Goal: Information Seeking & Learning: Learn about a topic

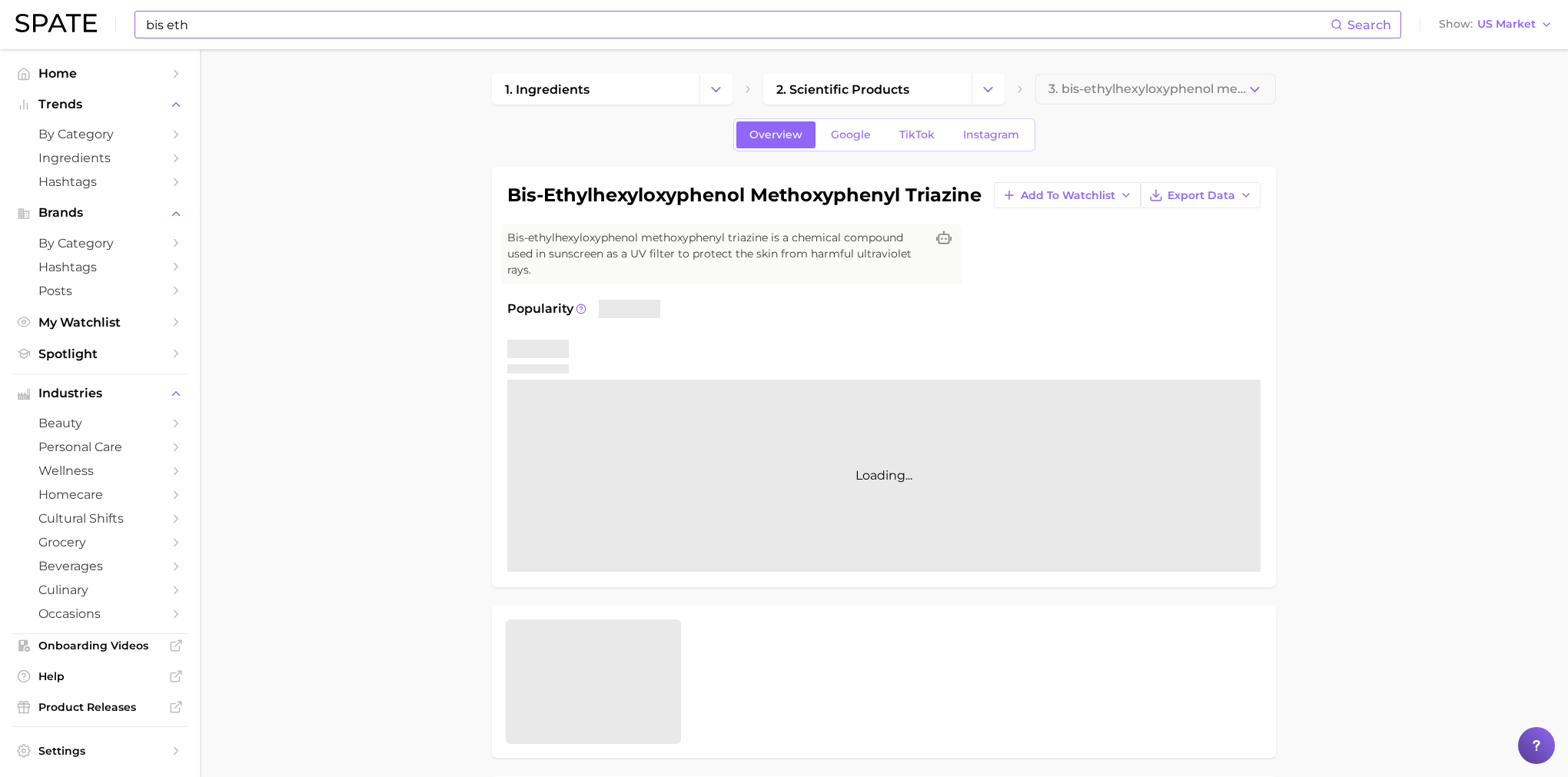
click at [459, 35] on input "bis eth" at bounding box center [737, 25] width 1186 height 26
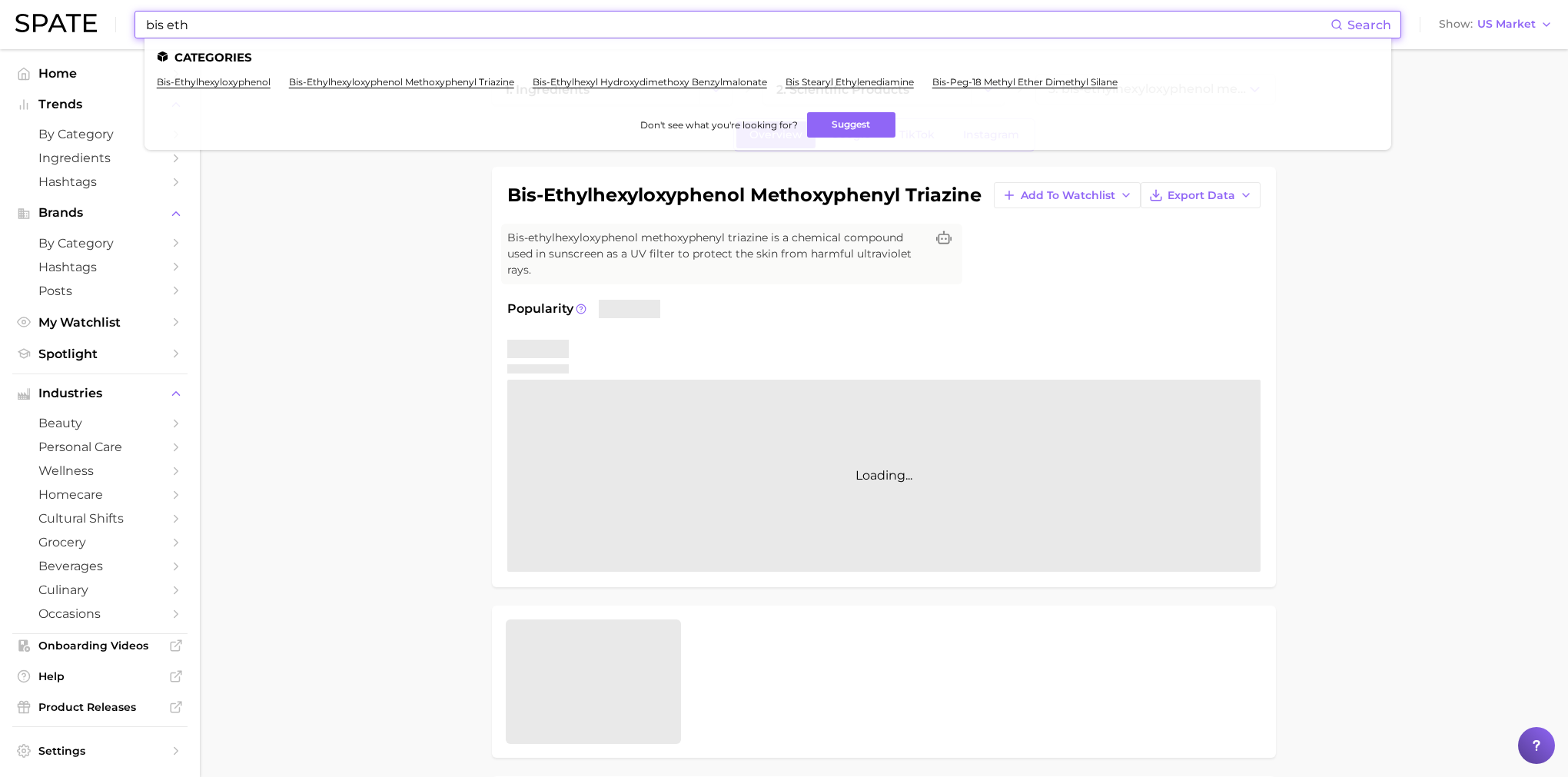
drag, startPoint x: 429, startPoint y: 31, endPoint x: 187, endPoint y: 33, distance: 242.0
click at [187, 33] on input "bis eth" at bounding box center [737, 25] width 1186 height 26
drag, startPoint x: 207, startPoint y: 26, endPoint x: 101, endPoint y: 19, distance: 106.2
click at [101, 19] on div "bis eth Search Categories bis-ethylhexyloxyphenol bis-ethylhexyloxyphenol metho…" at bounding box center [784, 25] width 1537 height 49
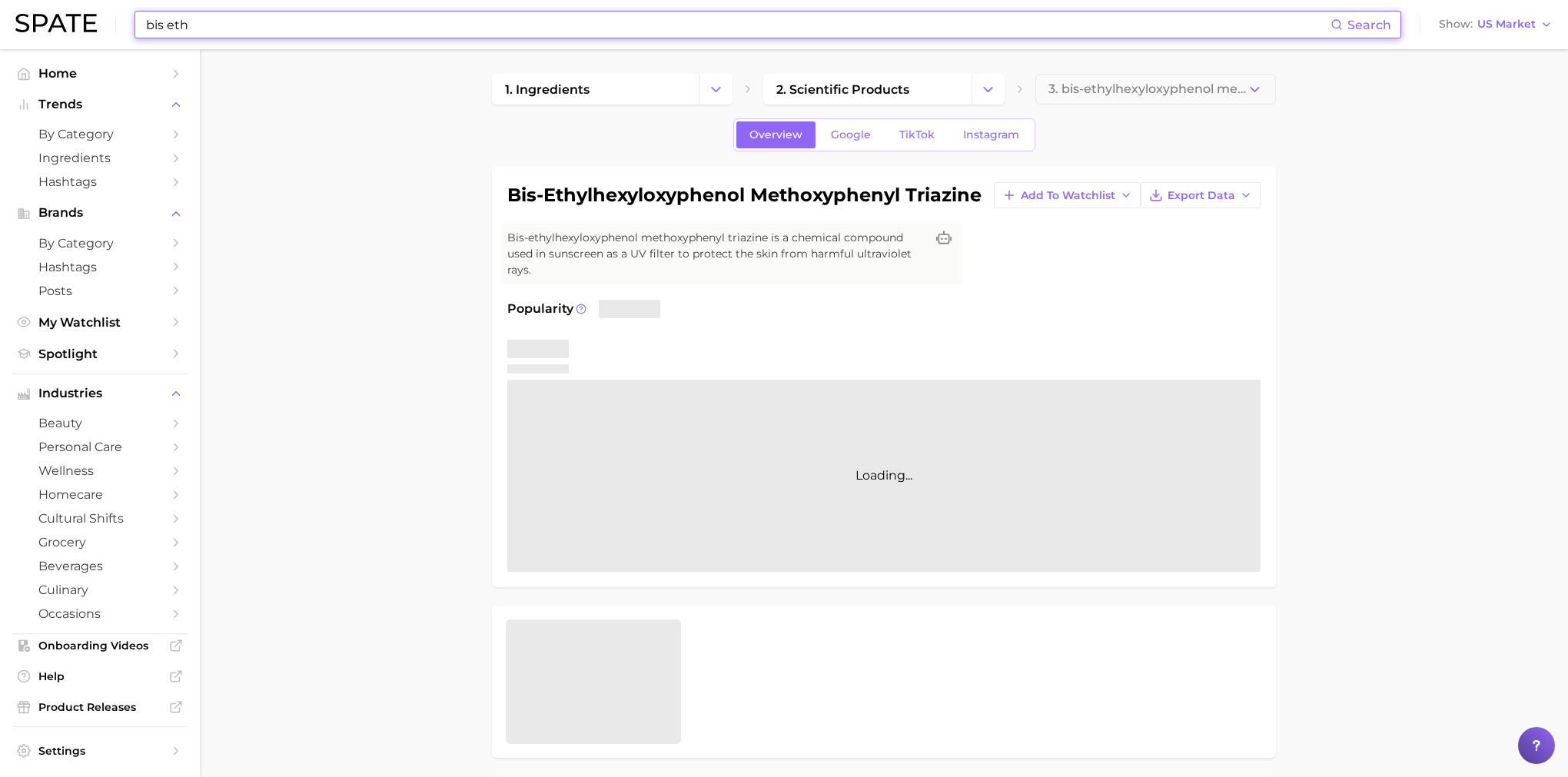
type input "n"
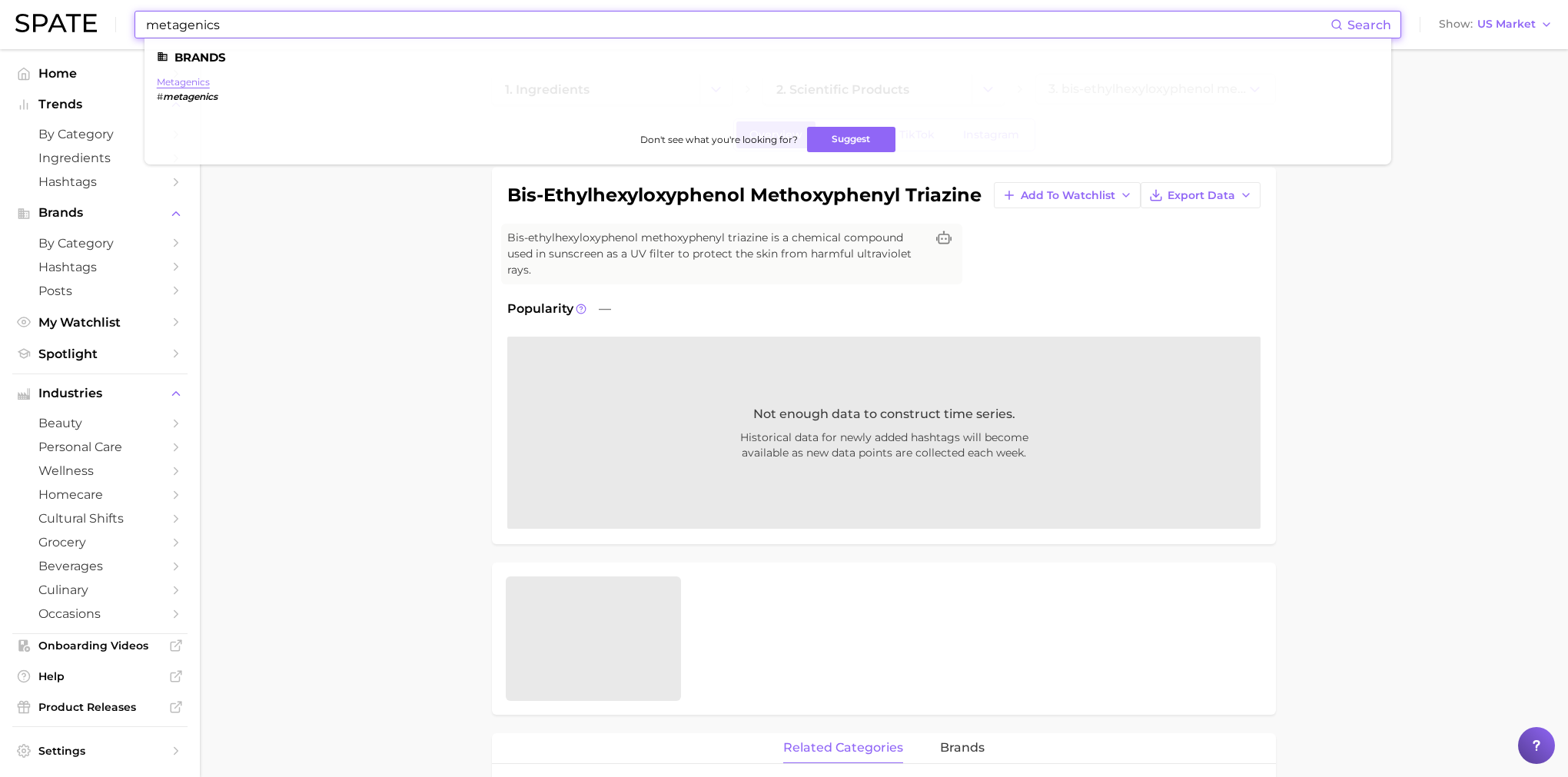
type input "metagenics"
click at [193, 81] on link "metagenics" at bounding box center [183, 82] width 53 height 12
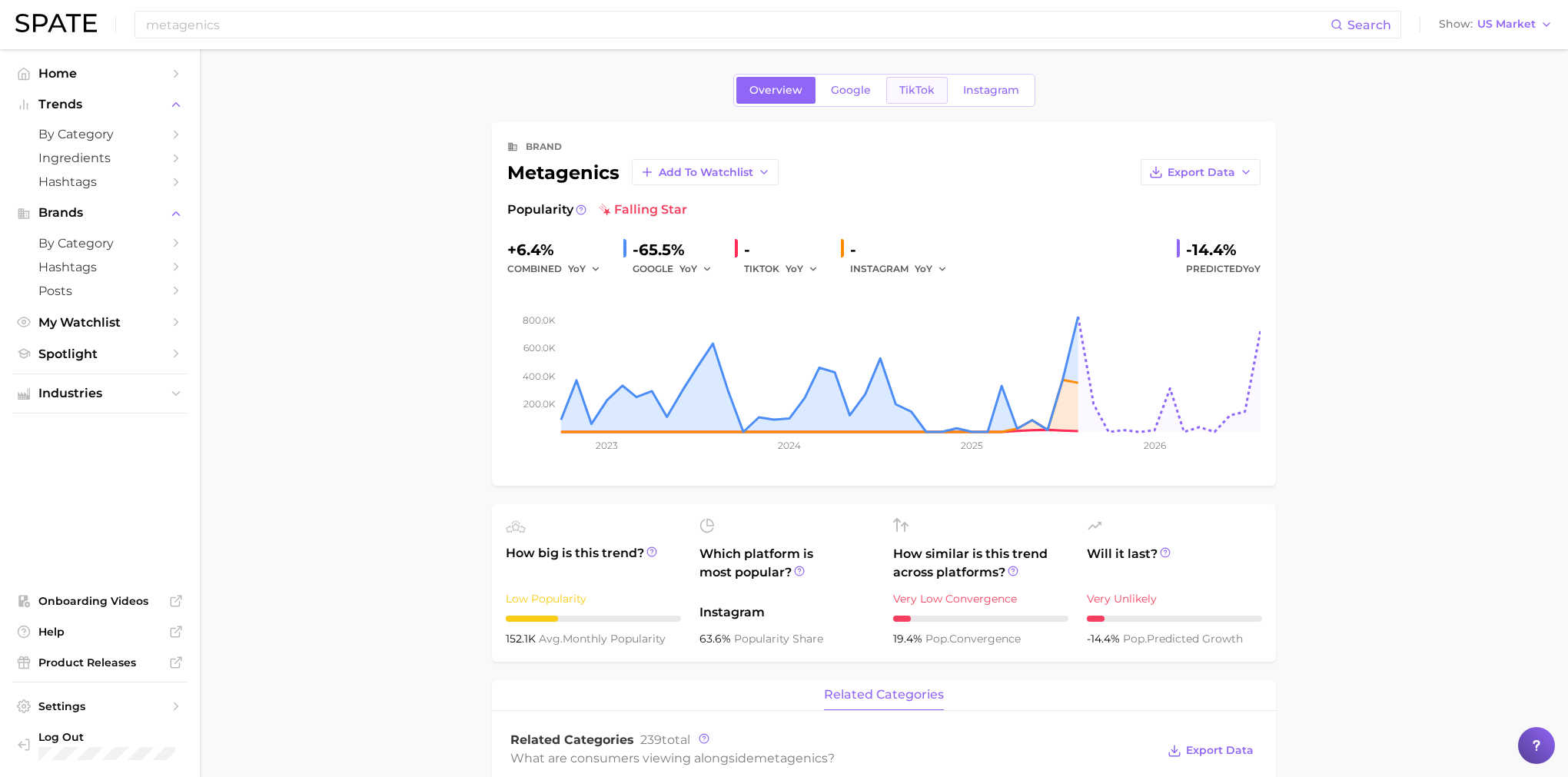
click at [921, 99] on link "TikTok" at bounding box center [916, 90] width 62 height 27
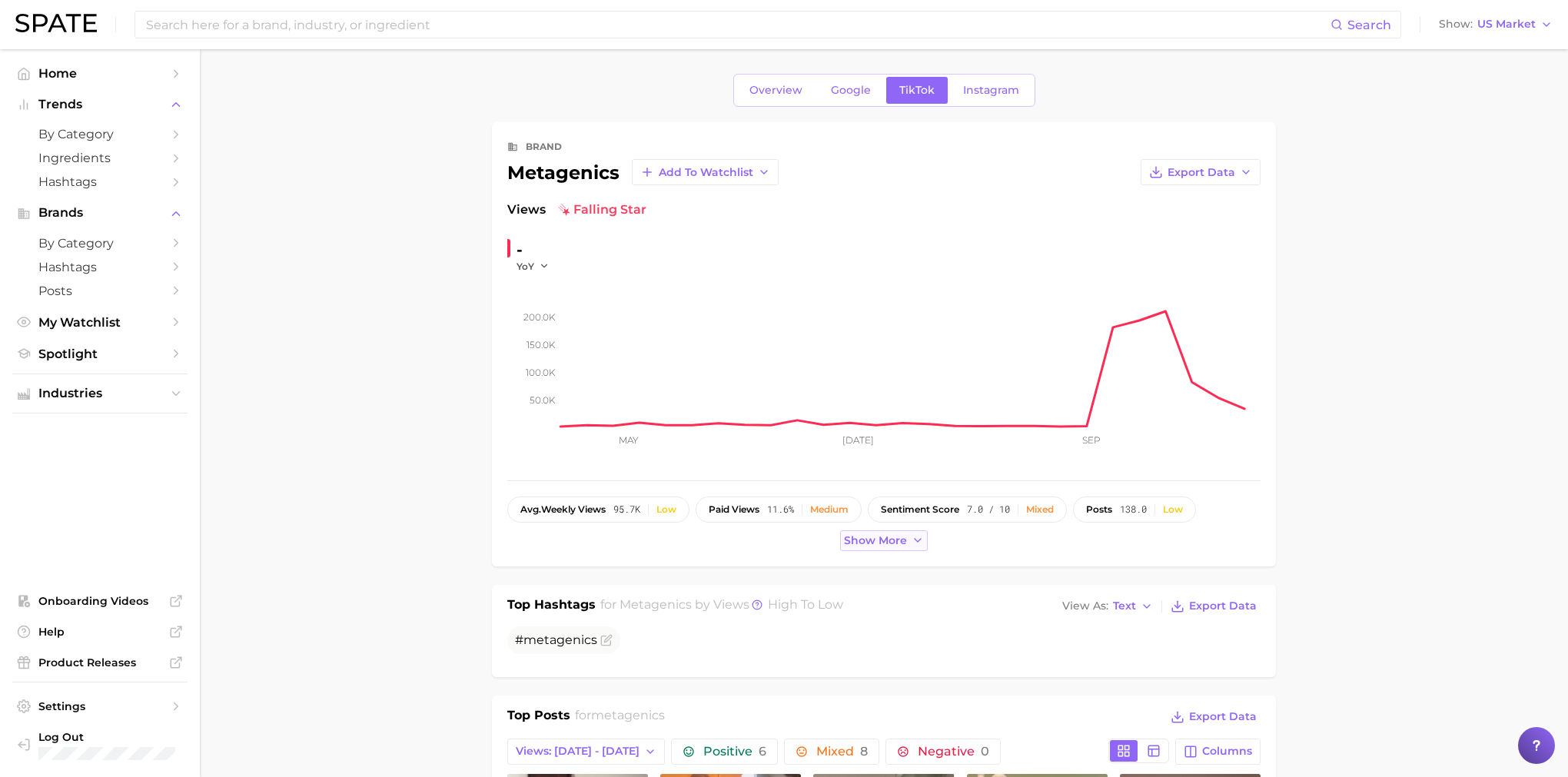
click at [847, 543] on span "Show more" at bounding box center [875, 541] width 63 height 13
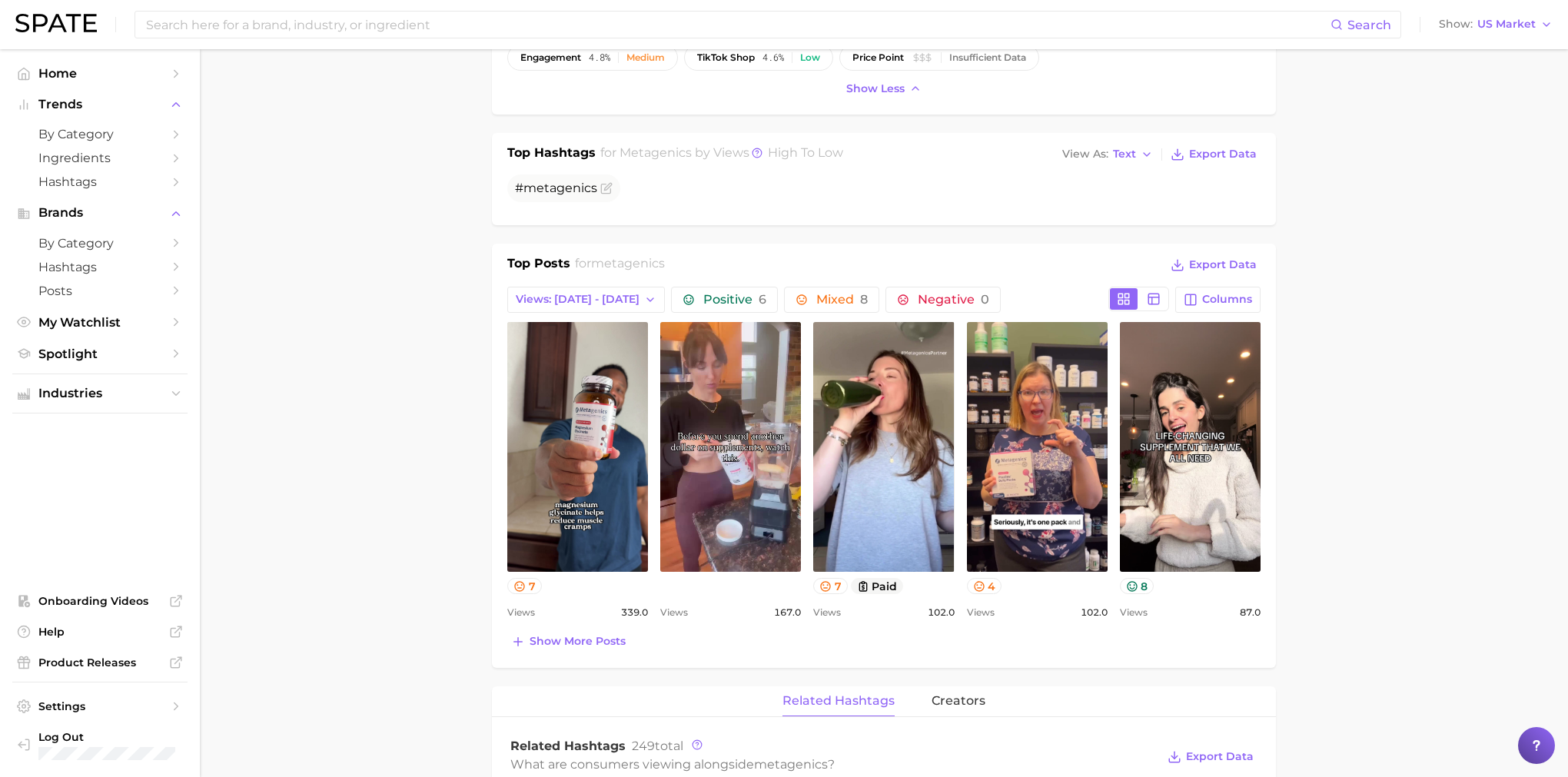
scroll to position [554, 0]
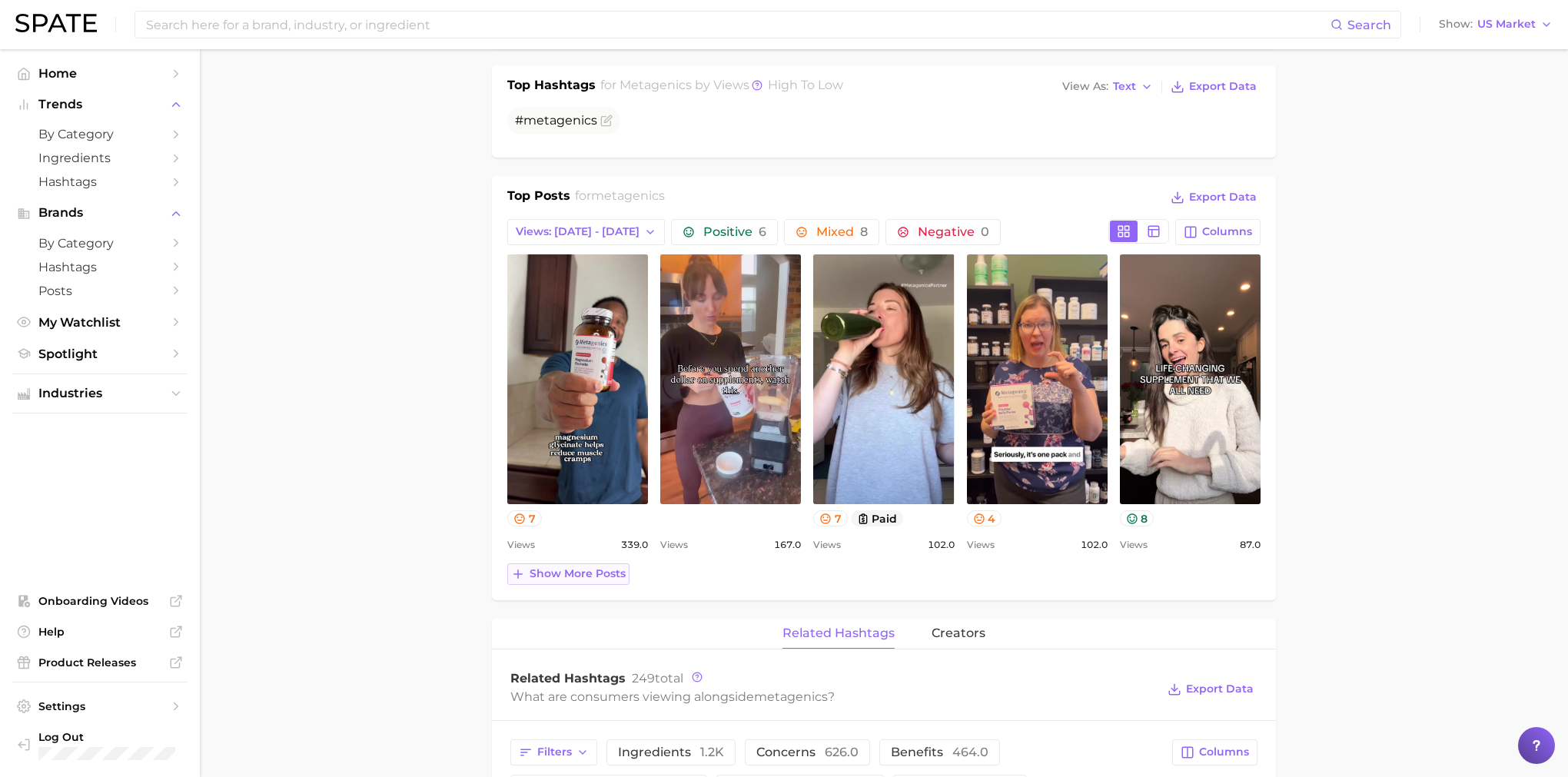
click at [597, 582] on button "Show more posts" at bounding box center [568, 574] width 122 height 21
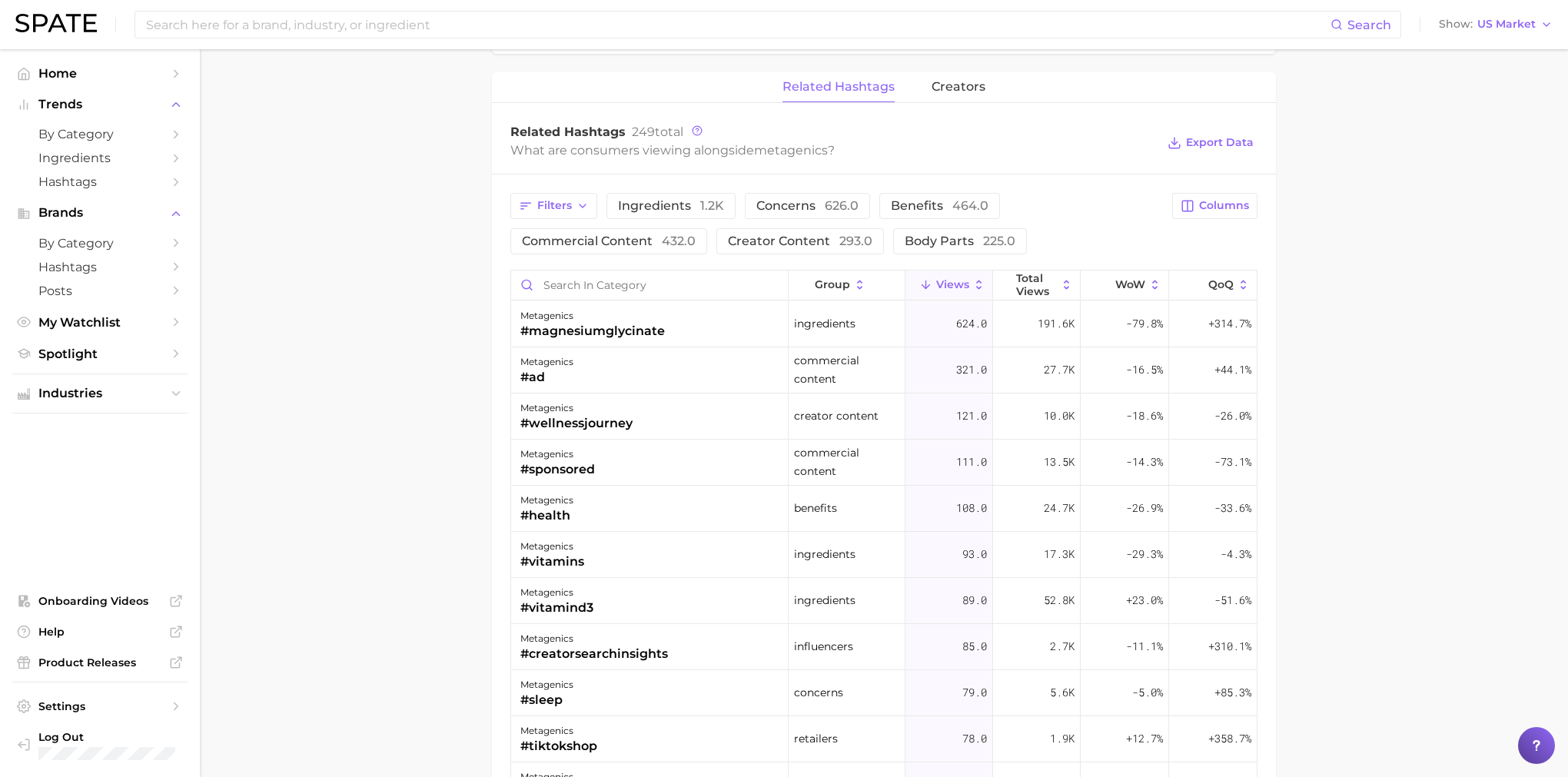
scroll to position [1439, 0]
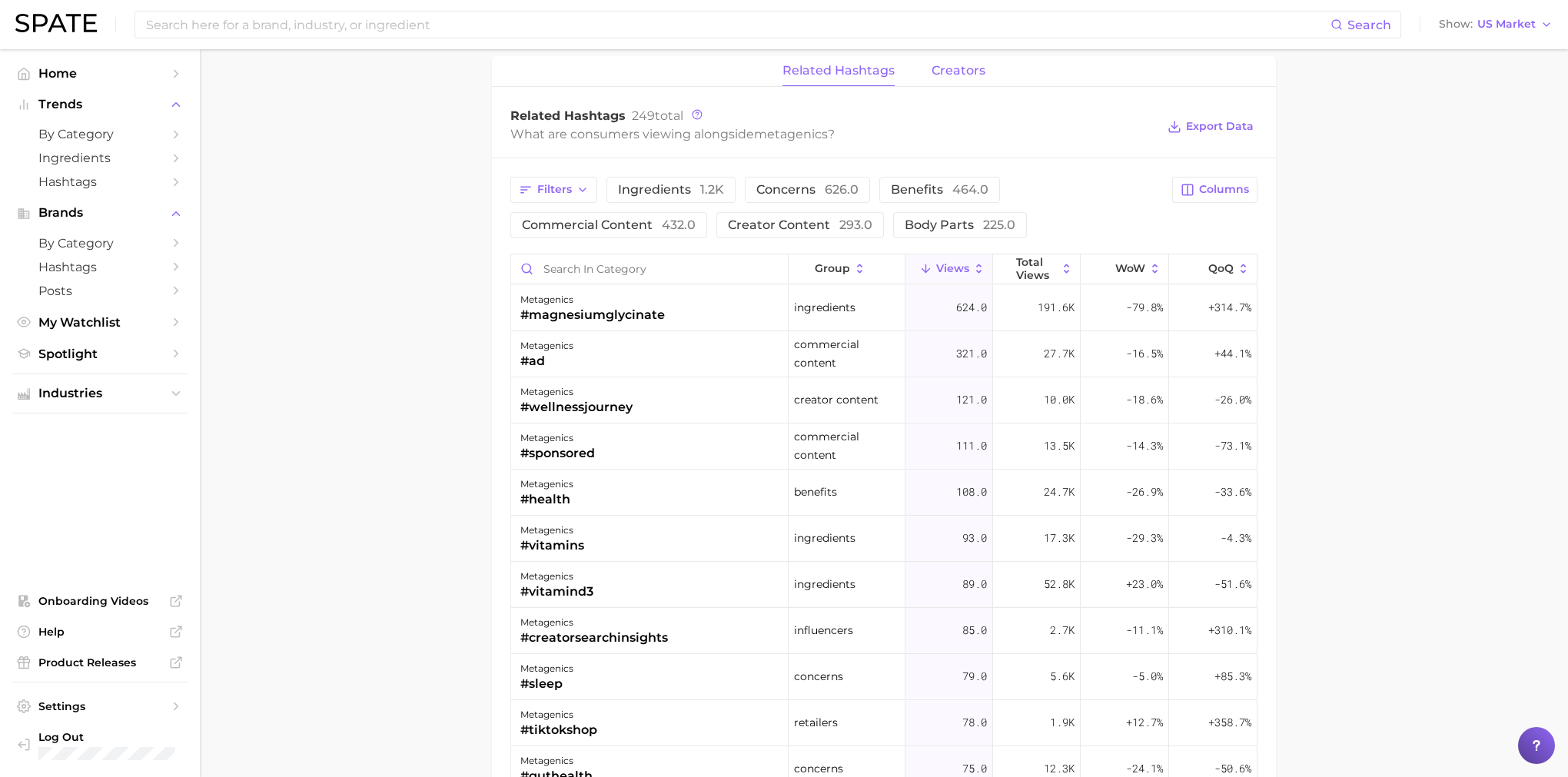
click at [943, 60] on button "creators" at bounding box center [957, 71] width 53 height 30
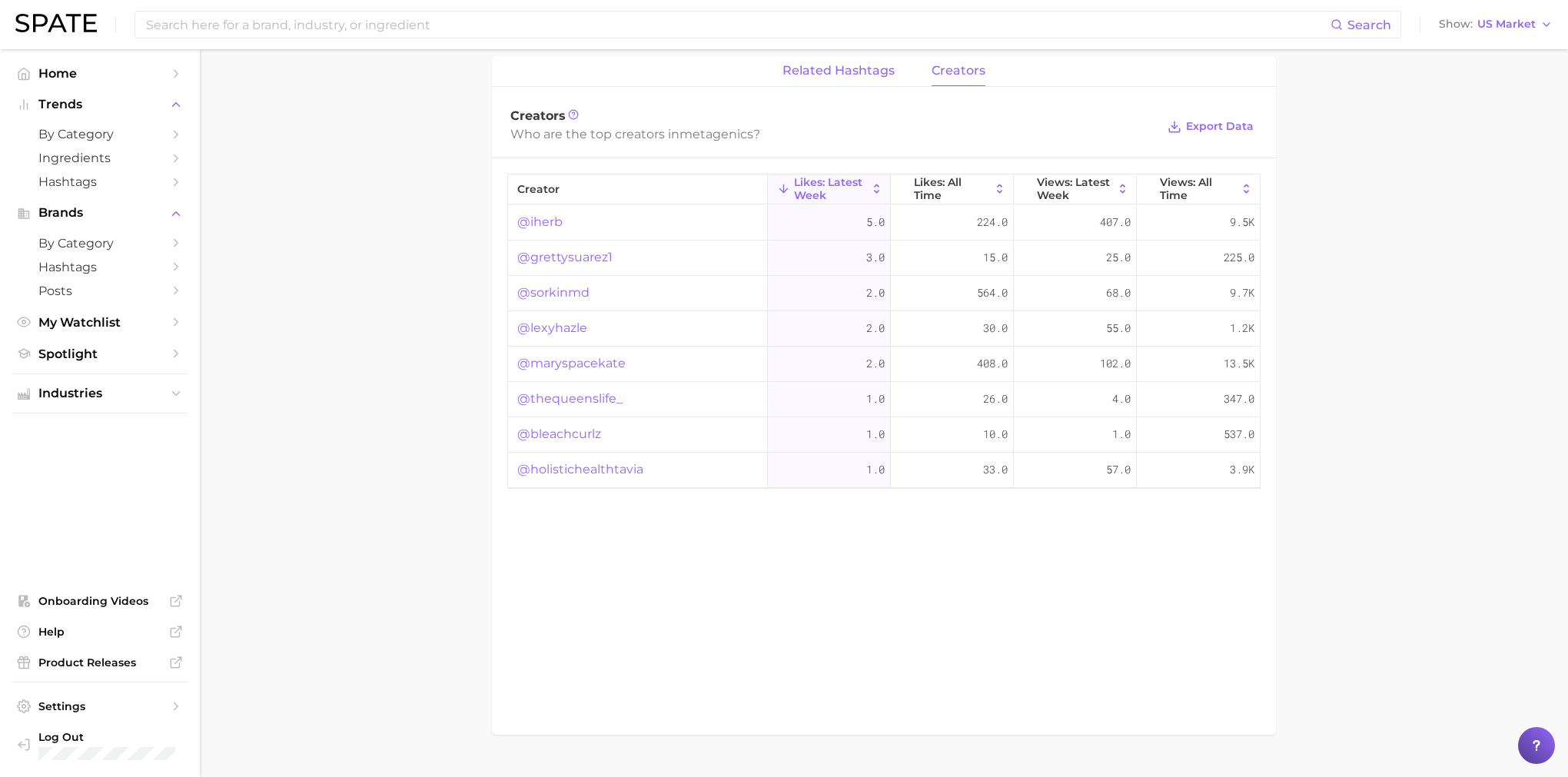
click at [830, 82] on button "related hashtags" at bounding box center [838, 71] width 113 height 30
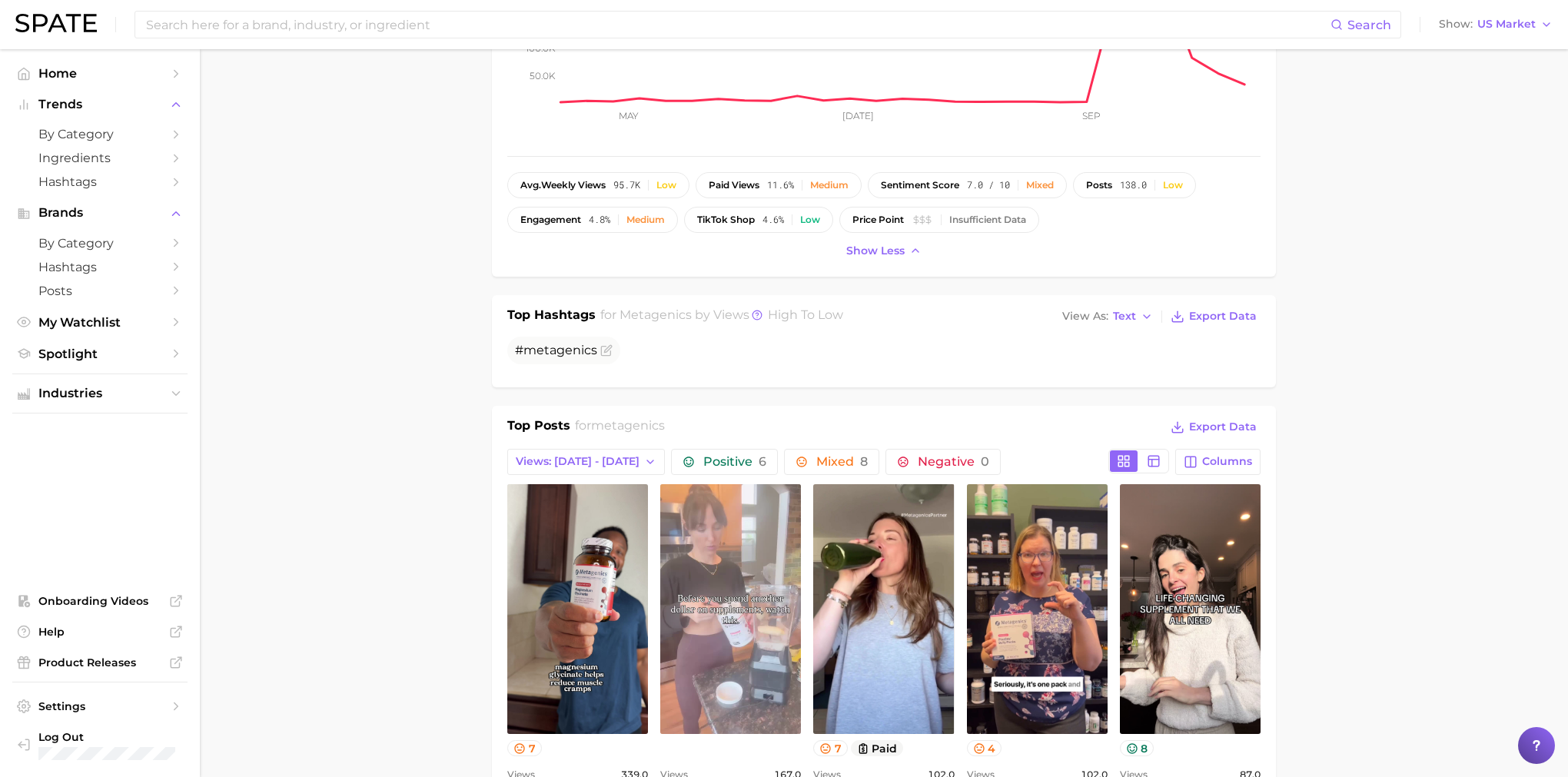
scroll to position [0, 0]
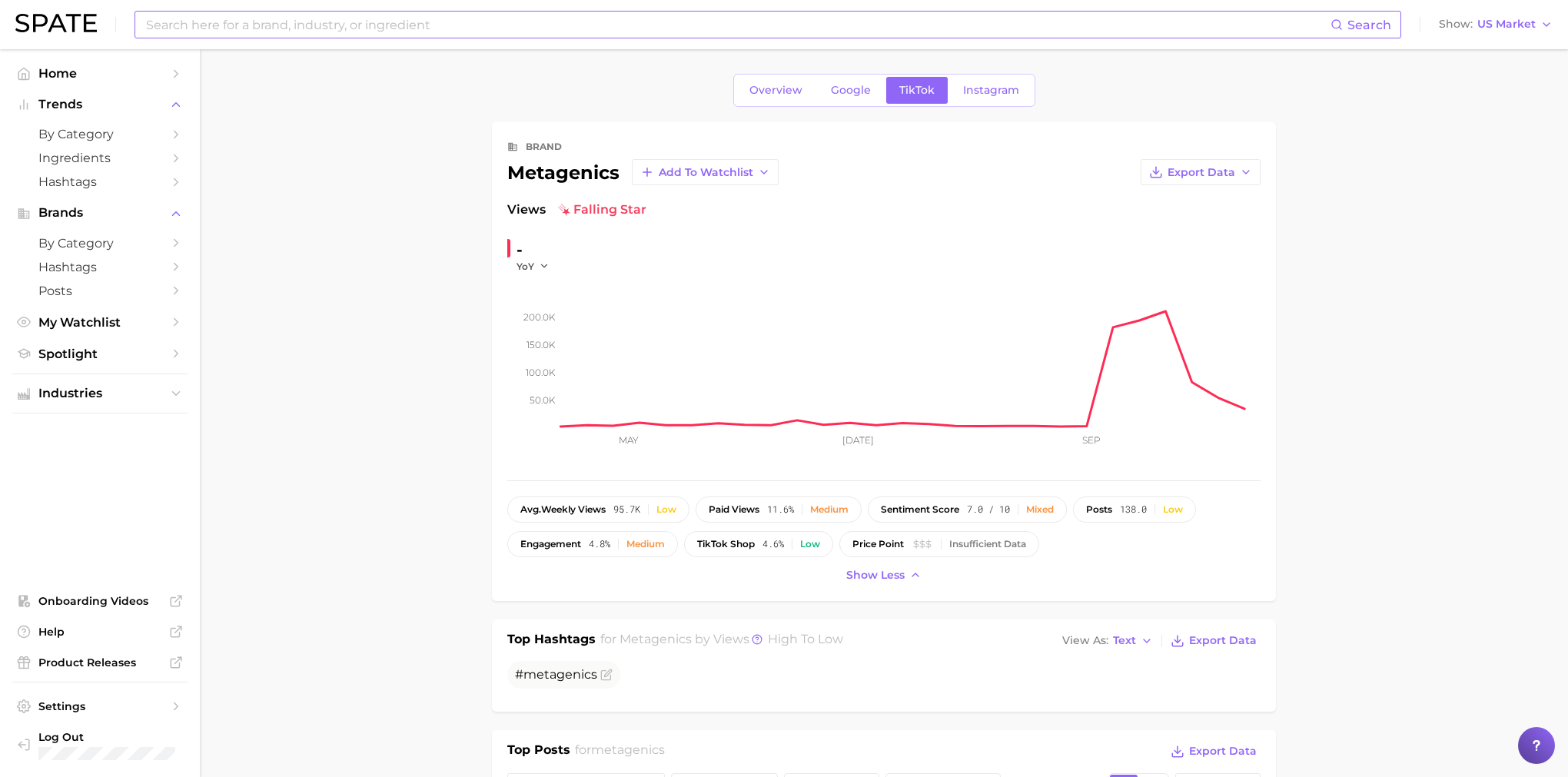
click at [230, 27] on input at bounding box center [737, 25] width 1186 height 26
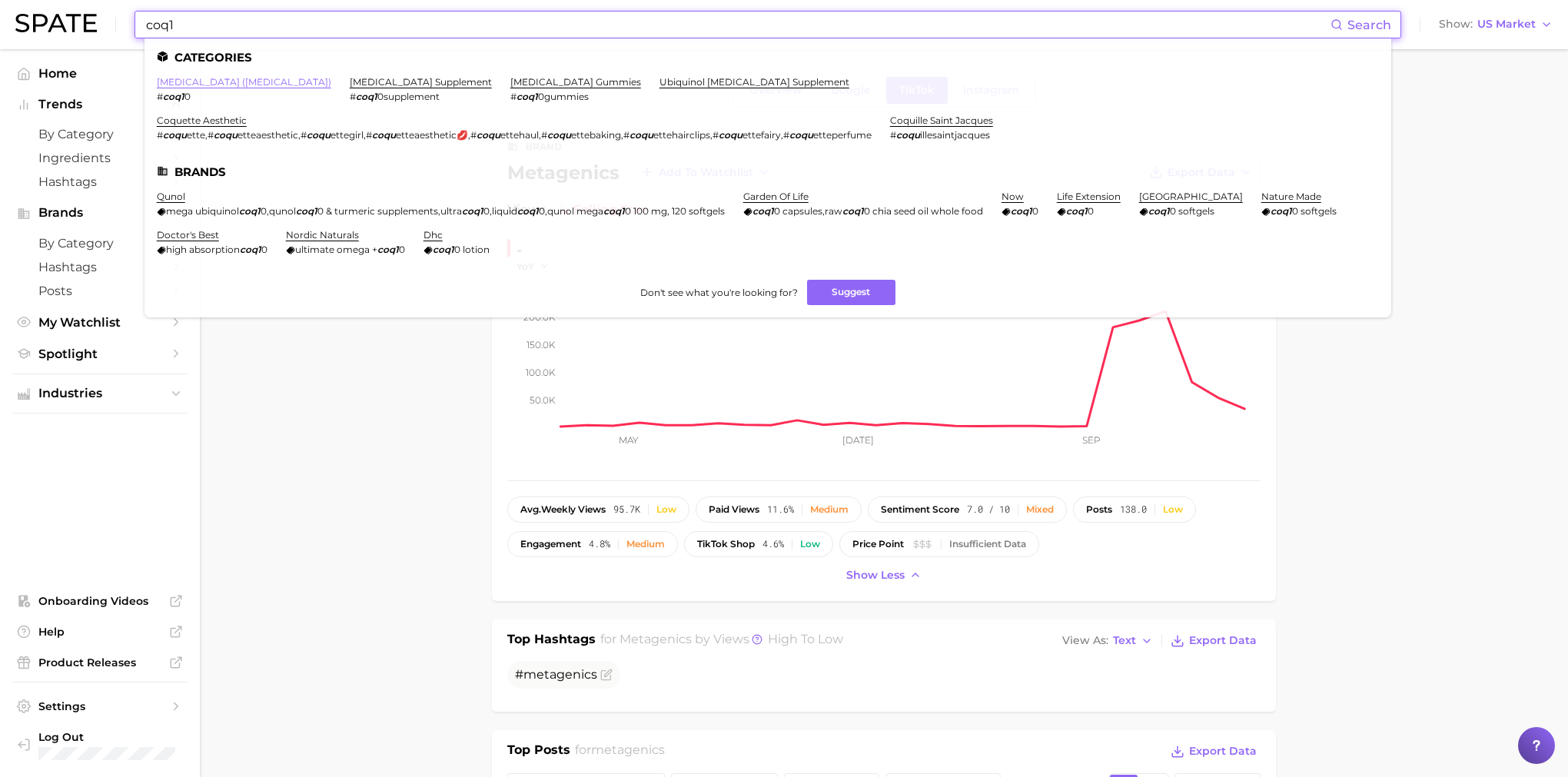
type input "coq1"
click at [236, 80] on link "[MEDICAL_DATA] ([MEDICAL_DATA])" at bounding box center [244, 82] width 174 height 12
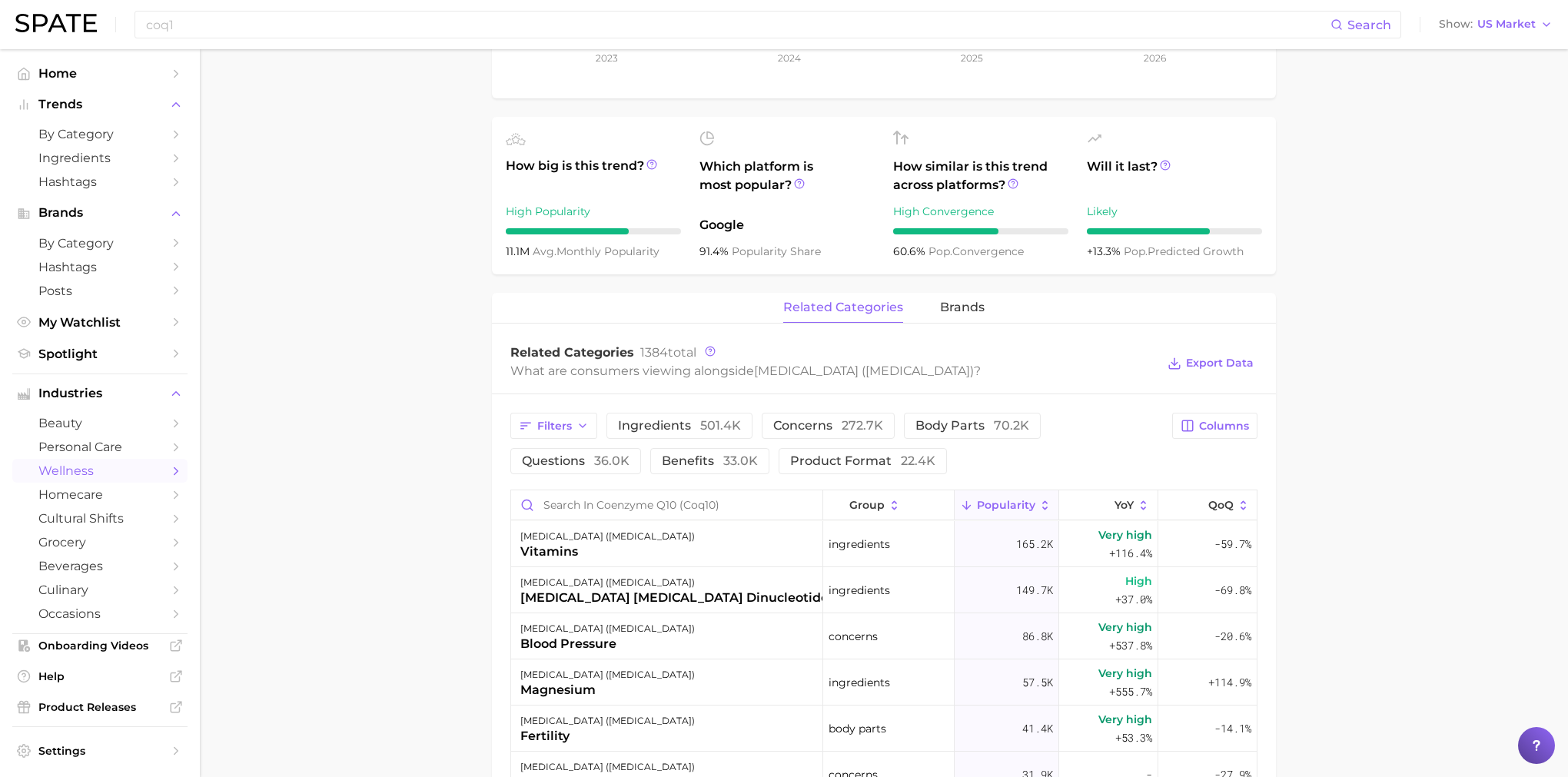
scroll to position [576, 0]
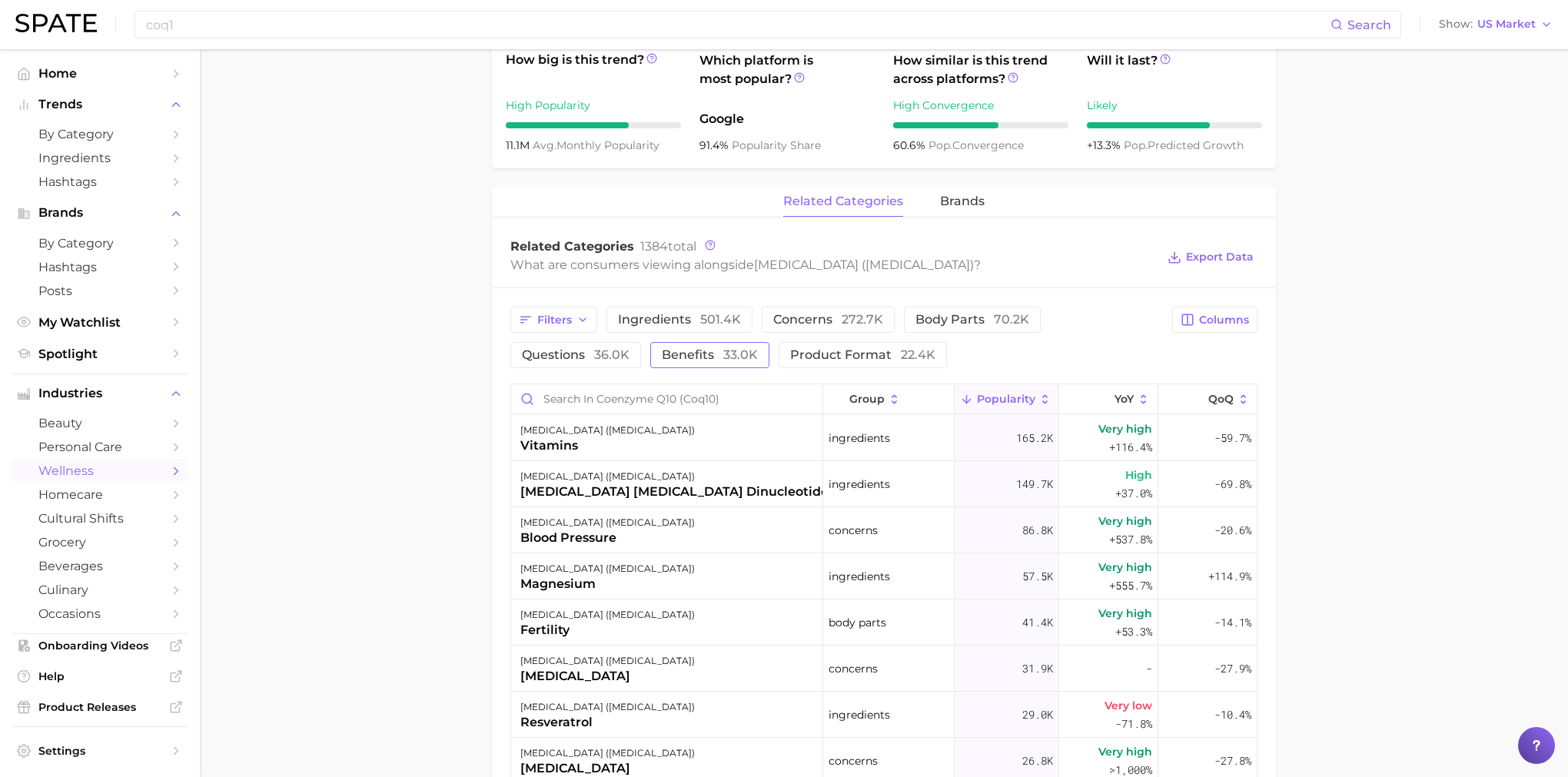
click at [692, 356] on span "benefits 33.0k" at bounding box center [709, 355] width 96 height 12
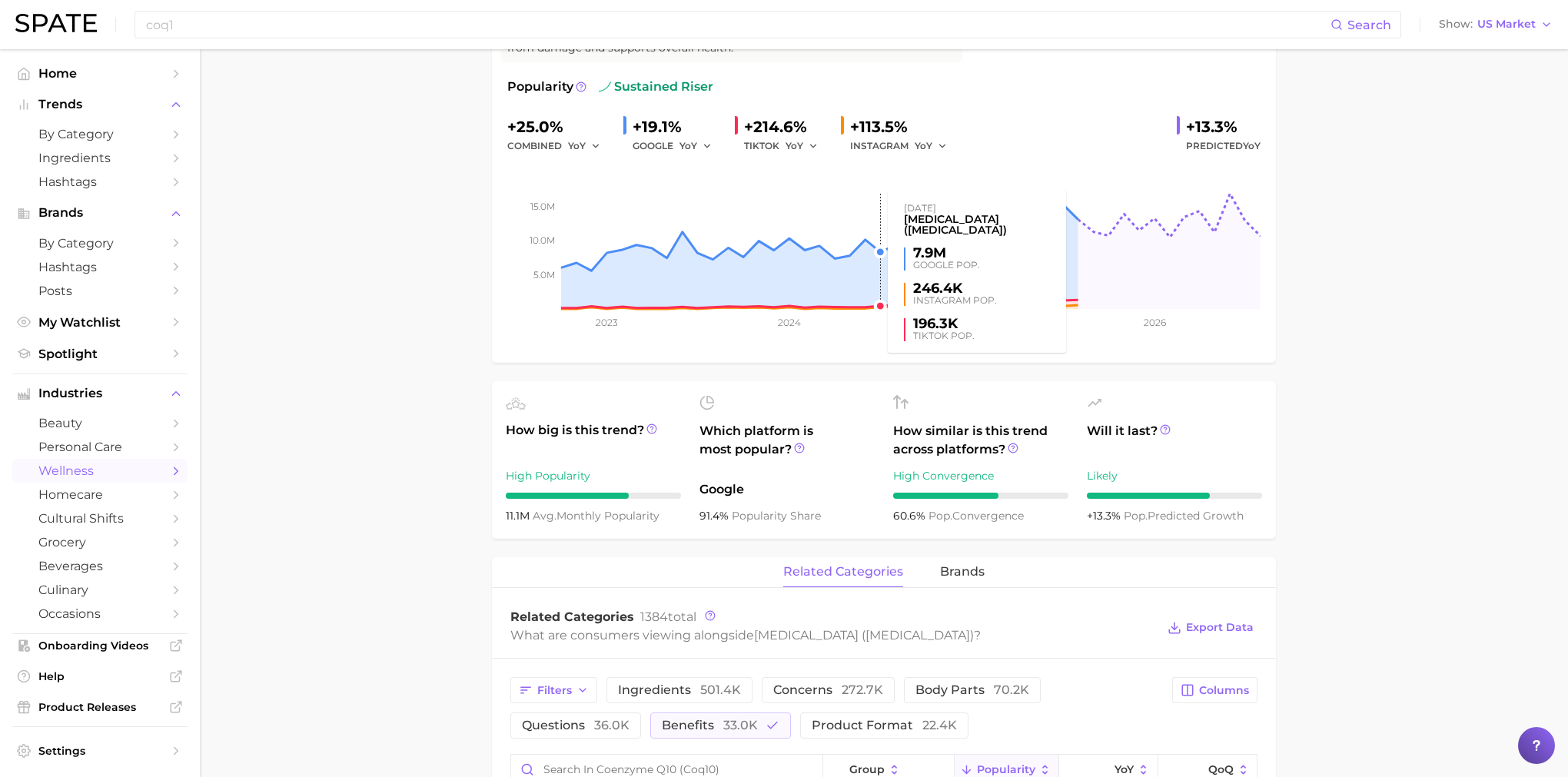
scroll to position [0, 0]
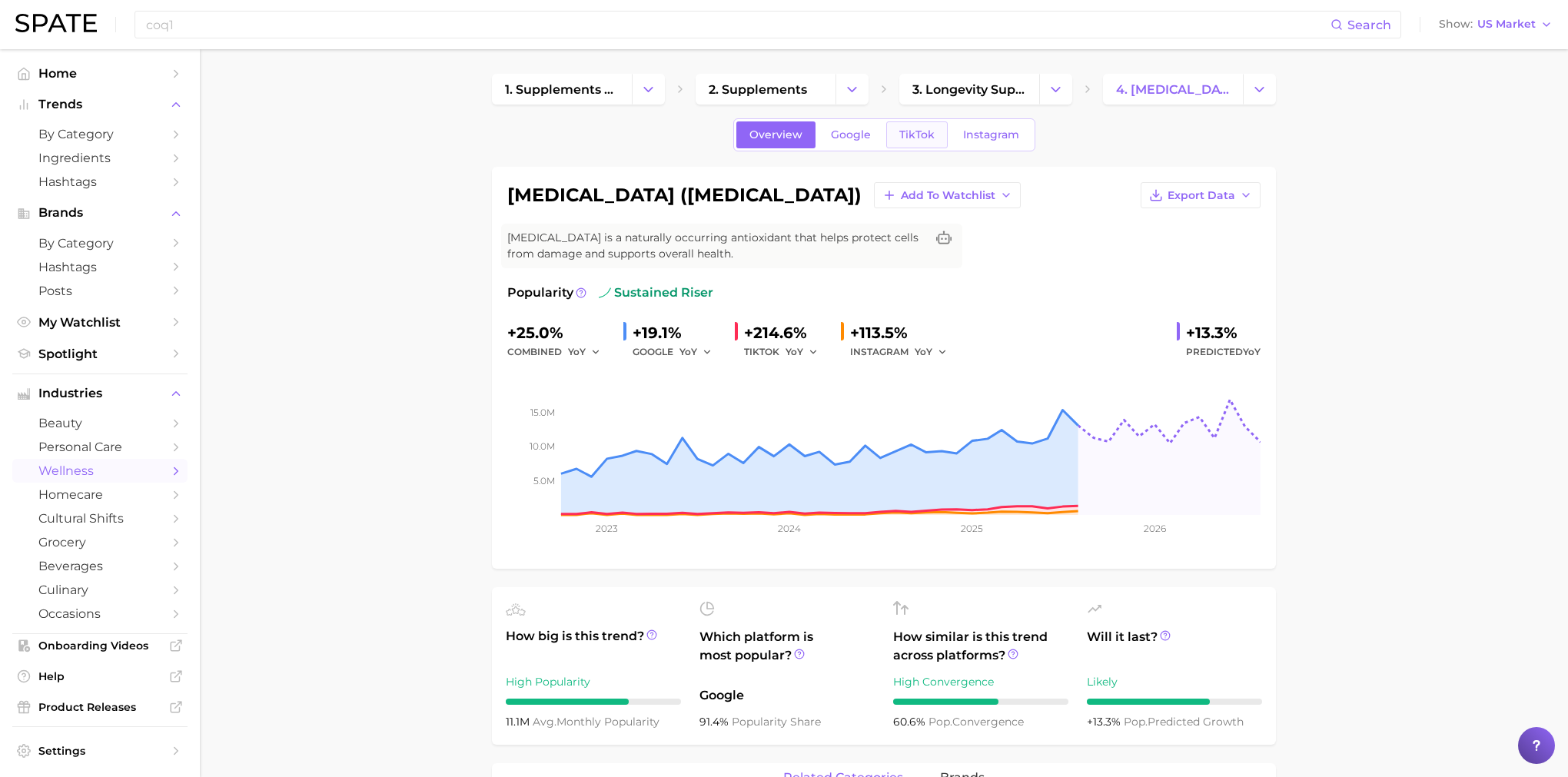
click at [906, 137] on span "TikTok" at bounding box center [916, 135] width 35 height 13
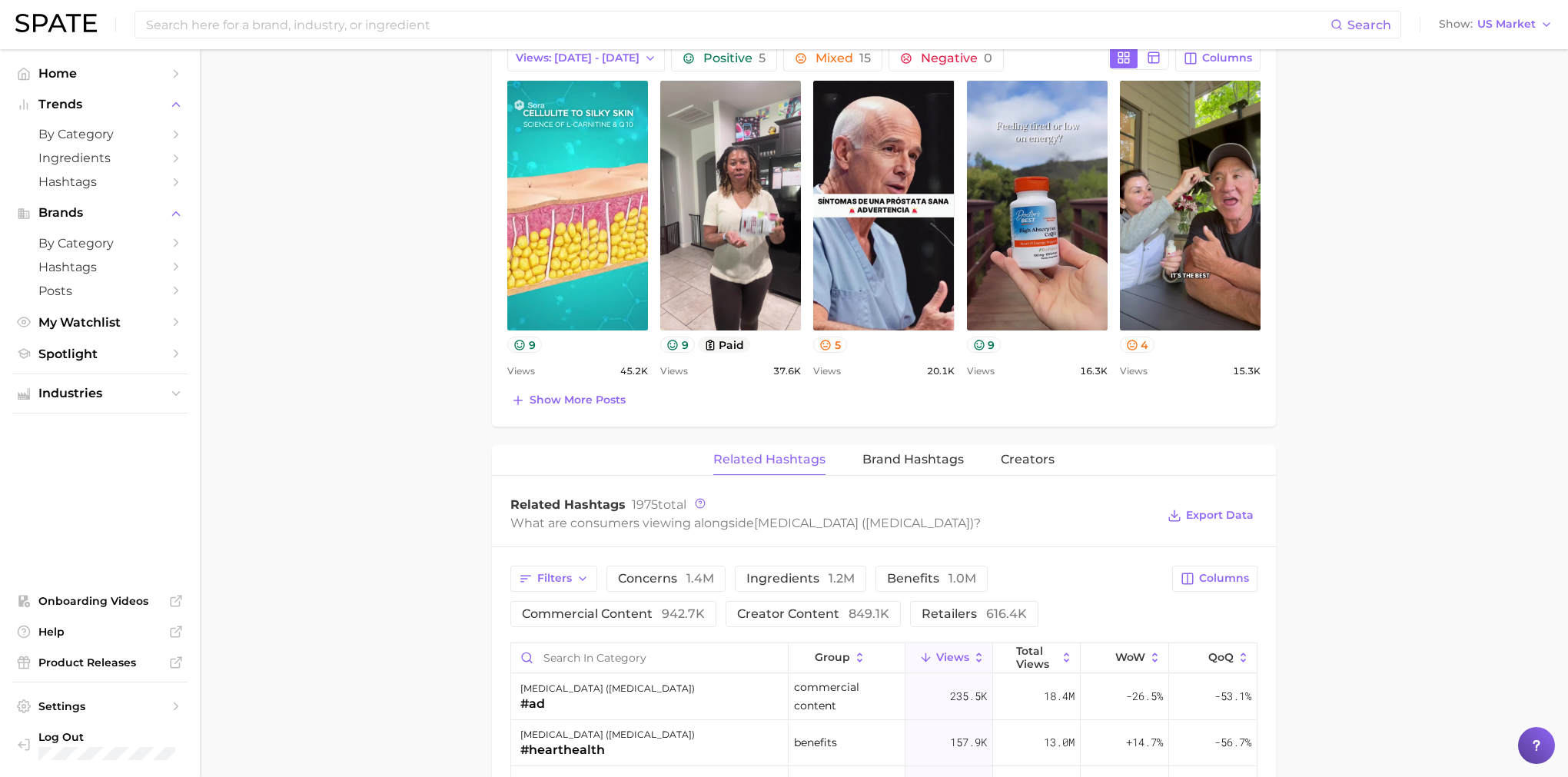
scroll to position [989, 0]
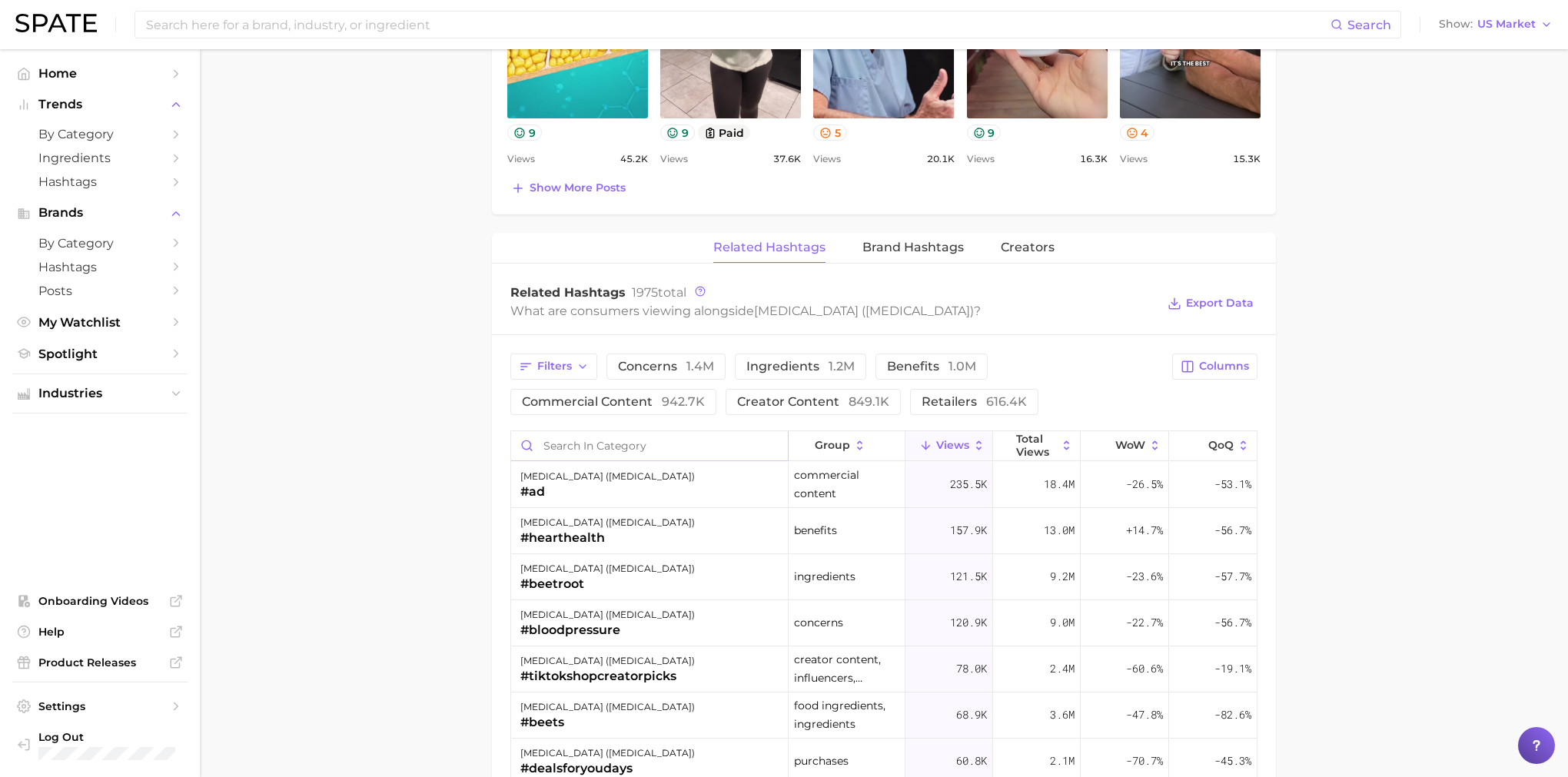
click at [711, 452] on input "Search in category" at bounding box center [649, 446] width 277 height 30
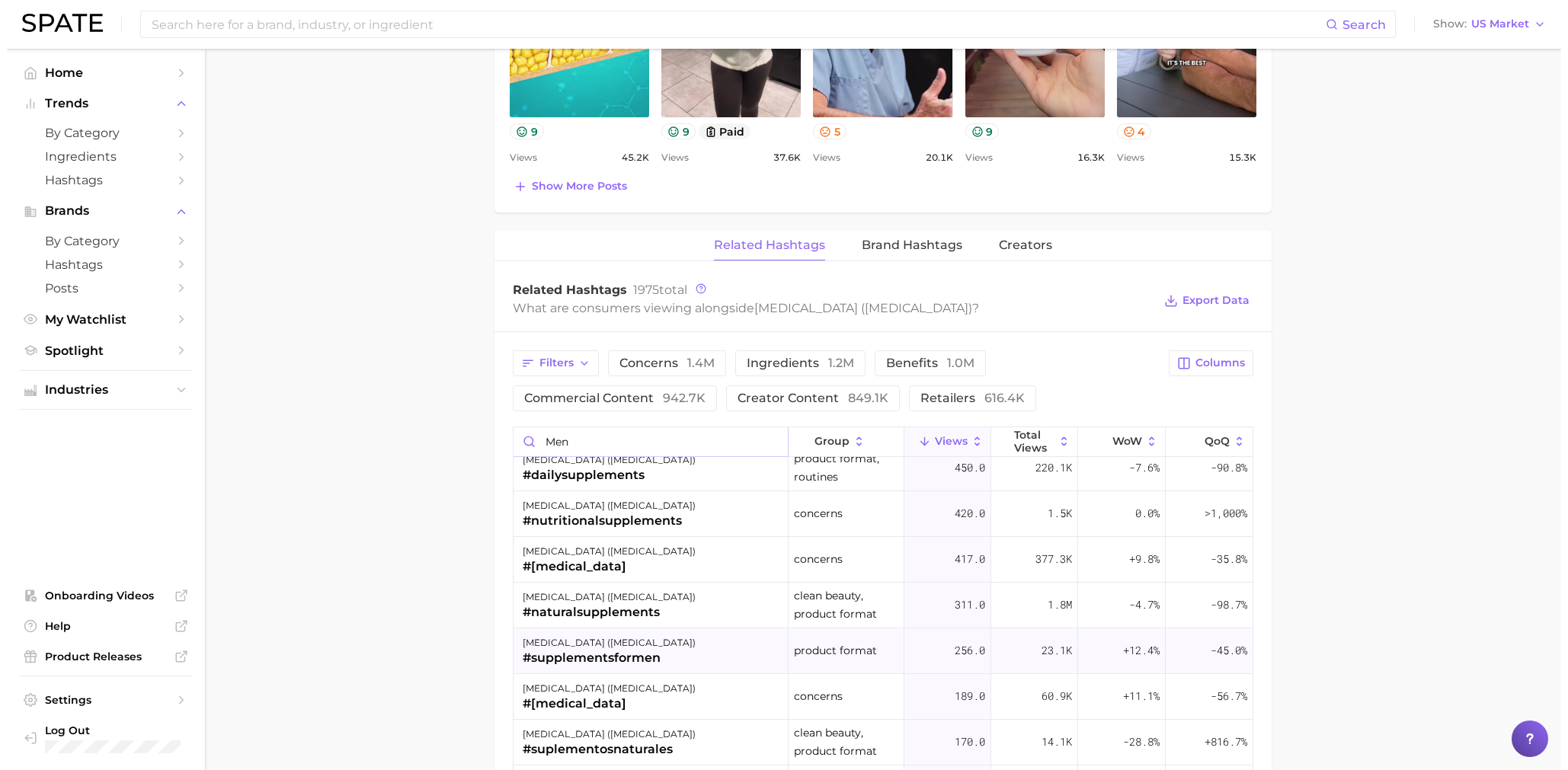
scroll to position [280, 0]
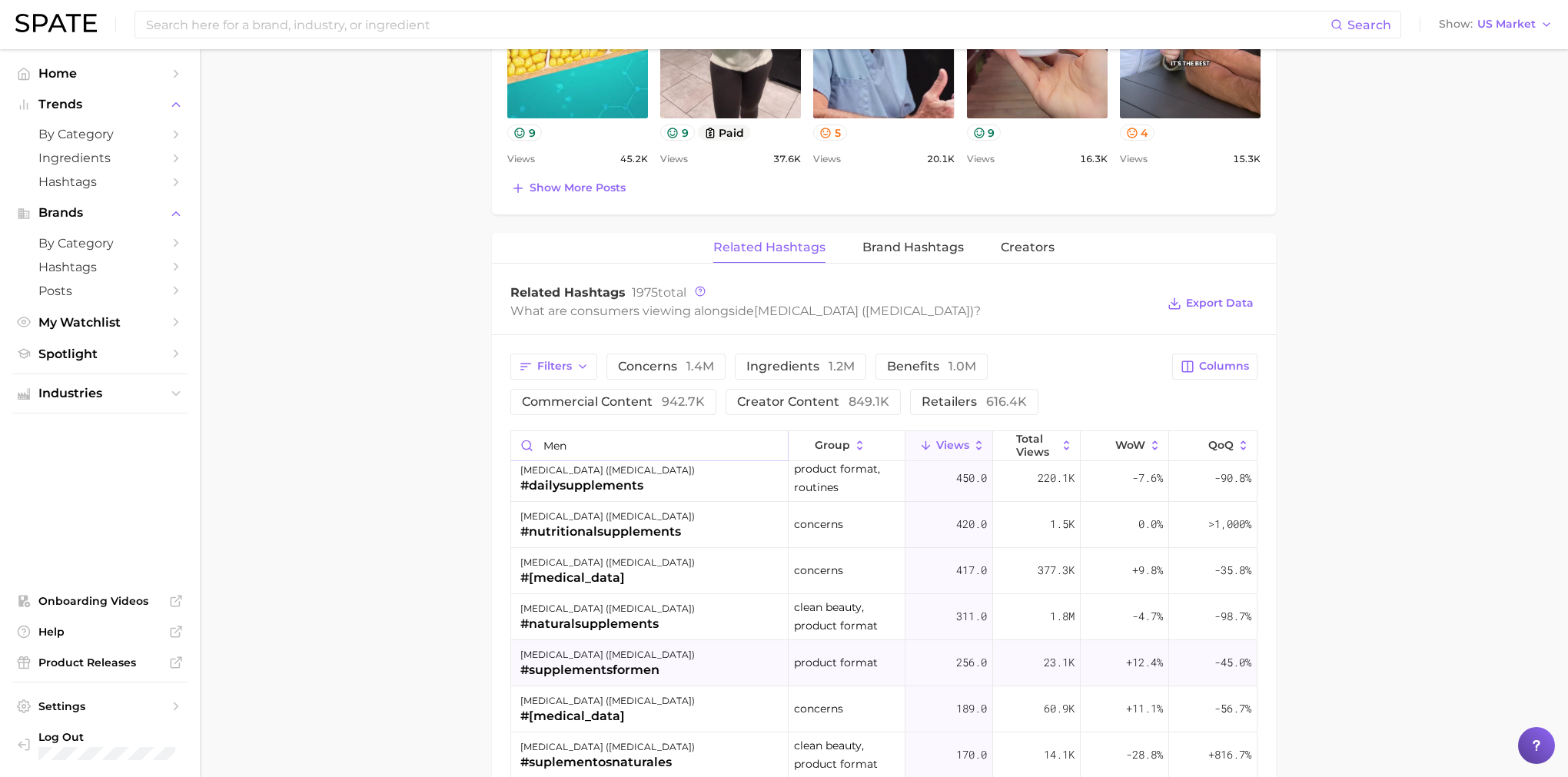
type input "men"
click at [665, 669] on div "[MEDICAL_DATA] ([MEDICAL_DATA]) #supplementsformen" at bounding box center [650, 664] width 278 height 46
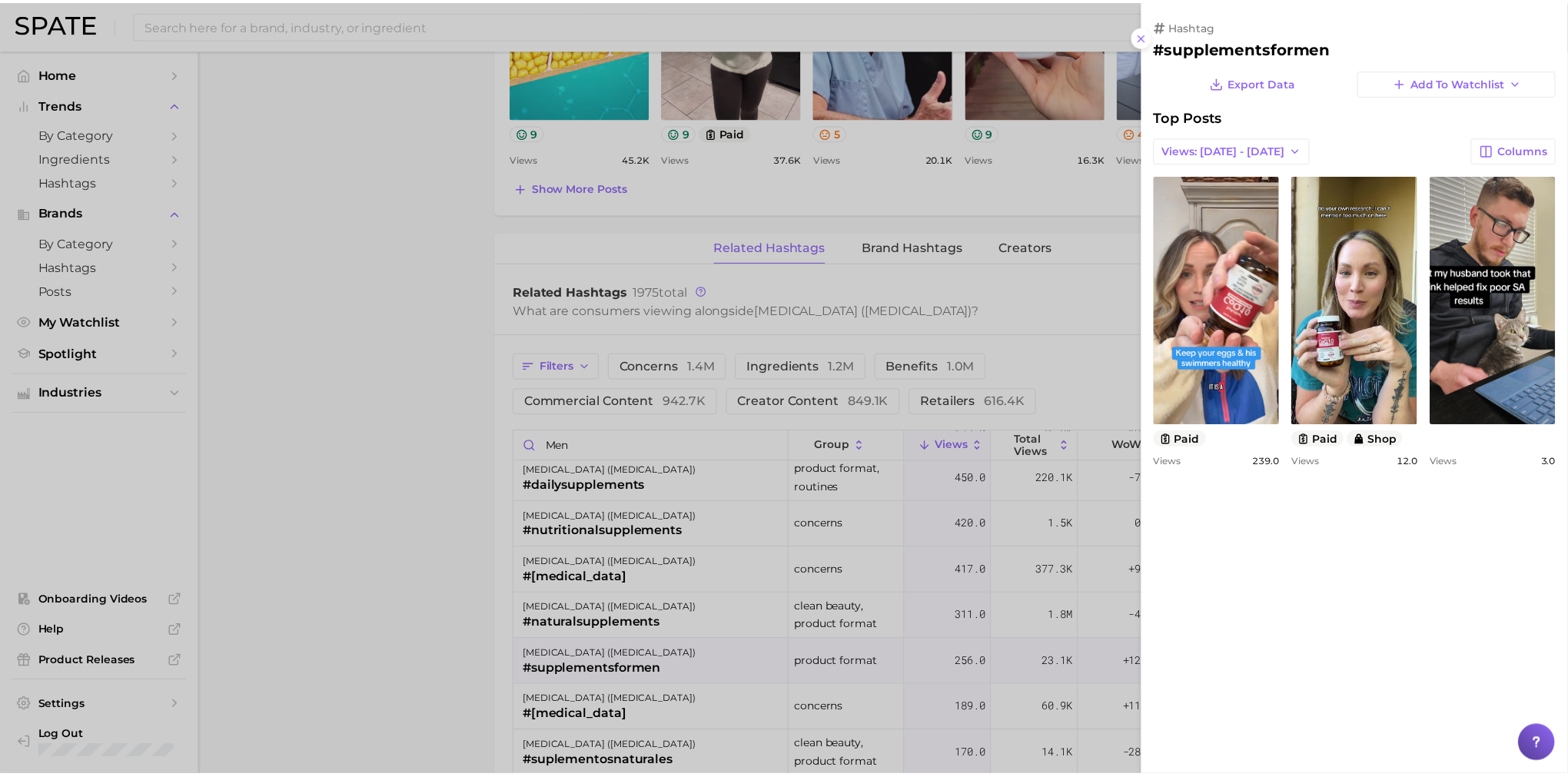
scroll to position [0, 0]
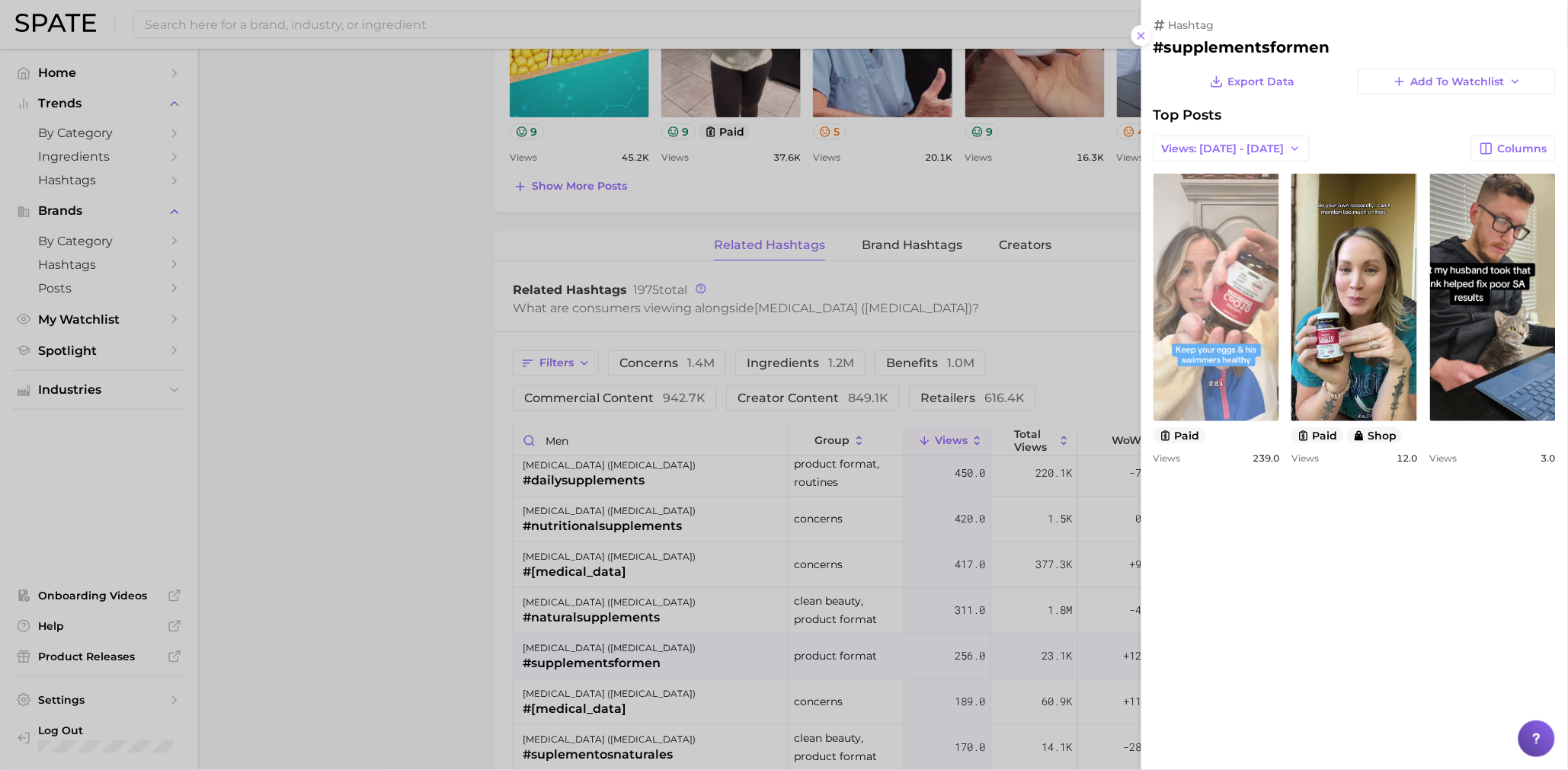
click at [1225, 382] on link "view post on TikTok" at bounding box center [1216, 297] width 125 height 248
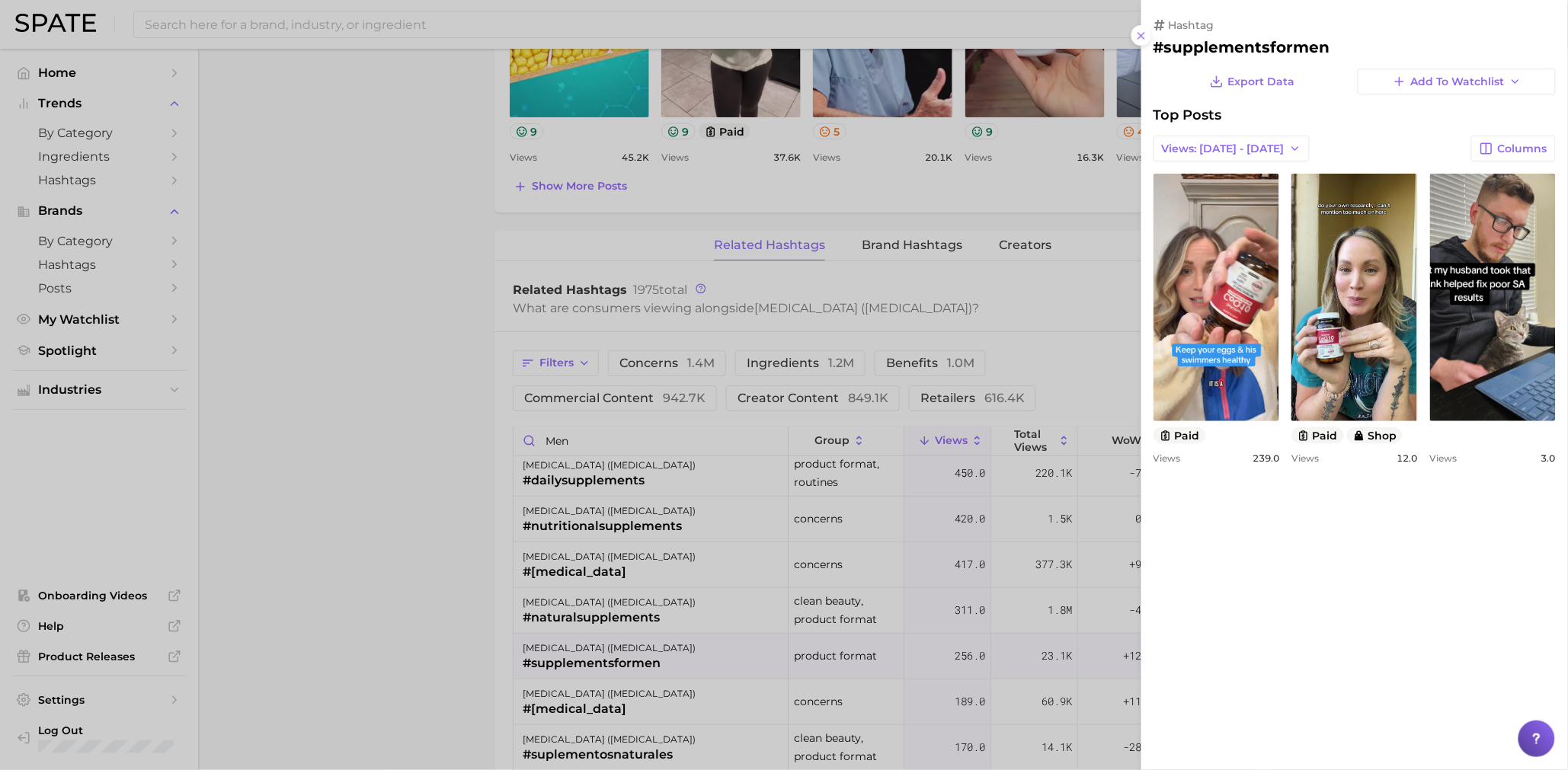
click at [258, 70] on div at bounding box center [784, 385] width 1568 height 770
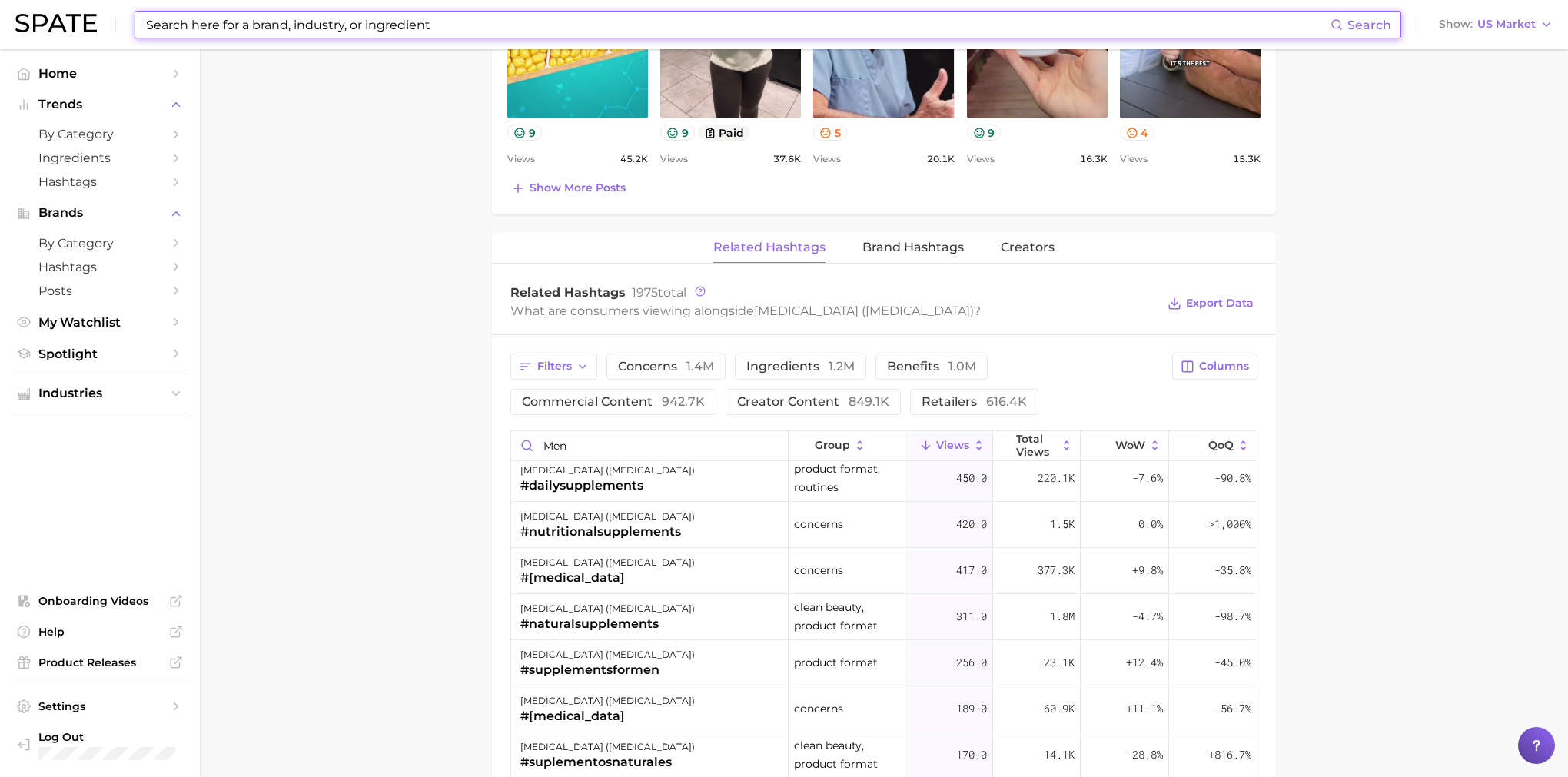
click at [268, 24] on input at bounding box center [737, 25] width 1186 height 26
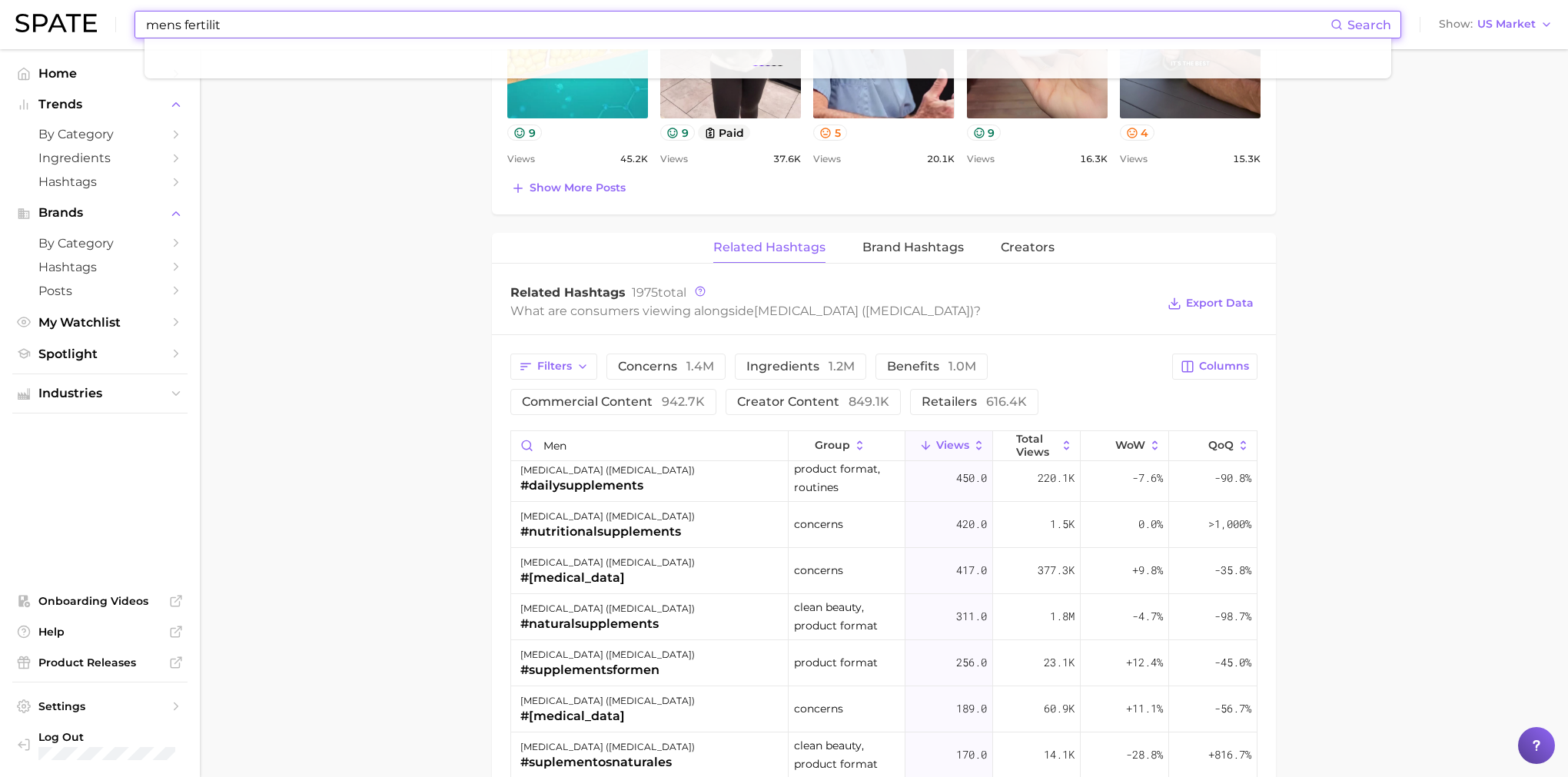
type input "mens fertility"
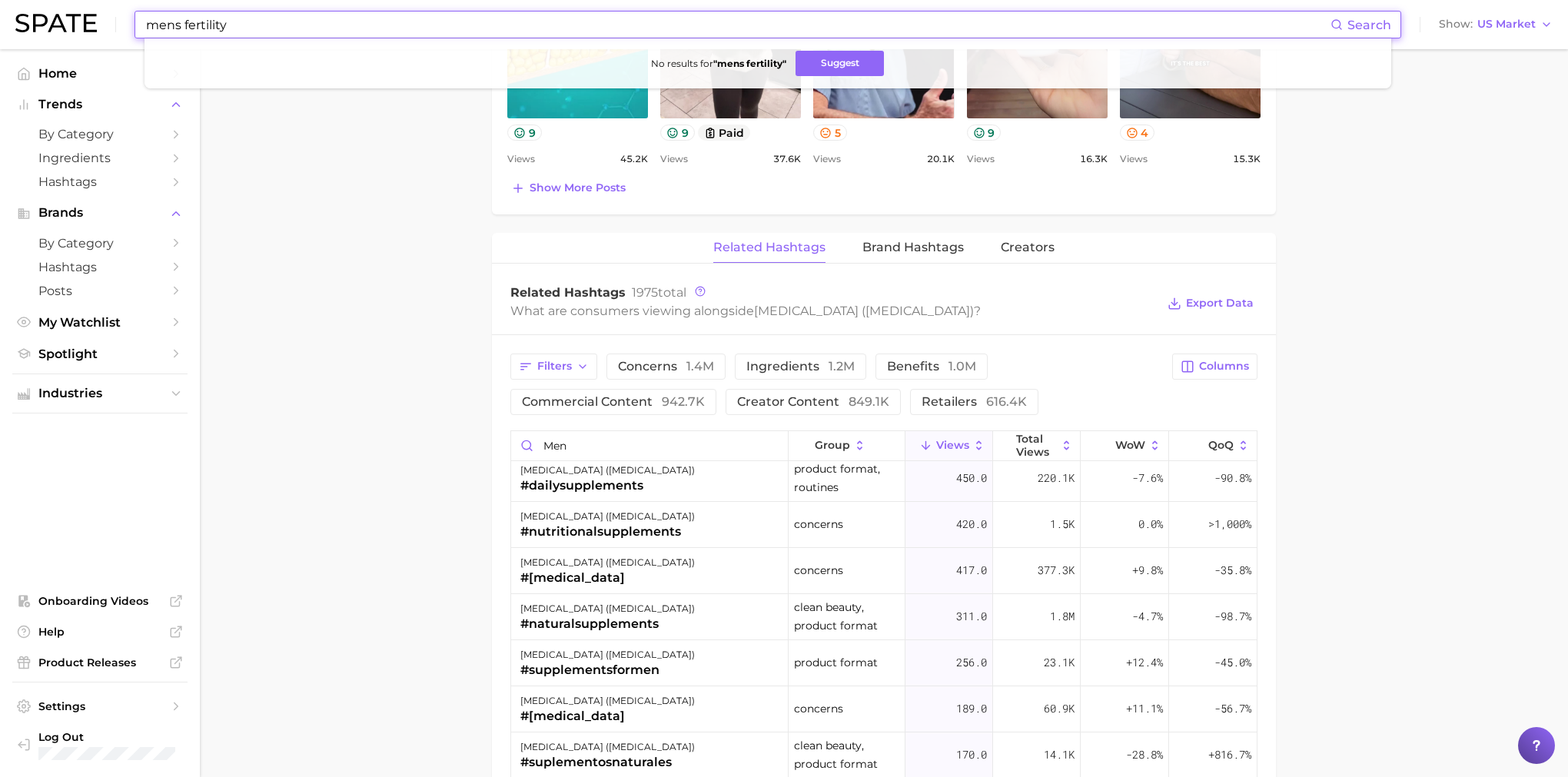
drag, startPoint x: 258, startPoint y: 27, endPoint x: 77, endPoint y: 19, distance: 181.2
click at [79, 19] on div "mens fertility Search No results for " mens fertility " Suggest Show US Market" at bounding box center [784, 25] width 1537 height 49
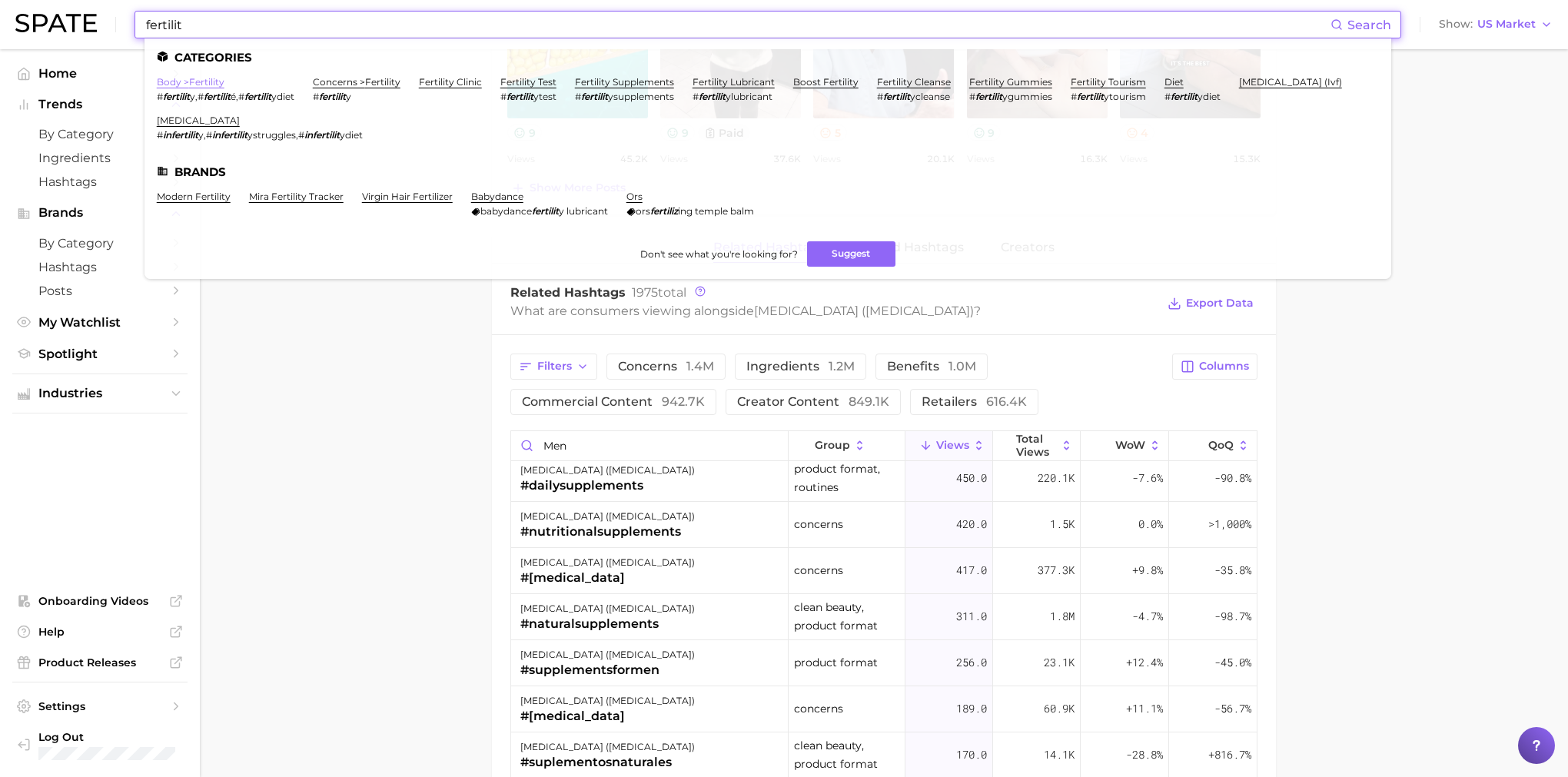
type input "fertilit"
click at [215, 79] on link "body > fertility" at bounding box center [191, 82] width 67 height 12
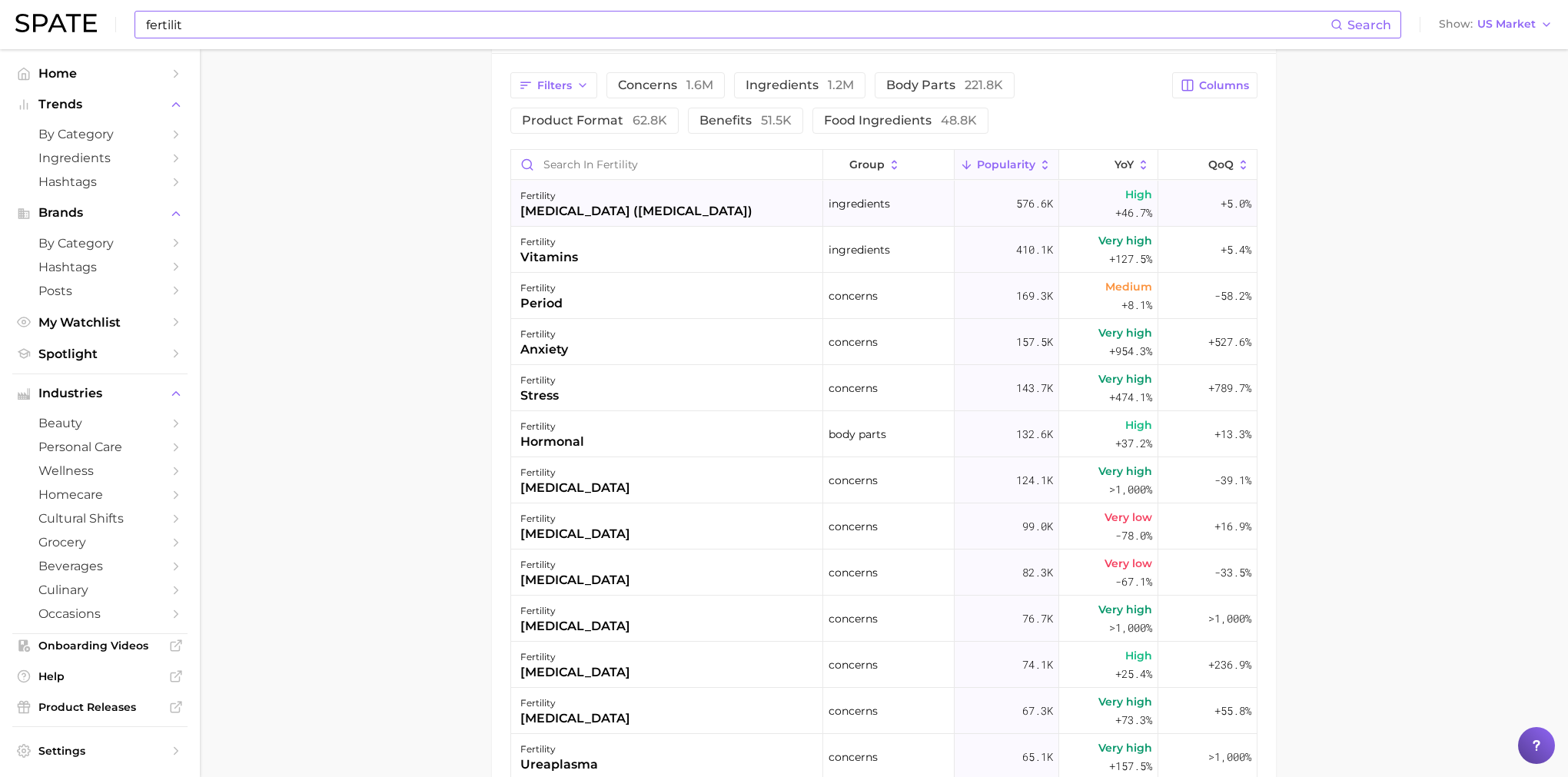
click at [707, 218] on div "fertility [MEDICAL_DATA] ([MEDICAL_DATA])" at bounding box center [667, 204] width 312 height 46
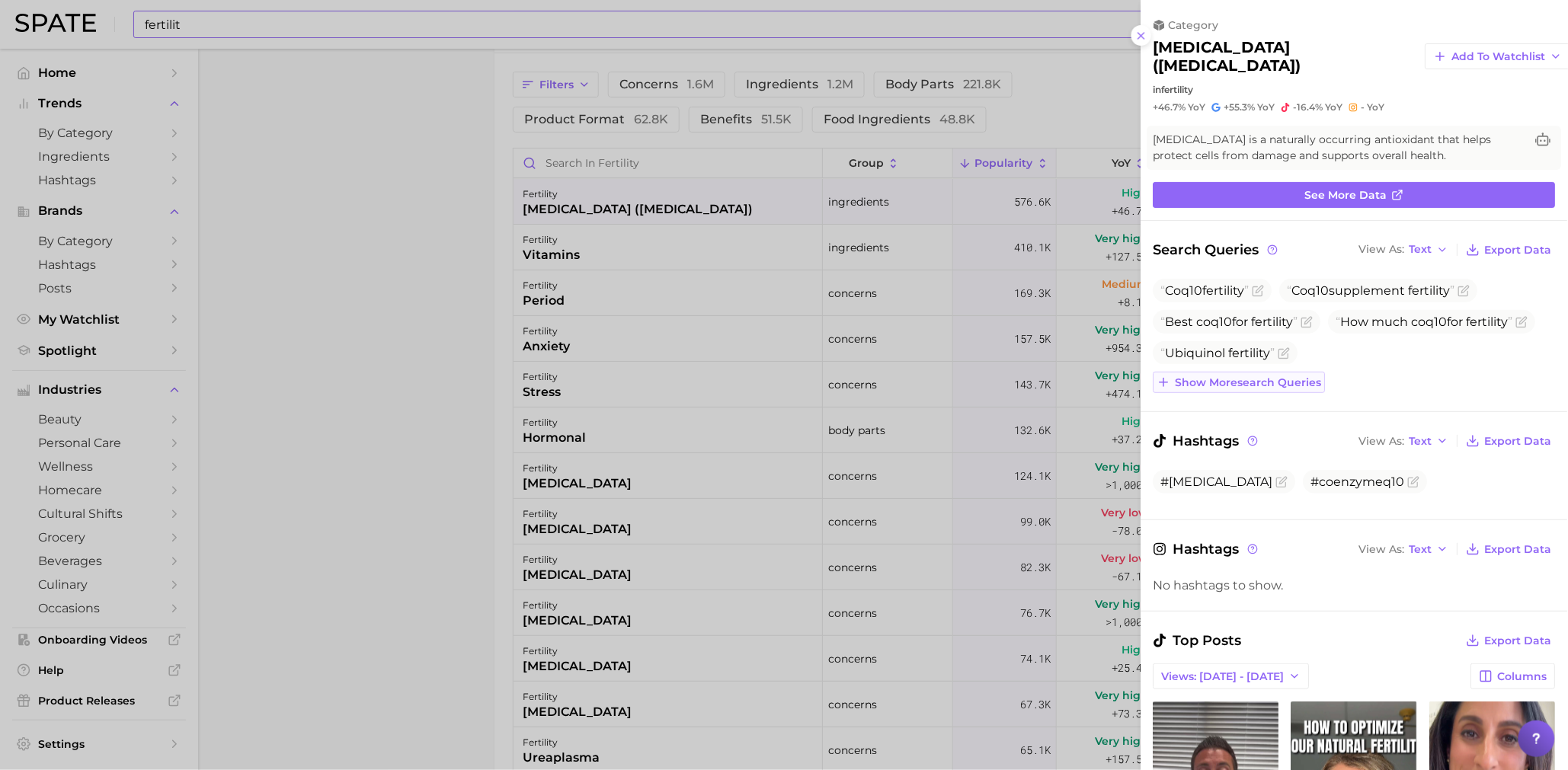
click at [1298, 376] on span "Show more search queries" at bounding box center [1249, 383] width 147 height 13
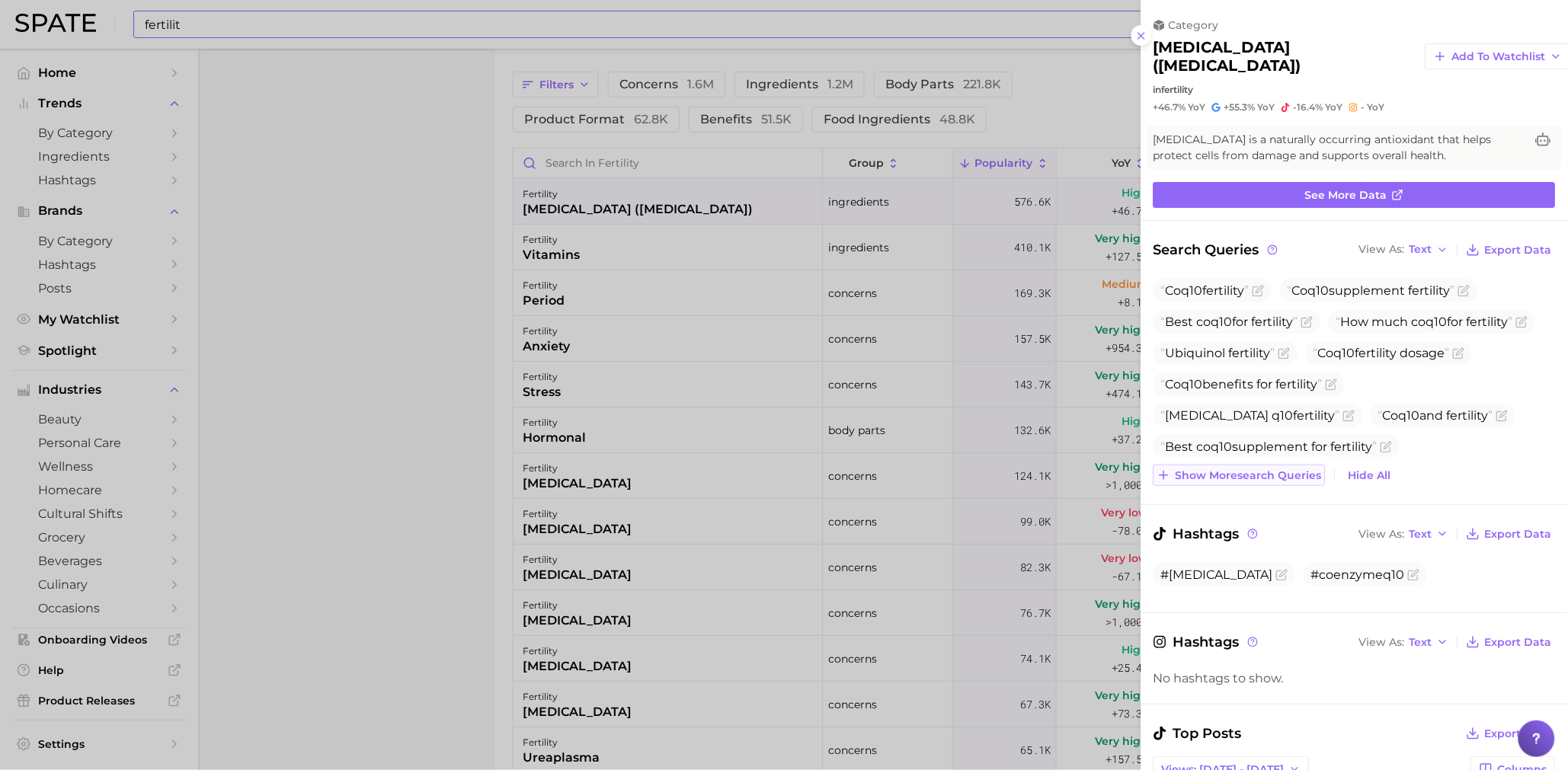
click at [1301, 469] on span "Show more search queries" at bounding box center [1249, 476] width 147 height 13
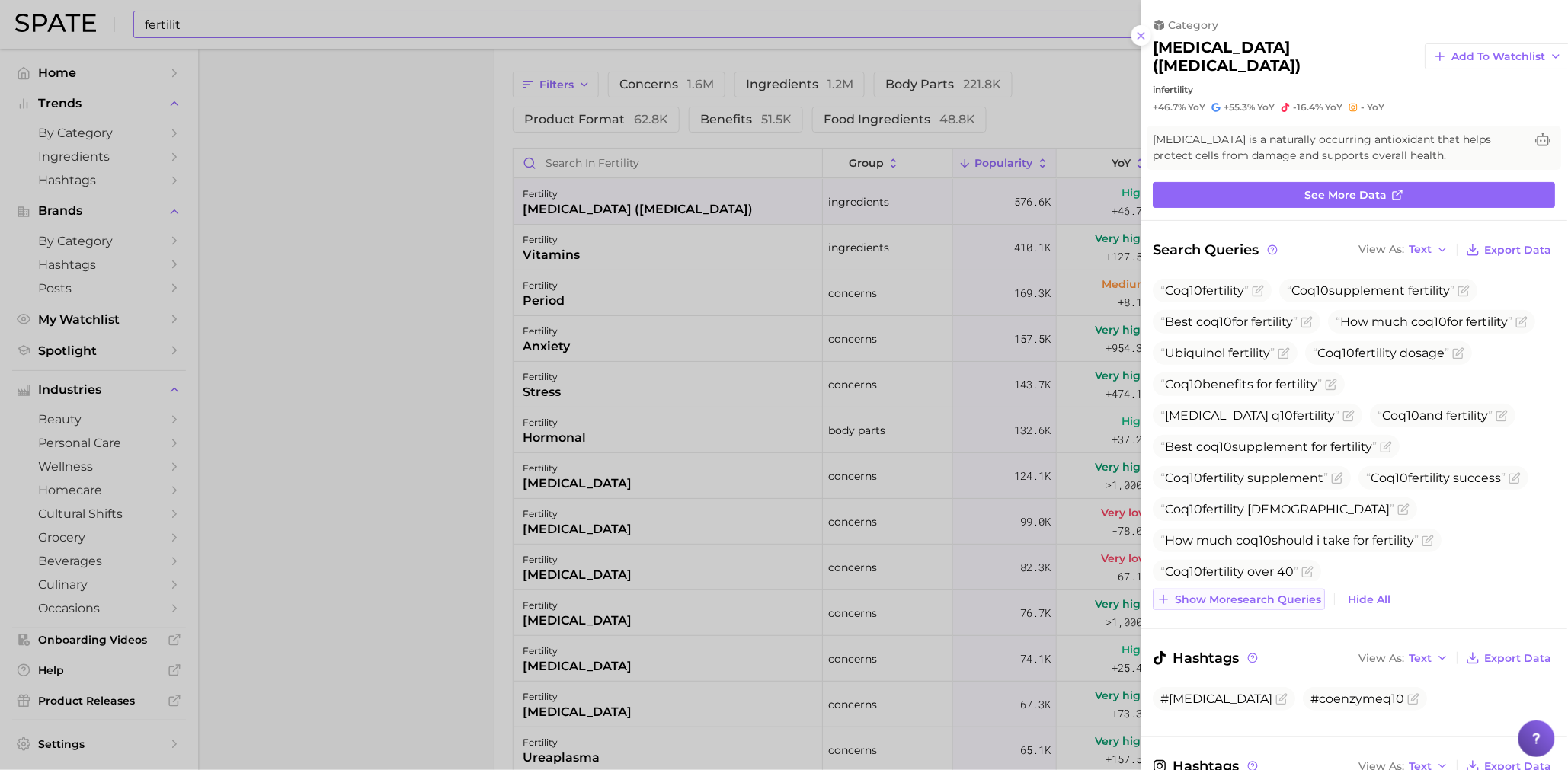
click at [1249, 593] on span "Show more search queries" at bounding box center [1249, 600] width 147 height 13
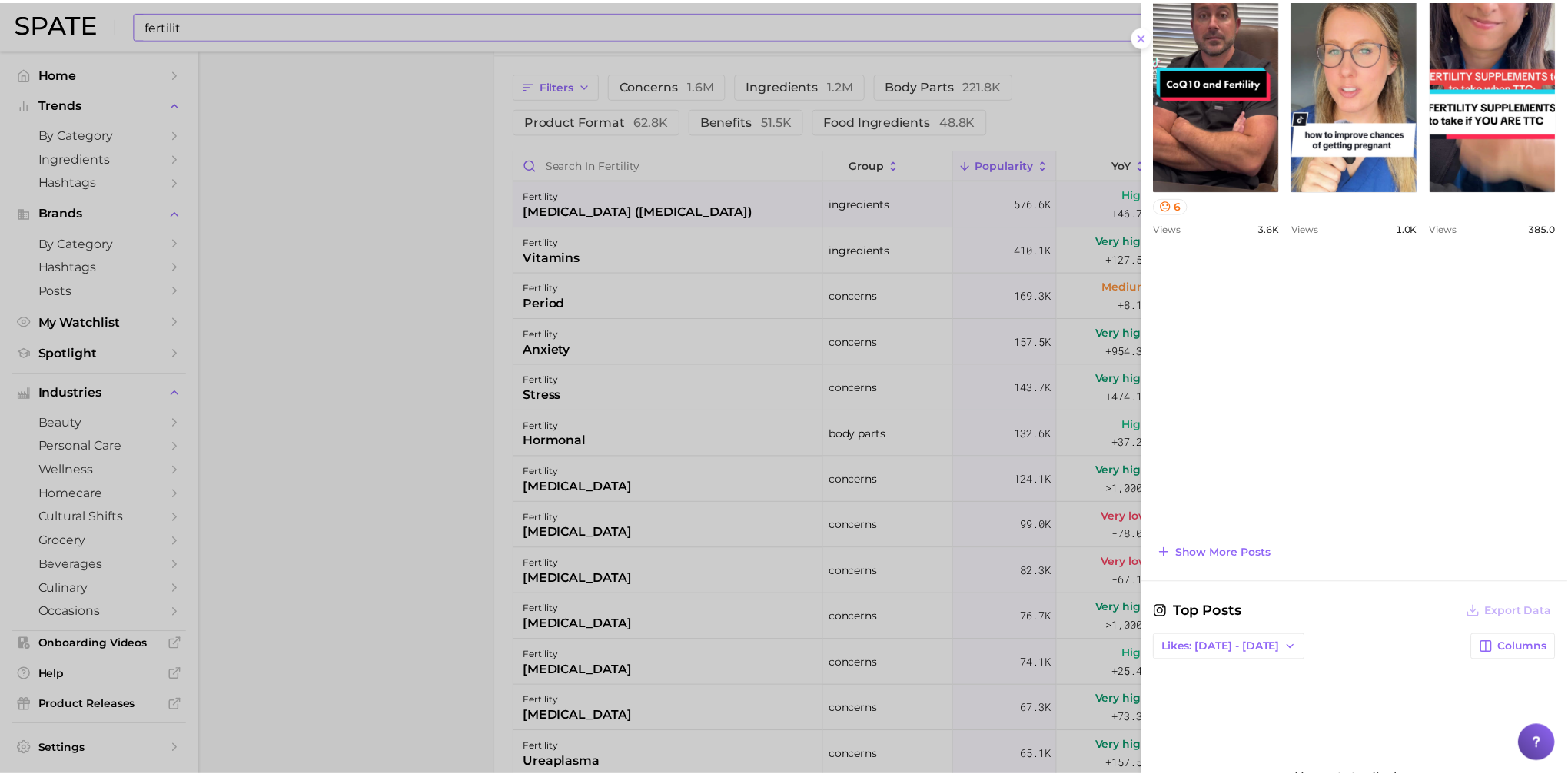
scroll to position [994, 0]
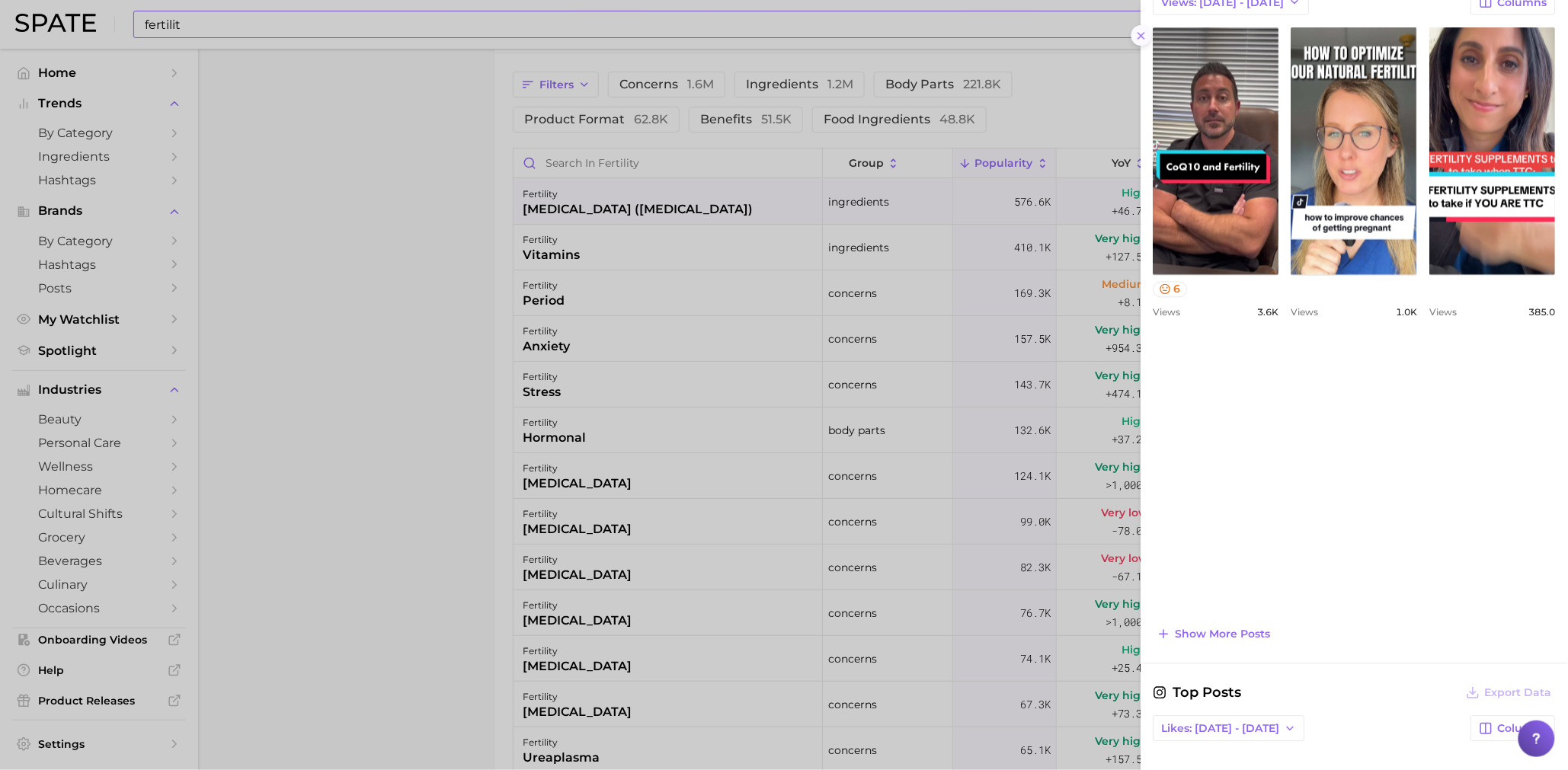
click at [1145, 42] on button at bounding box center [1141, 35] width 20 height 20
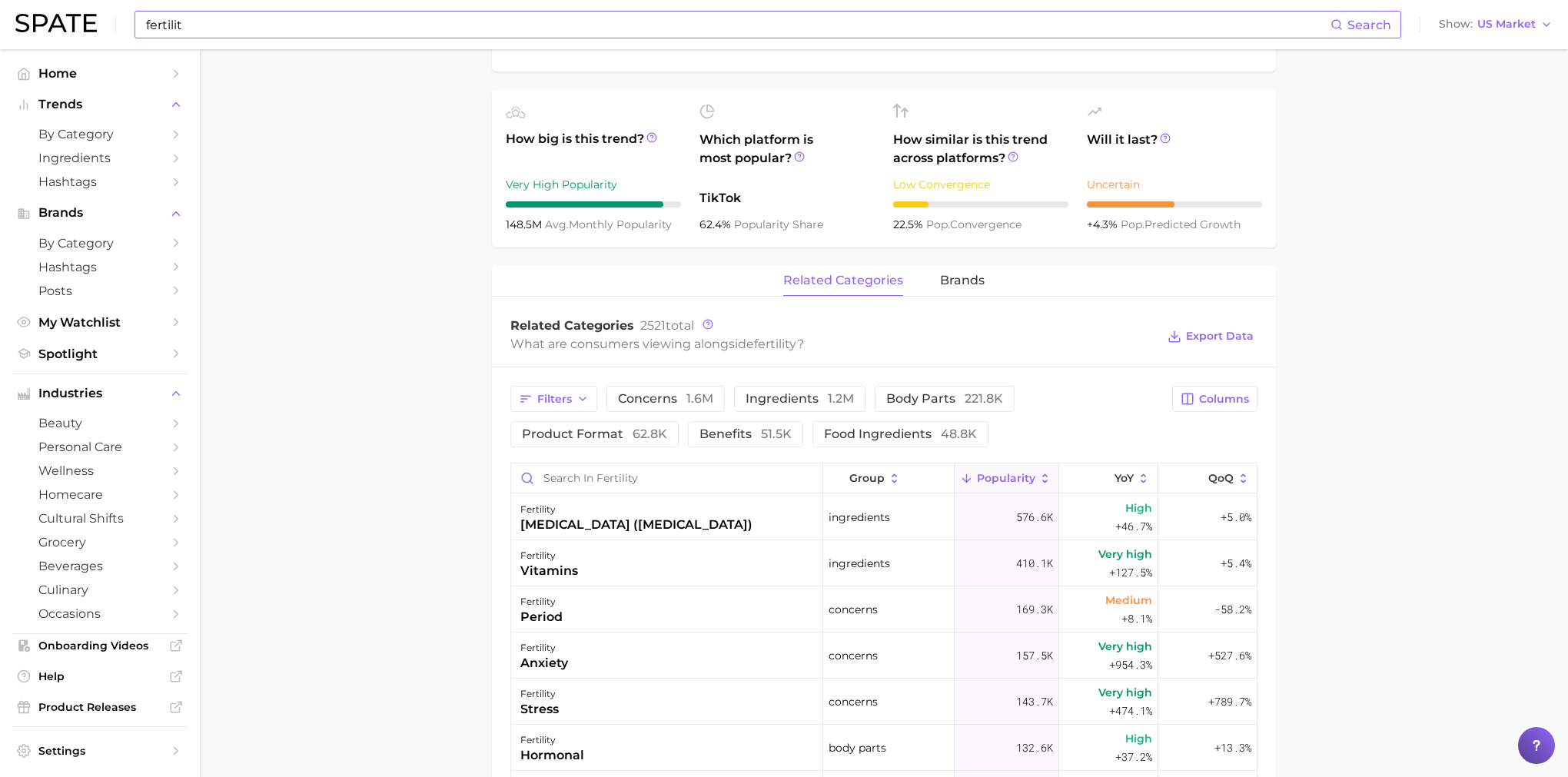
scroll to position [469, 0]
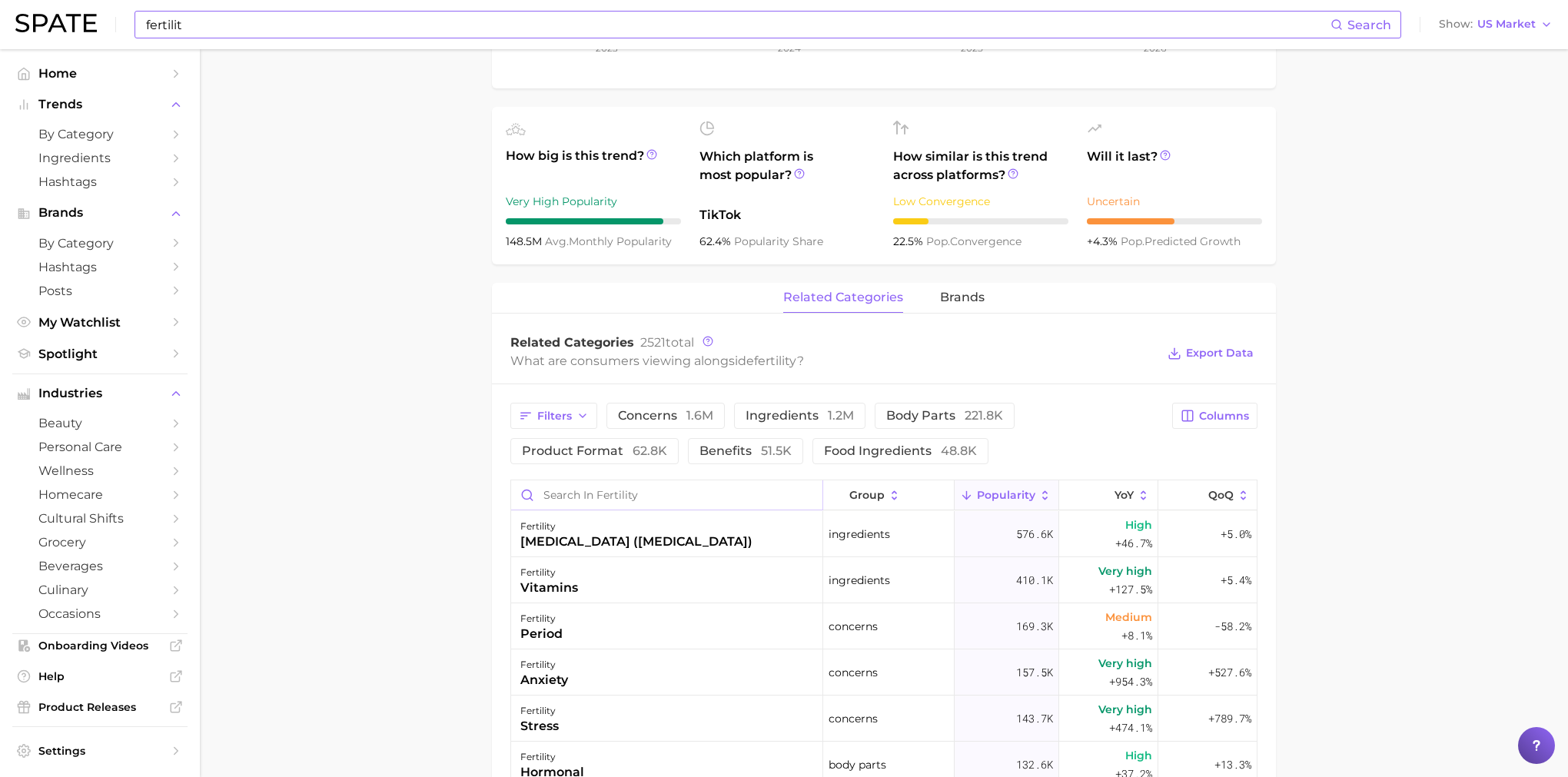
click at [676, 502] on input "Search in fertility" at bounding box center [666, 495] width 311 height 30
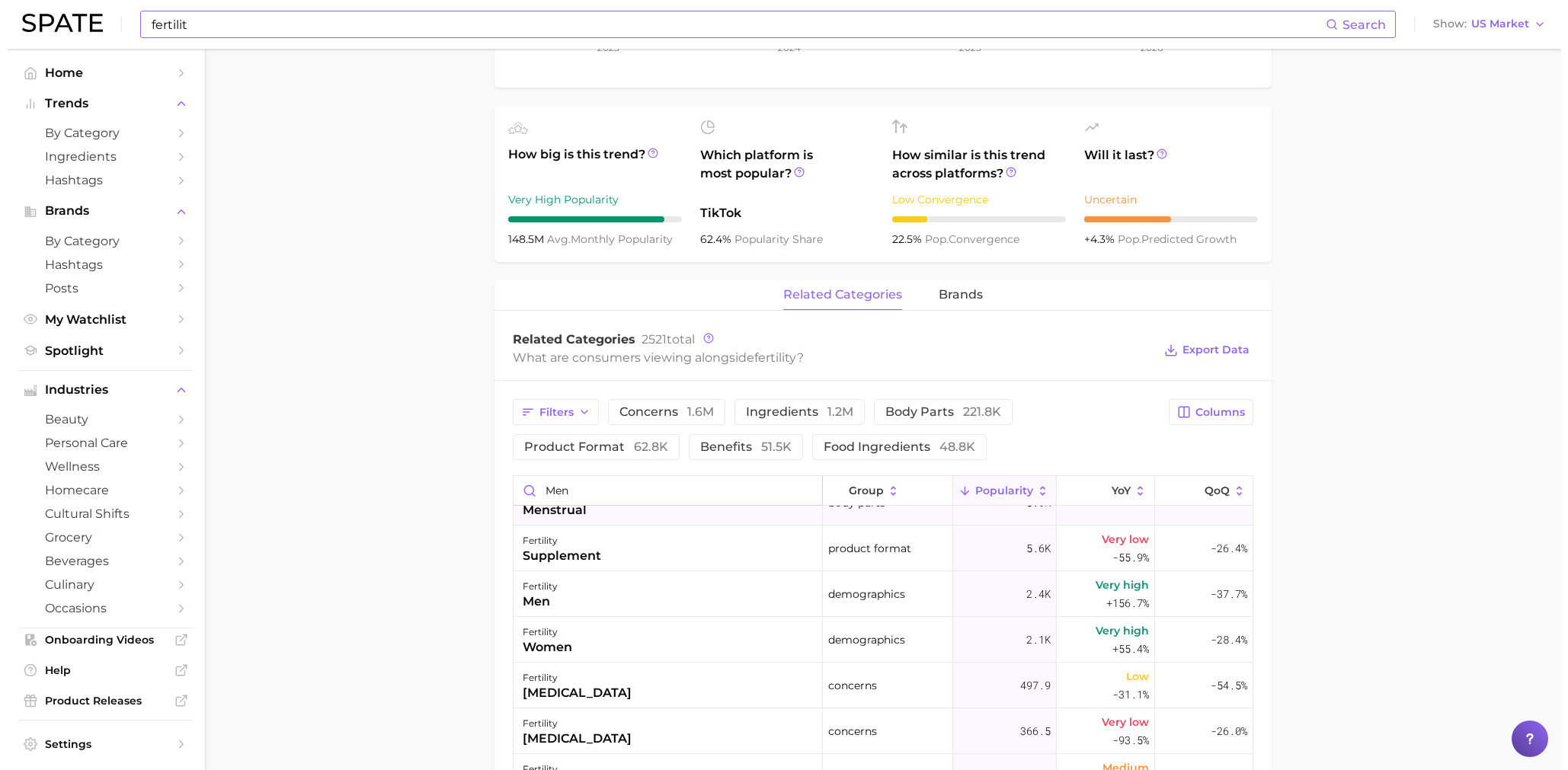
scroll to position [408, 0]
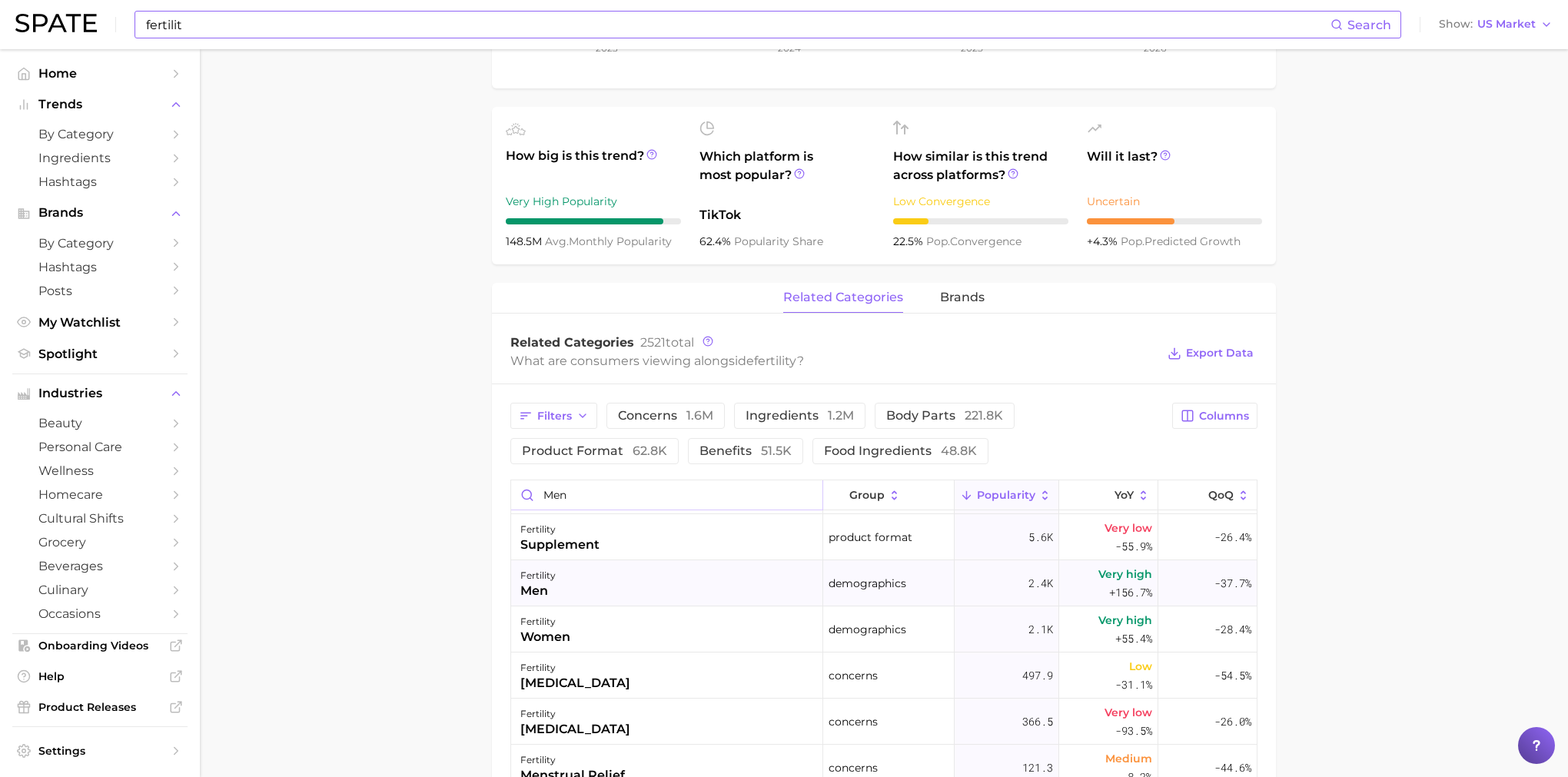
type input "men"
click at [713, 580] on div "fertility men" at bounding box center [667, 584] width 312 height 46
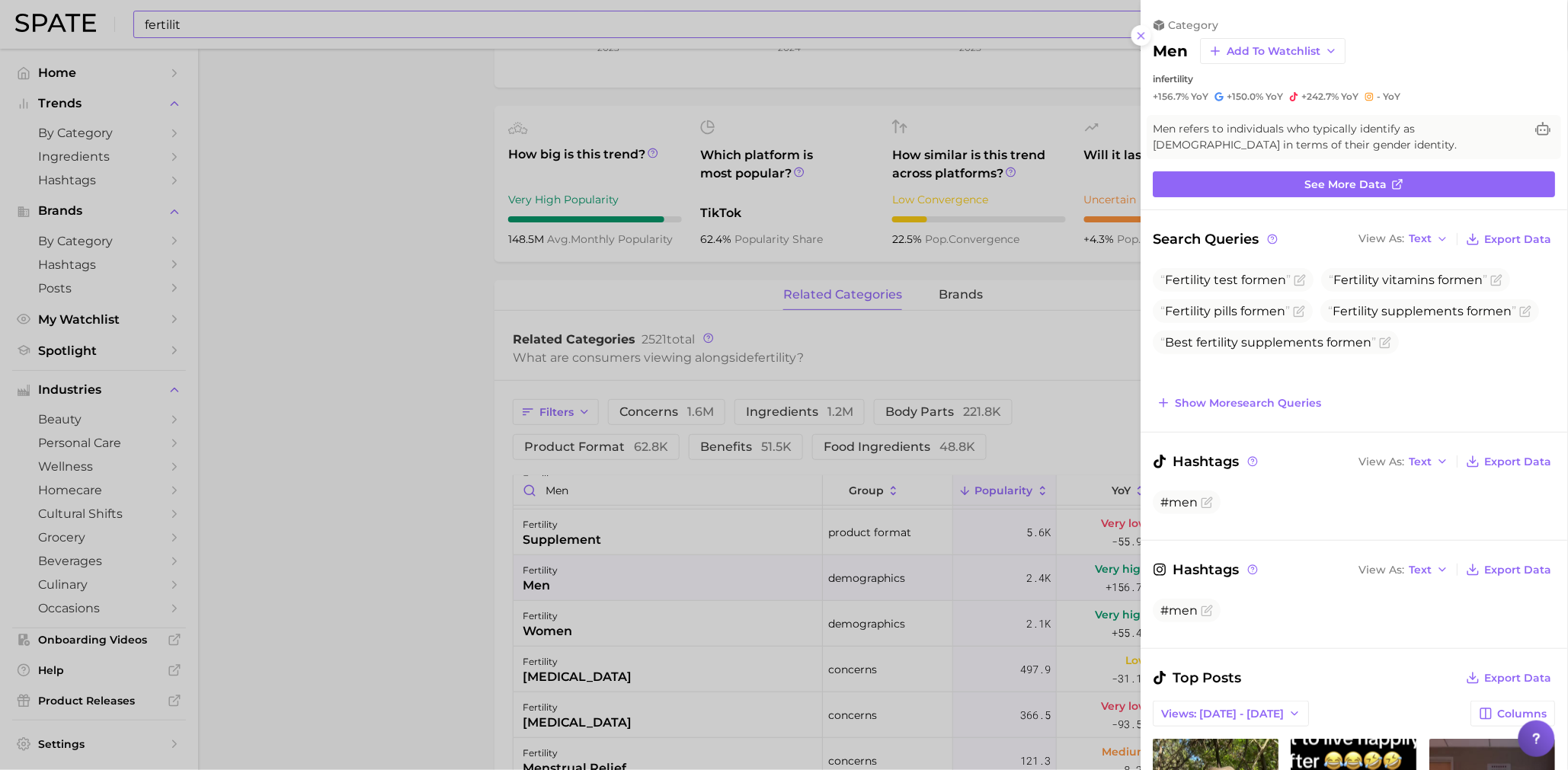
scroll to position [0, 0]
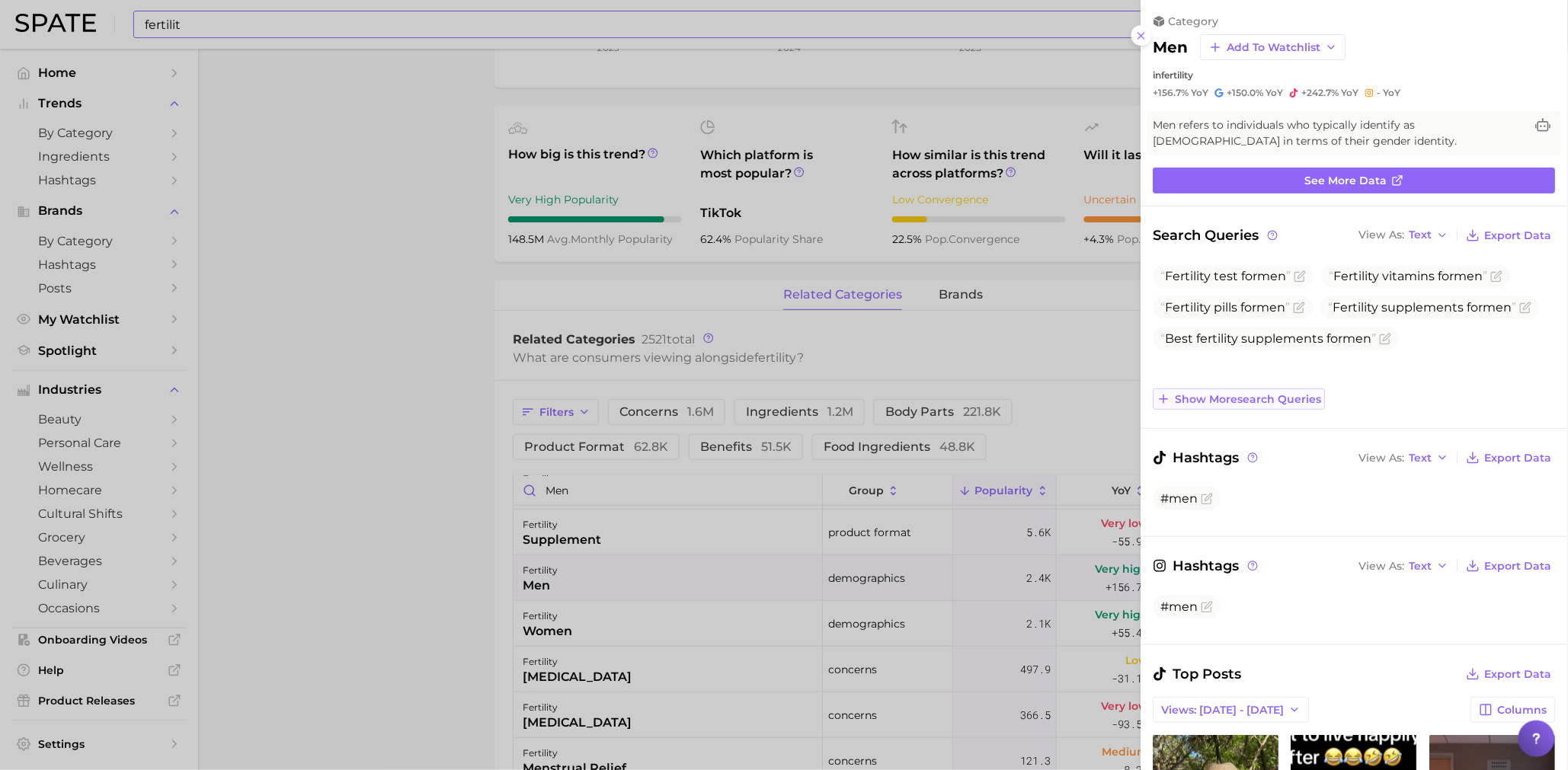
click at [1311, 407] on button "Show more search queries" at bounding box center [1239, 399] width 172 height 21
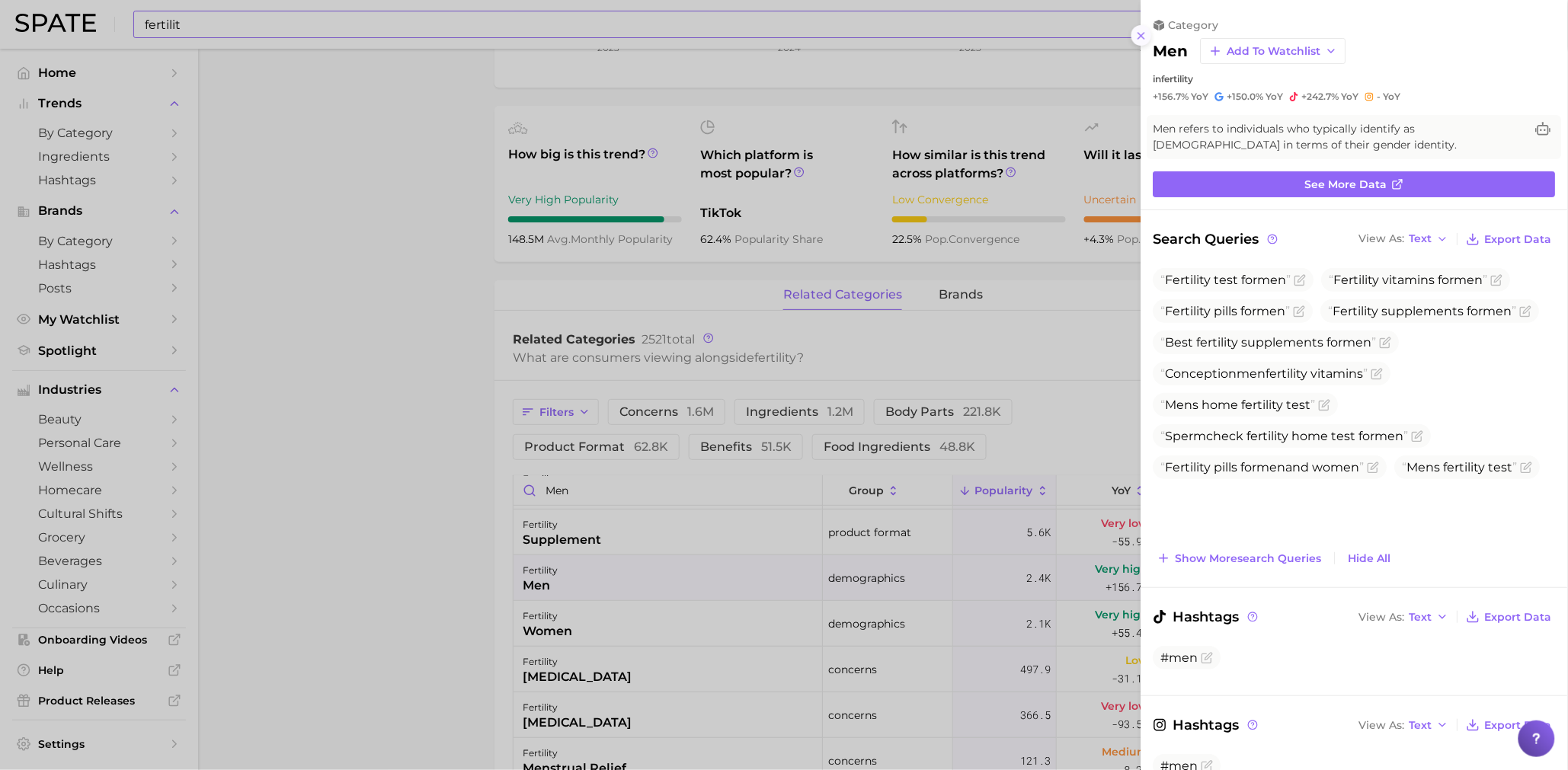
click at [1142, 37] on icon at bounding box center [1140, 35] width 12 height 12
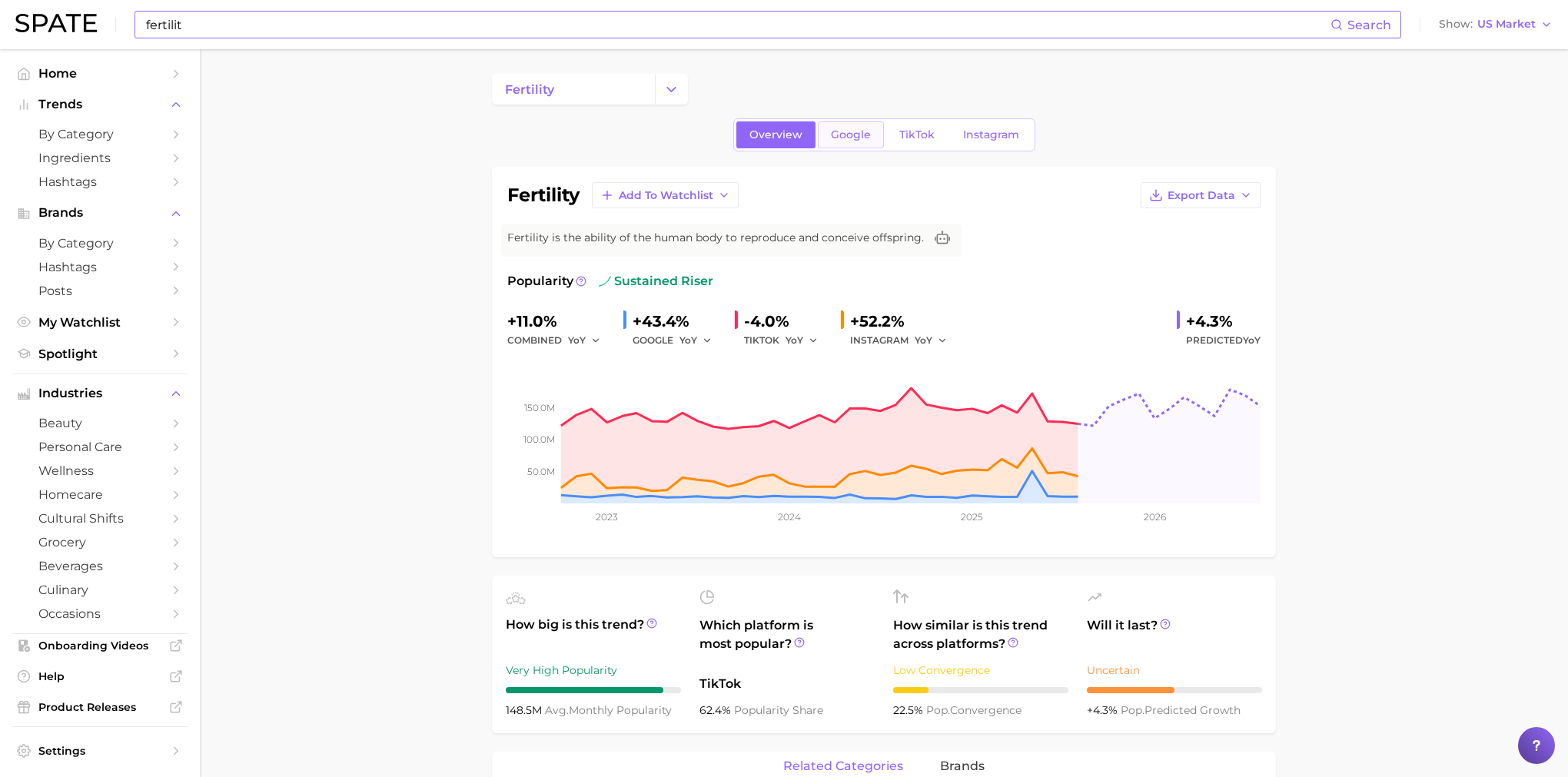
click at [837, 136] on span "Google" at bounding box center [851, 135] width 40 height 13
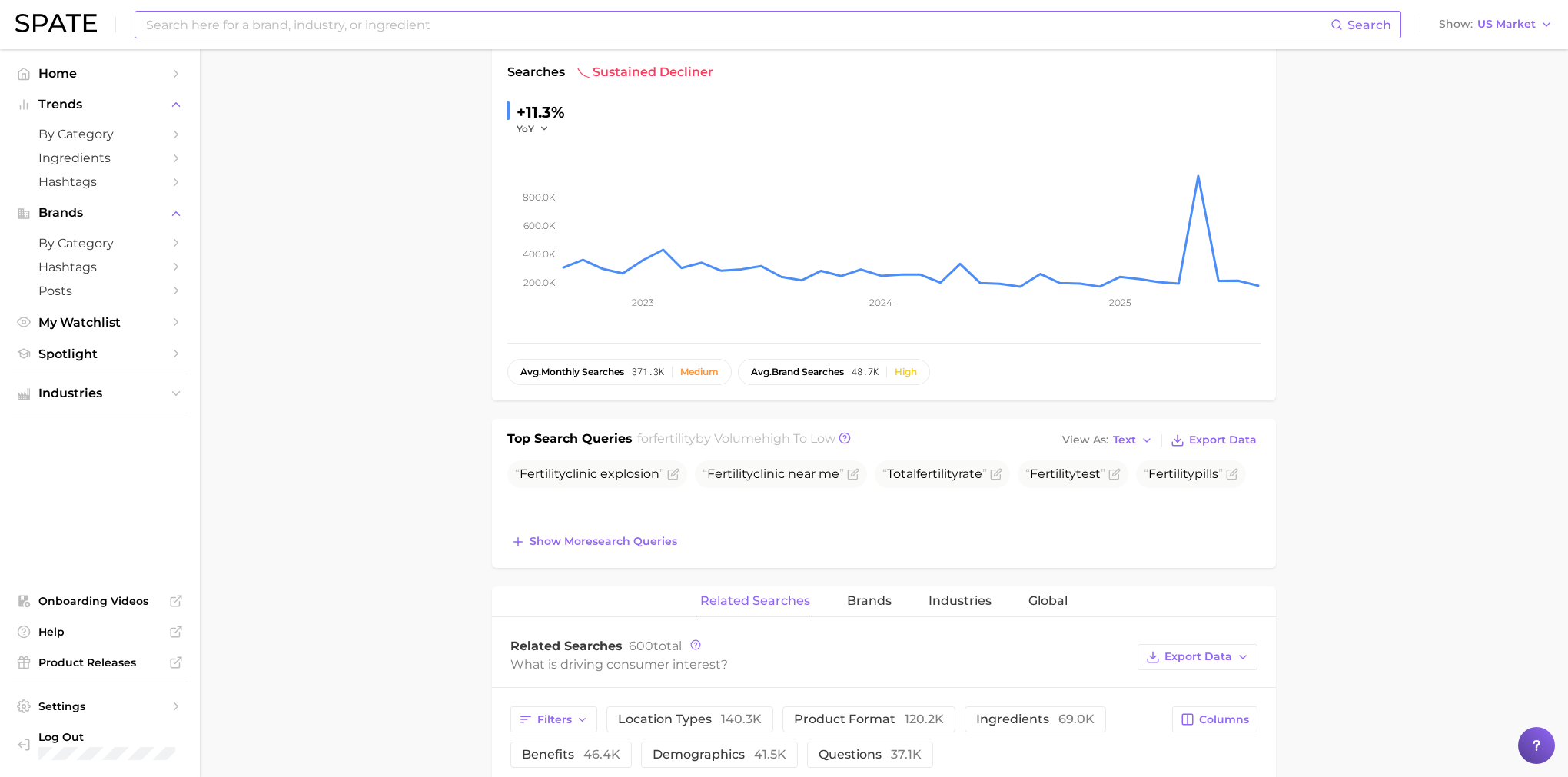
scroll to position [301, 0]
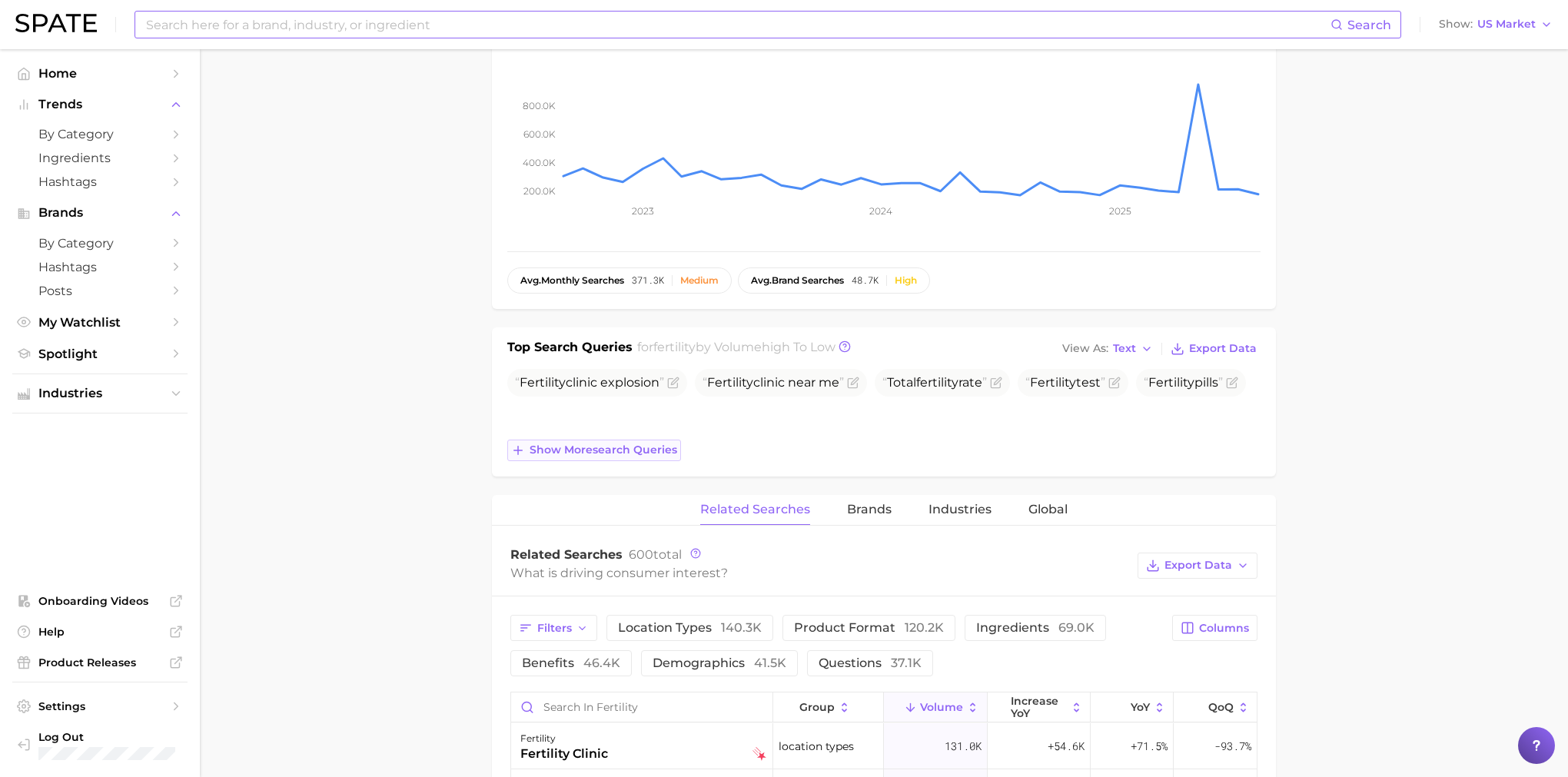
click at [673, 447] on span "Show more search queries" at bounding box center [603, 451] width 148 height 13
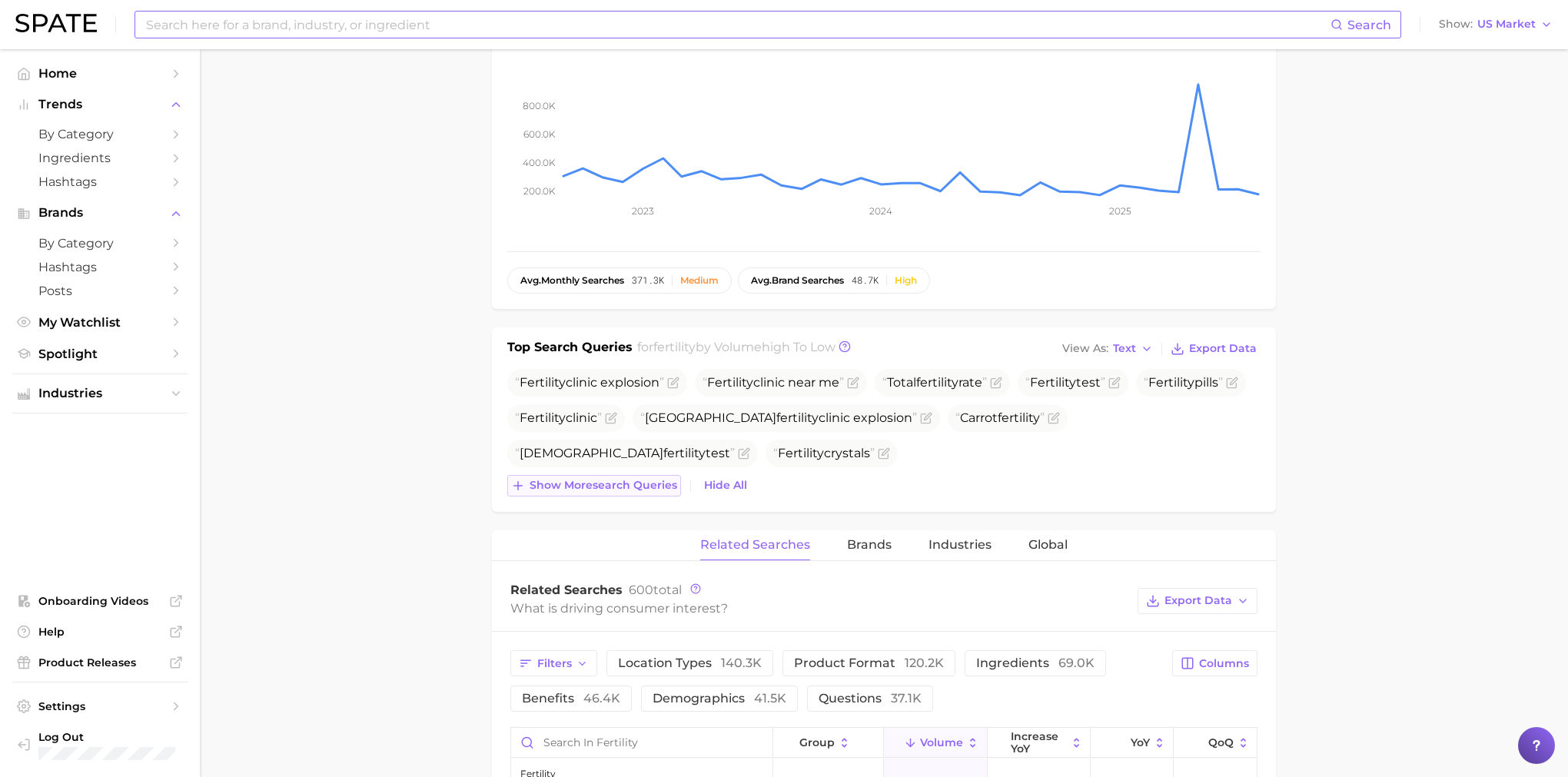
click at [639, 496] on button "Show more search queries" at bounding box center [593, 486] width 173 height 21
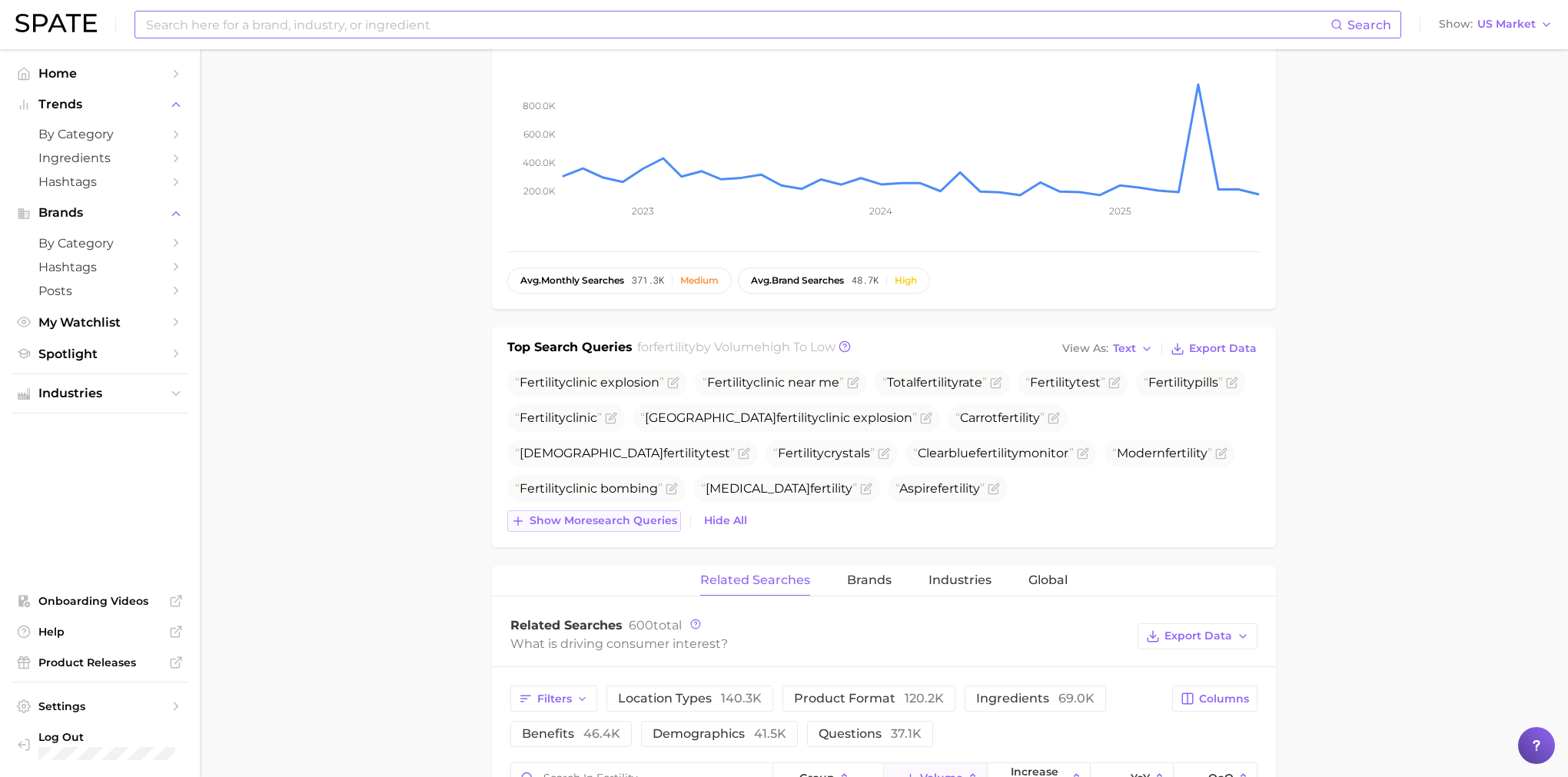
click at [636, 511] on div "Fertility clinic explosion Fertility clinic near me Total fertility rate Fertil…" at bounding box center [883, 451] width 753 height 163
click at [639, 520] on span "Show more search queries" at bounding box center [603, 521] width 148 height 13
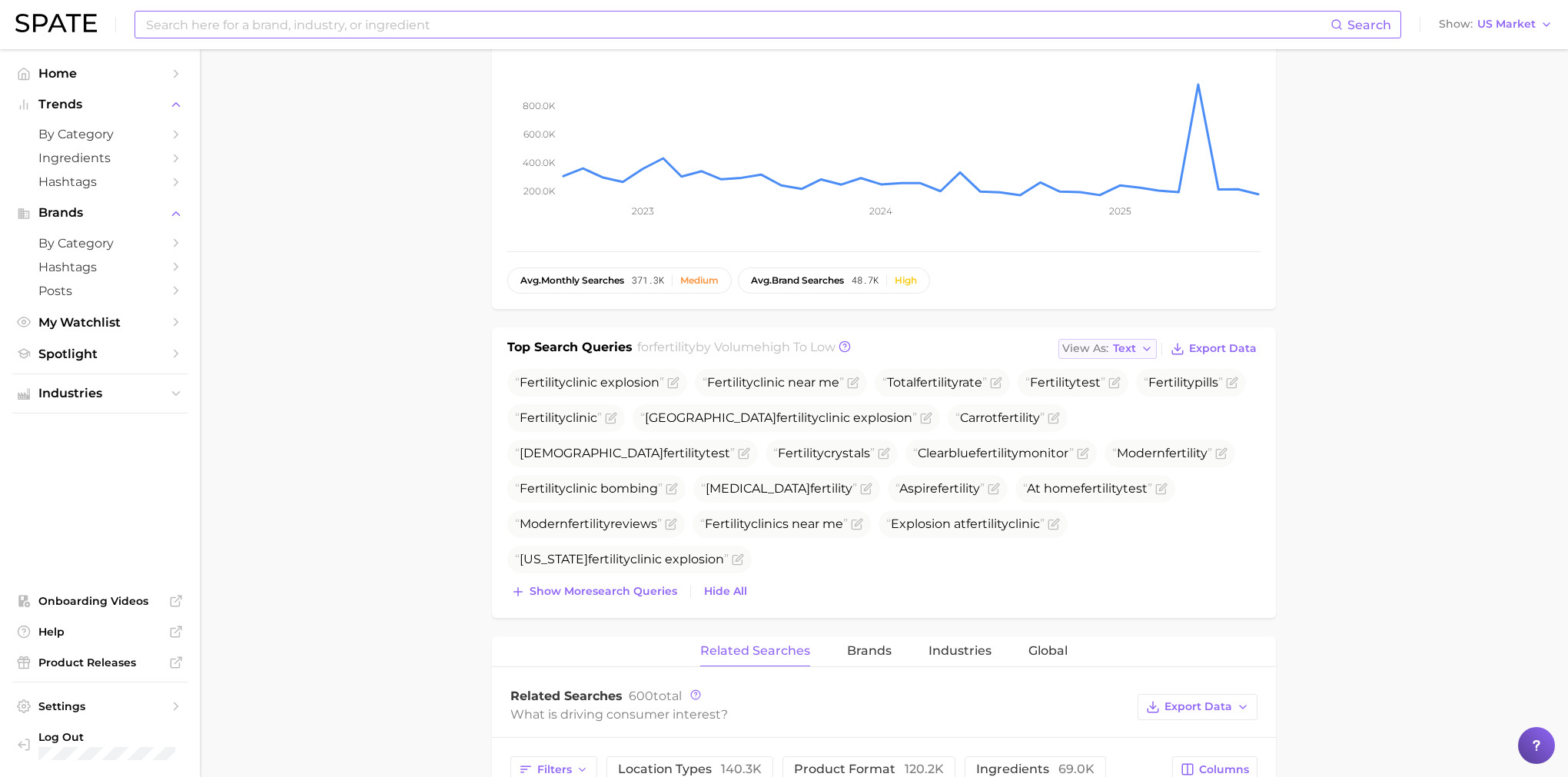
click at [1151, 345] on icon "button" at bounding box center [1146, 349] width 12 height 12
click at [1138, 408] on button "Table" at bounding box center [1143, 402] width 169 height 28
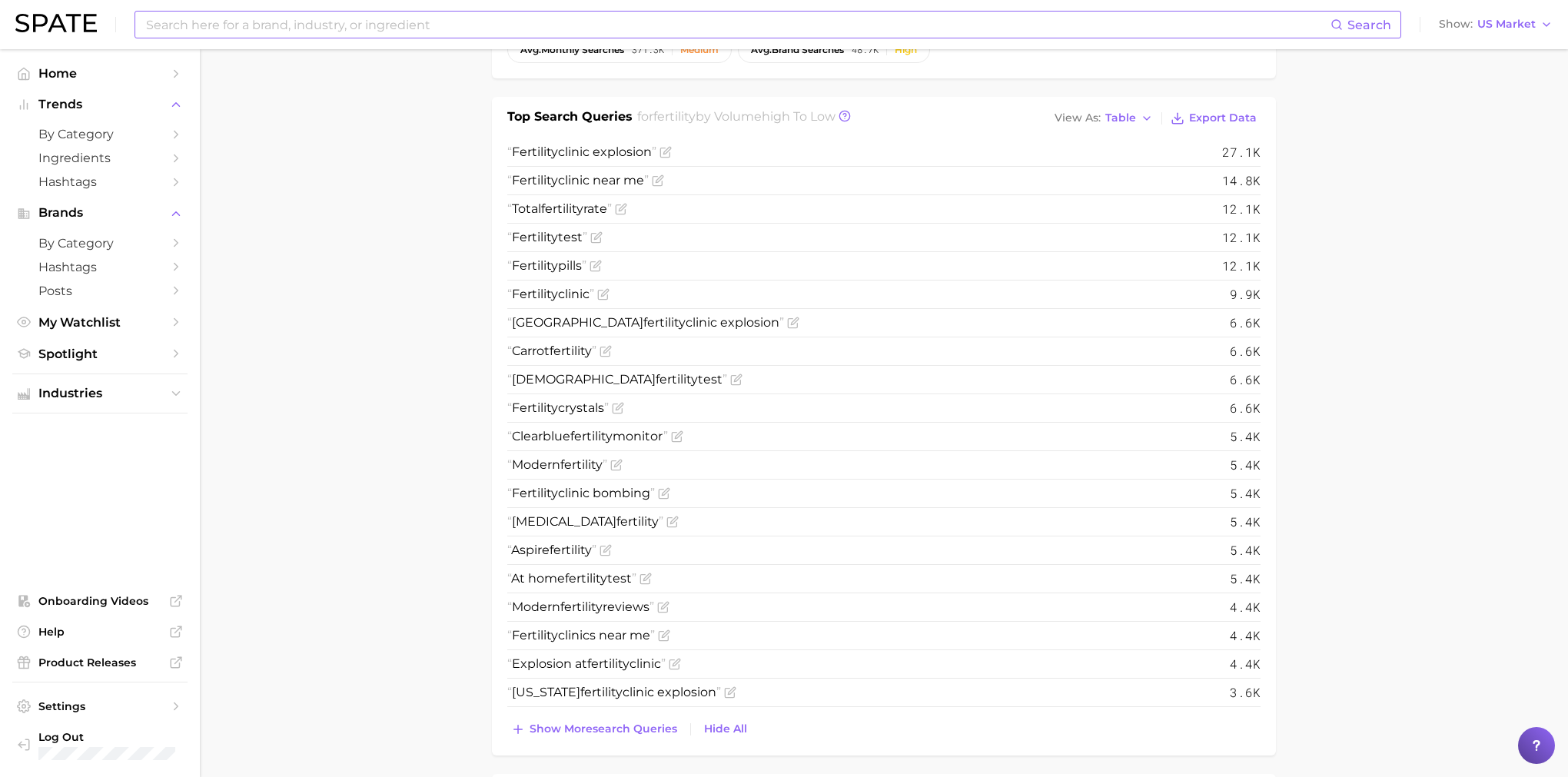
scroll to position [534, 0]
click at [641, 728] on span "Show more search queries" at bounding box center [603, 726] width 148 height 13
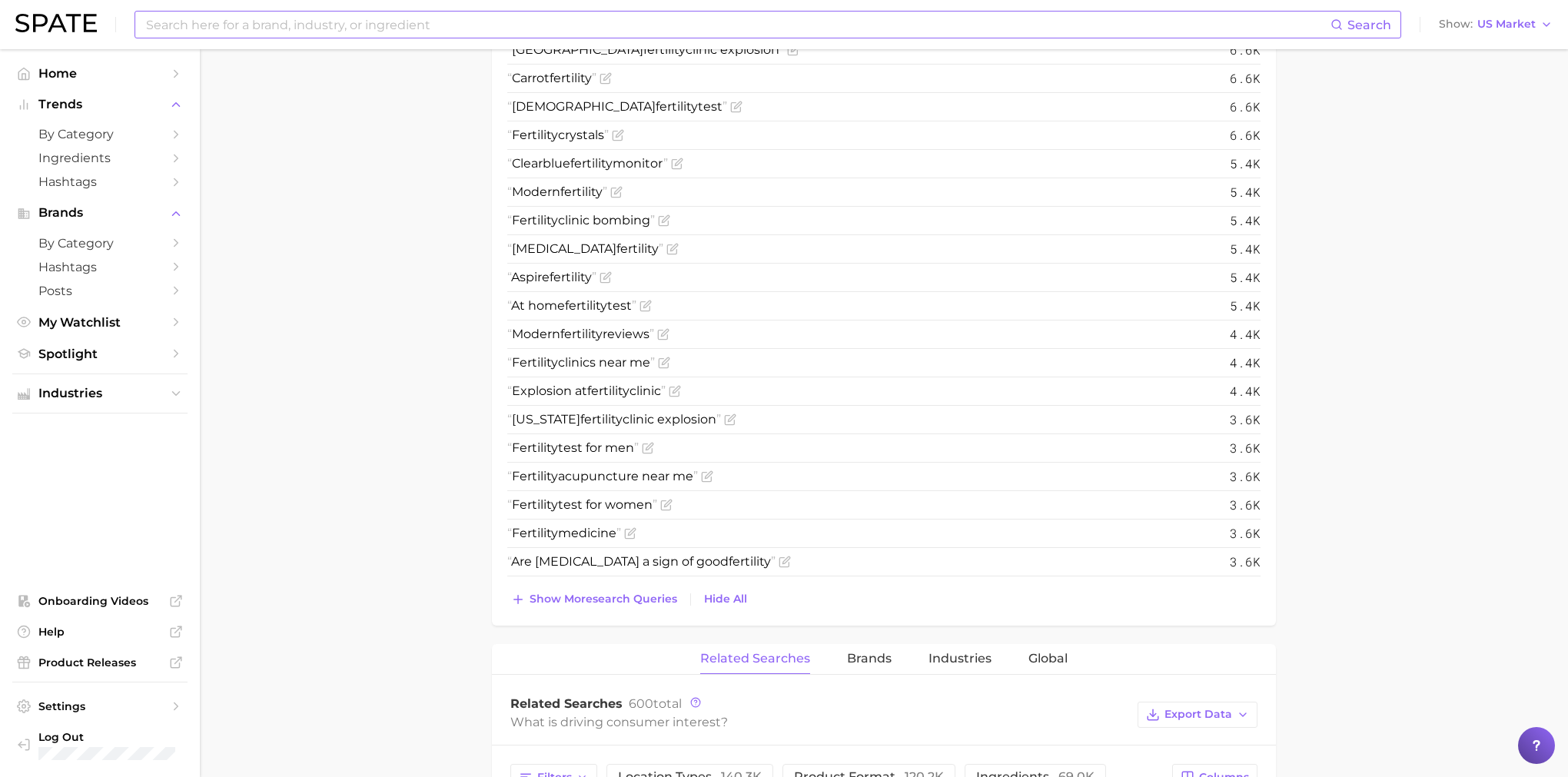
scroll to position [823, 0]
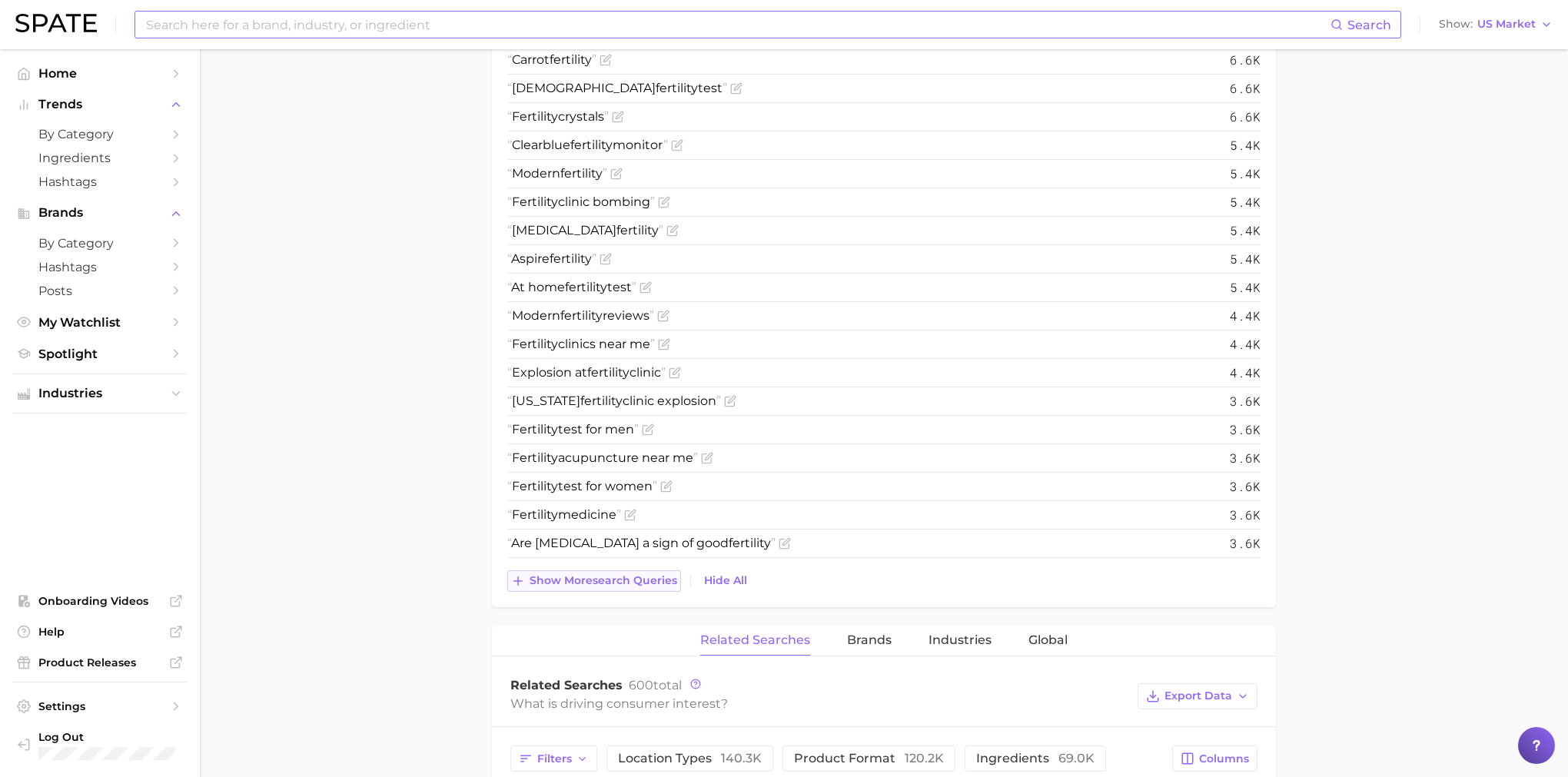
click at [625, 585] on span "Show more search queries" at bounding box center [603, 581] width 148 height 13
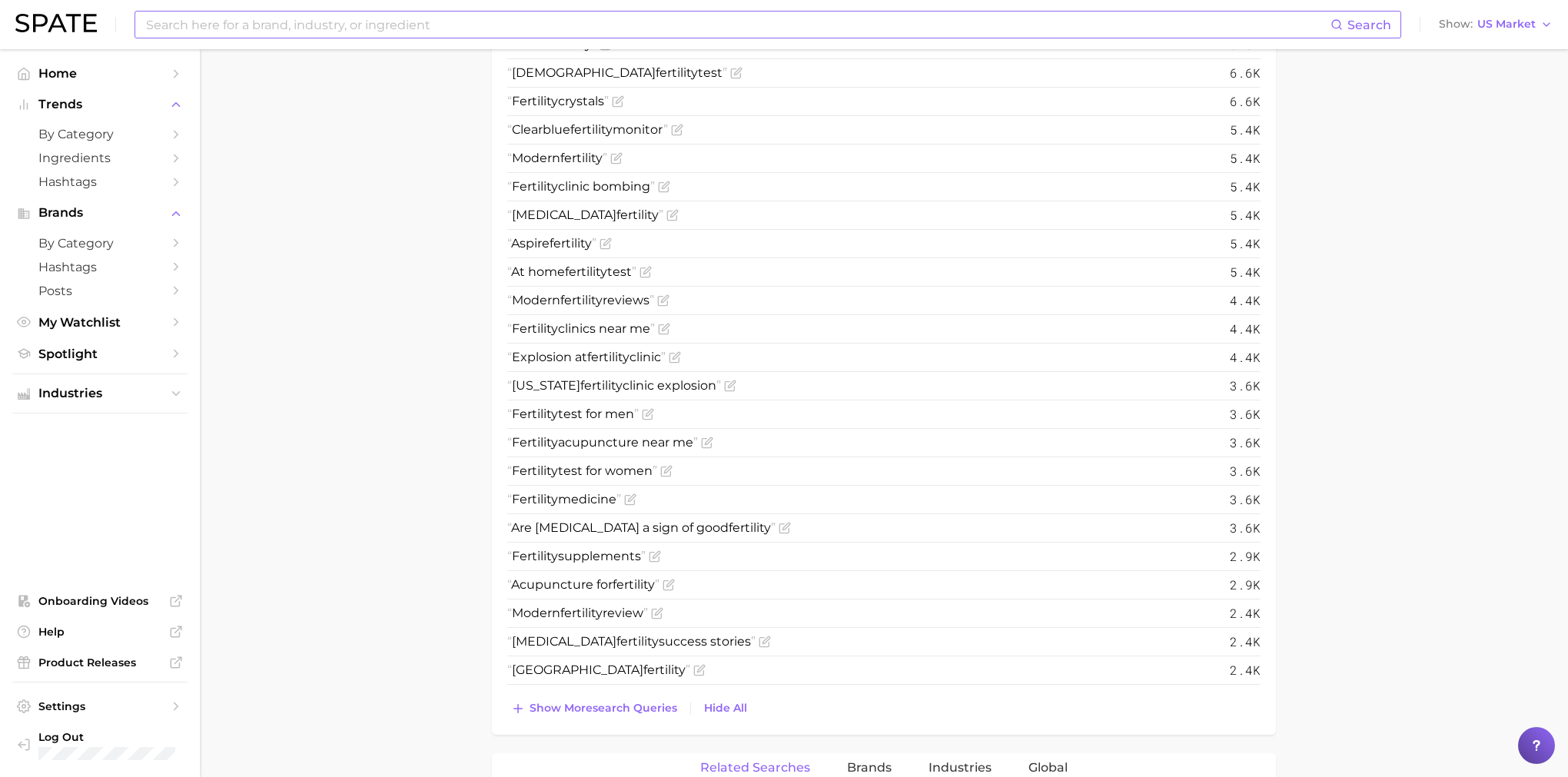
scroll to position [843, 0]
click at [637, 710] on span "Show more search queries" at bounding box center [603, 704] width 148 height 13
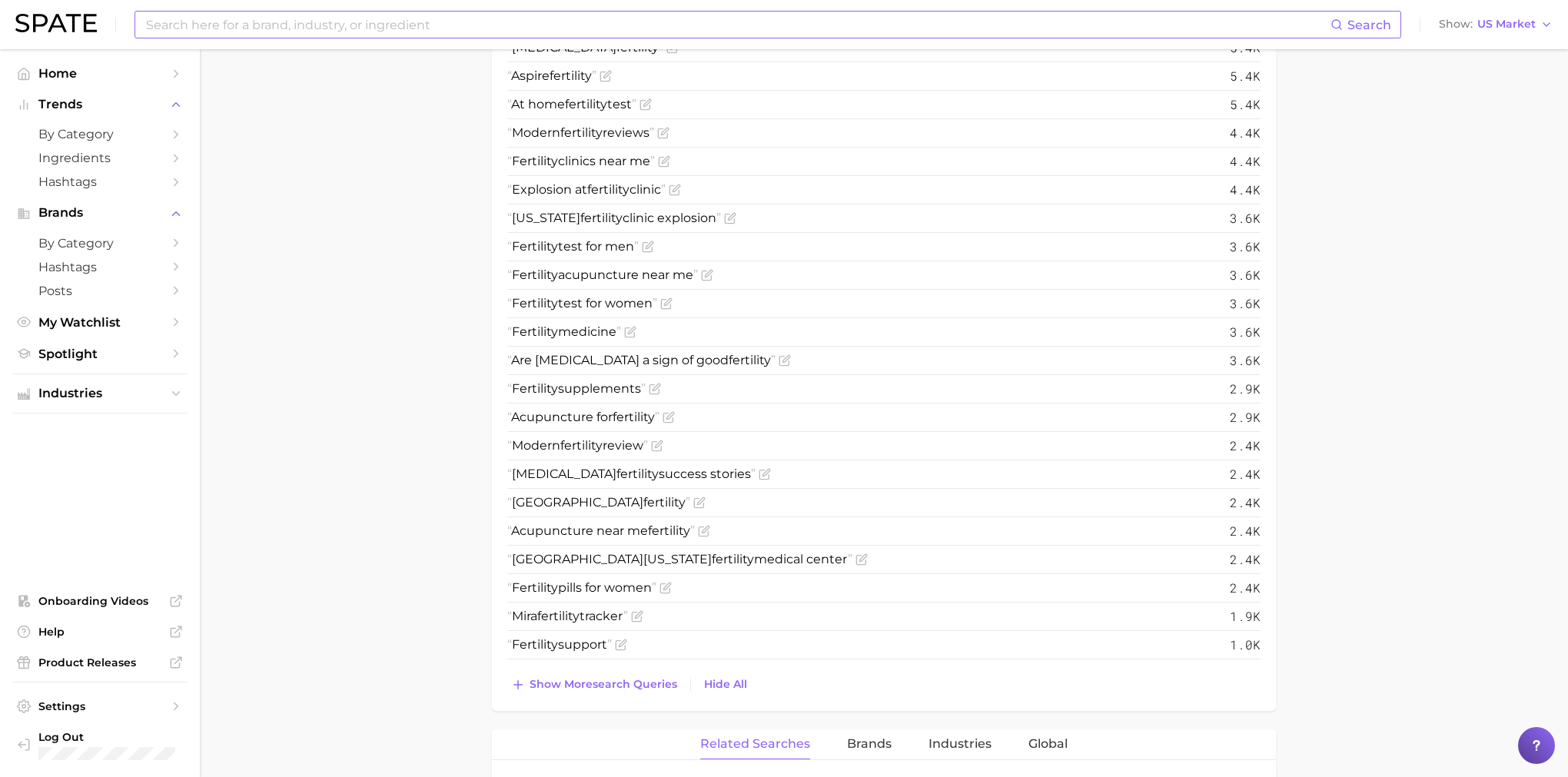
scroll to position [1204, 0]
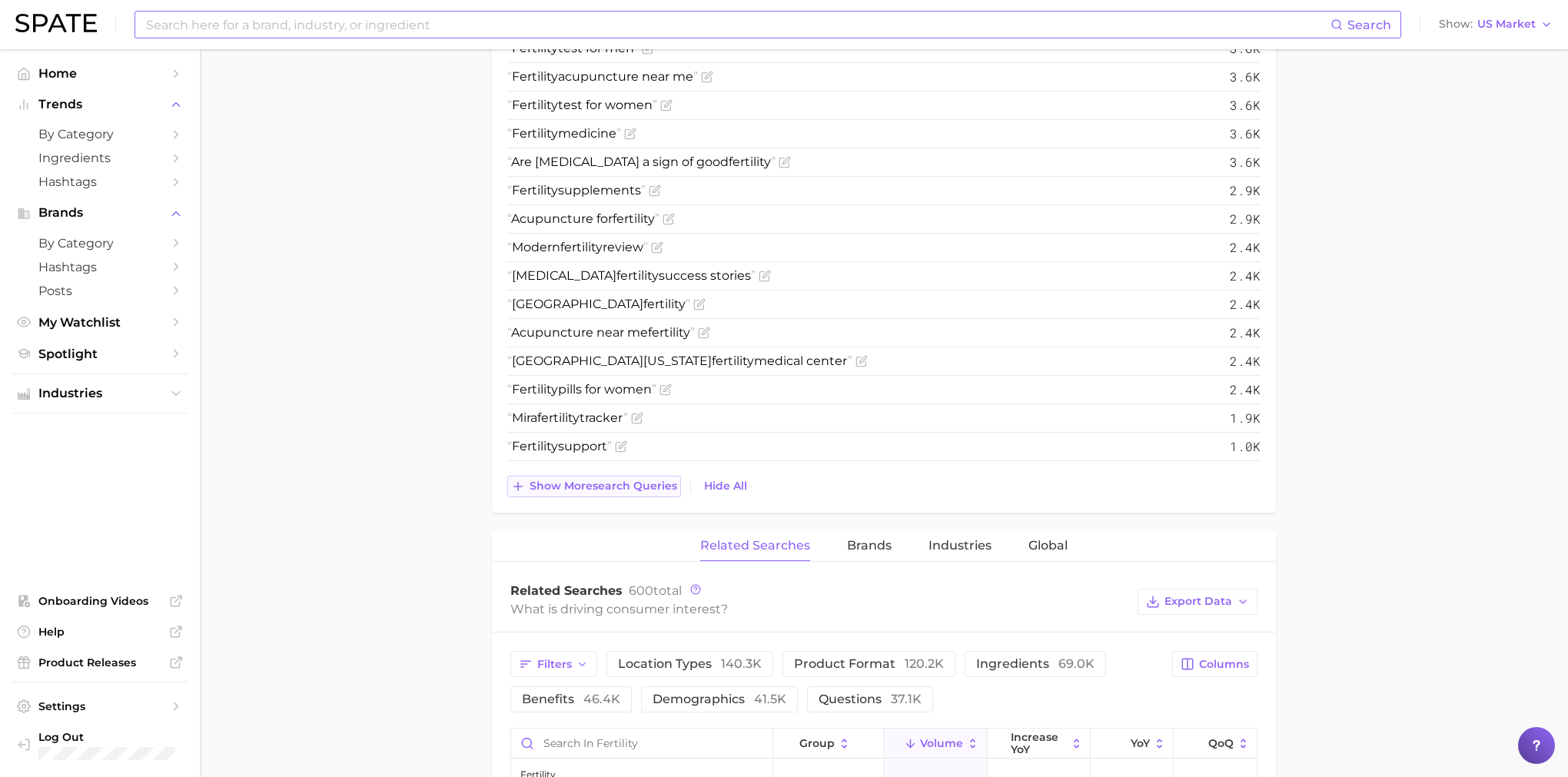
click at [620, 489] on span "Show more search queries" at bounding box center [603, 487] width 148 height 13
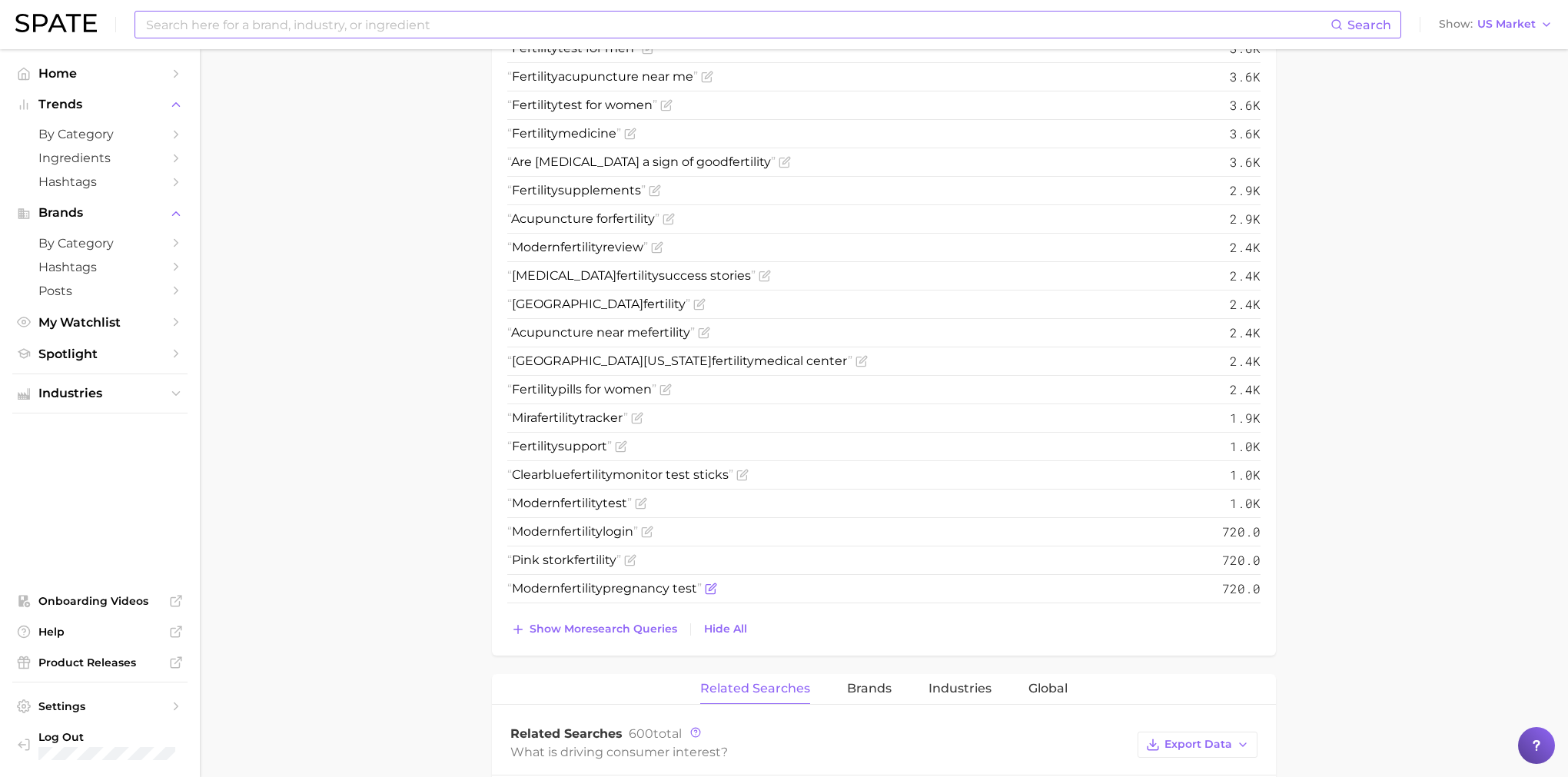
scroll to position [1208, 0]
click at [643, 622] on span "Show more search queries" at bounding box center [603, 626] width 148 height 13
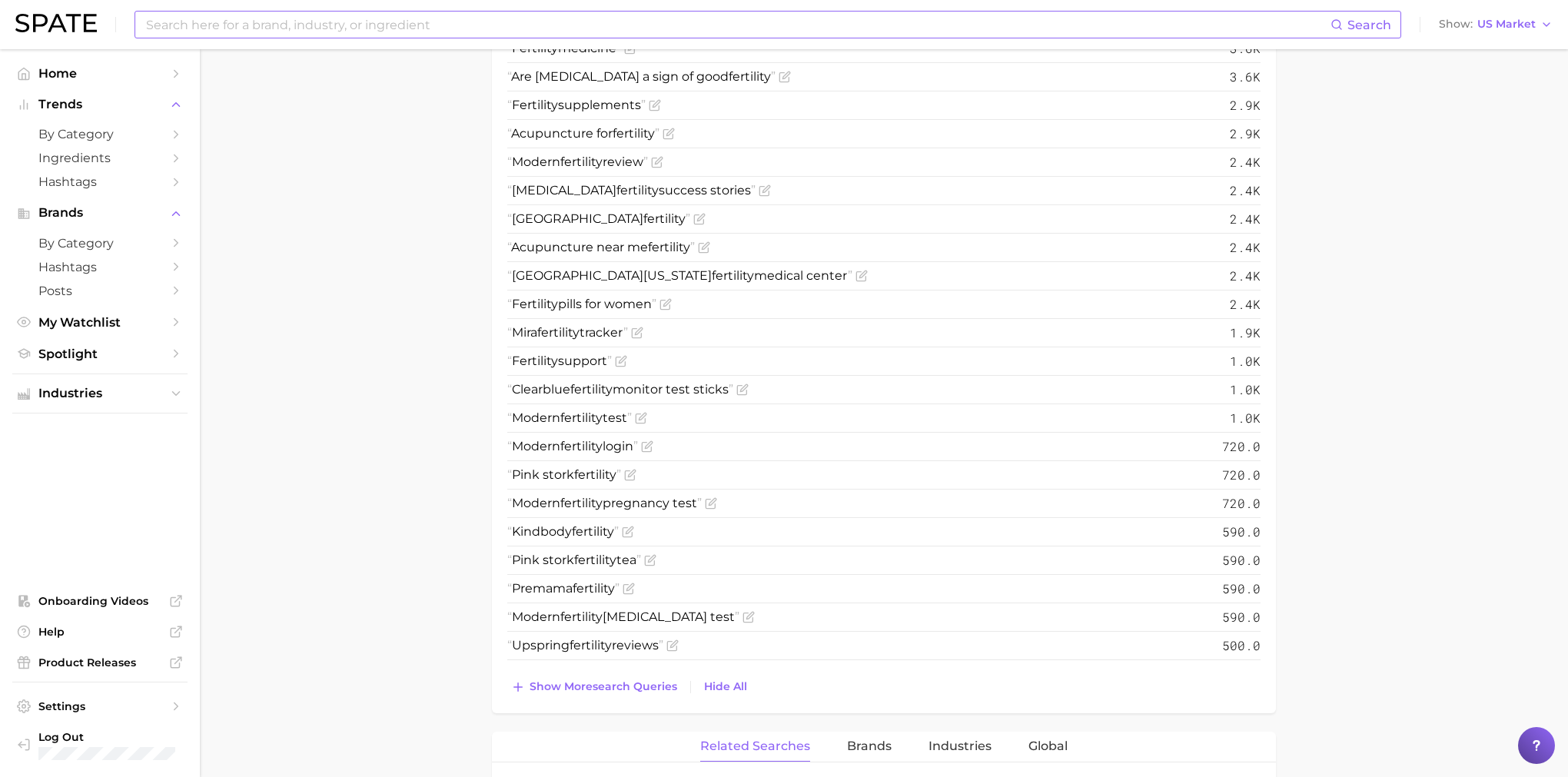
scroll to position [1306, 0]
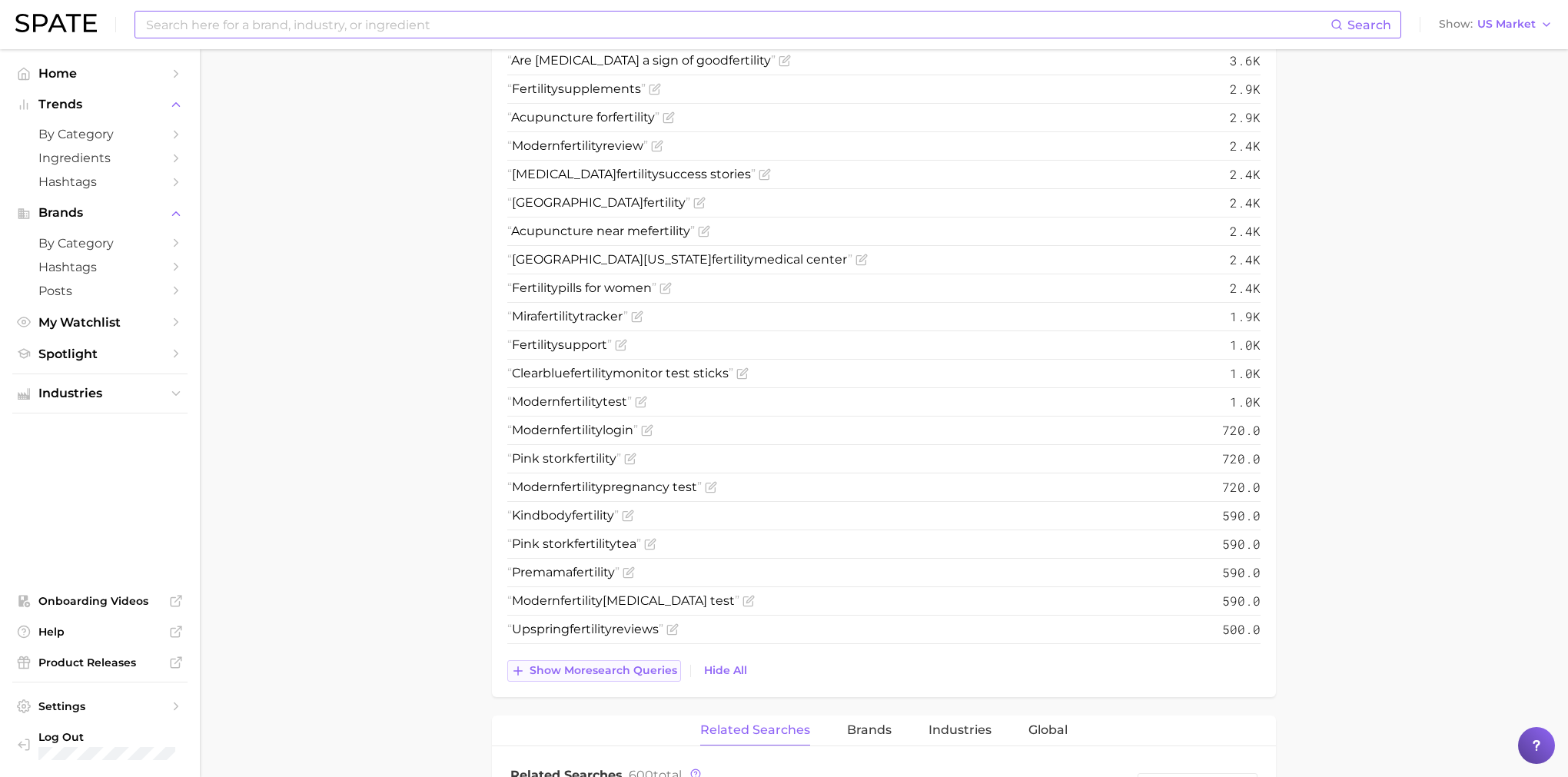
click at [652, 670] on span "Show more search queries" at bounding box center [603, 671] width 148 height 13
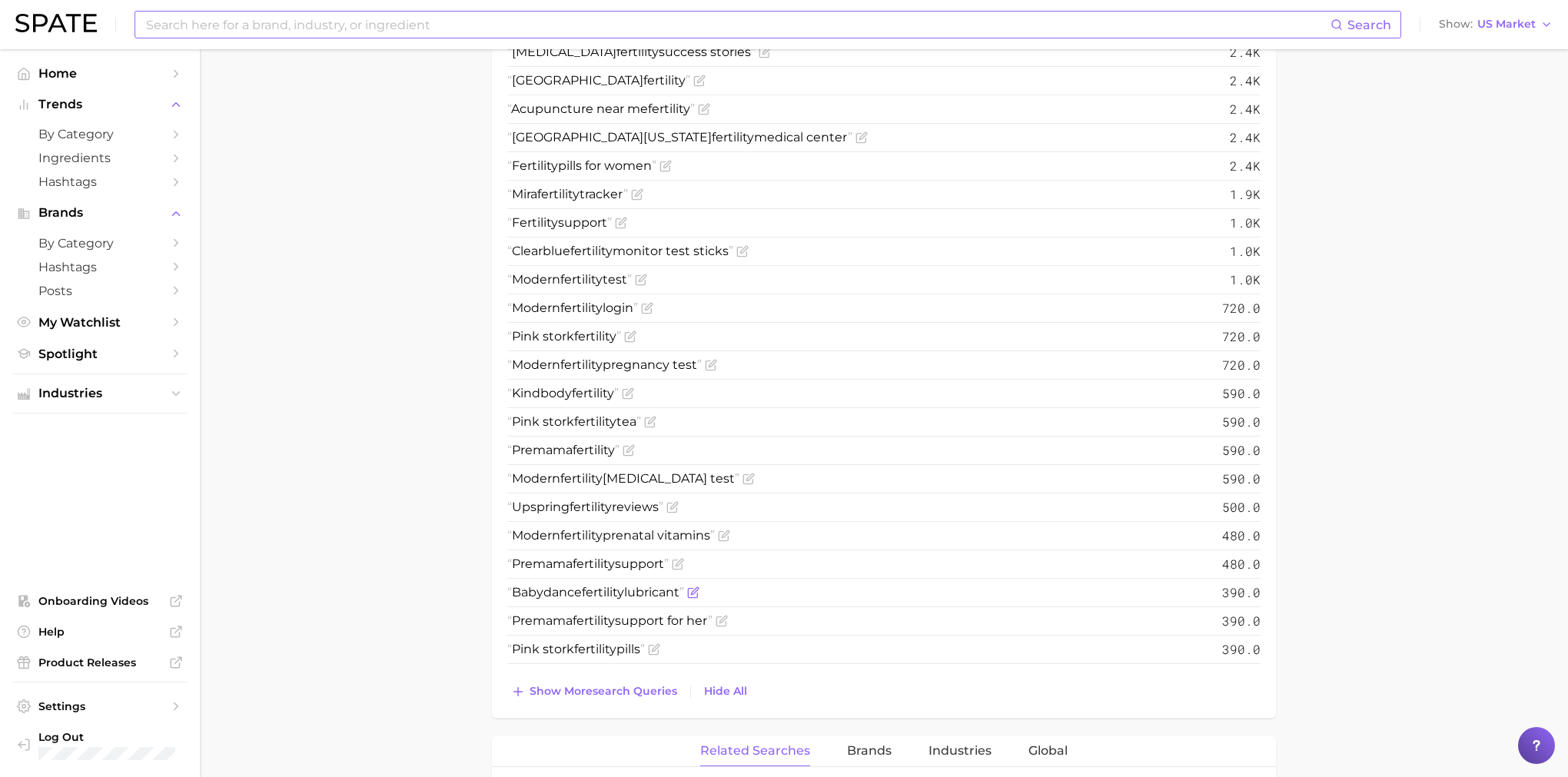
scroll to position [1446, 0]
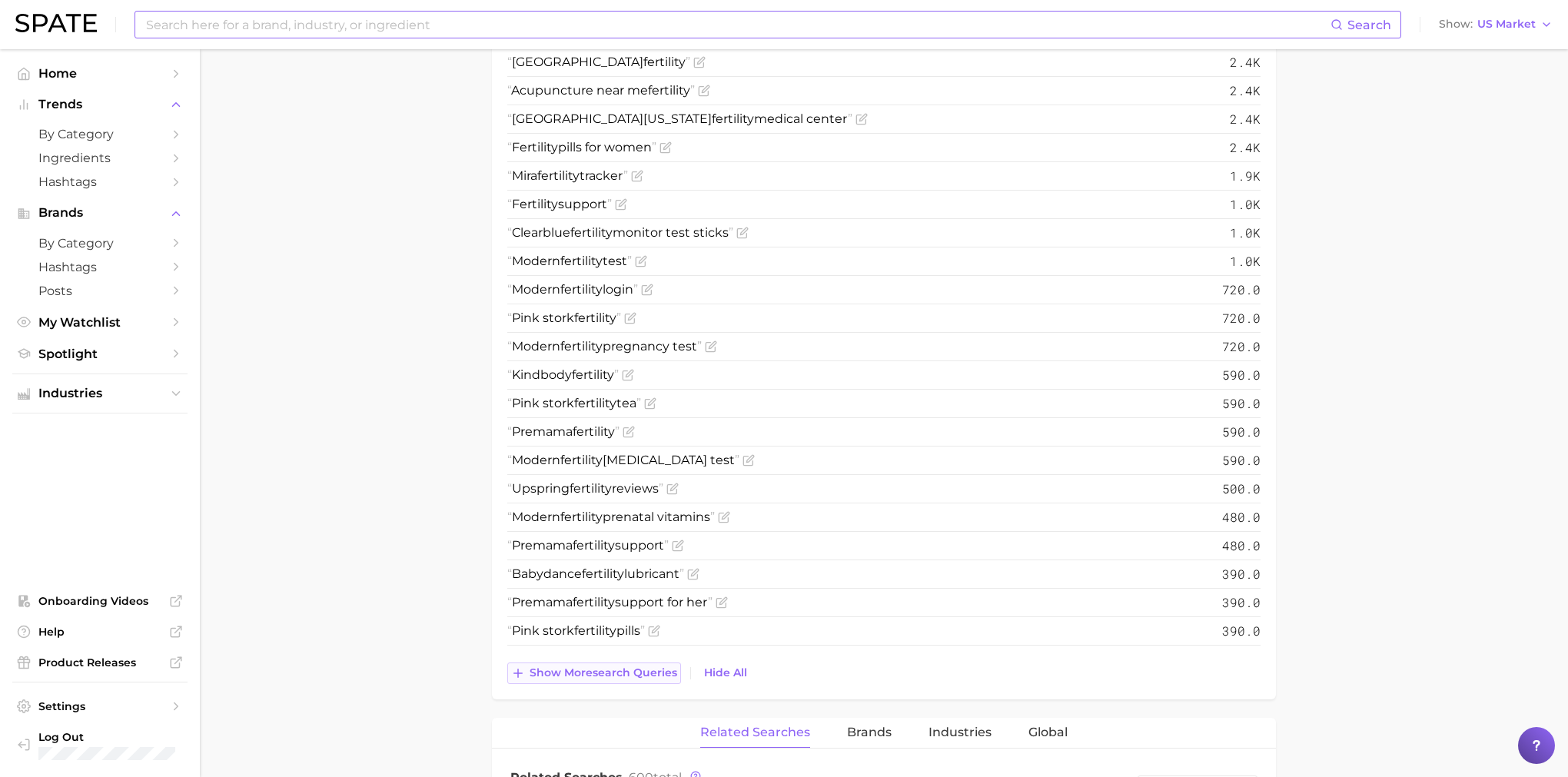
click at [638, 673] on span "Show more search queries" at bounding box center [603, 673] width 148 height 13
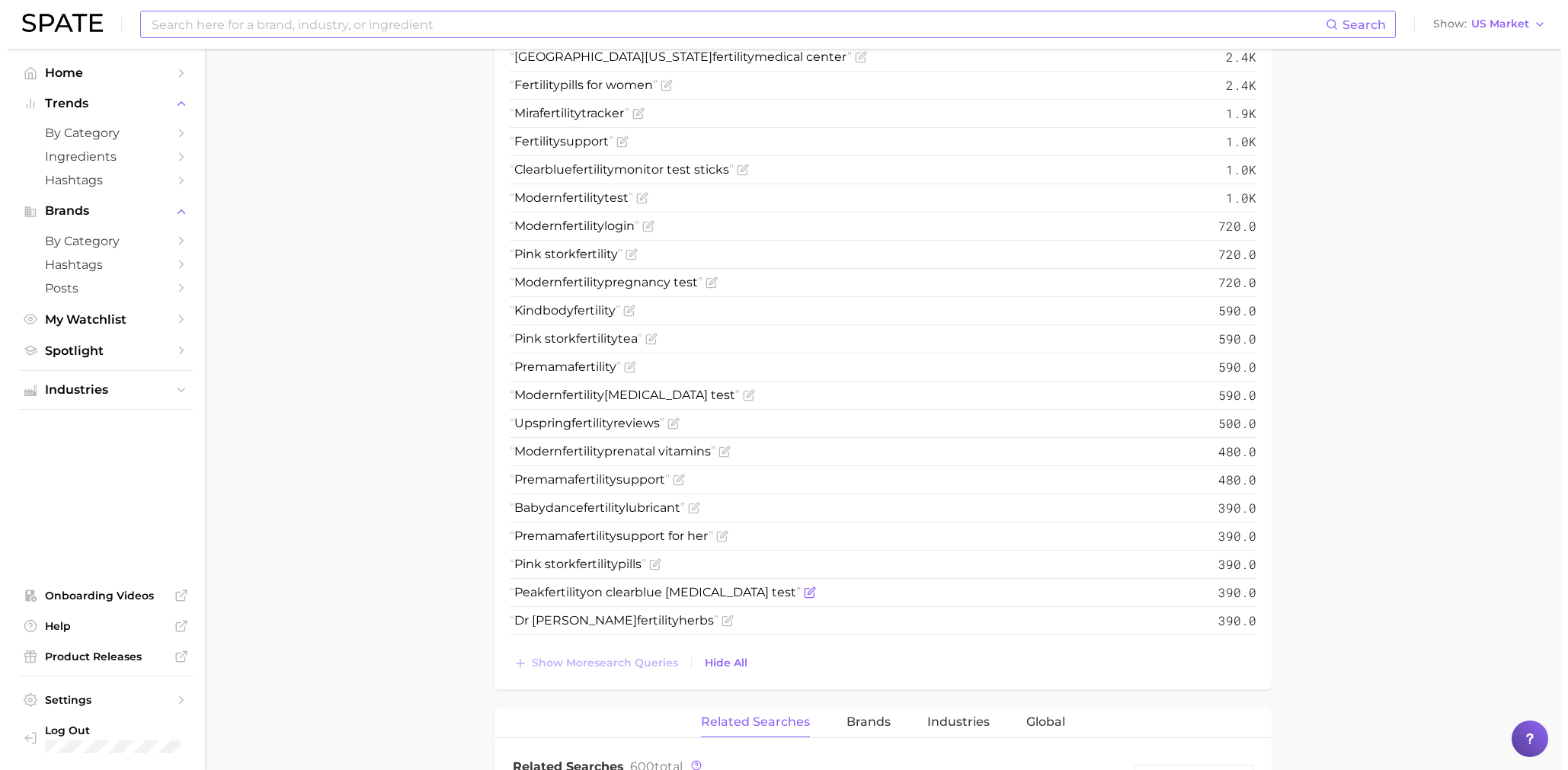
scroll to position [2146, 0]
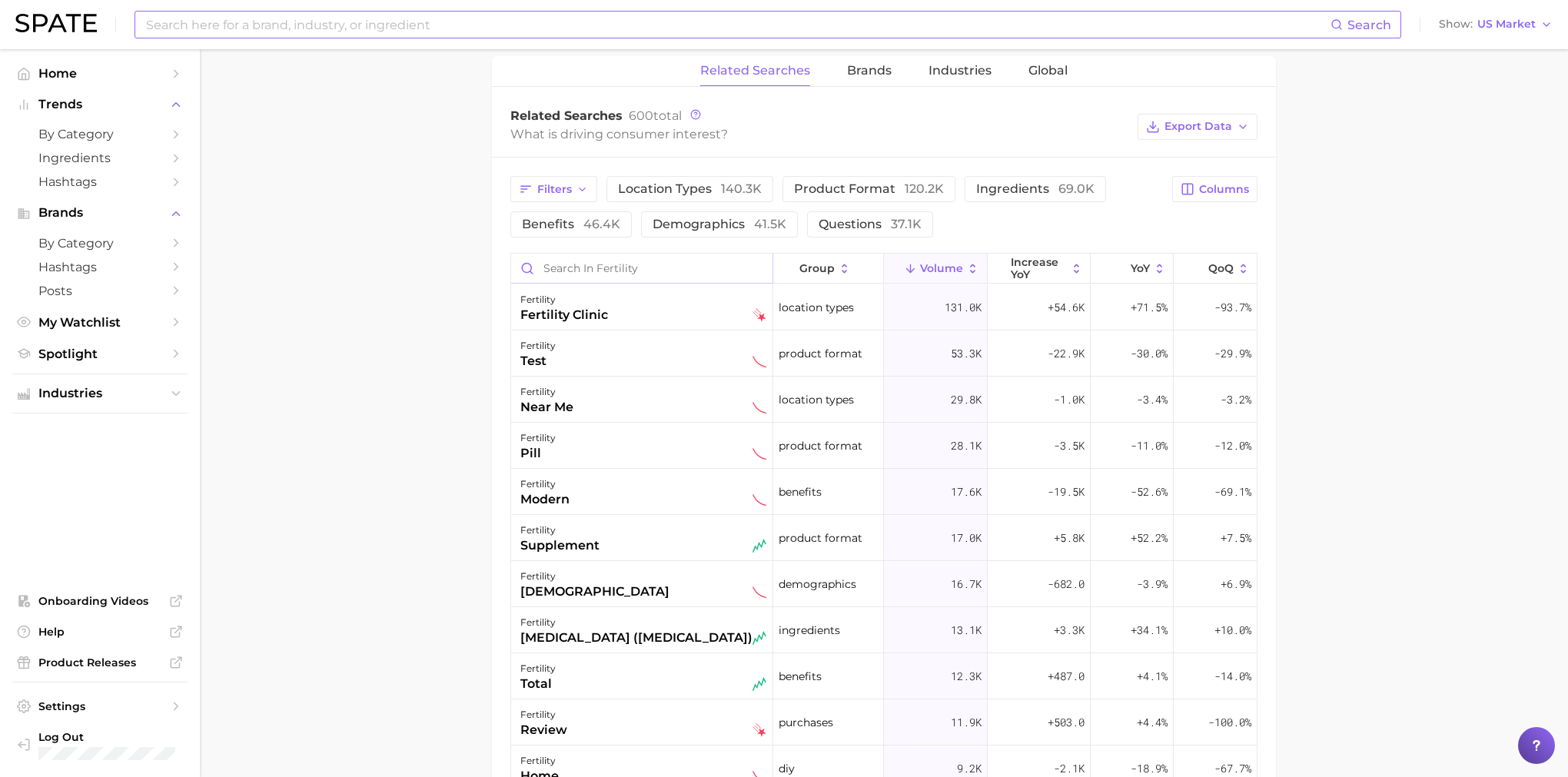
click at [593, 265] on input "Search in fertility" at bounding box center [642, 269] width 261 height 30
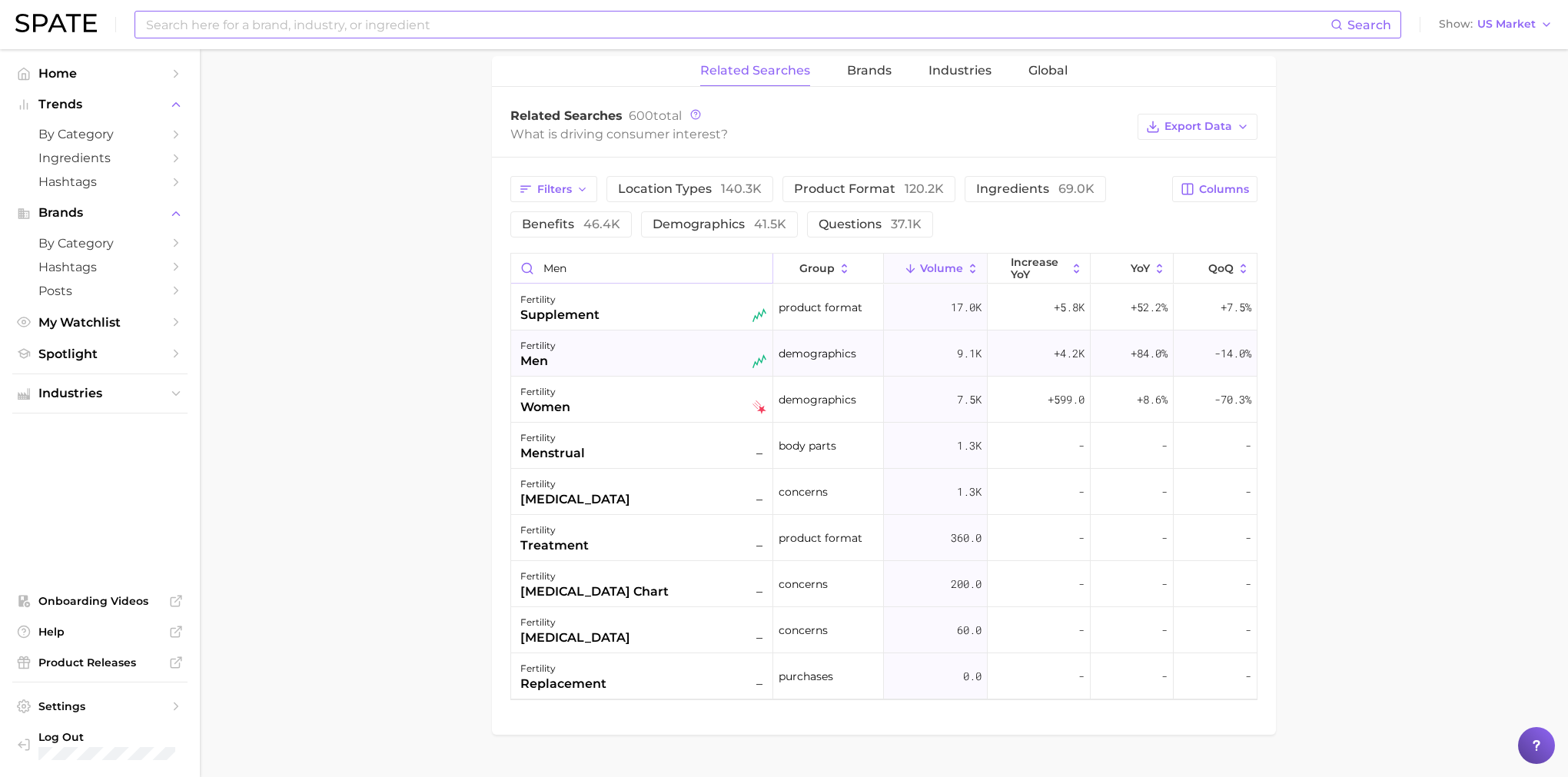
type input "men"
click at [673, 365] on div "fertility men" at bounding box center [643, 354] width 246 height 34
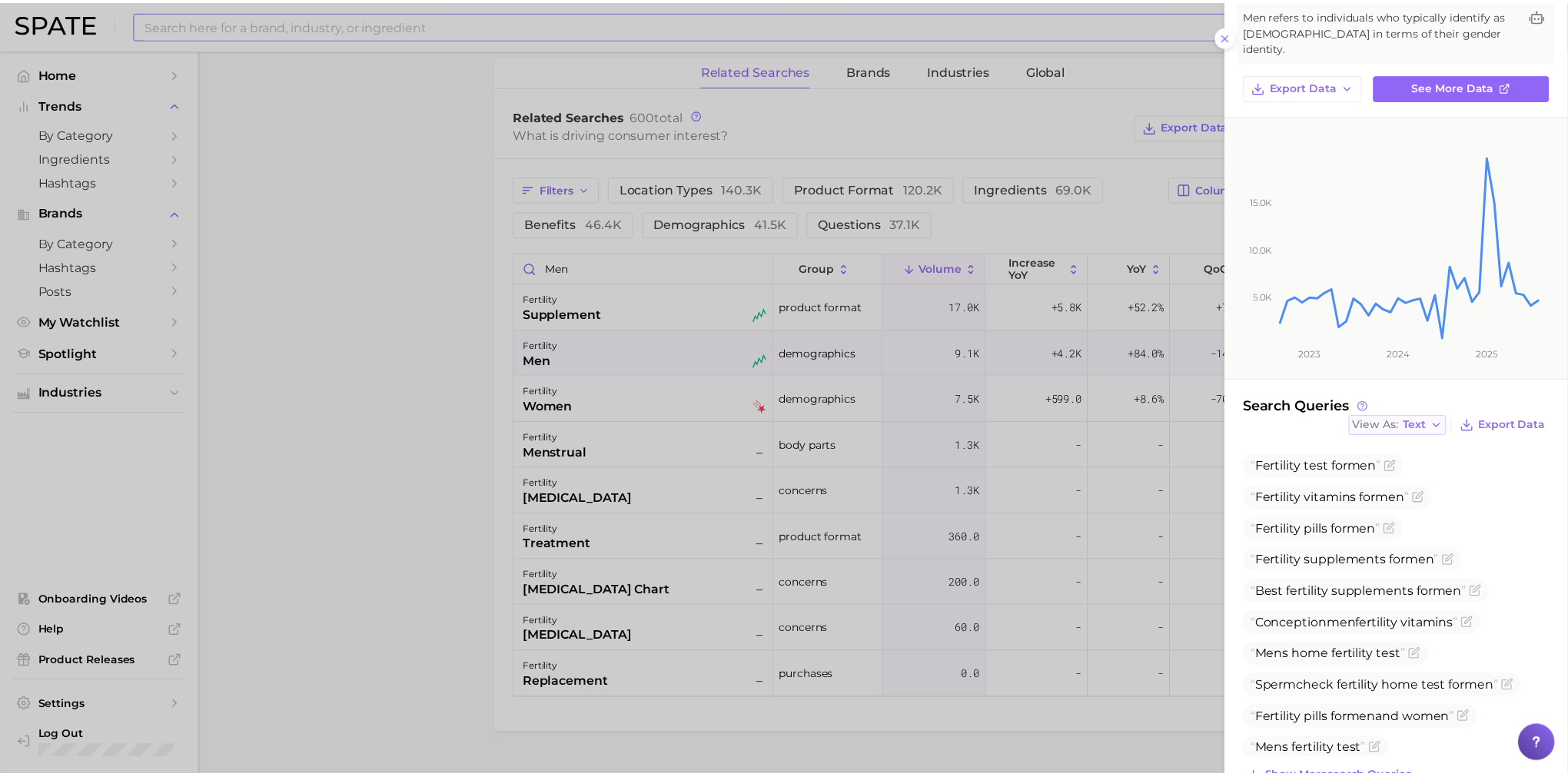
scroll to position [101, 0]
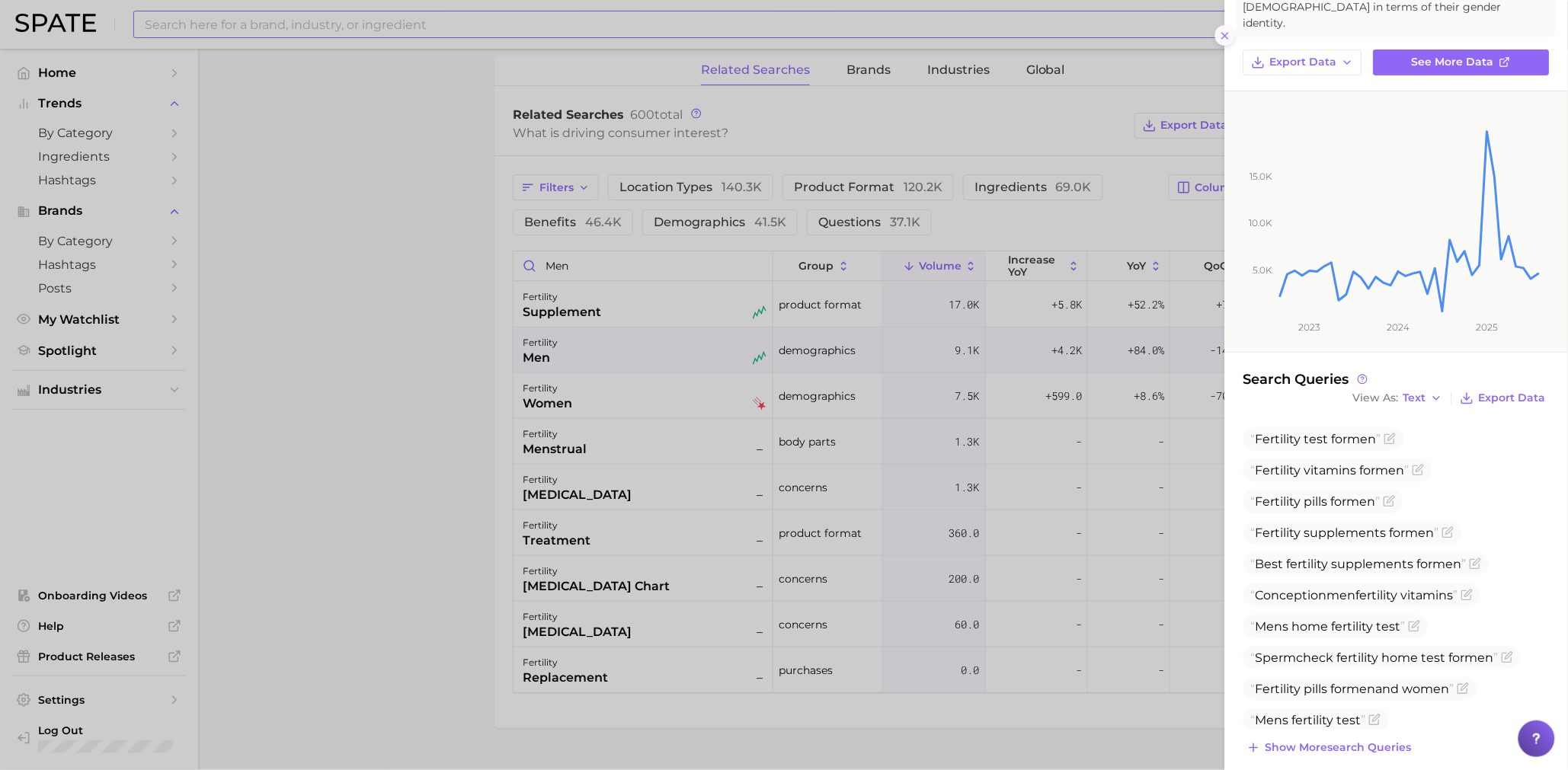
click at [1223, 34] on icon at bounding box center [1224, 35] width 12 height 12
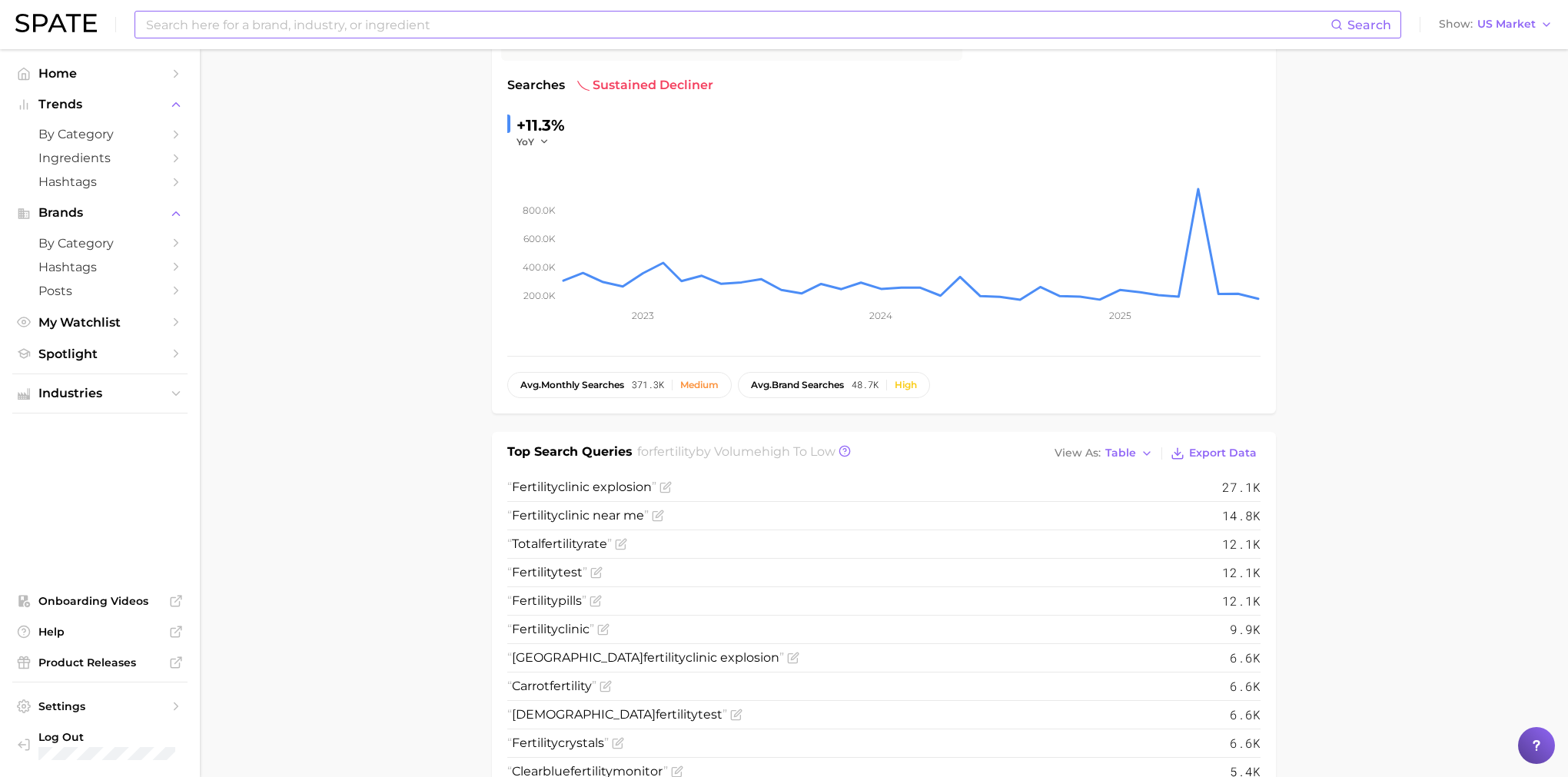
scroll to position [0, 0]
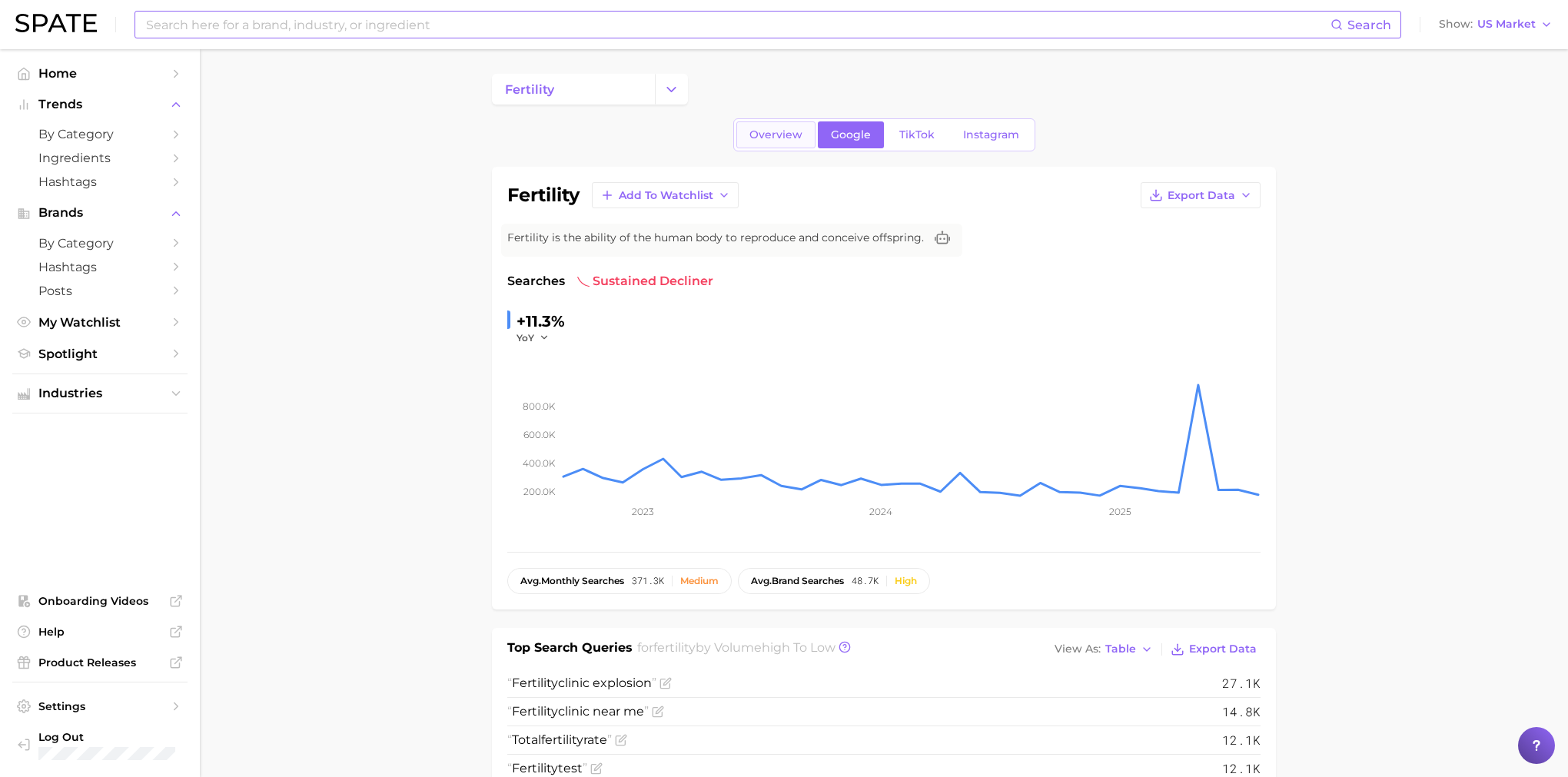
click at [766, 144] on link "Overview" at bounding box center [776, 135] width 79 height 27
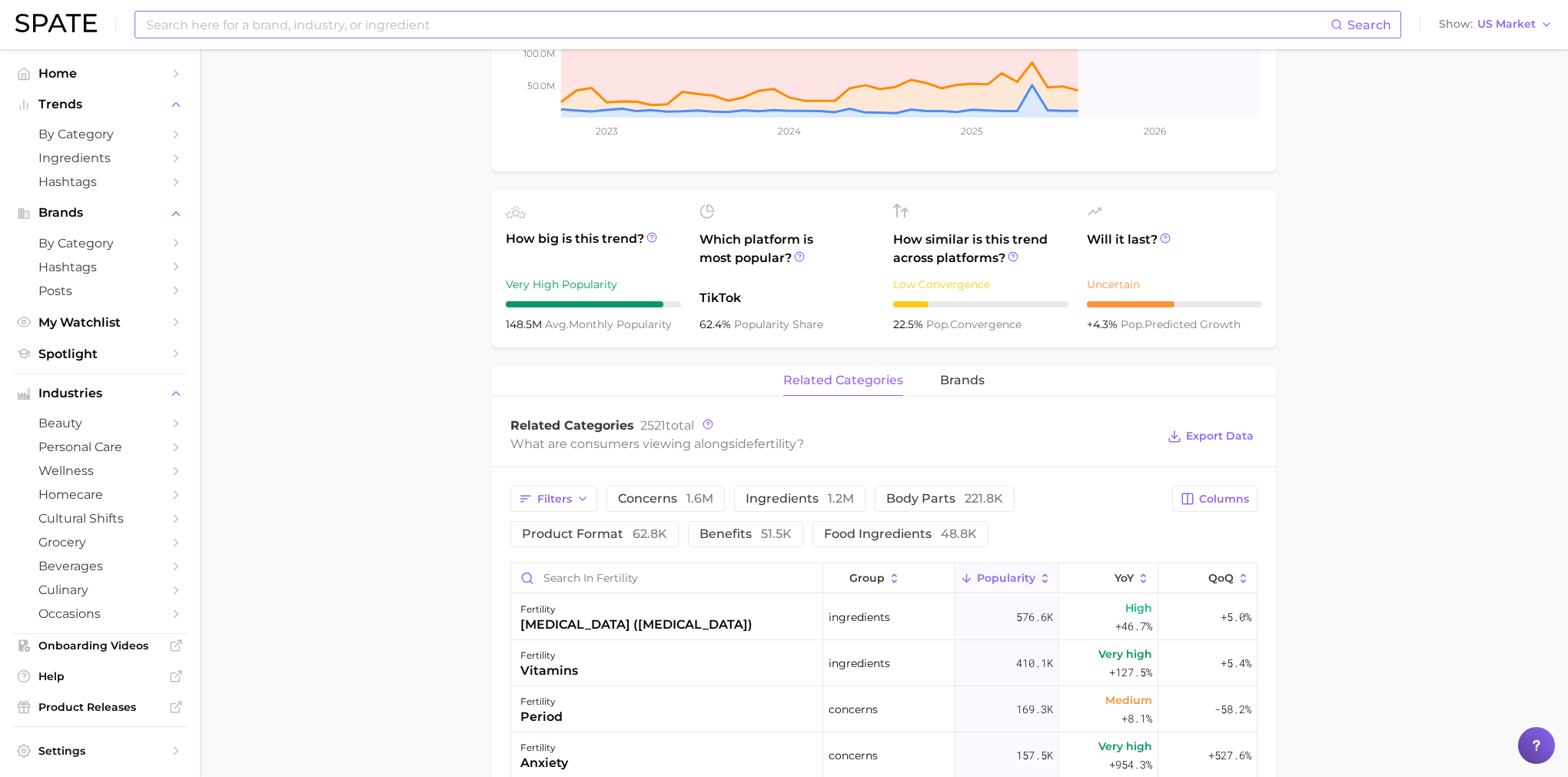
scroll to position [609, 0]
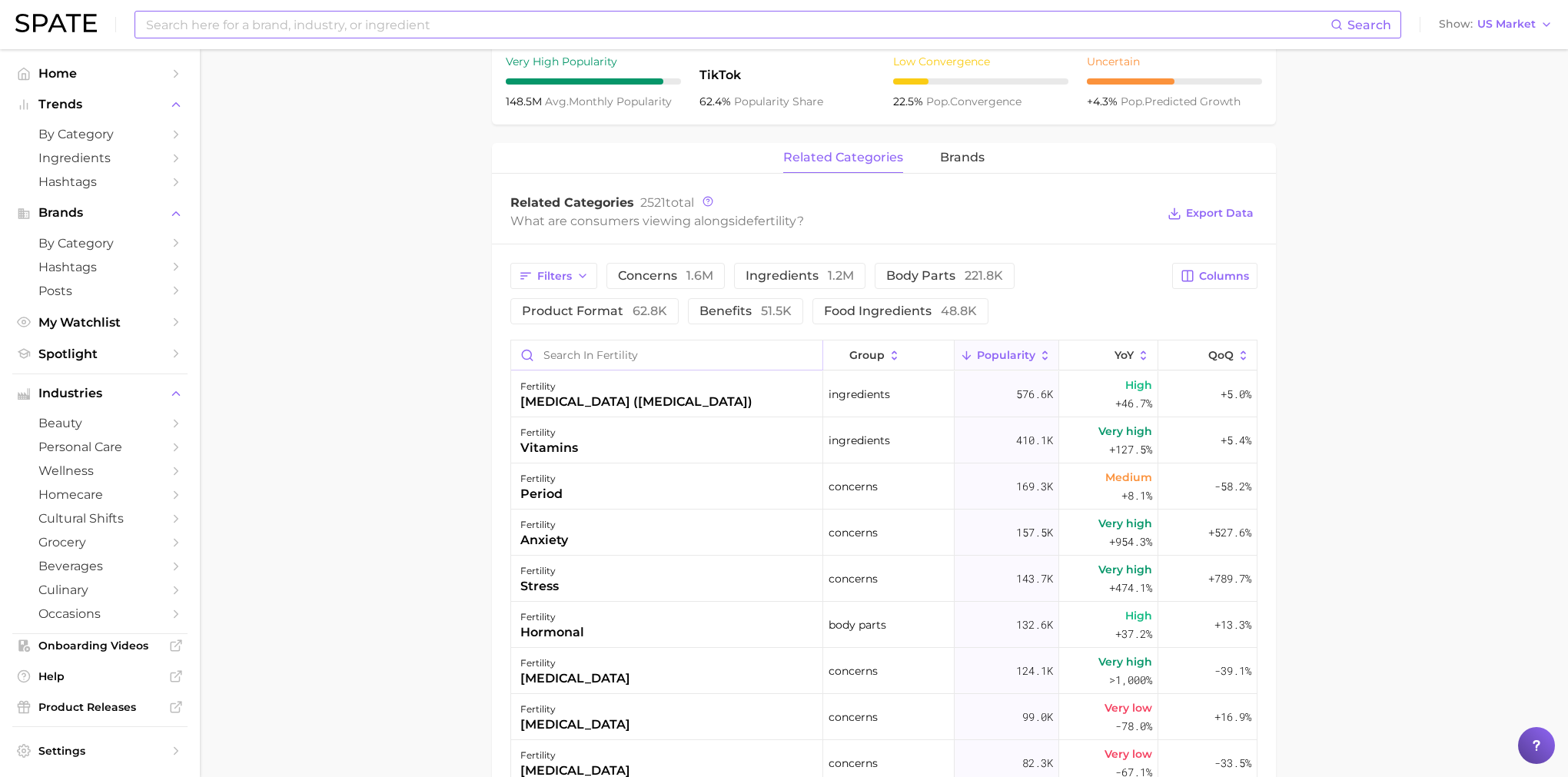
click at [644, 365] on input "Search in fertility" at bounding box center [666, 355] width 311 height 30
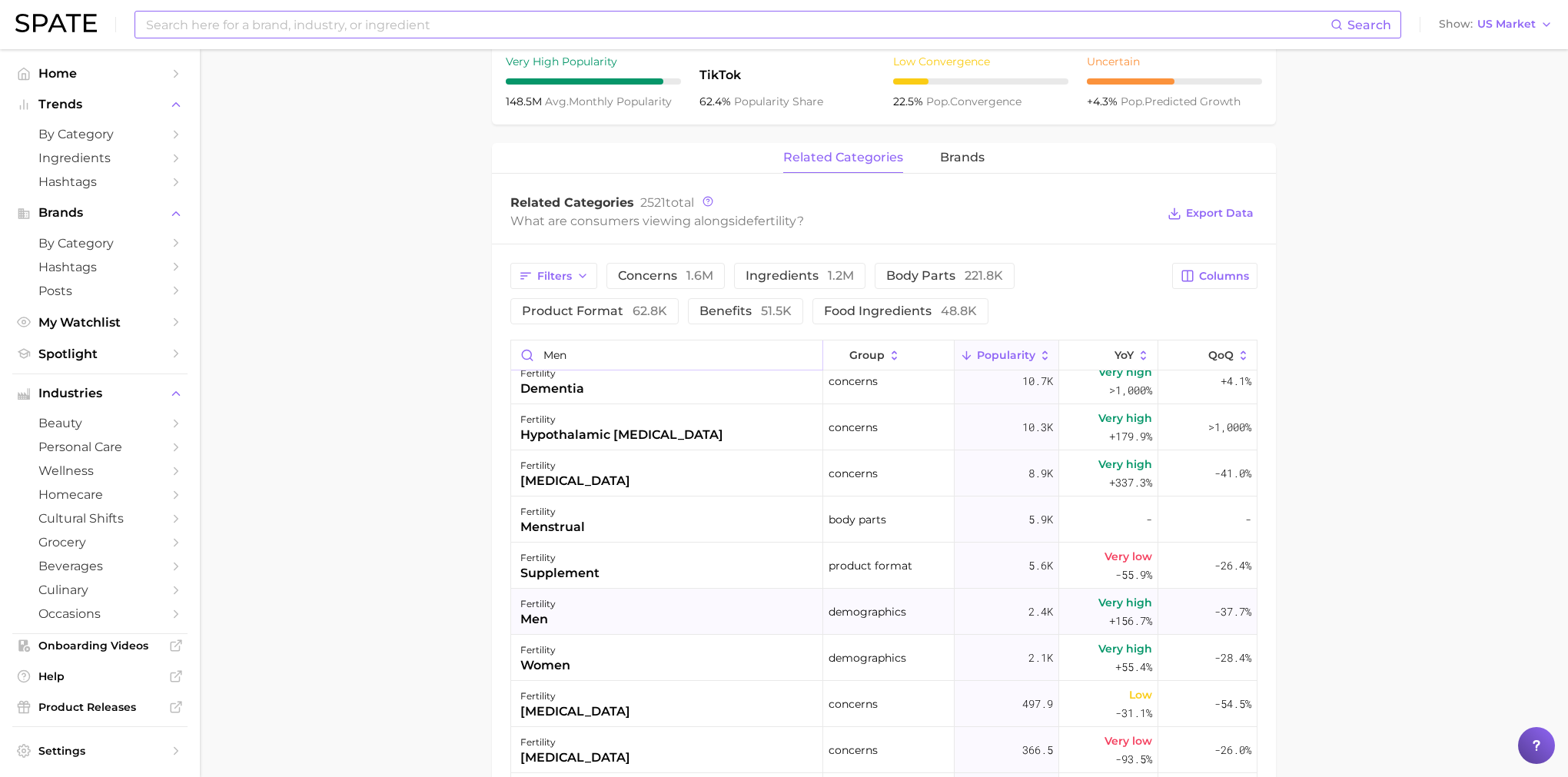
scroll to position [246, 0]
click at [1234, 282] on span "Columns" at bounding box center [1224, 276] width 50 height 13
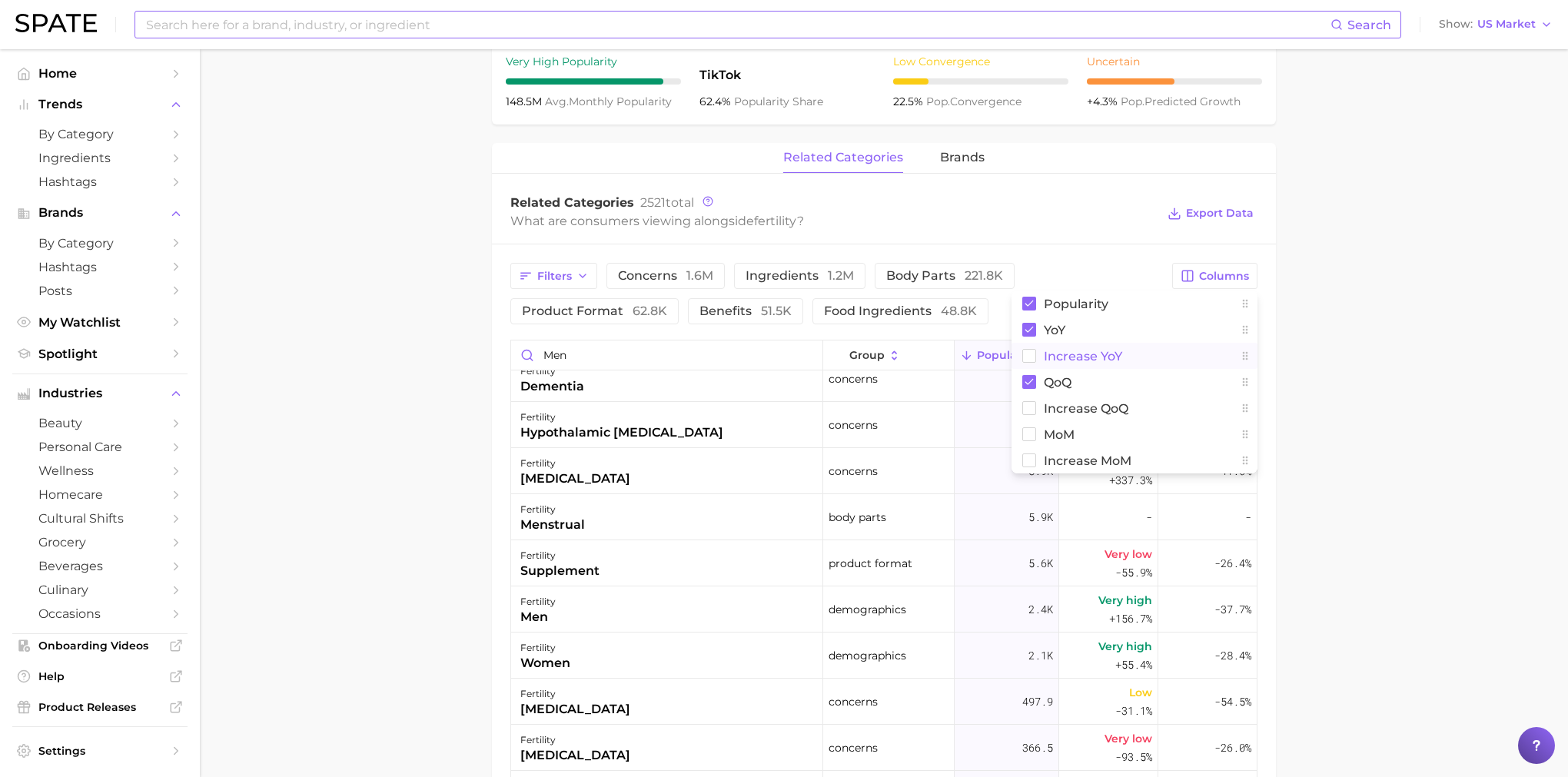
click at [1127, 353] on button "Increase YoY" at bounding box center [1134, 356] width 246 height 26
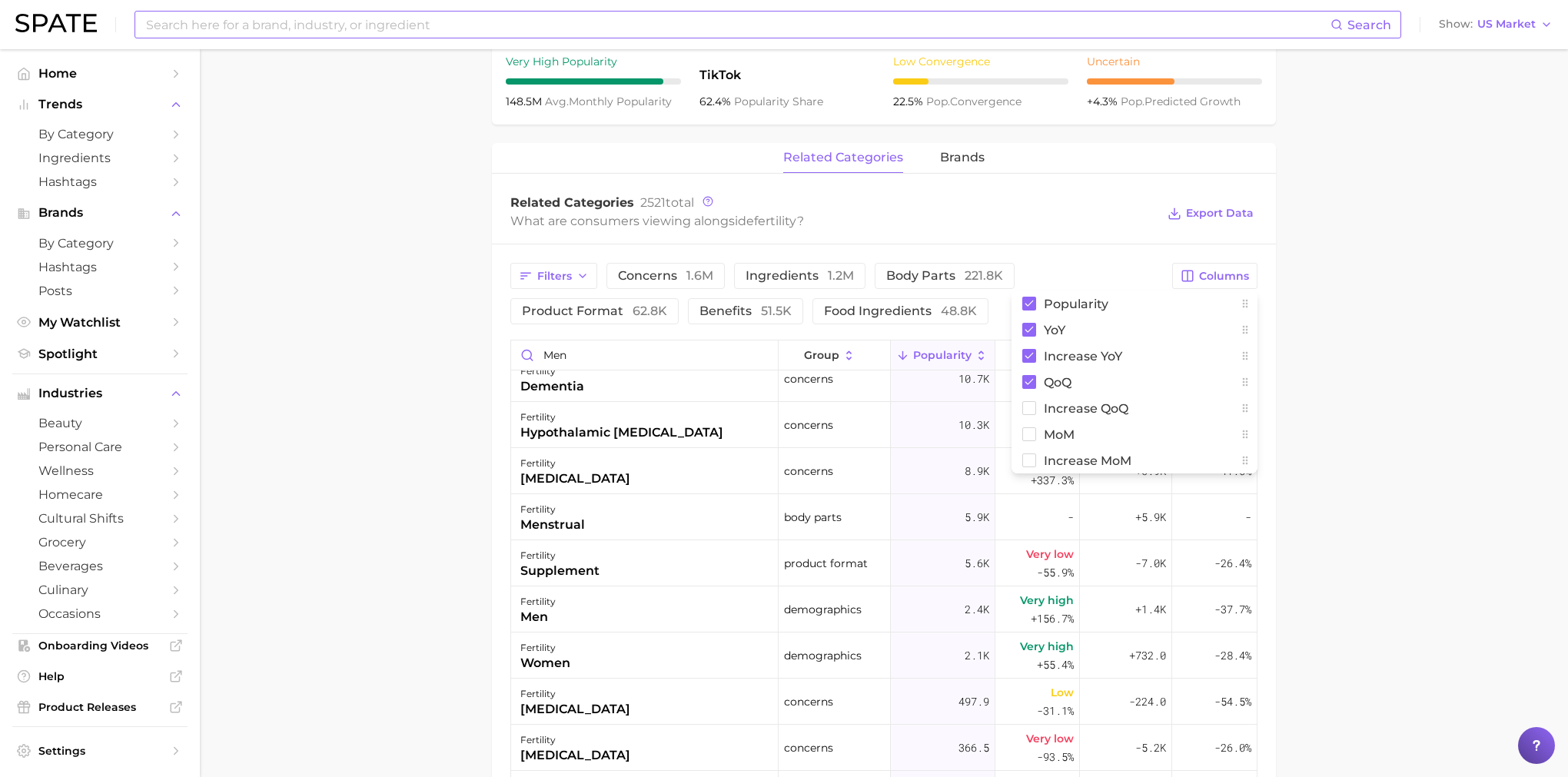
click at [1432, 493] on main "fertility Overview Google TikTok Instagram fertility Add to Watchlist Export Da…" at bounding box center [883, 326] width 1368 height 1773
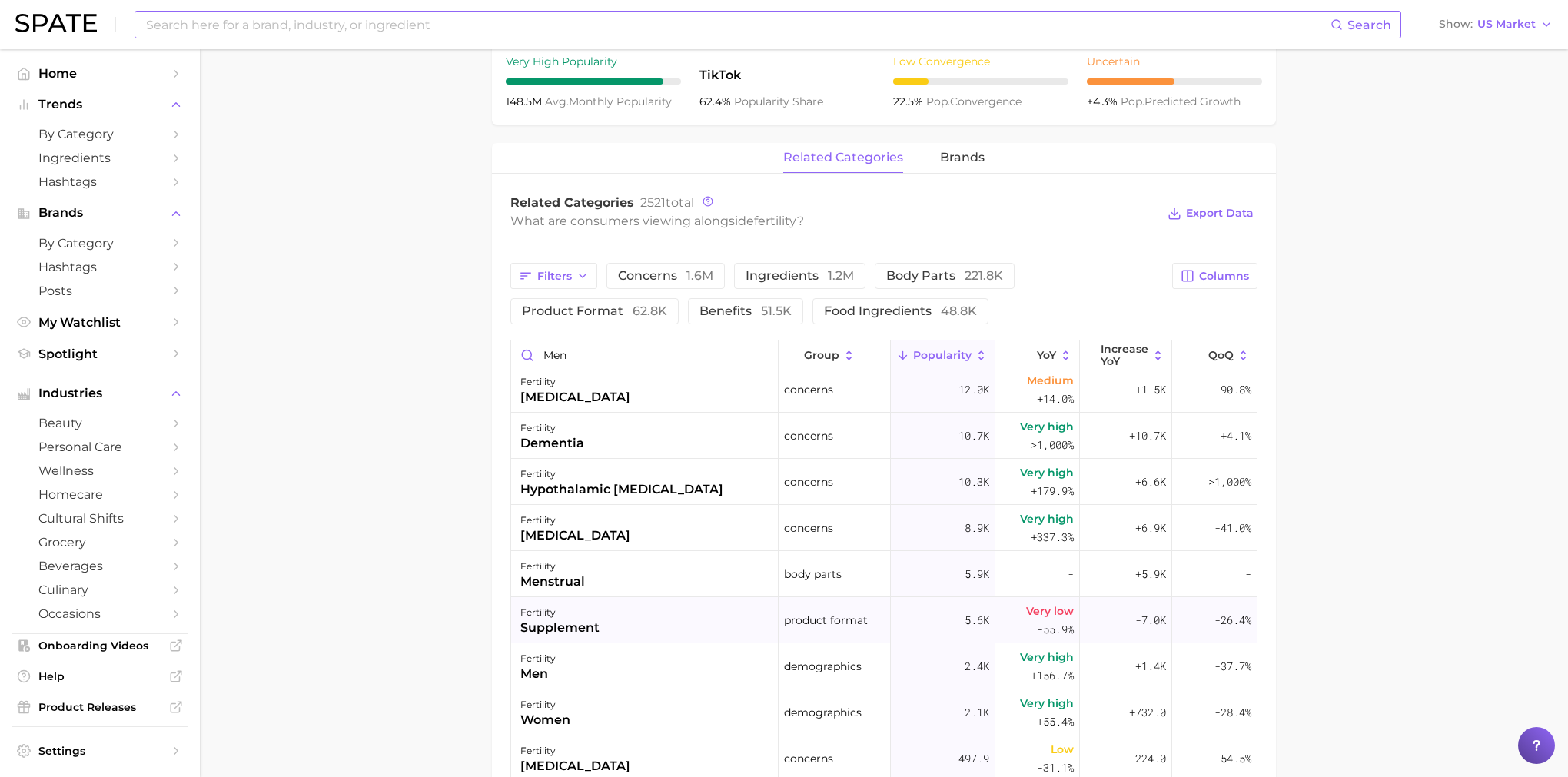
scroll to position [201, 0]
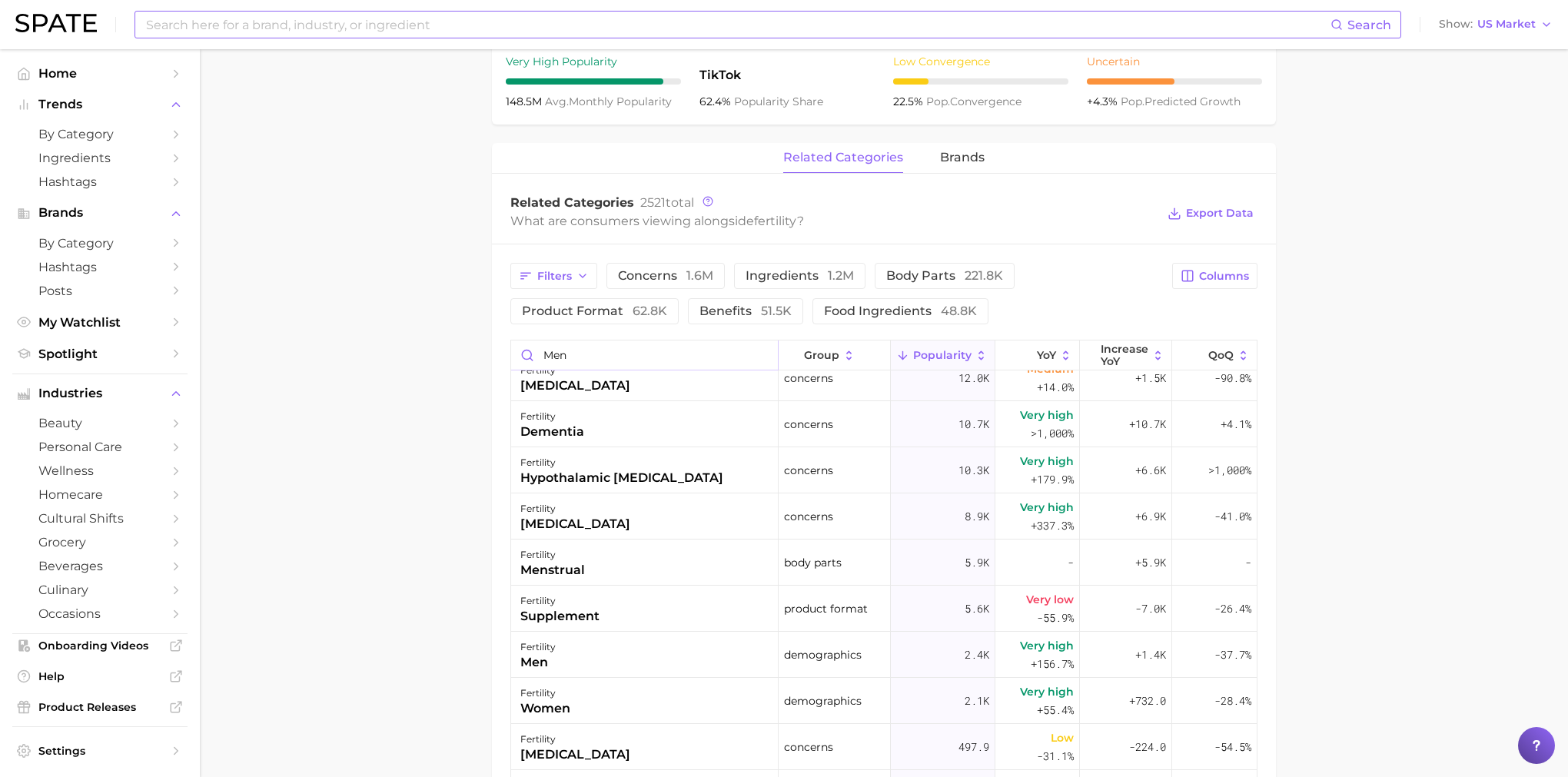
click at [601, 358] on input "men" at bounding box center [644, 355] width 267 height 30
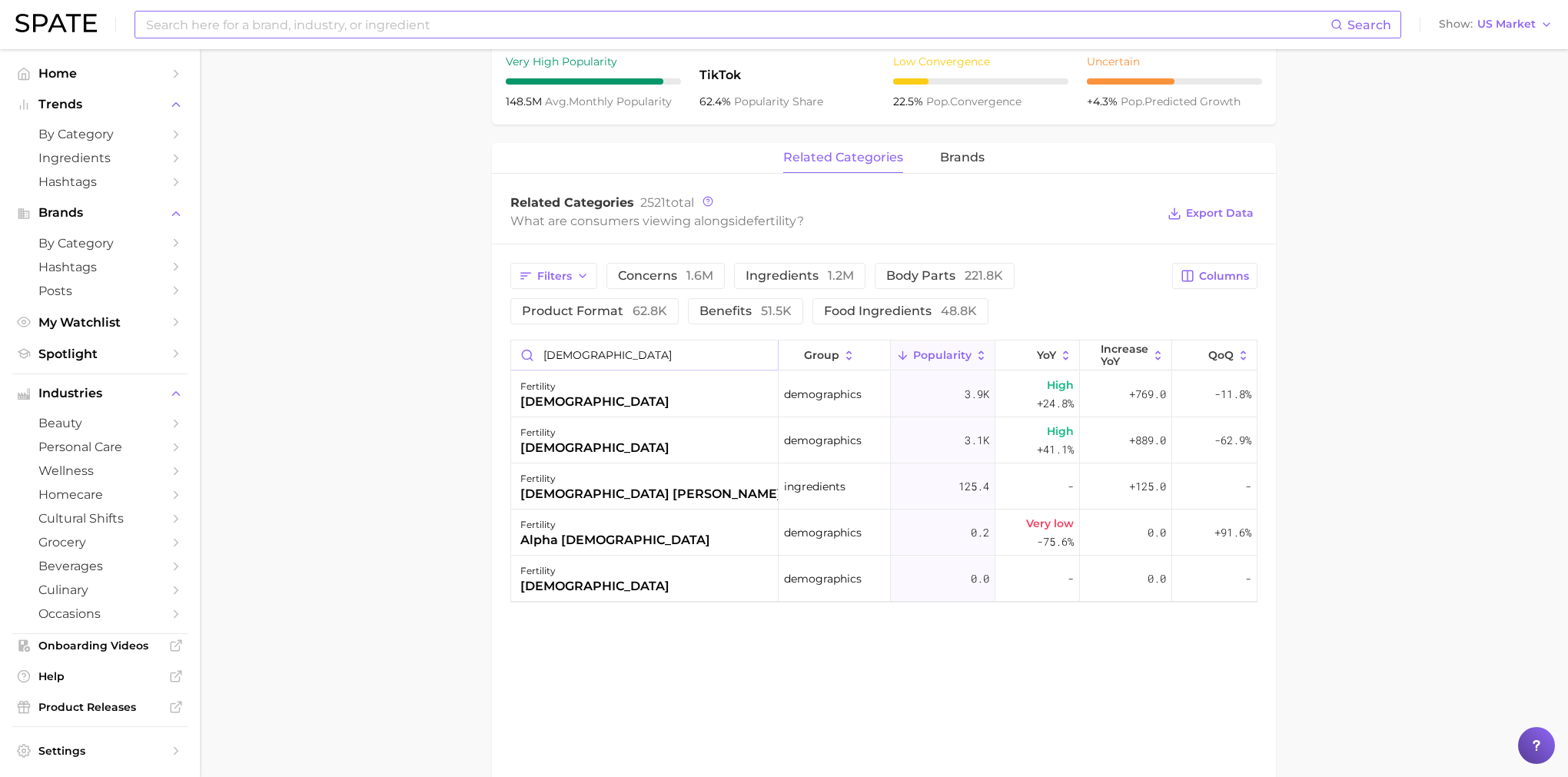
drag, startPoint x: 593, startPoint y: 361, endPoint x: 453, endPoint y: 347, distance: 140.7
click at [453, 347] on main "fertility Overview Google TikTok Instagram fertility Add to Watchlist Export Da…" at bounding box center [883, 169] width 1368 height 1459
type input "men"
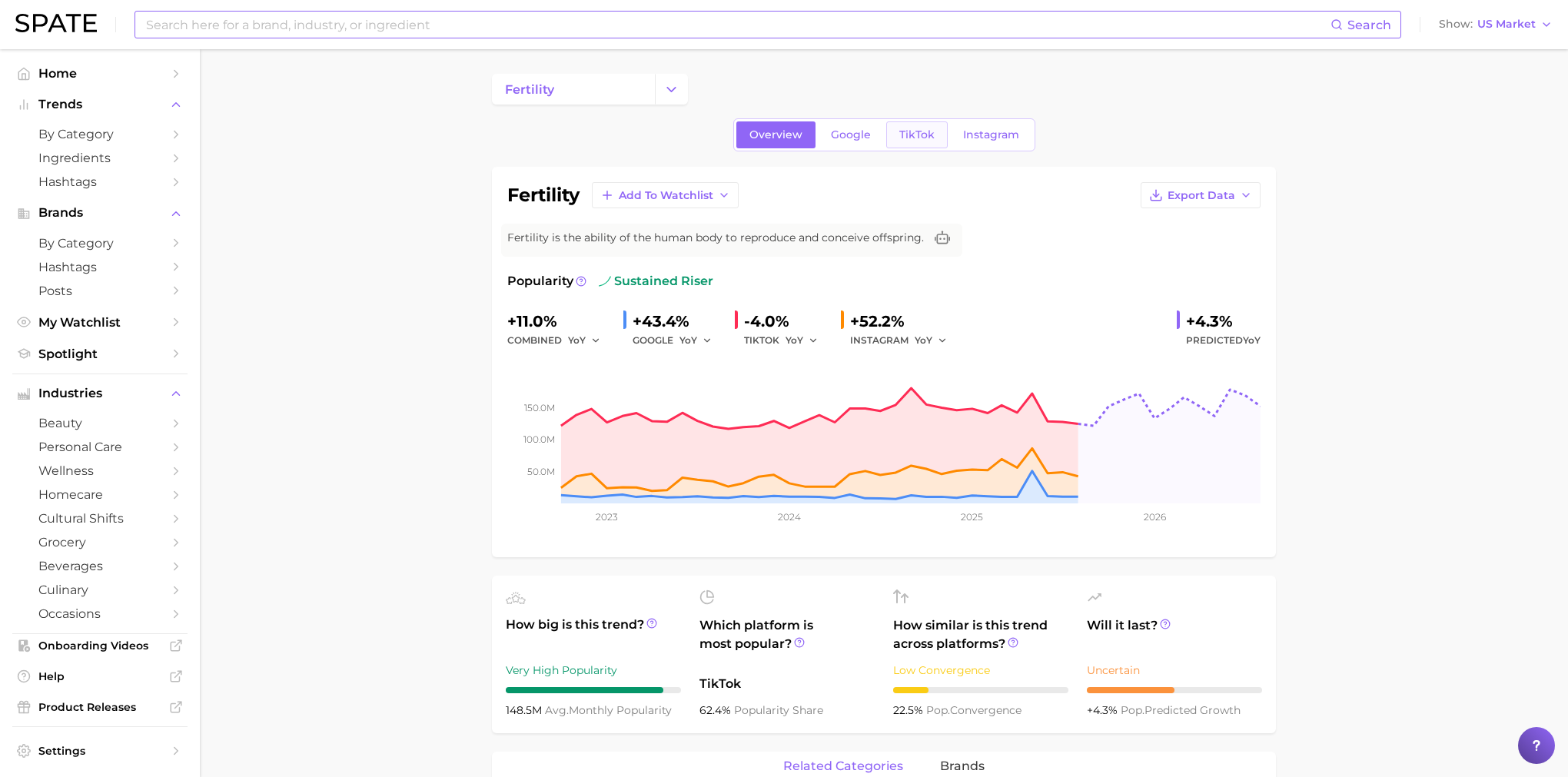
click at [922, 130] on span "TikTok" at bounding box center [916, 135] width 35 height 13
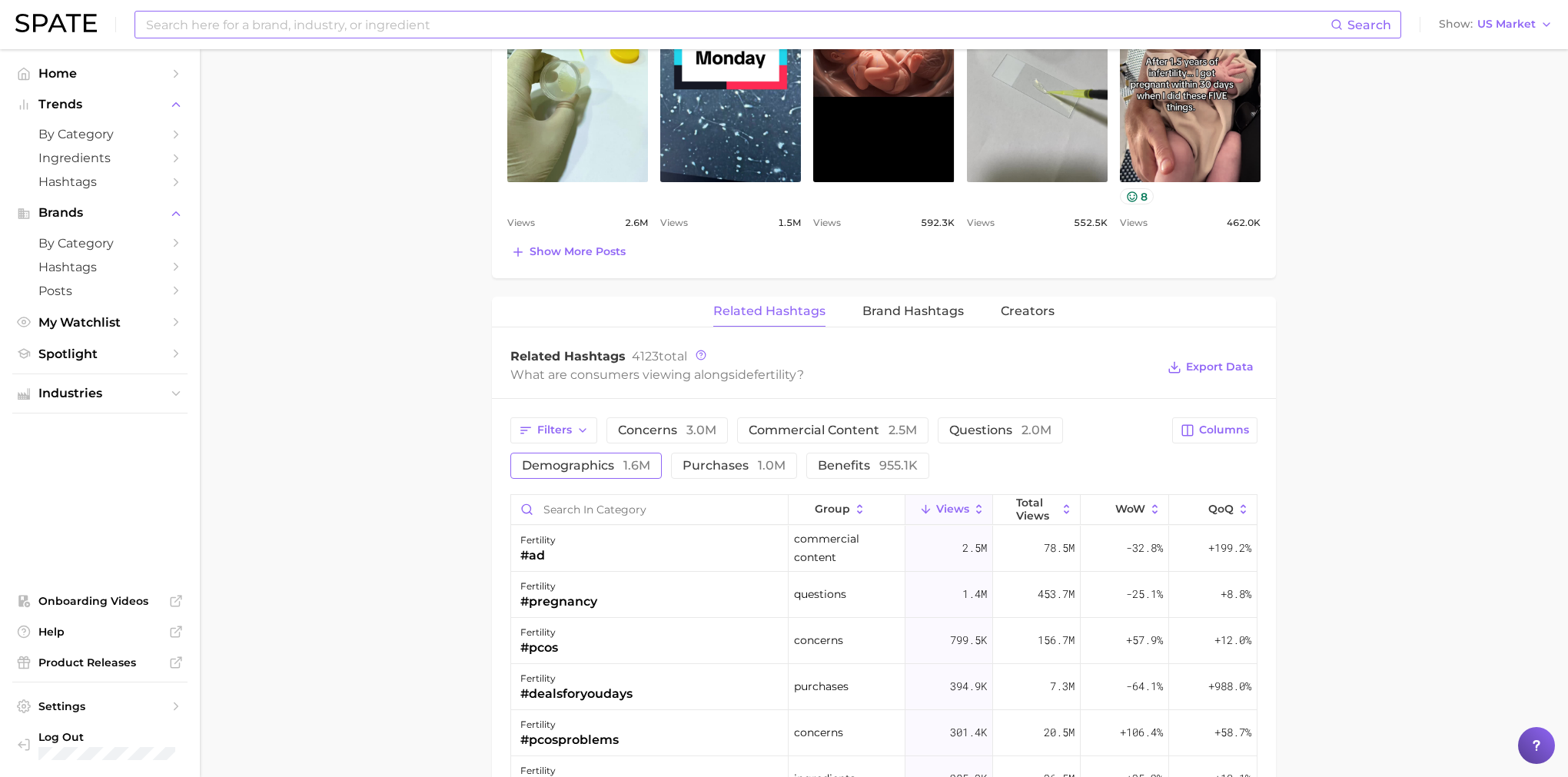
scroll to position [918, 0]
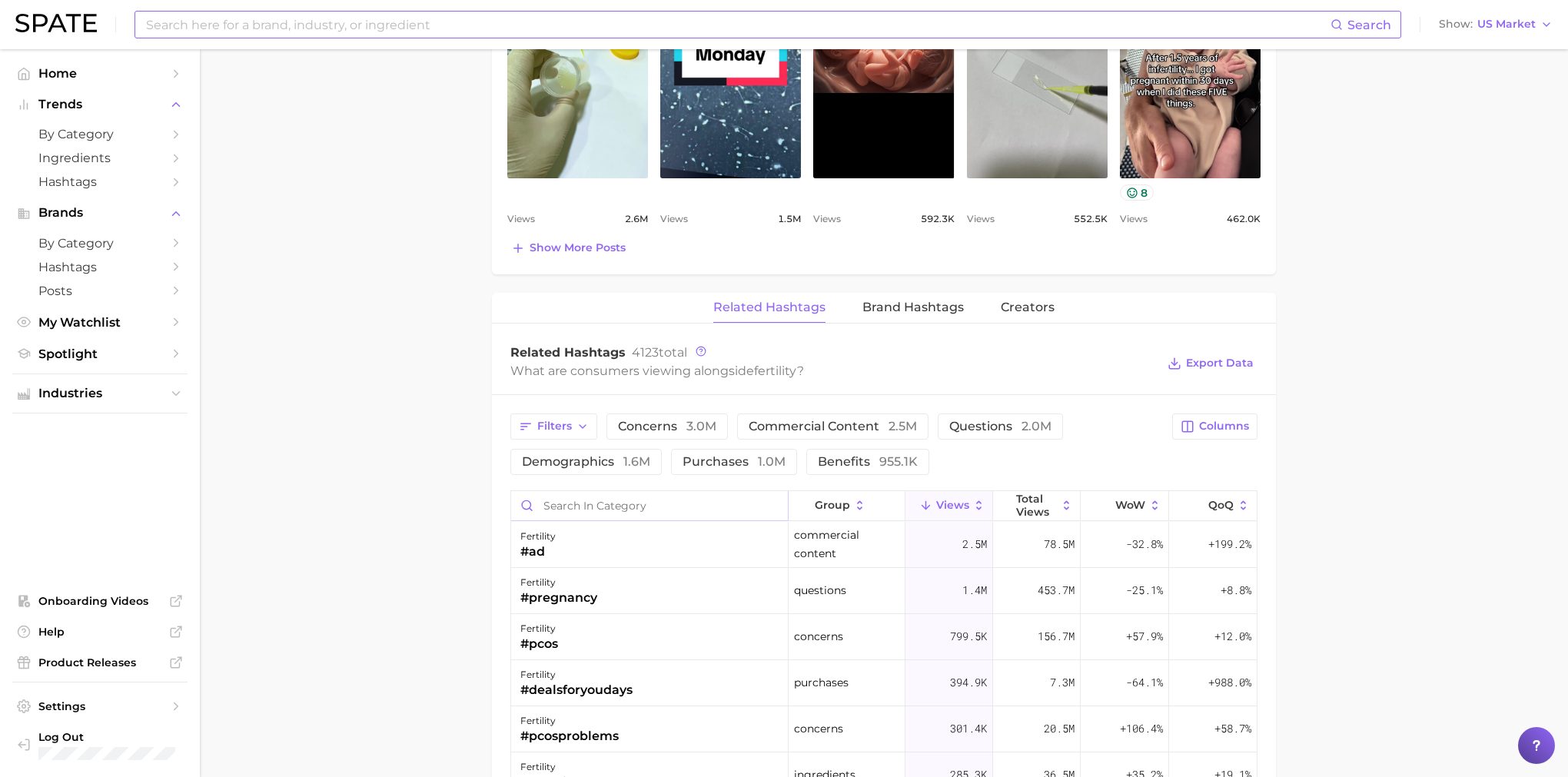
click at [627, 504] on input "Search in category" at bounding box center [649, 506] width 277 height 30
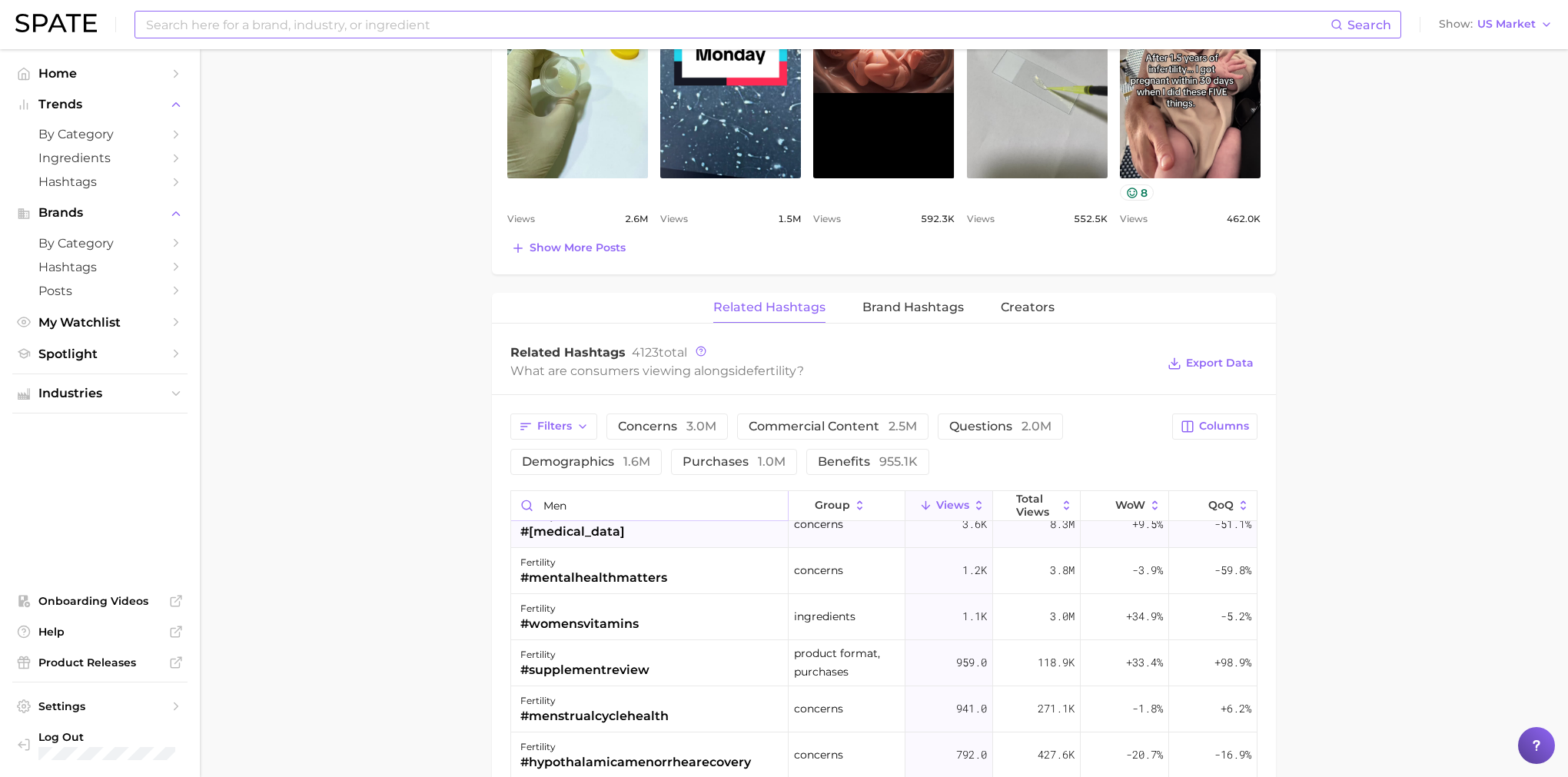
scroll to position [575, 0]
type input "men"
click at [1417, 553] on main "fertility Overview Google TikTok Instagram fertility Add to Watchlist Export Da…" at bounding box center [883, 247] width 1368 height 2232
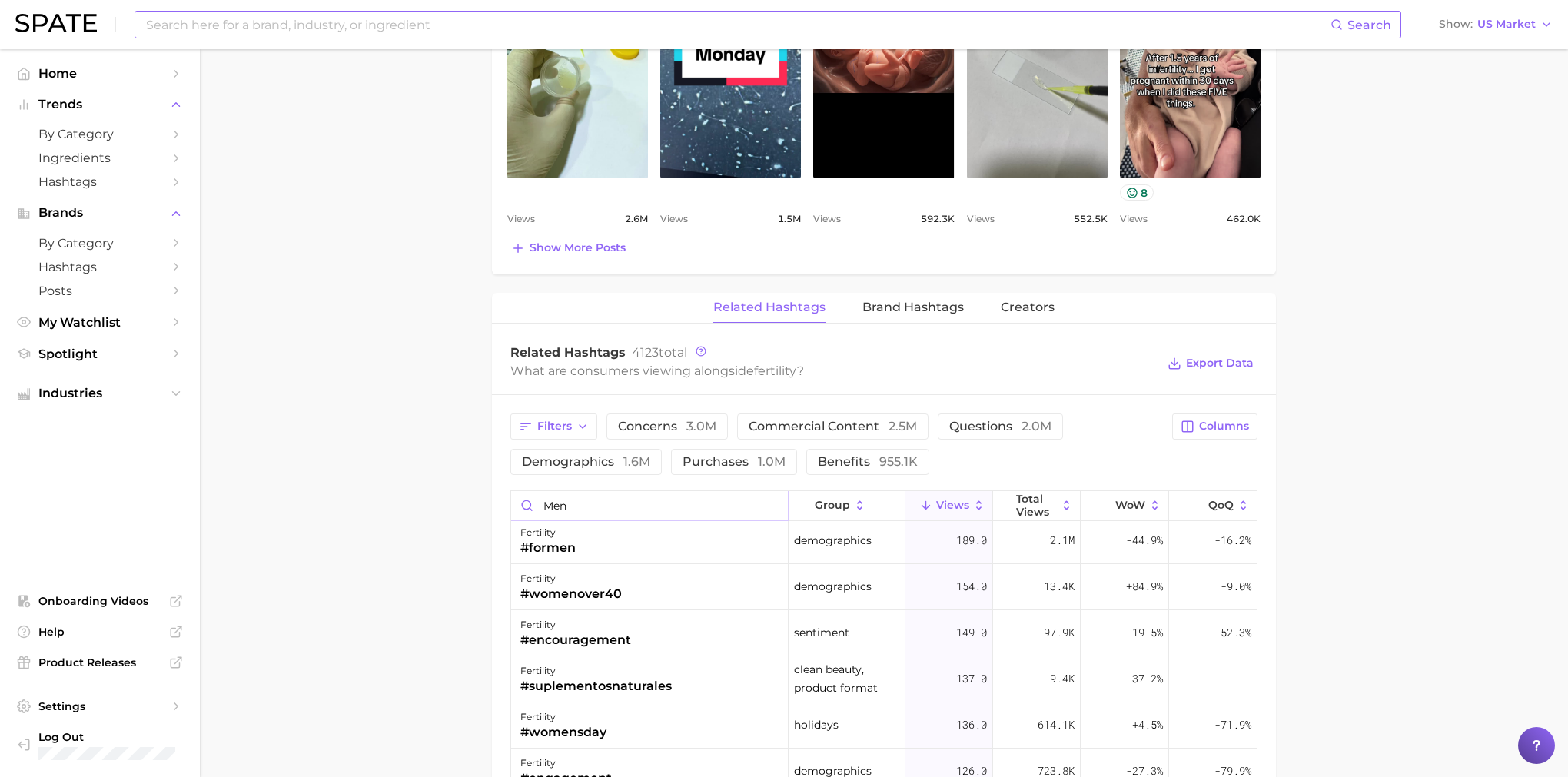
scroll to position [1173, 0]
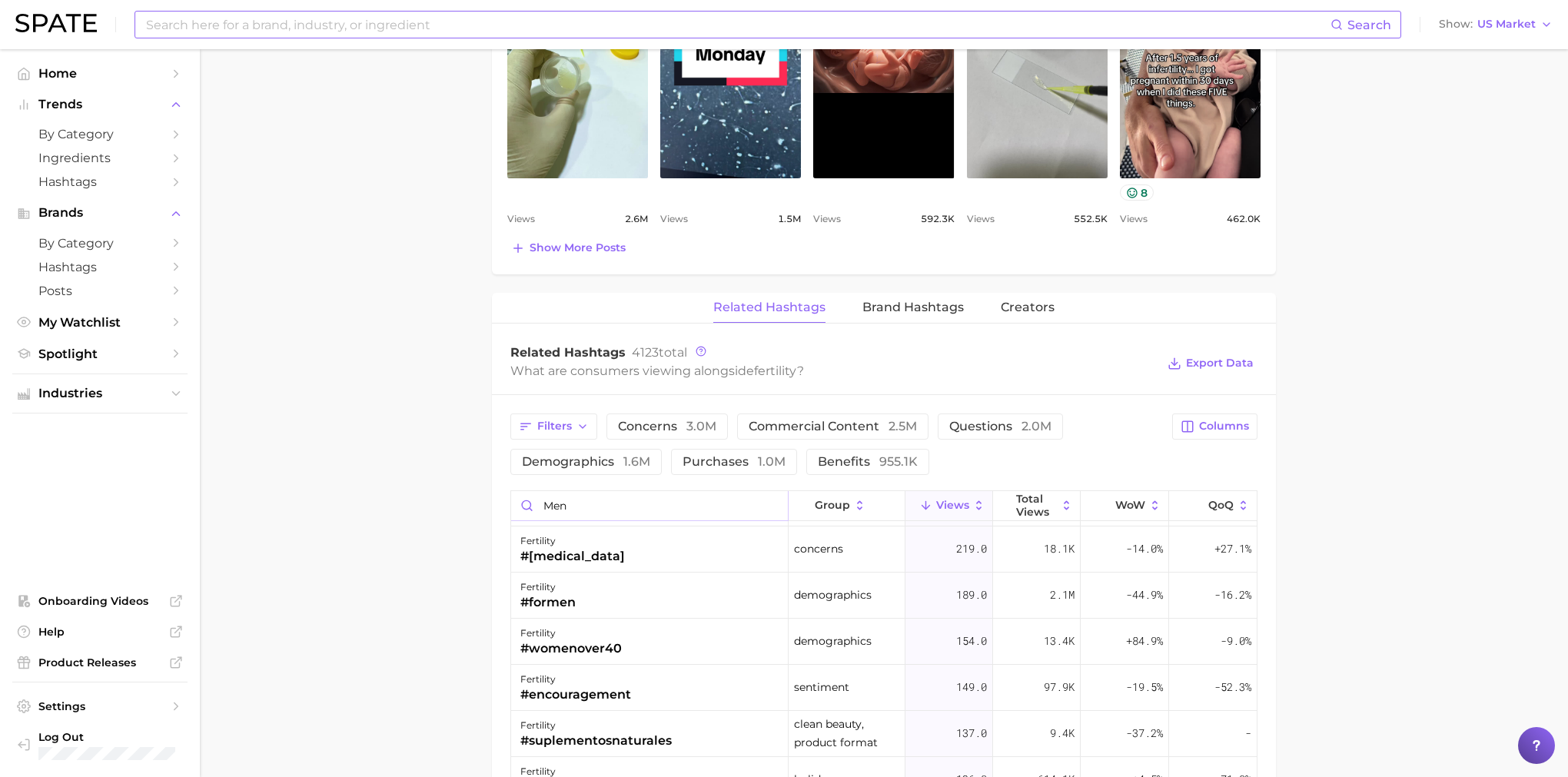
drag, startPoint x: 608, startPoint y: 505, endPoint x: 427, endPoint y: 479, distance: 182.9
click at [439, 486] on main "fertility Overview Google TikTok Instagram fertility Add to Watchlist Export Da…" at bounding box center [883, 247] width 1368 height 2232
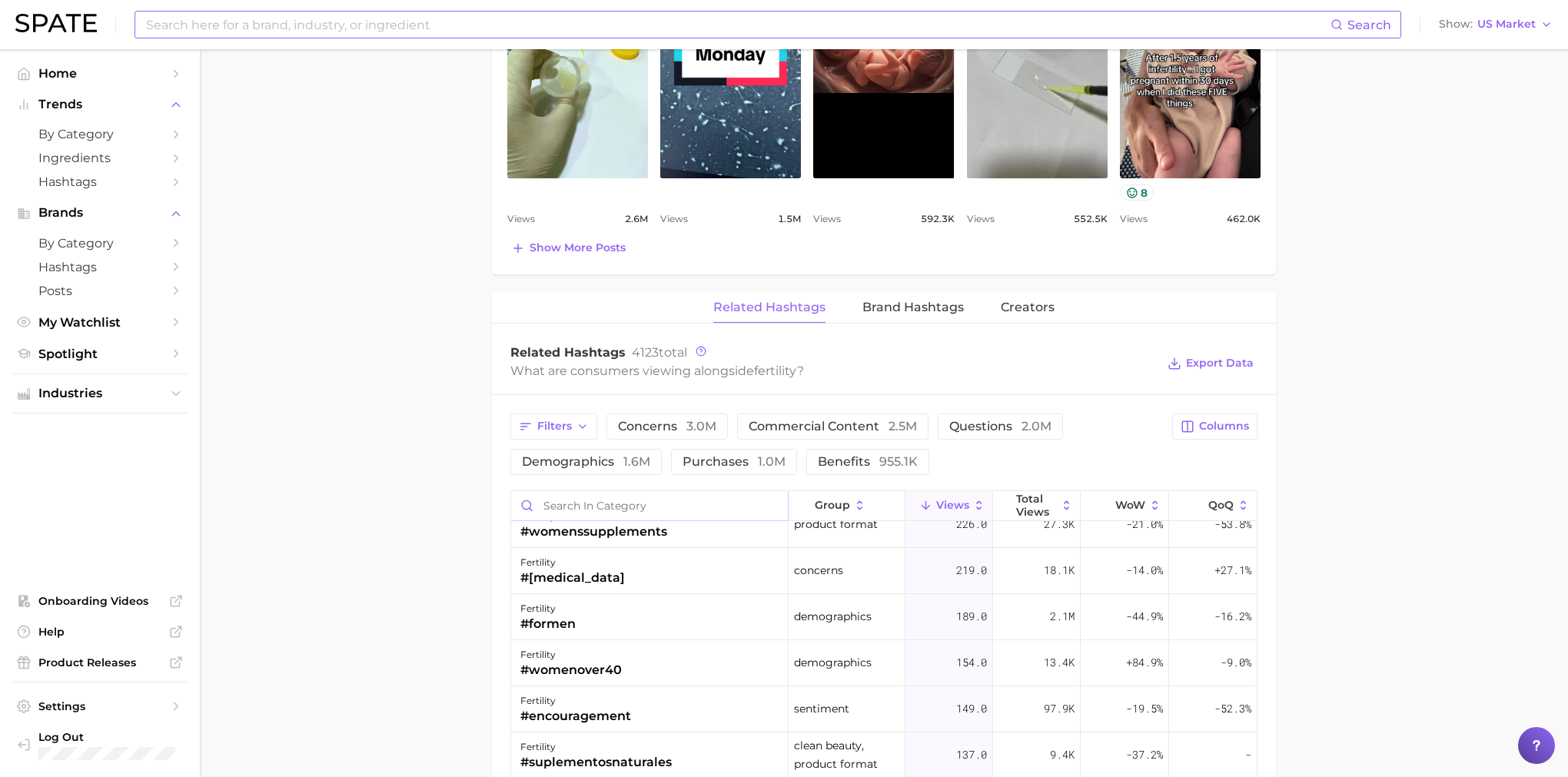
scroll to position [0, 0]
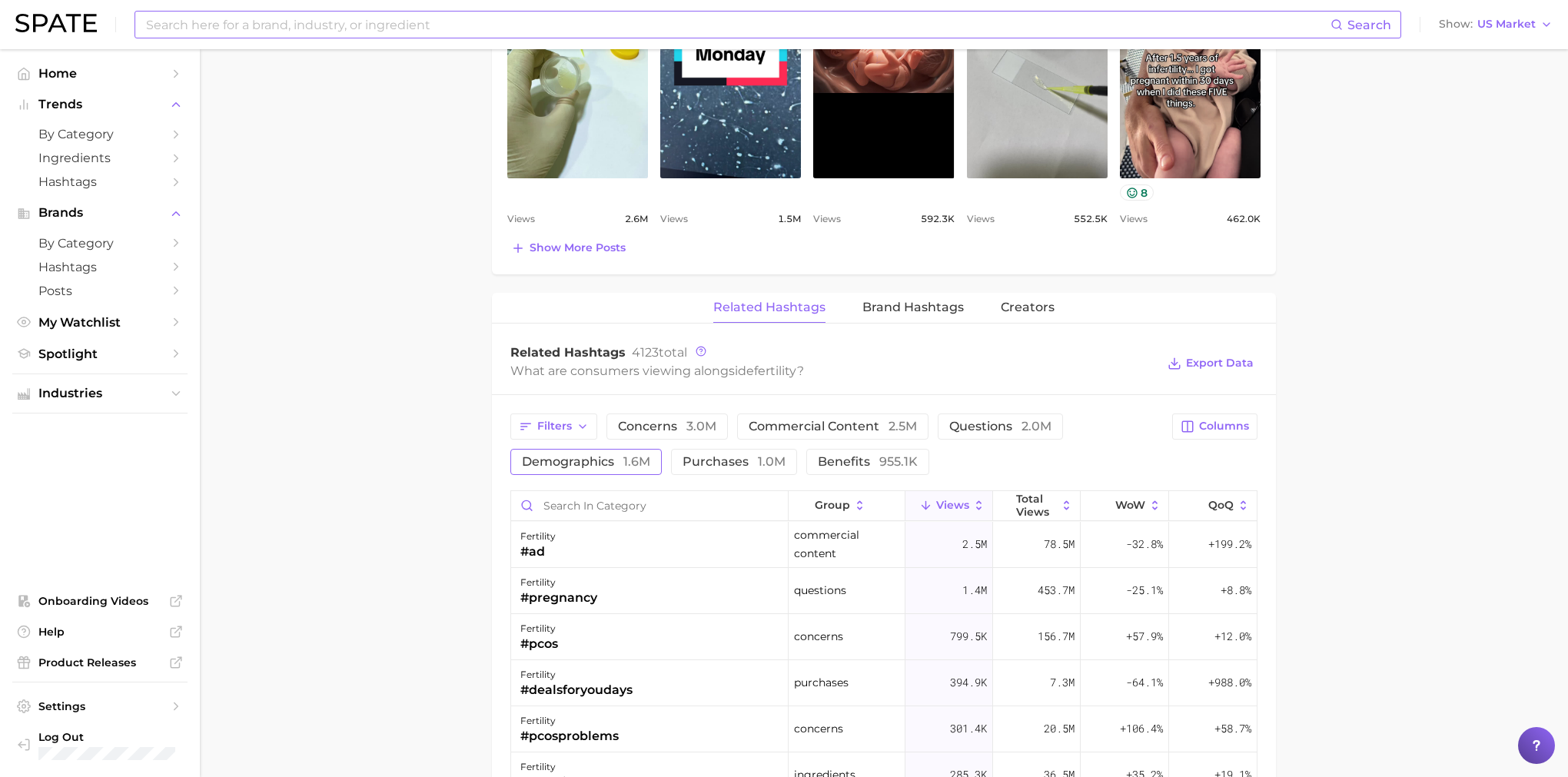
click at [618, 462] on span "demographics 1.6m" at bounding box center [586, 462] width 128 height 12
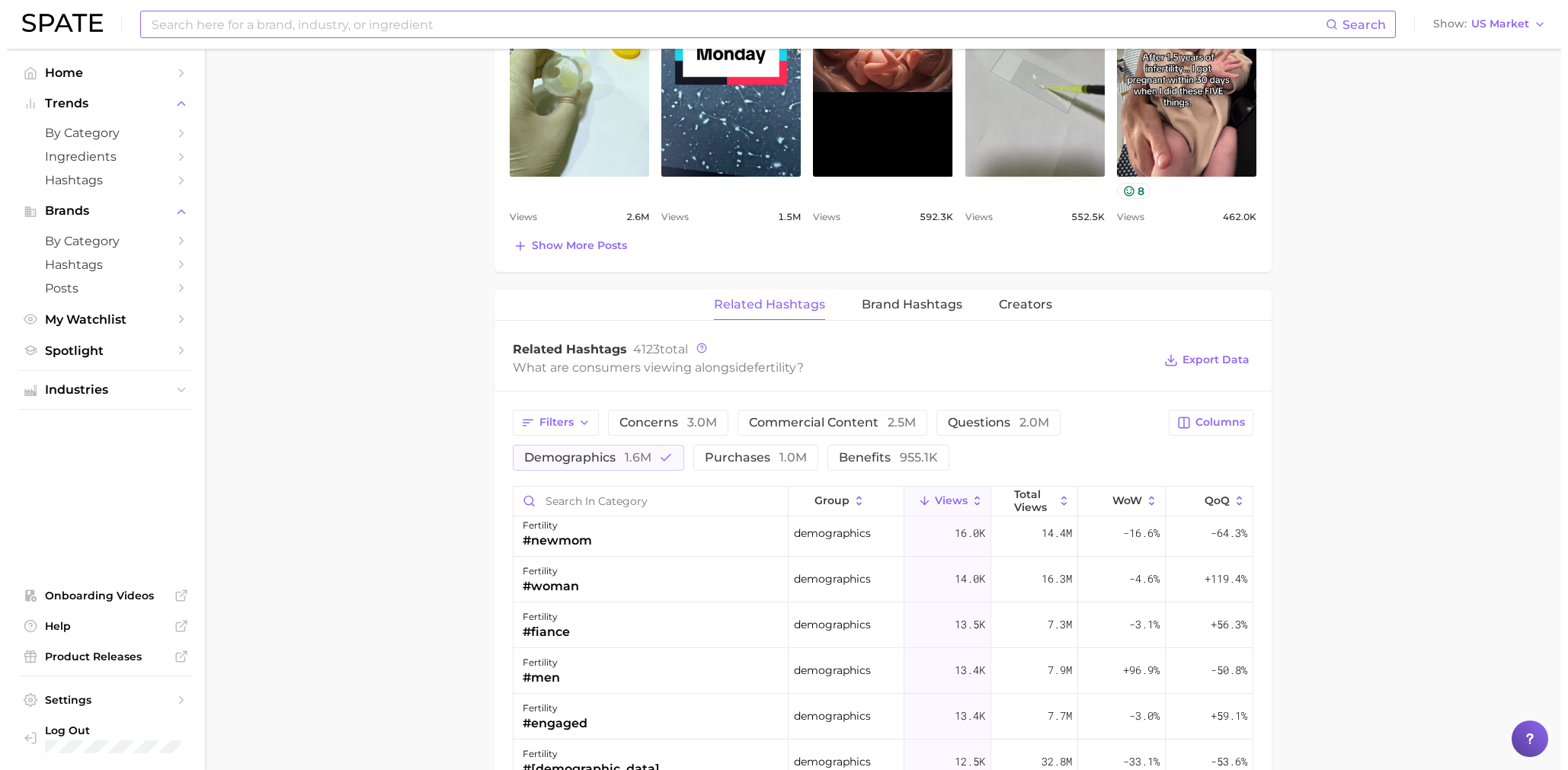
scroll to position [751, 0]
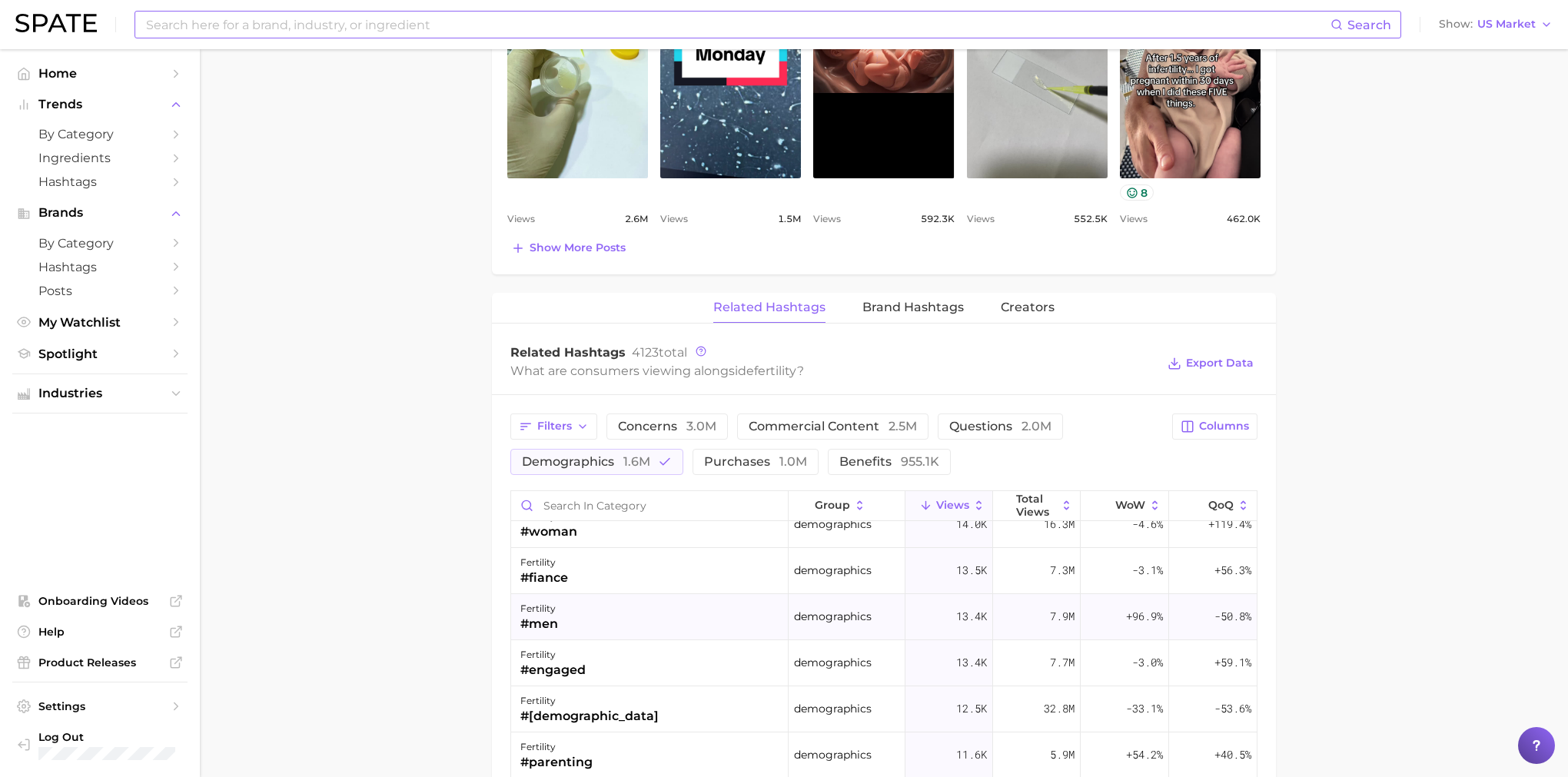
click at [642, 617] on div "fertility #men" at bounding box center [650, 617] width 278 height 46
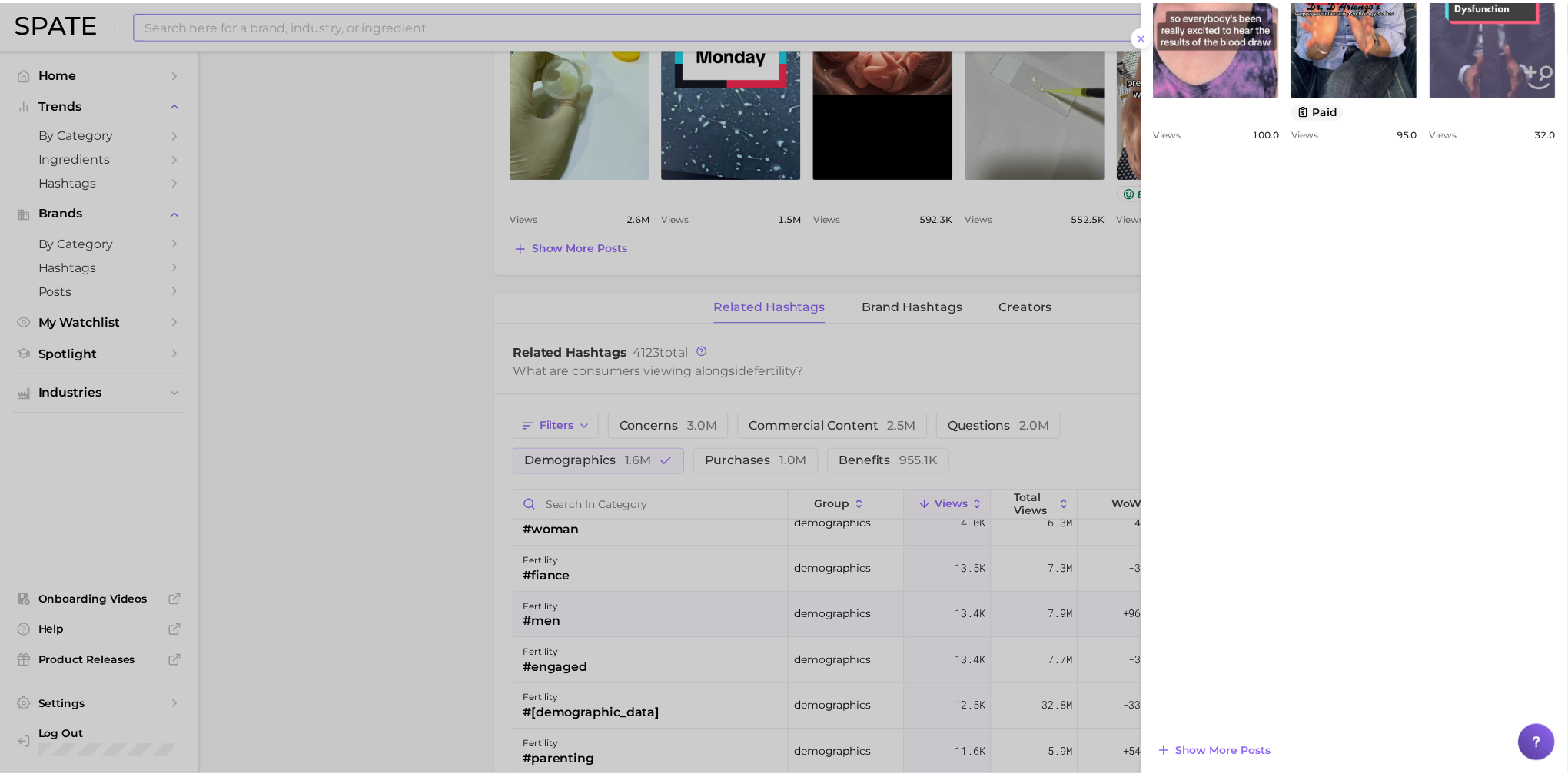
scroll to position [932, 0]
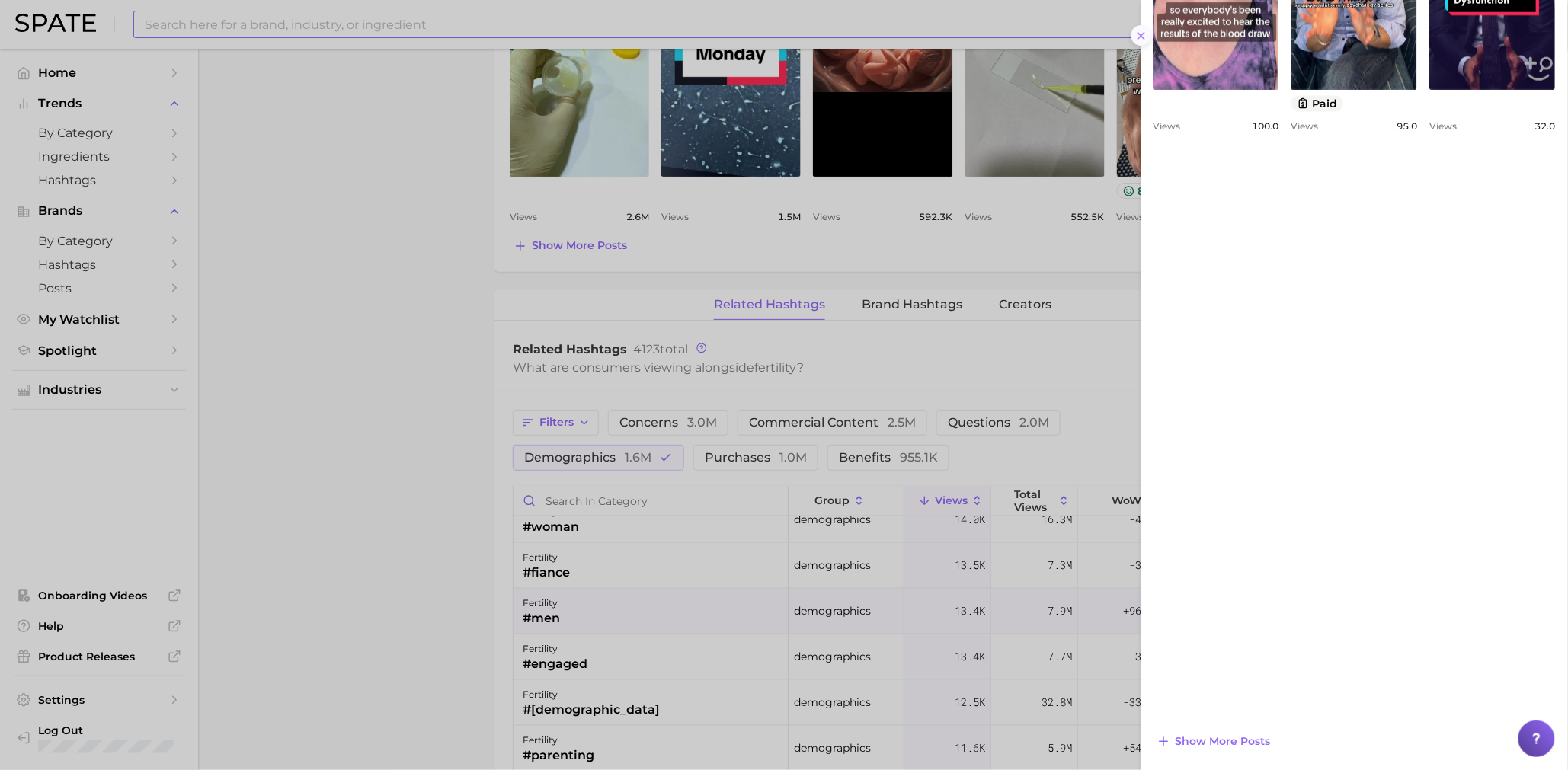
click at [1145, 28] on button at bounding box center [1141, 35] width 20 height 20
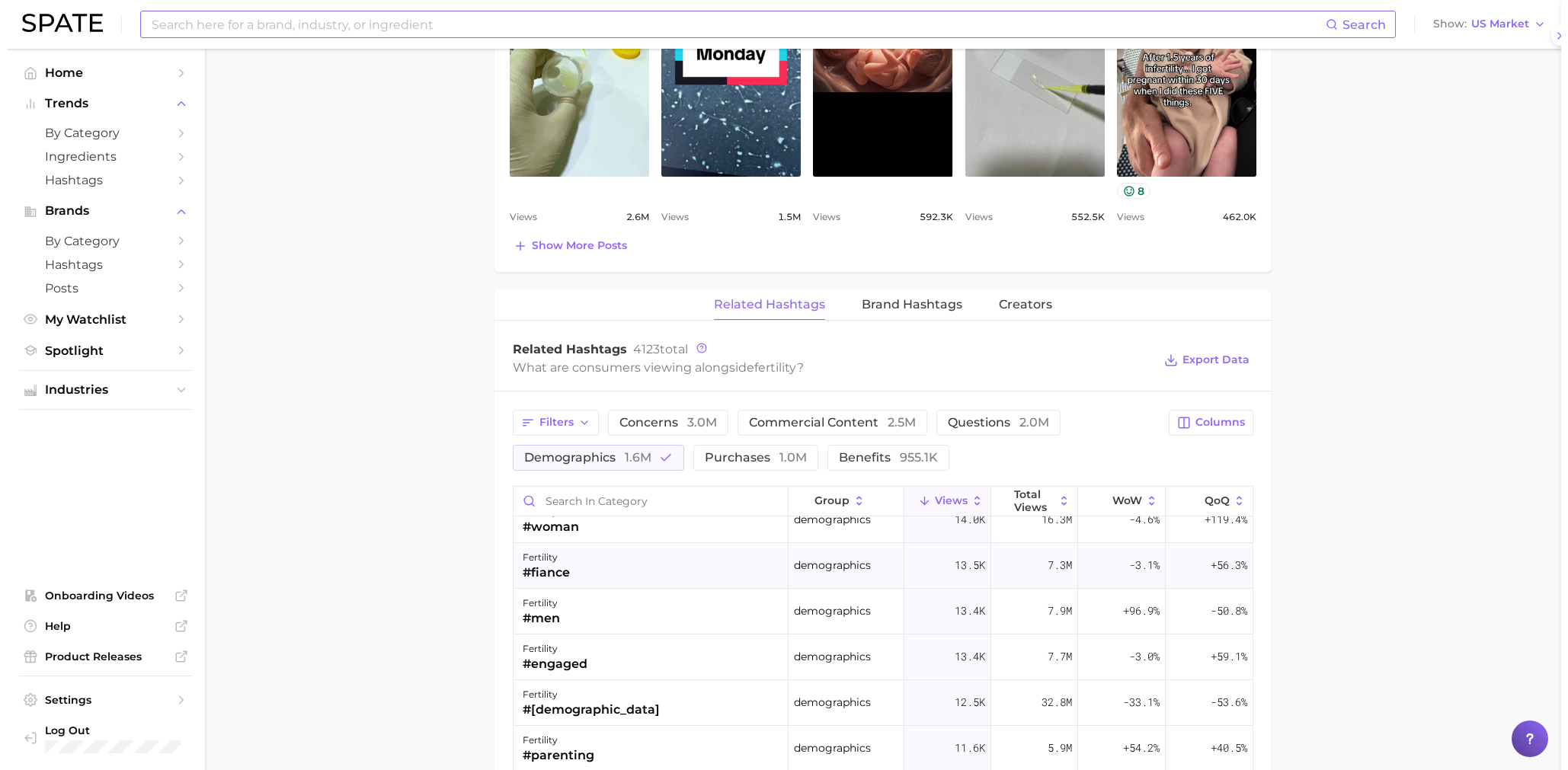
scroll to position [0, 0]
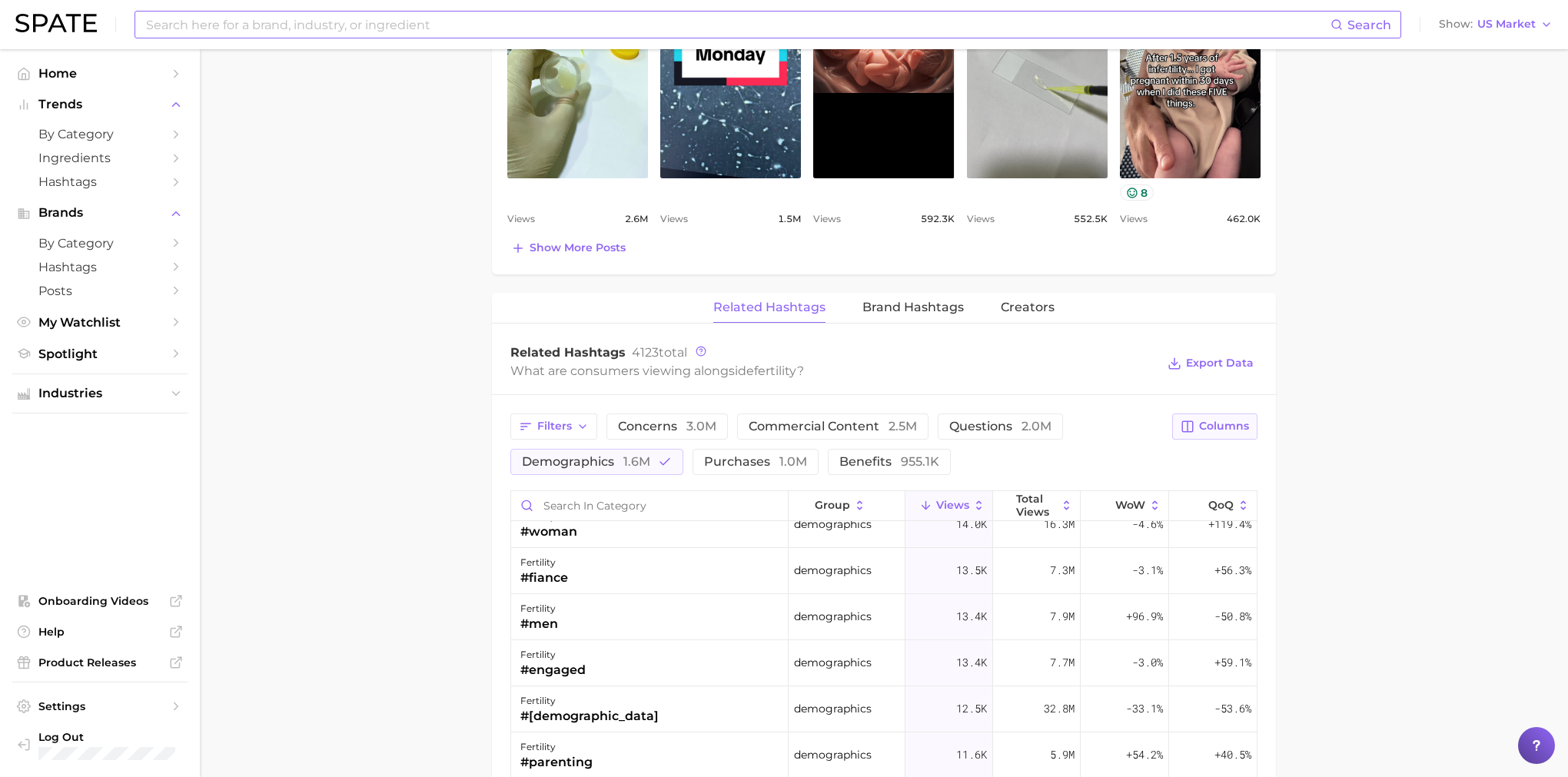
click at [1221, 428] on span "Columns" at bounding box center [1224, 427] width 50 height 13
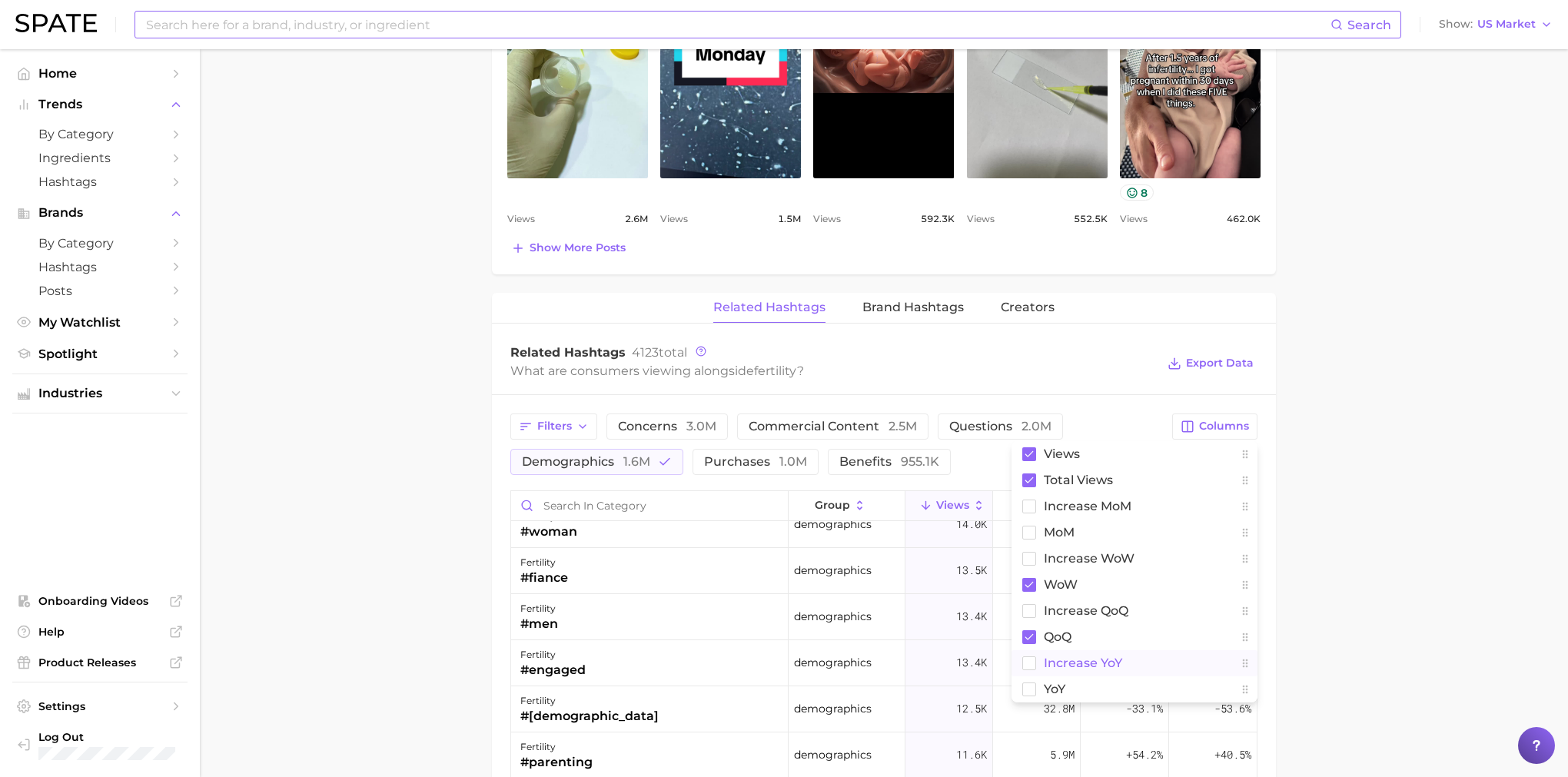
click at [1091, 661] on span "increase YoY" at bounding box center [1082, 664] width 78 height 13
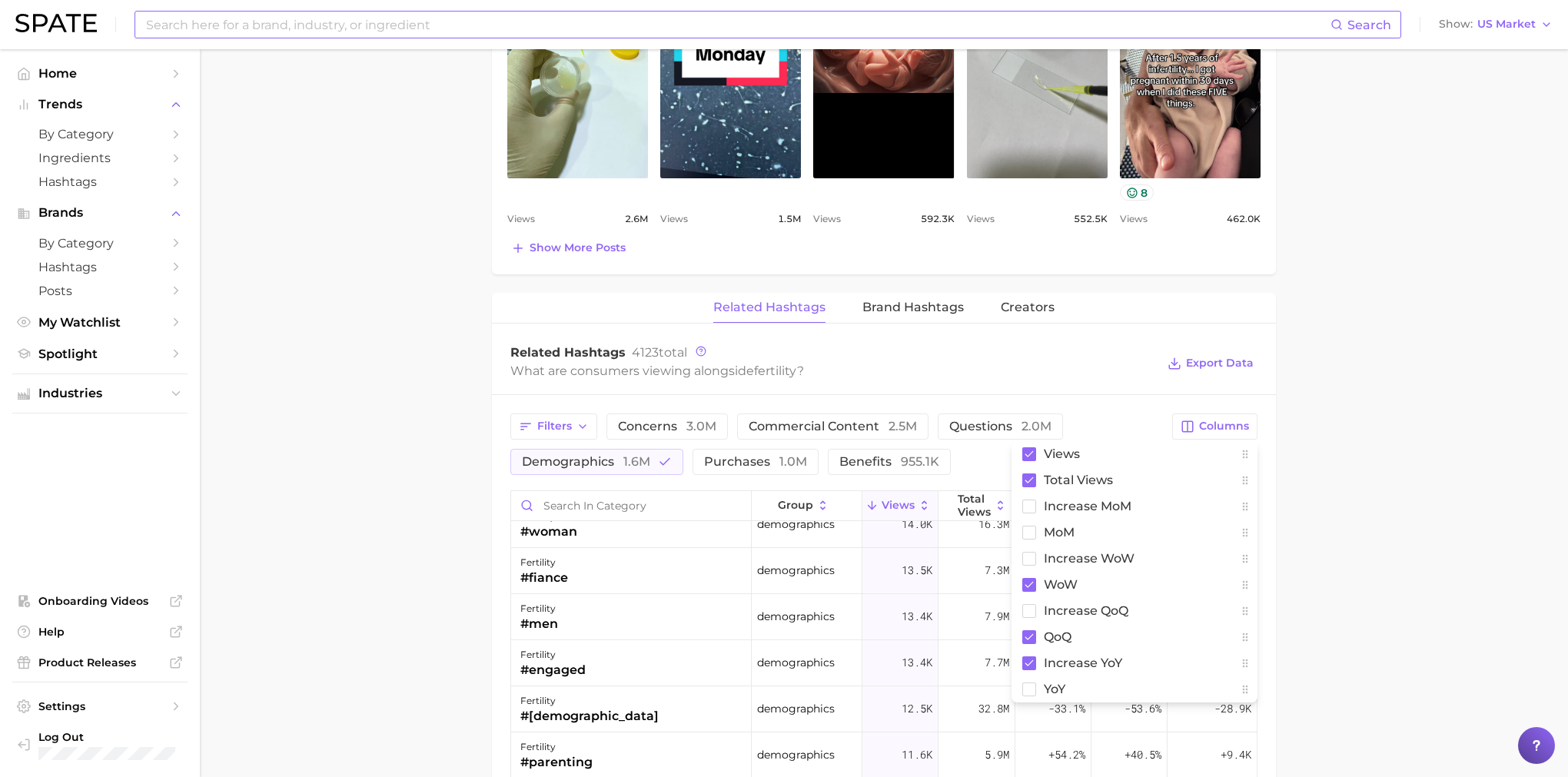
click at [1457, 609] on main "fertility Overview Google TikTok Instagram fertility Add to Watchlist Export Da…" at bounding box center [883, 247] width 1368 height 2232
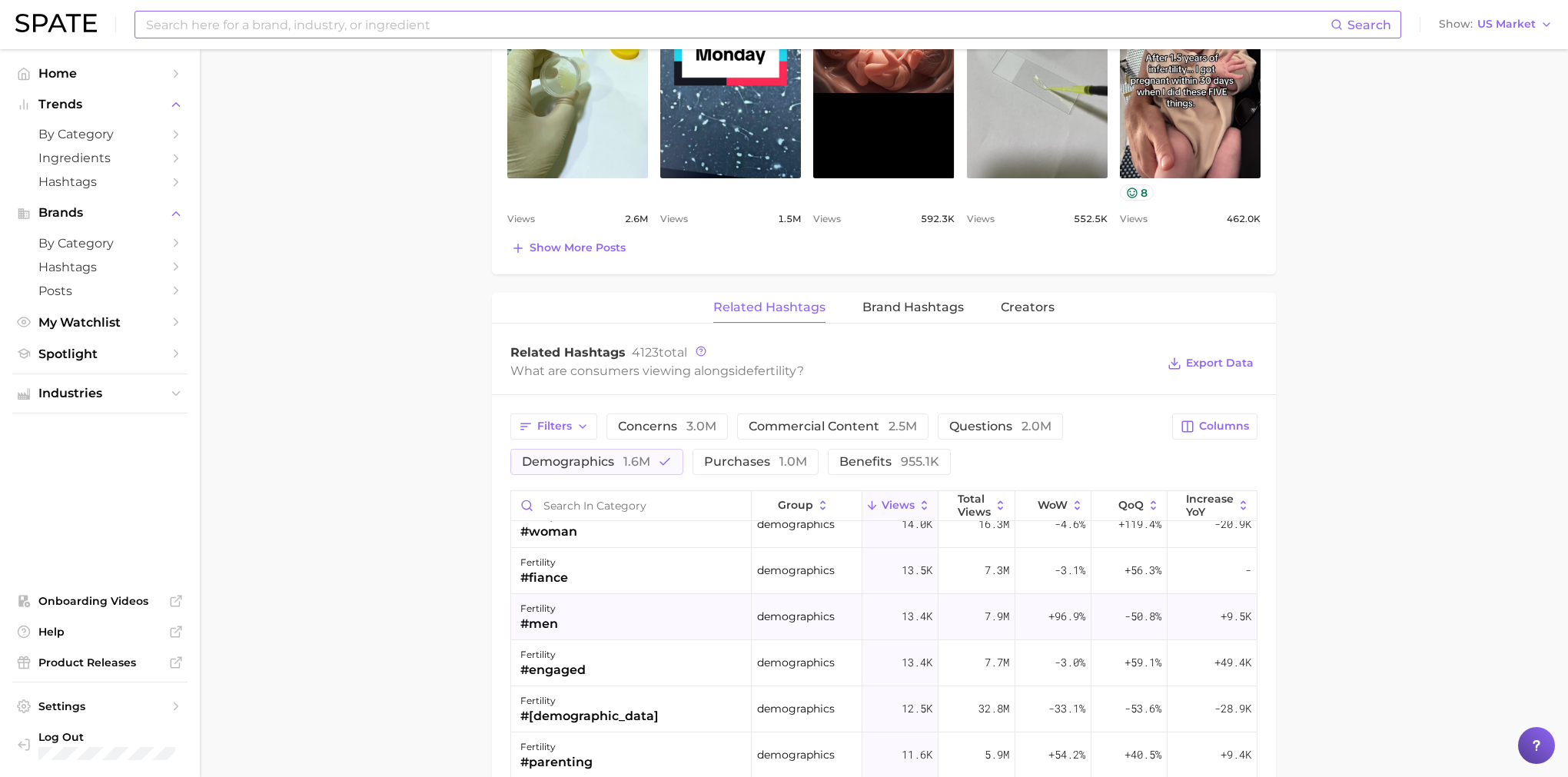
click at [654, 631] on div "fertility #men" at bounding box center [631, 617] width 241 height 46
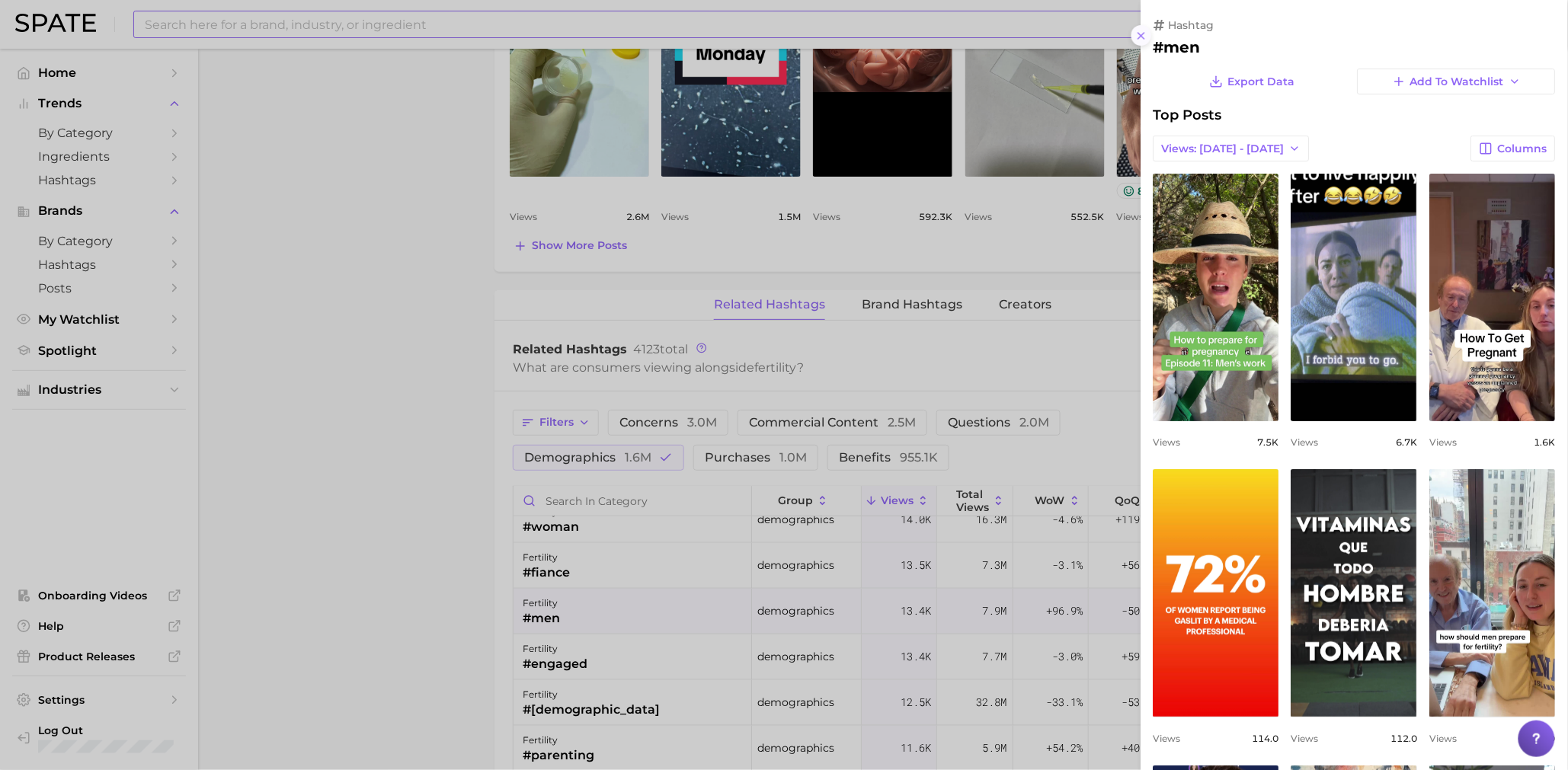
click at [1144, 41] on icon at bounding box center [1140, 35] width 12 height 12
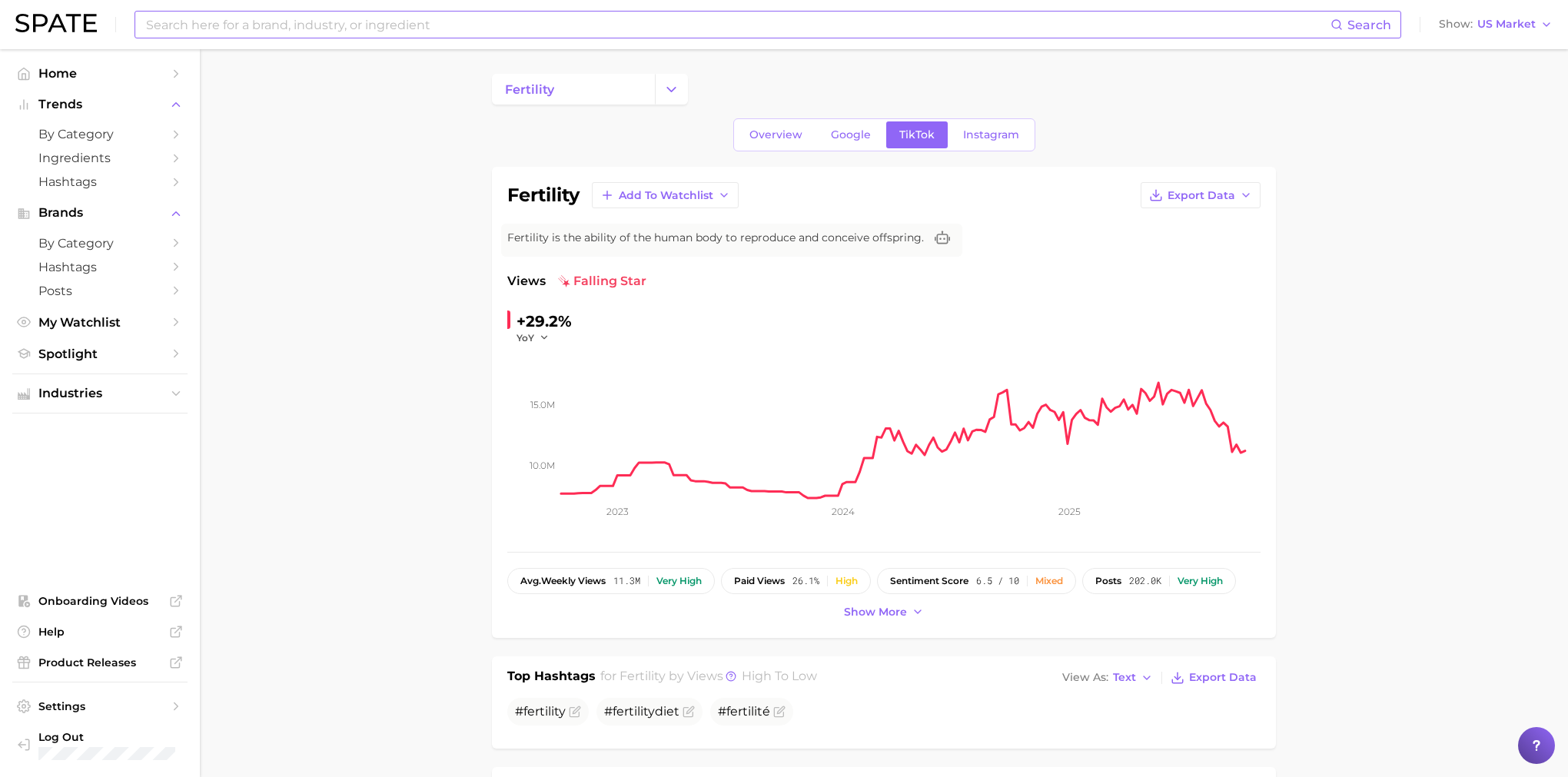
click at [409, 44] on div "Search Show US Market" at bounding box center [784, 25] width 1537 height 49
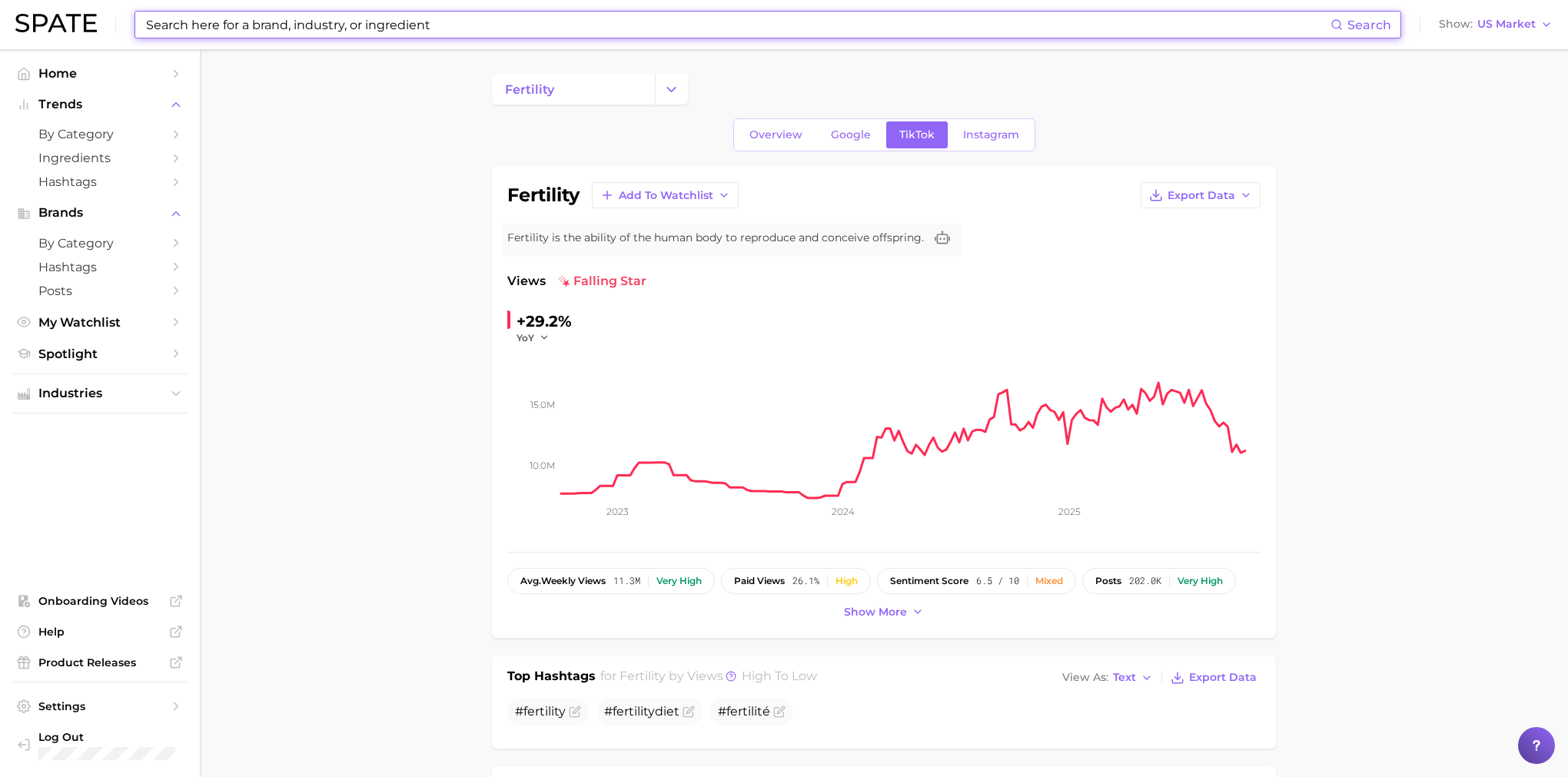
click at [551, 34] on input at bounding box center [737, 25] width 1186 height 26
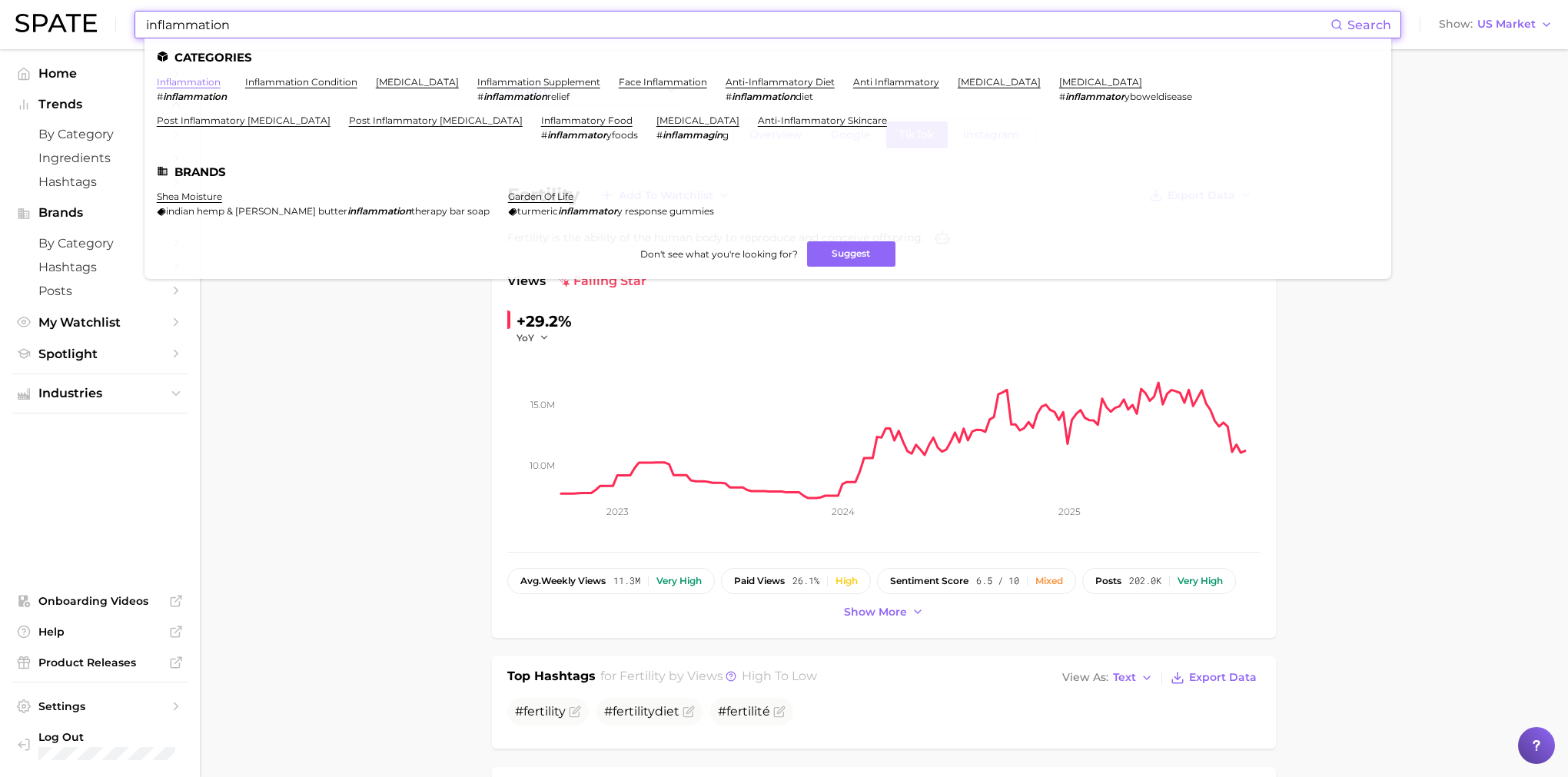
type input "inflammation"
click at [188, 81] on link "inflammation" at bounding box center [189, 82] width 64 height 12
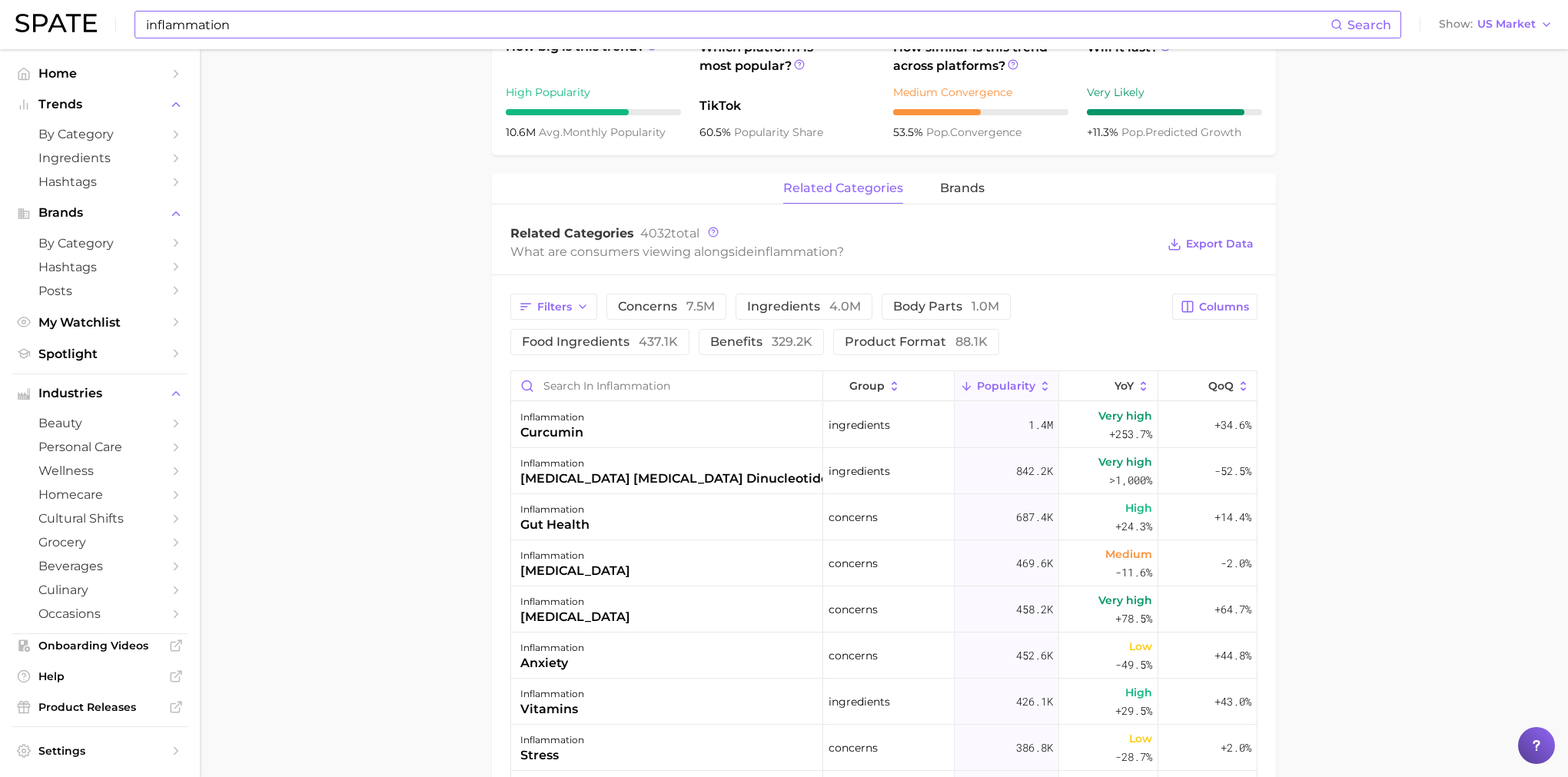
scroll to position [622, 0]
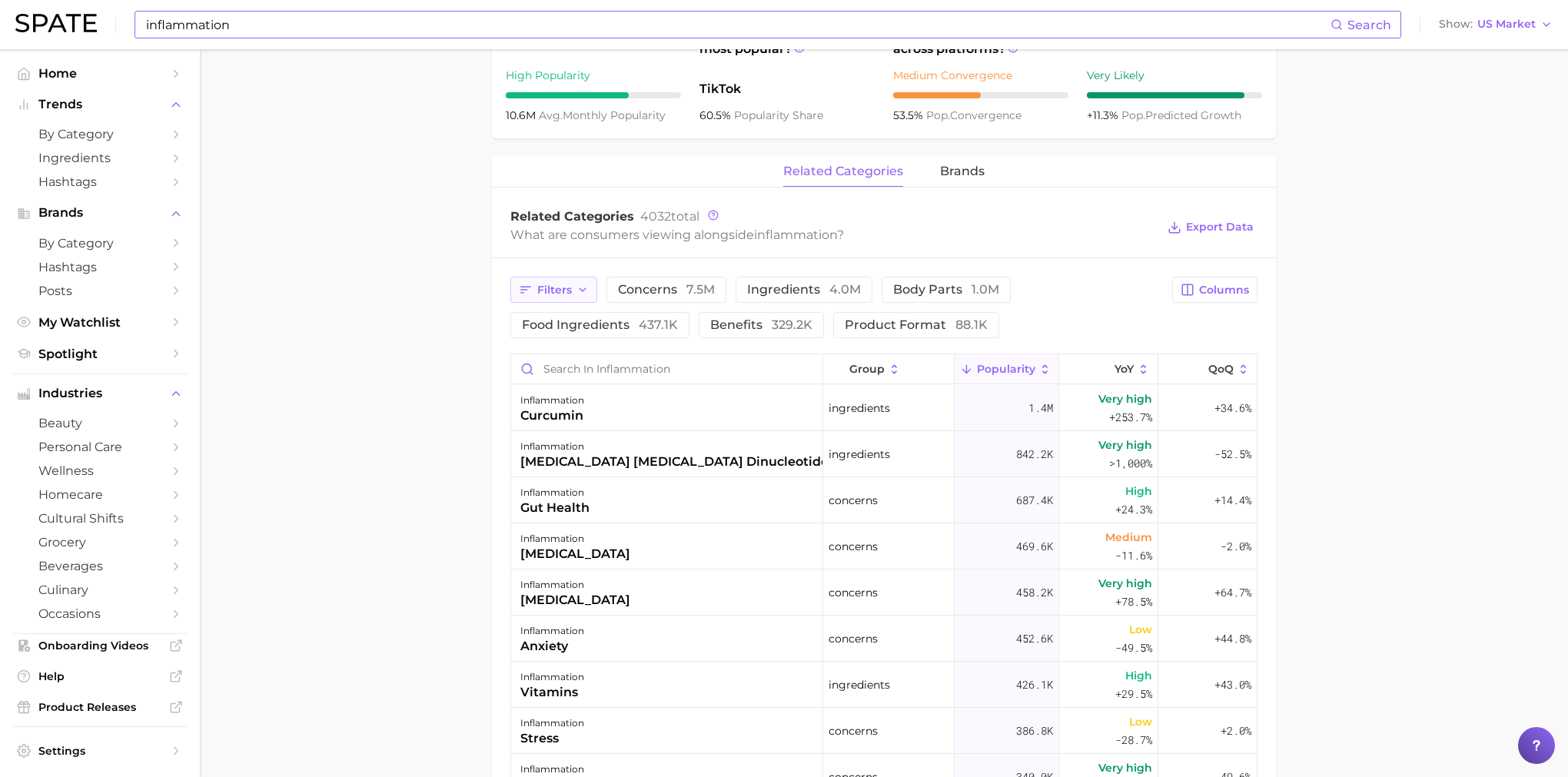
click at [563, 293] on span "Filters" at bounding box center [555, 290] width 35 height 13
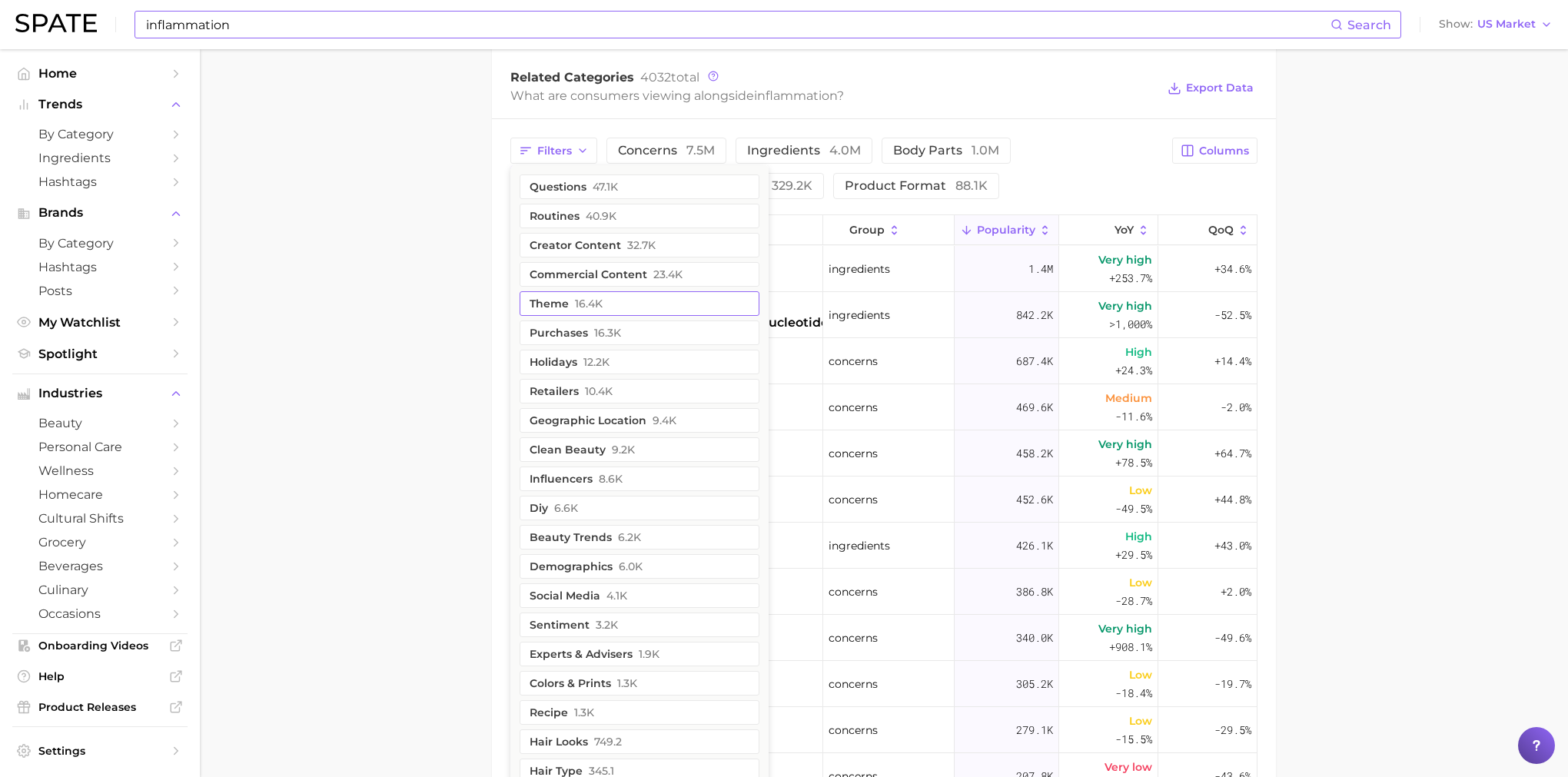
scroll to position [774, 0]
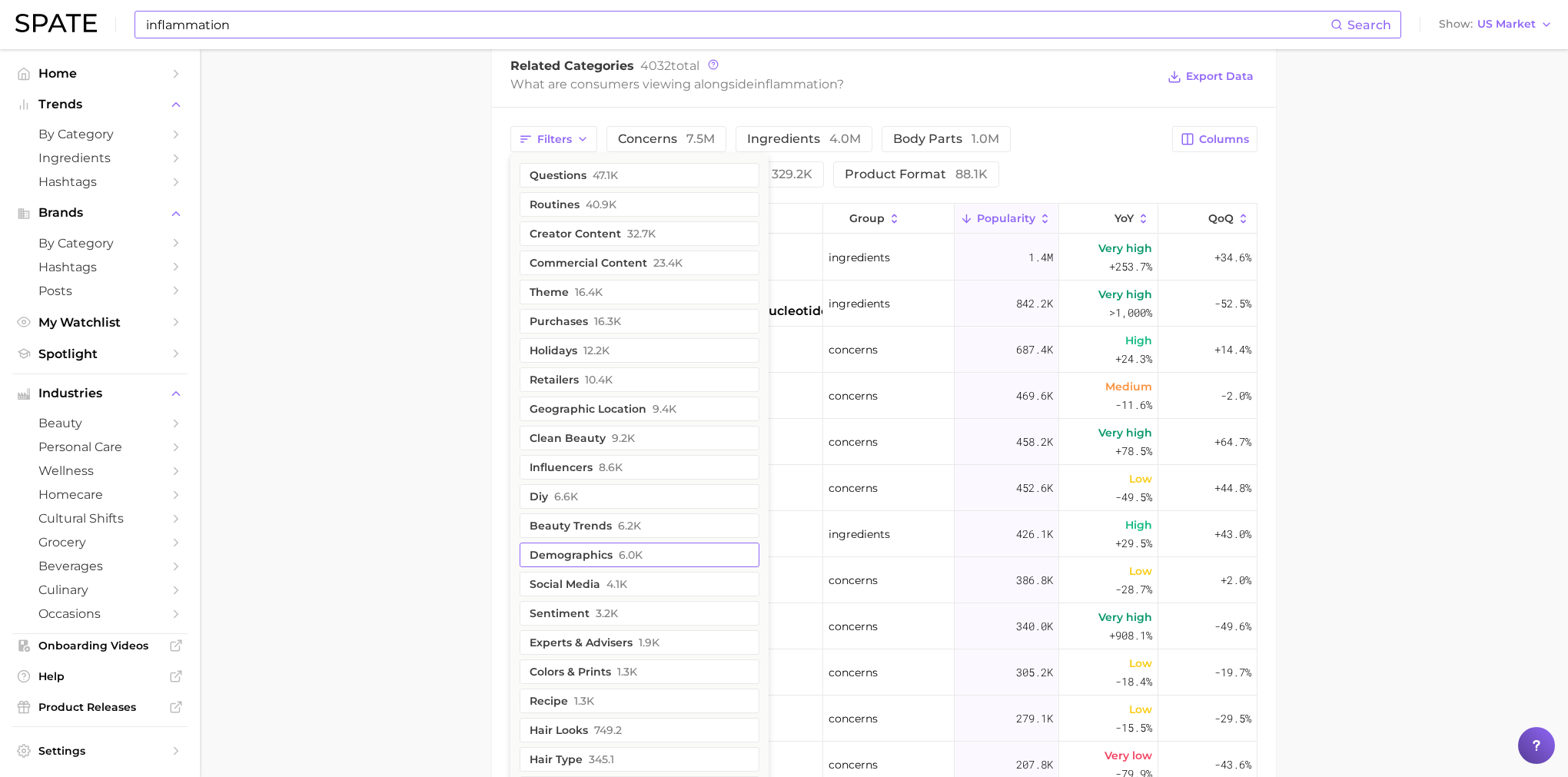
click at [611, 562] on button "demographics 6.0k" at bounding box center [639, 555] width 240 height 25
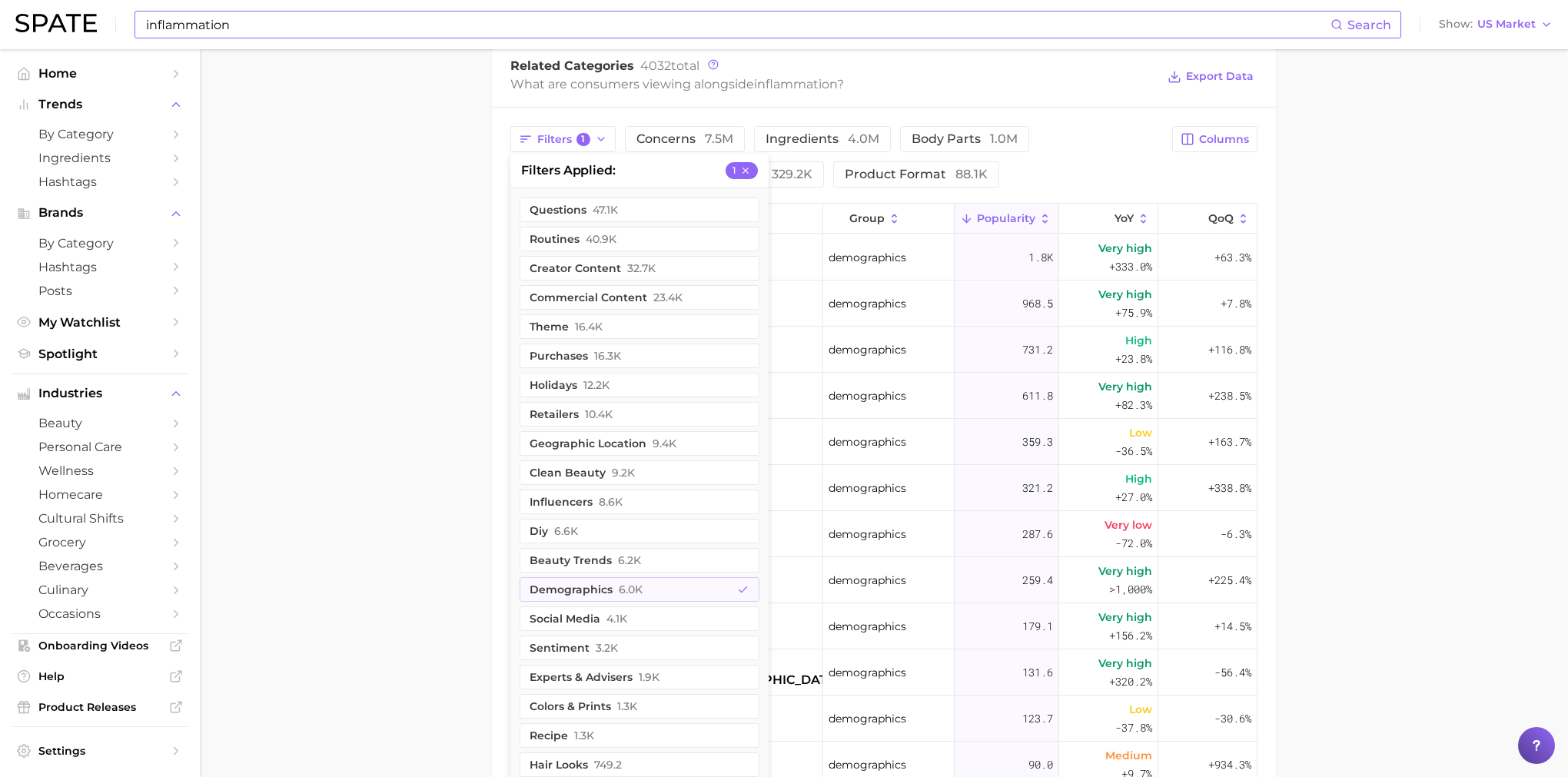
click at [1364, 278] on main "inflammation Overview Google TikTok Instagram inflammation Add to Watchlist Exp…" at bounding box center [883, 175] width 1368 height 1800
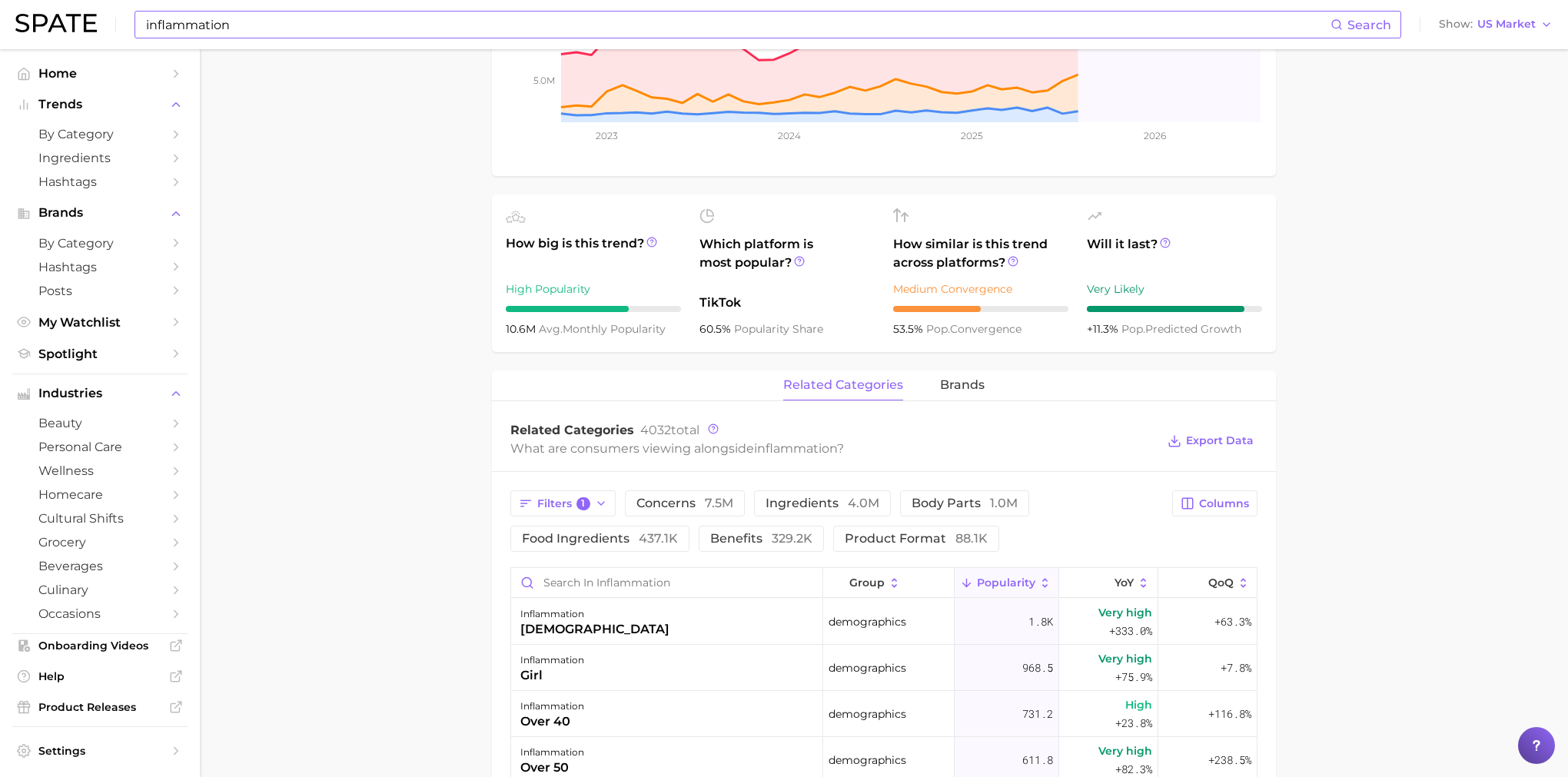
scroll to position [0, 0]
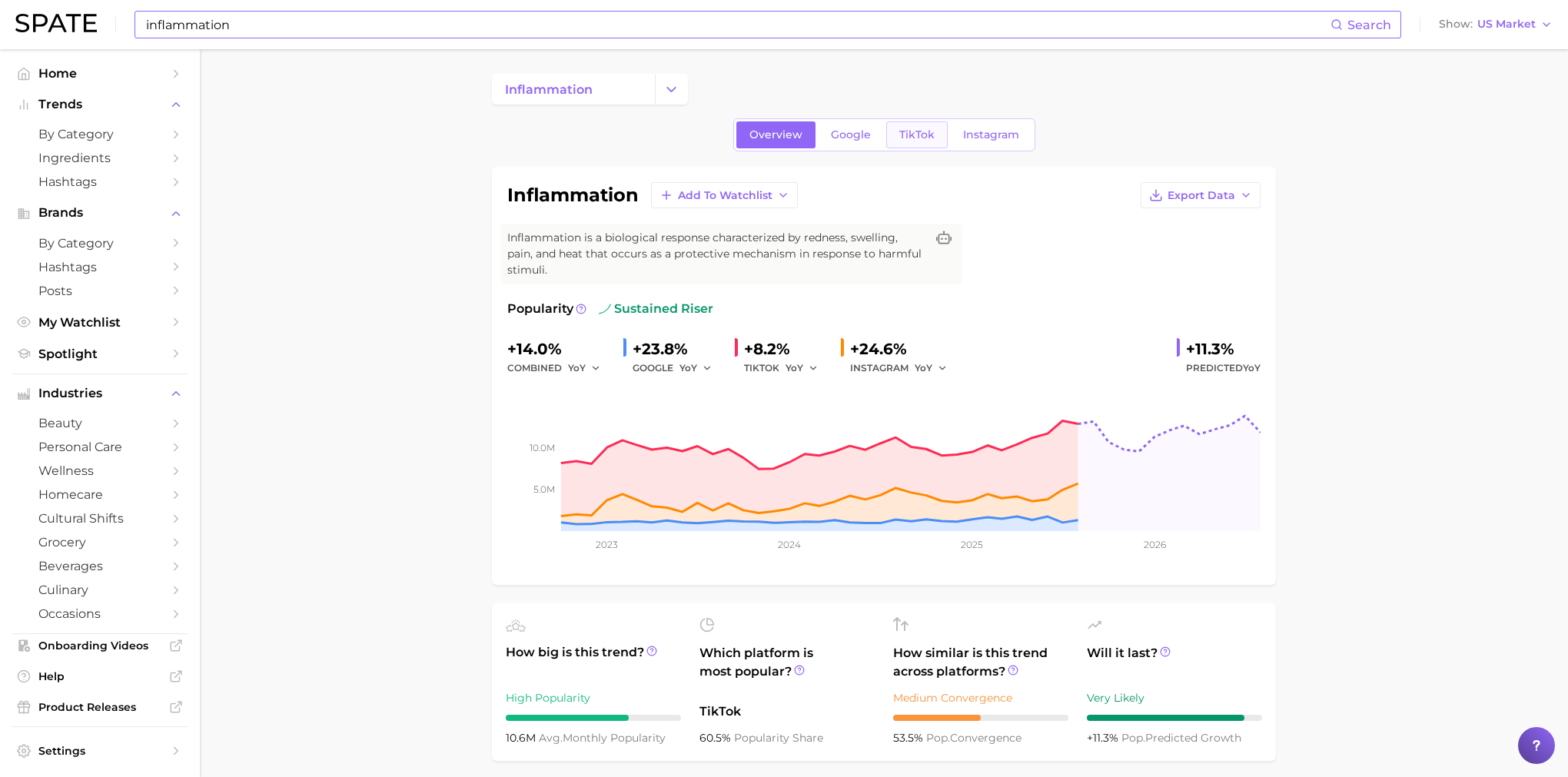
click at [904, 128] on span "TikTok" at bounding box center [916, 135] width 35 height 13
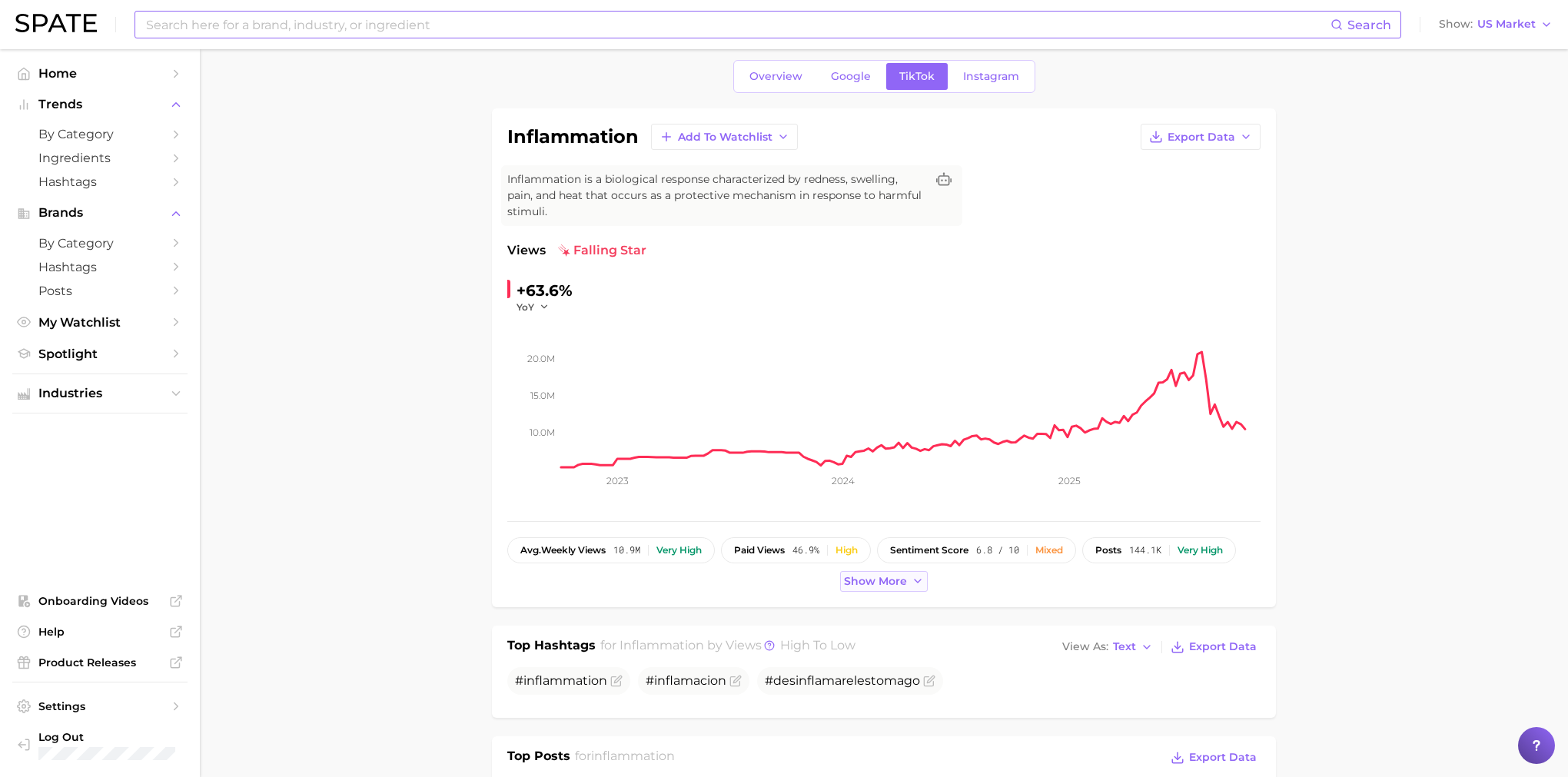
click at [872, 585] on span "Show more" at bounding box center [875, 582] width 63 height 13
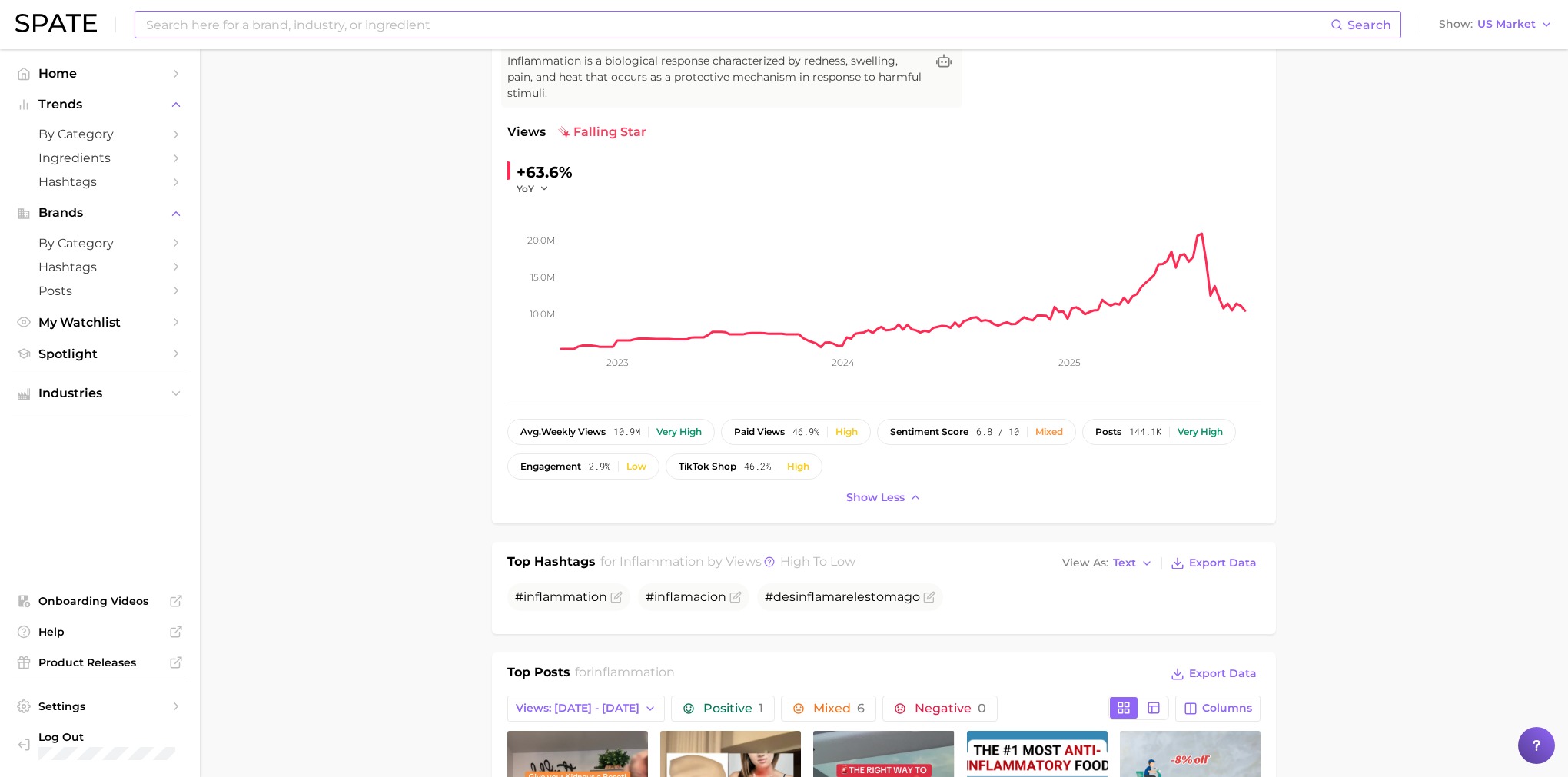
scroll to position [189, 0]
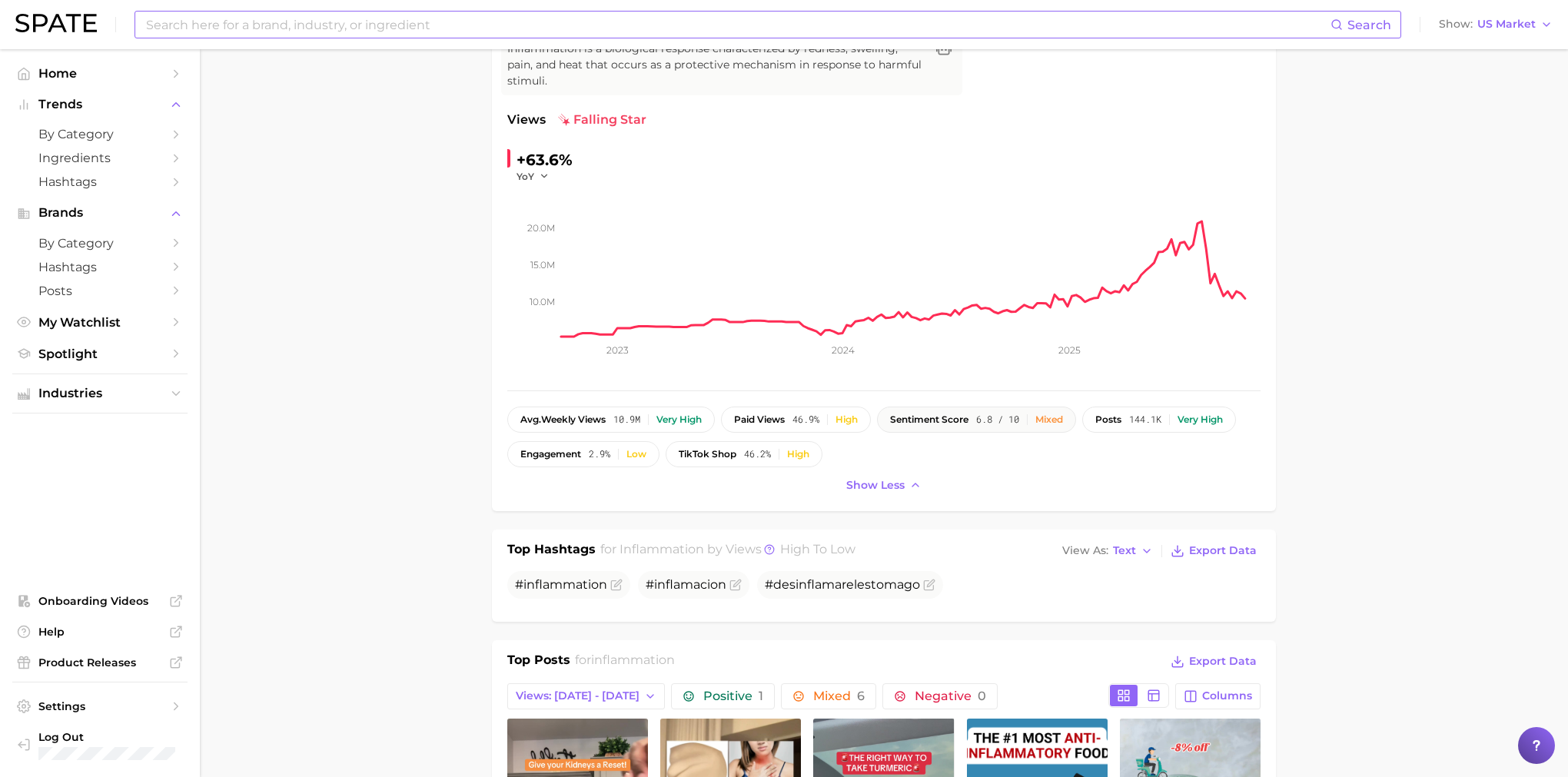
click at [1031, 426] on button "sentiment score 6.8 / 10 Mixed" at bounding box center [976, 420] width 199 height 26
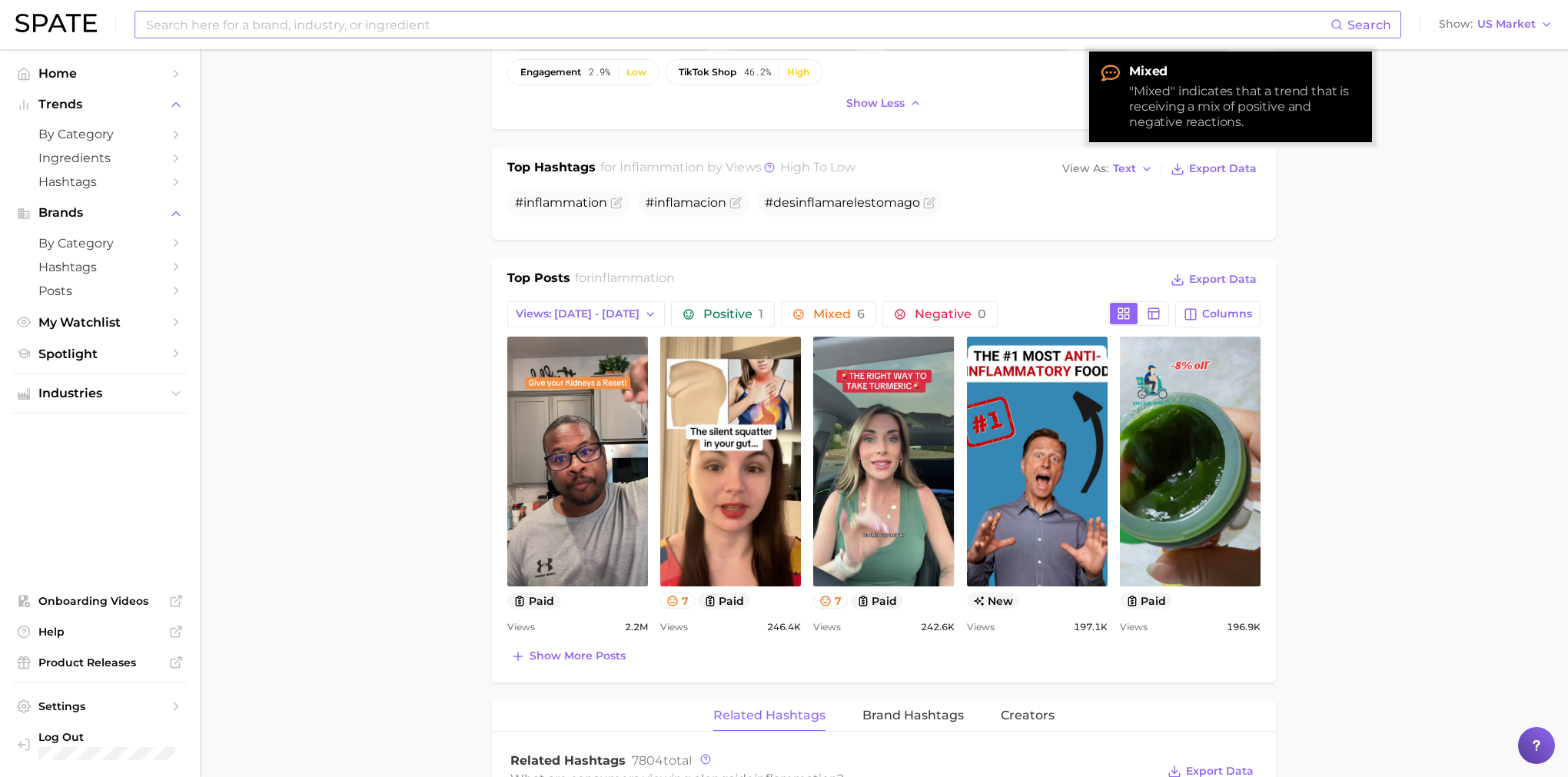
scroll to position [589, 0]
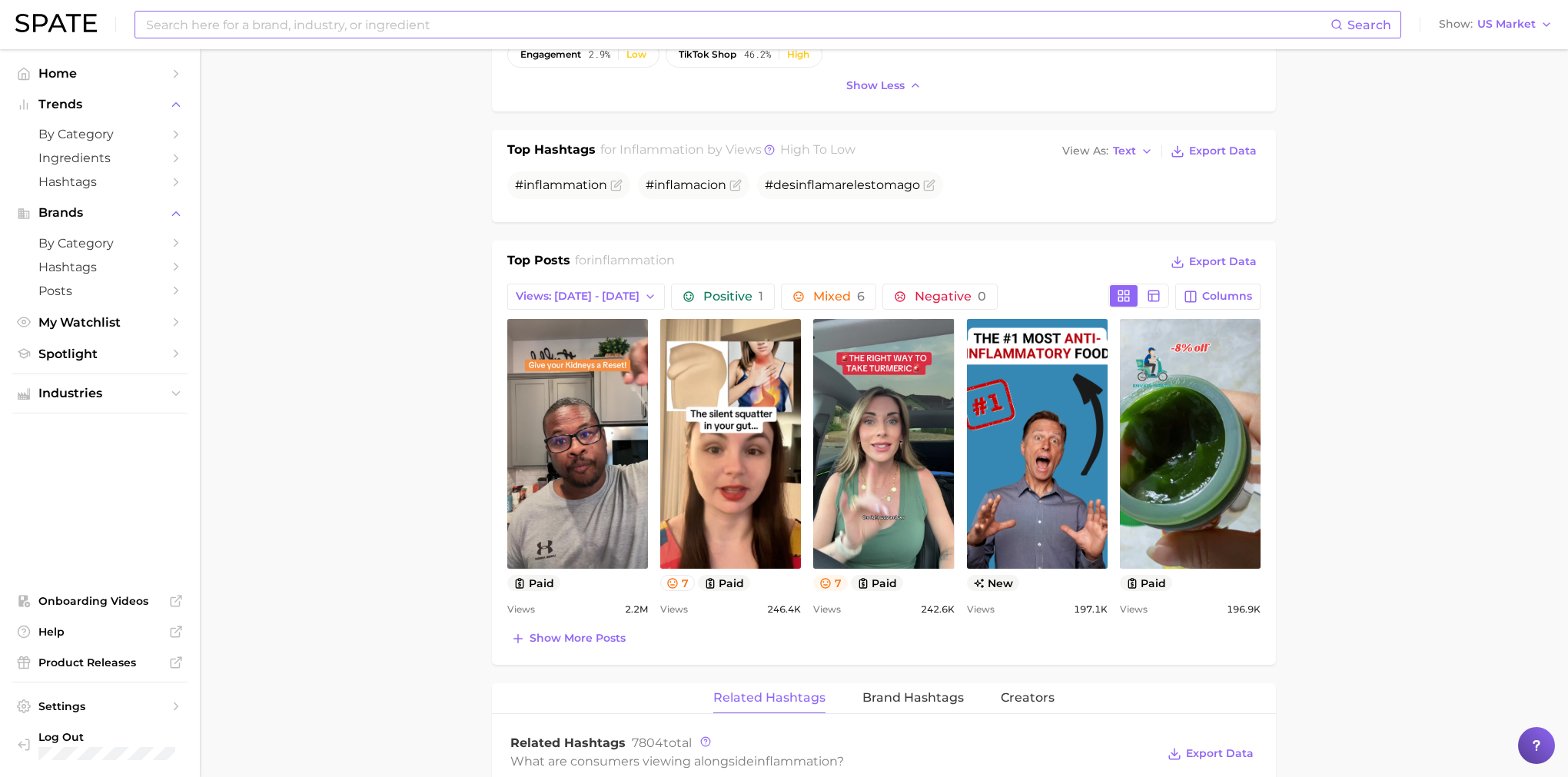
click at [828, 580] on icon at bounding box center [826, 583] width 10 height 10
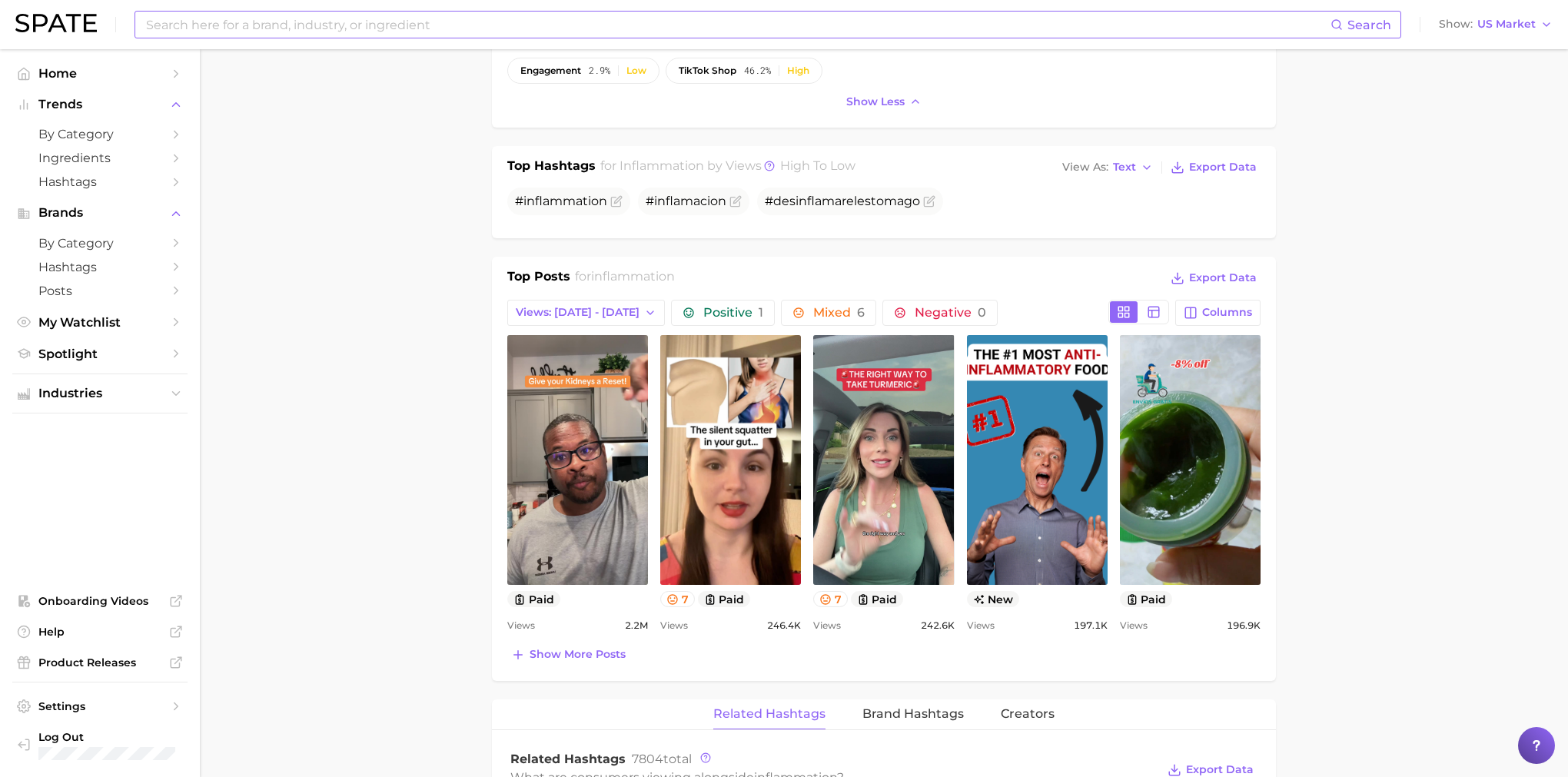
scroll to position [566, 0]
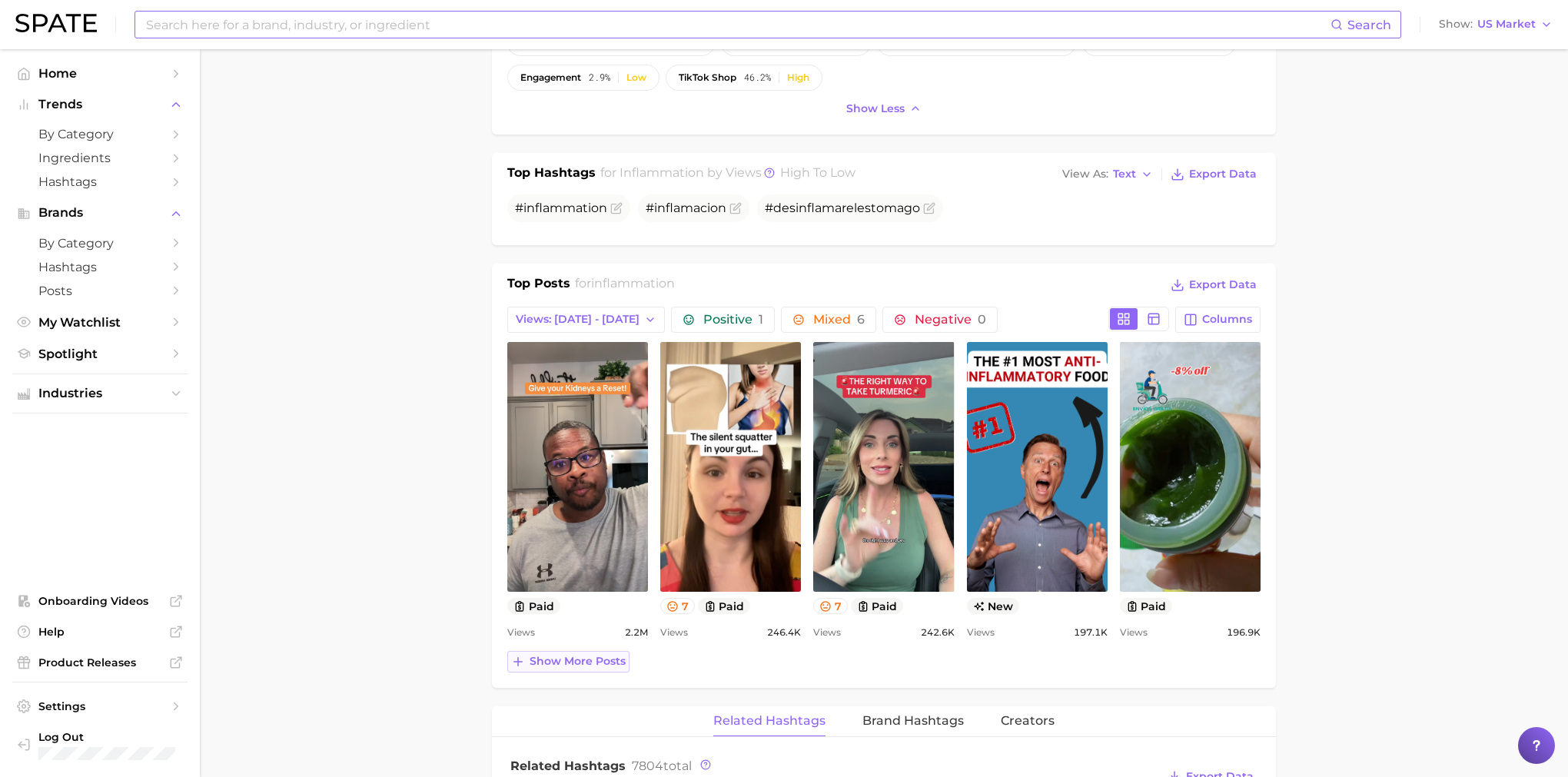
click at [582, 667] on span "Show more posts" at bounding box center [577, 662] width 96 height 13
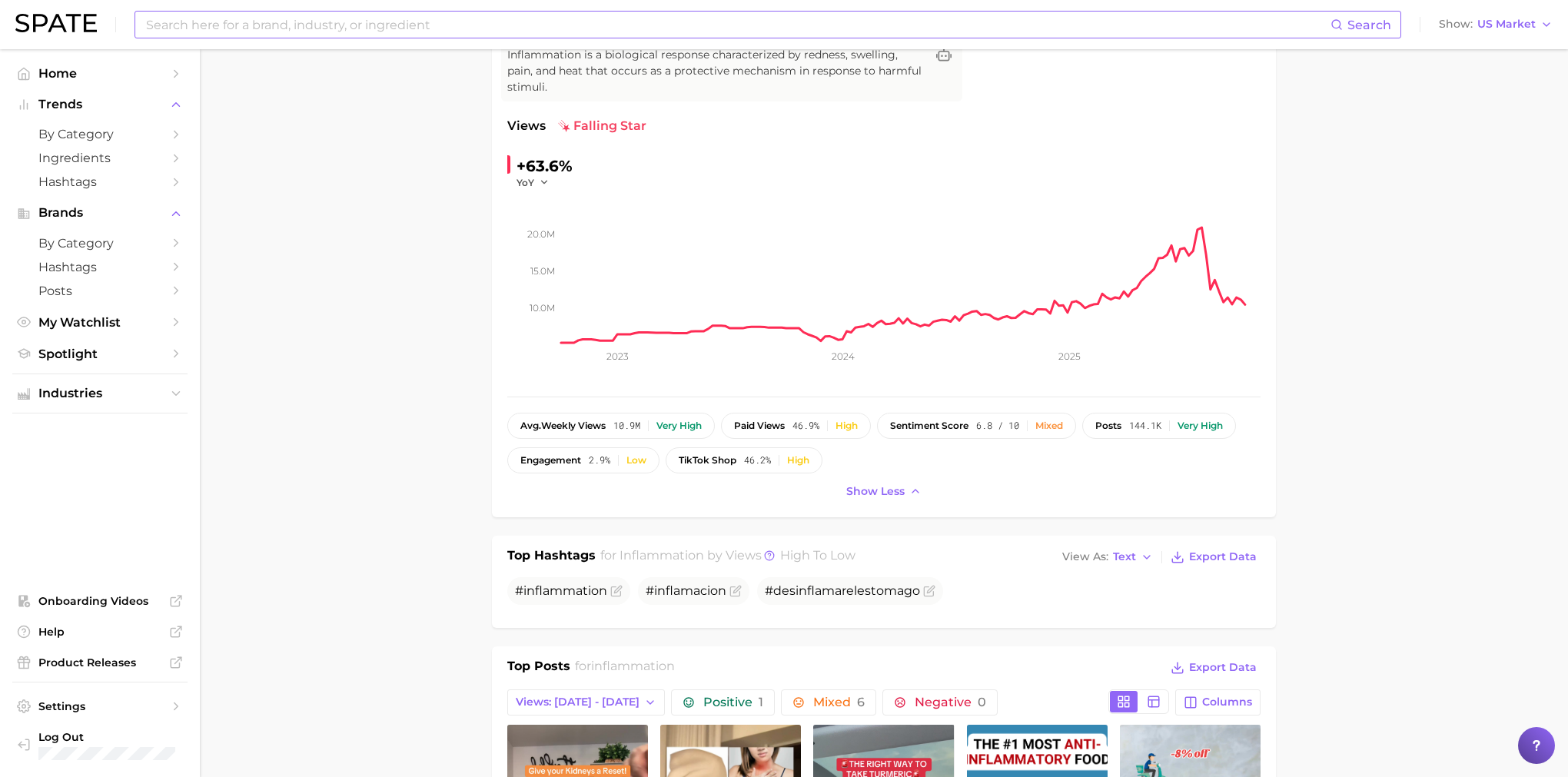
scroll to position [0, 0]
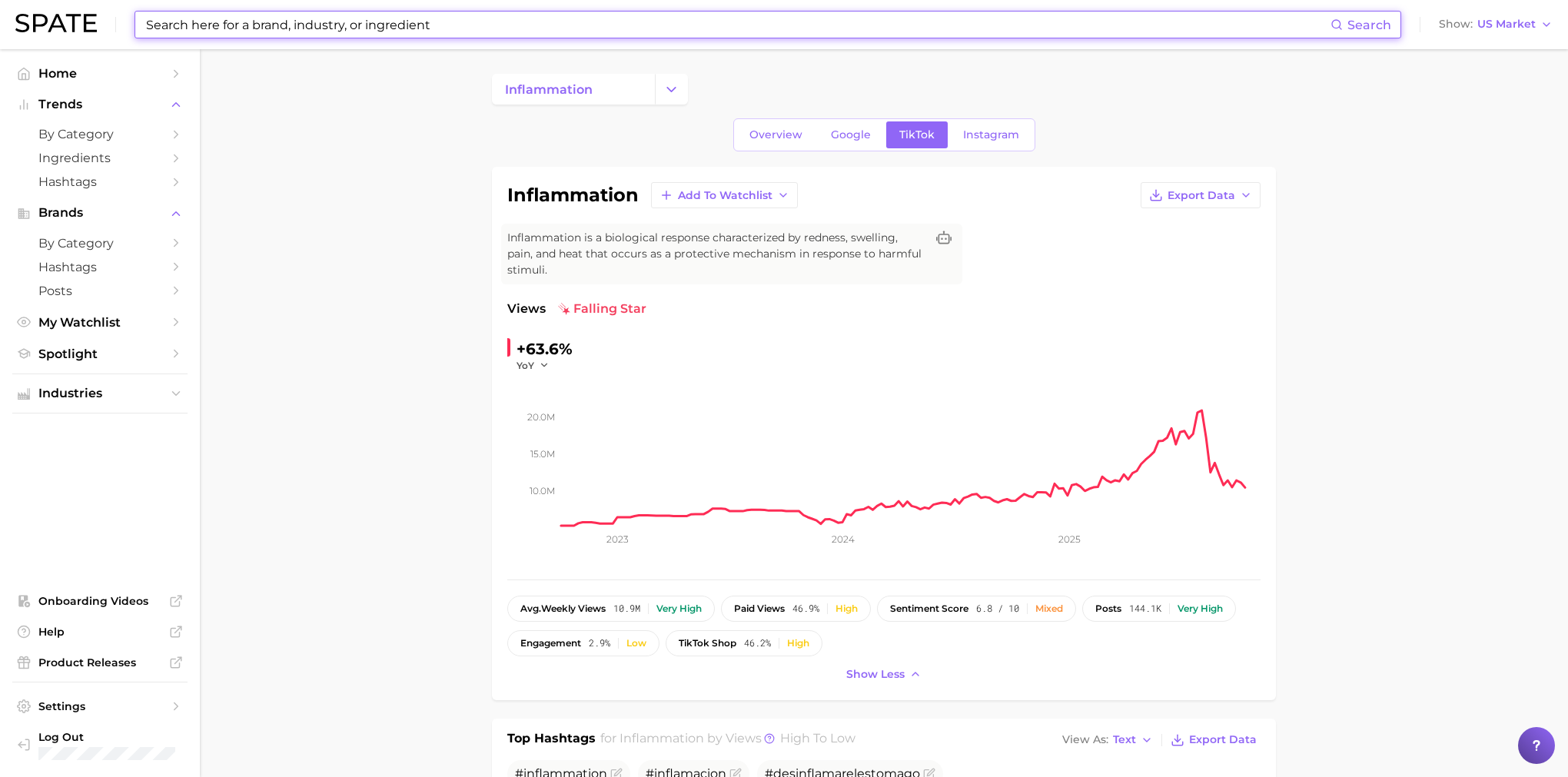
click at [357, 17] on input at bounding box center [737, 25] width 1186 height 26
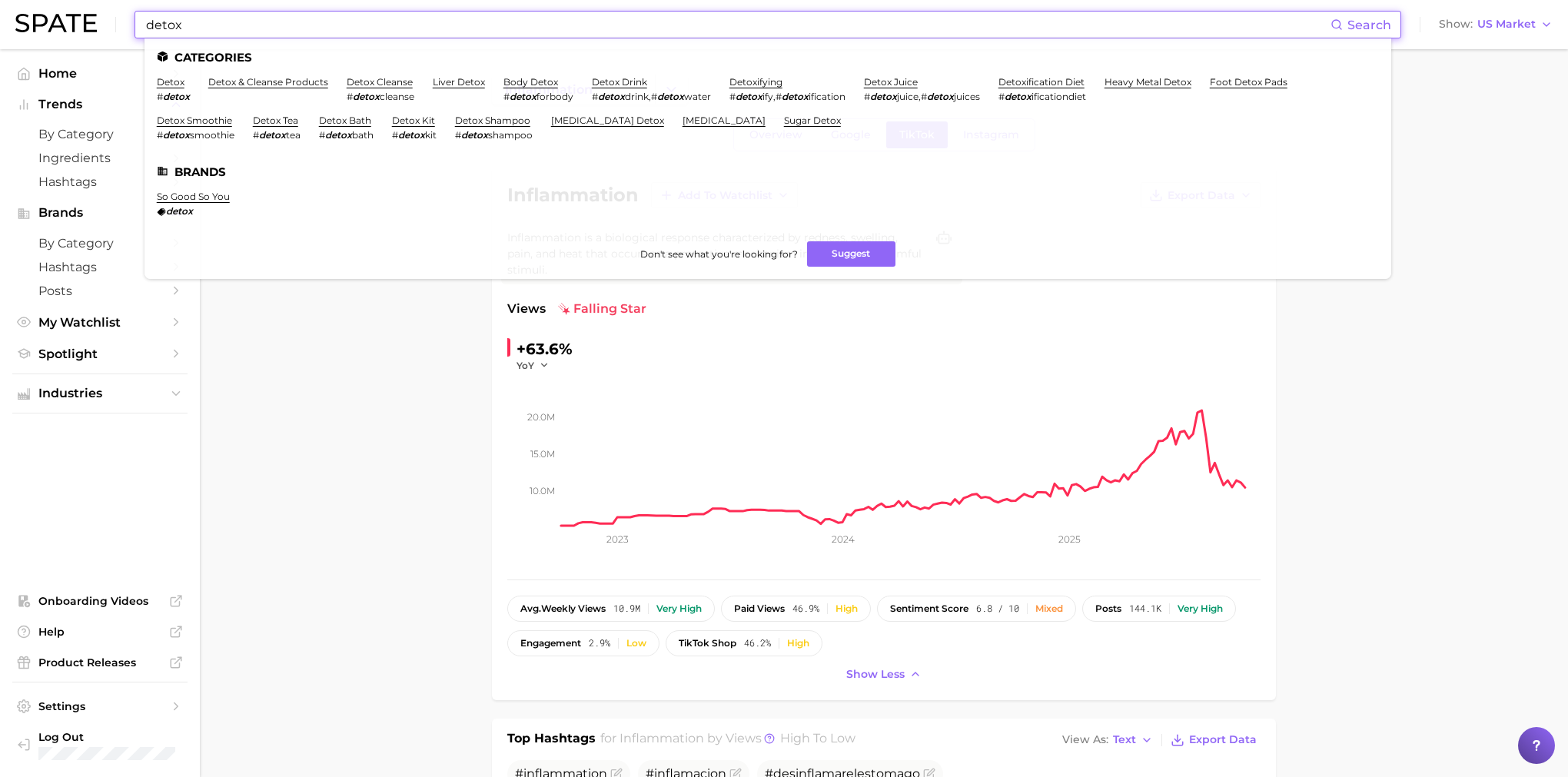
type input "detox"
click at [279, 67] on ul "Categories detox # detox detox & cleanse products detox cleanse # detox cleanse…" at bounding box center [768, 159] width 1247 height 241
click at [279, 83] on link "detox & cleanse products" at bounding box center [268, 82] width 120 height 12
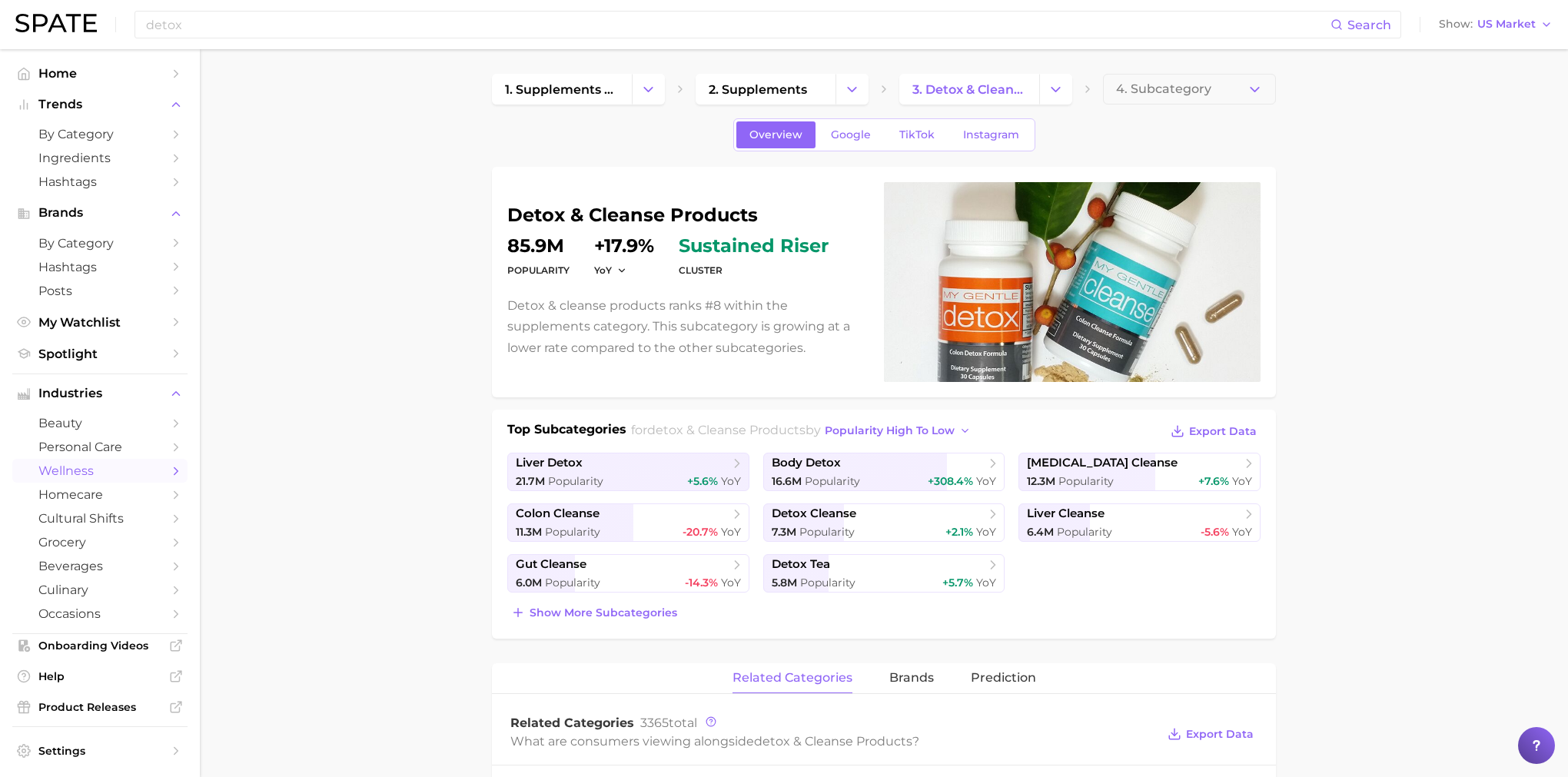
click at [919, 120] on div "Overview Google TikTok Instagram" at bounding box center [884, 135] width 302 height 33
click at [919, 131] on span "TikTok" at bounding box center [916, 135] width 35 height 13
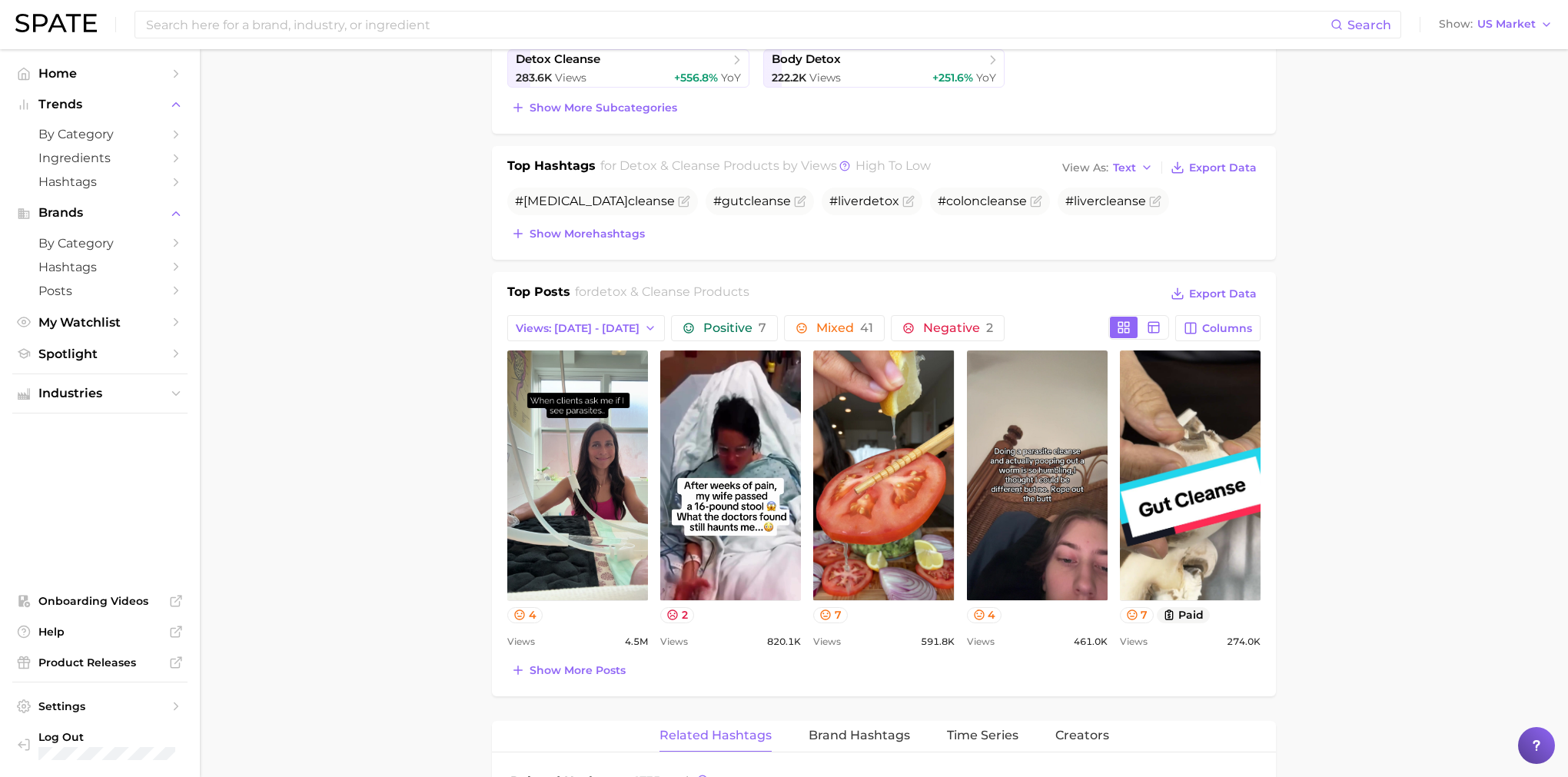
scroll to position [537, 0]
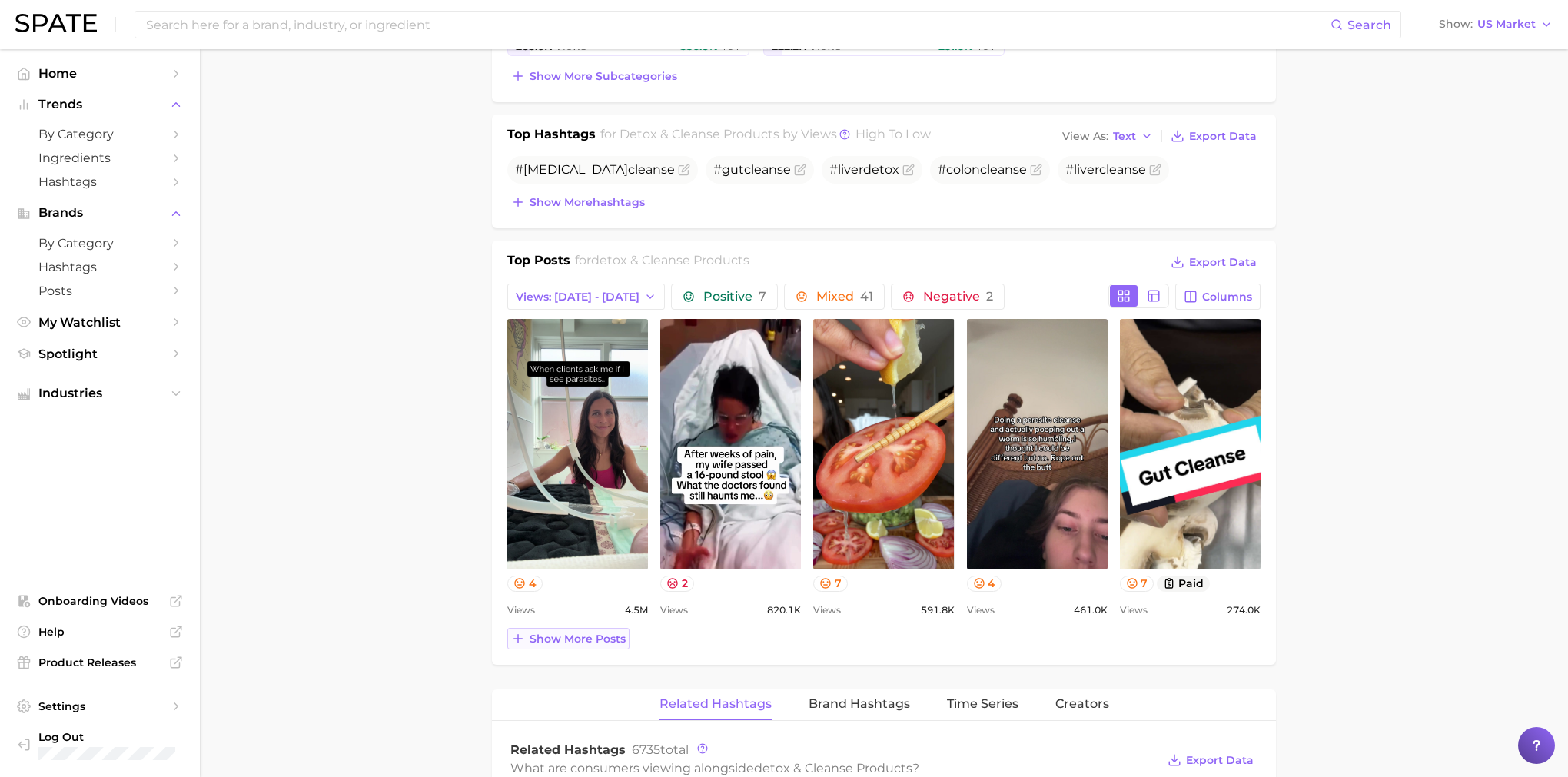
click at [553, 638] on span "Show more posts" at bounding box center [577, 640] width 96 height 13
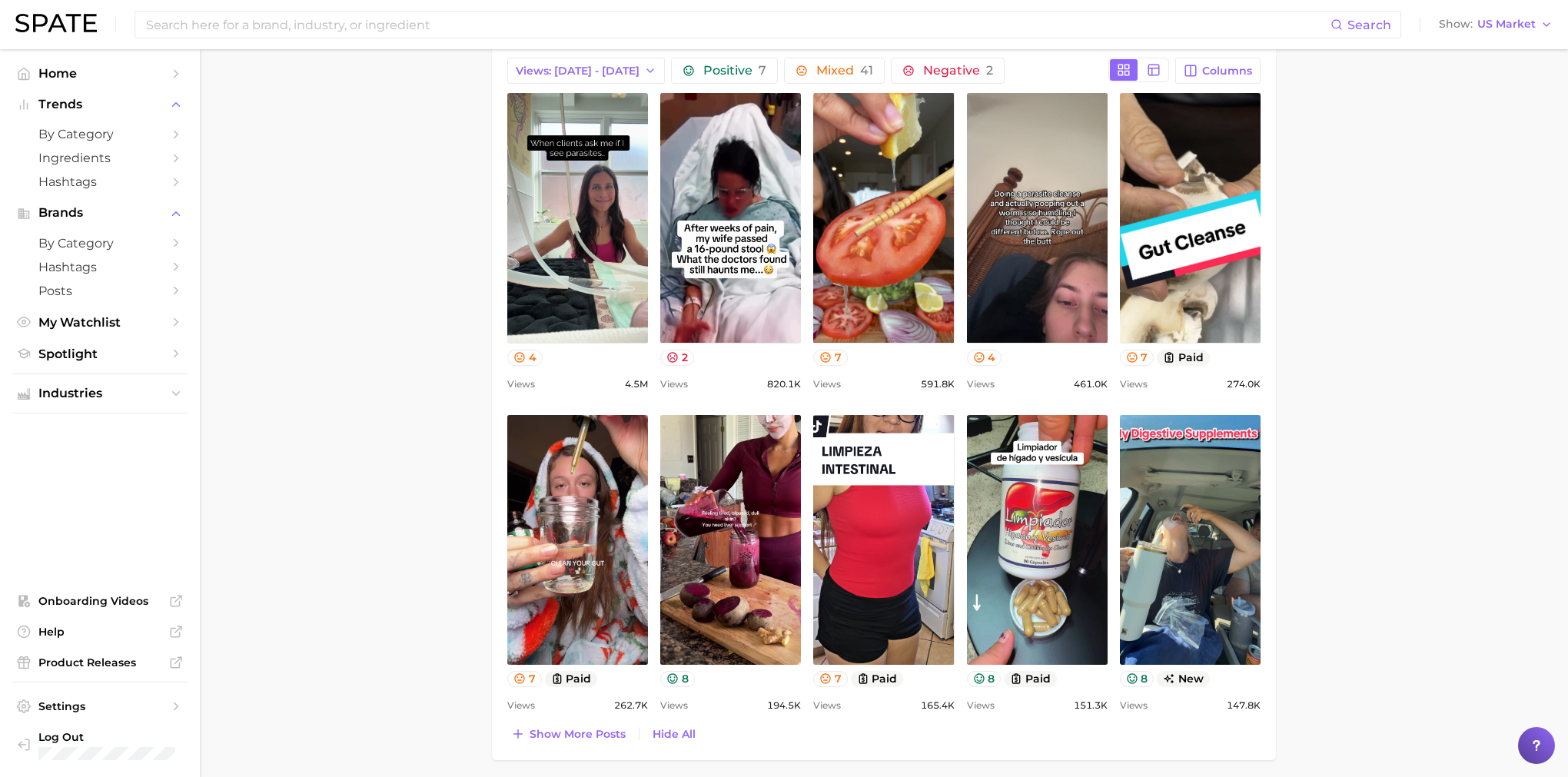
scroll to position [779, 0]
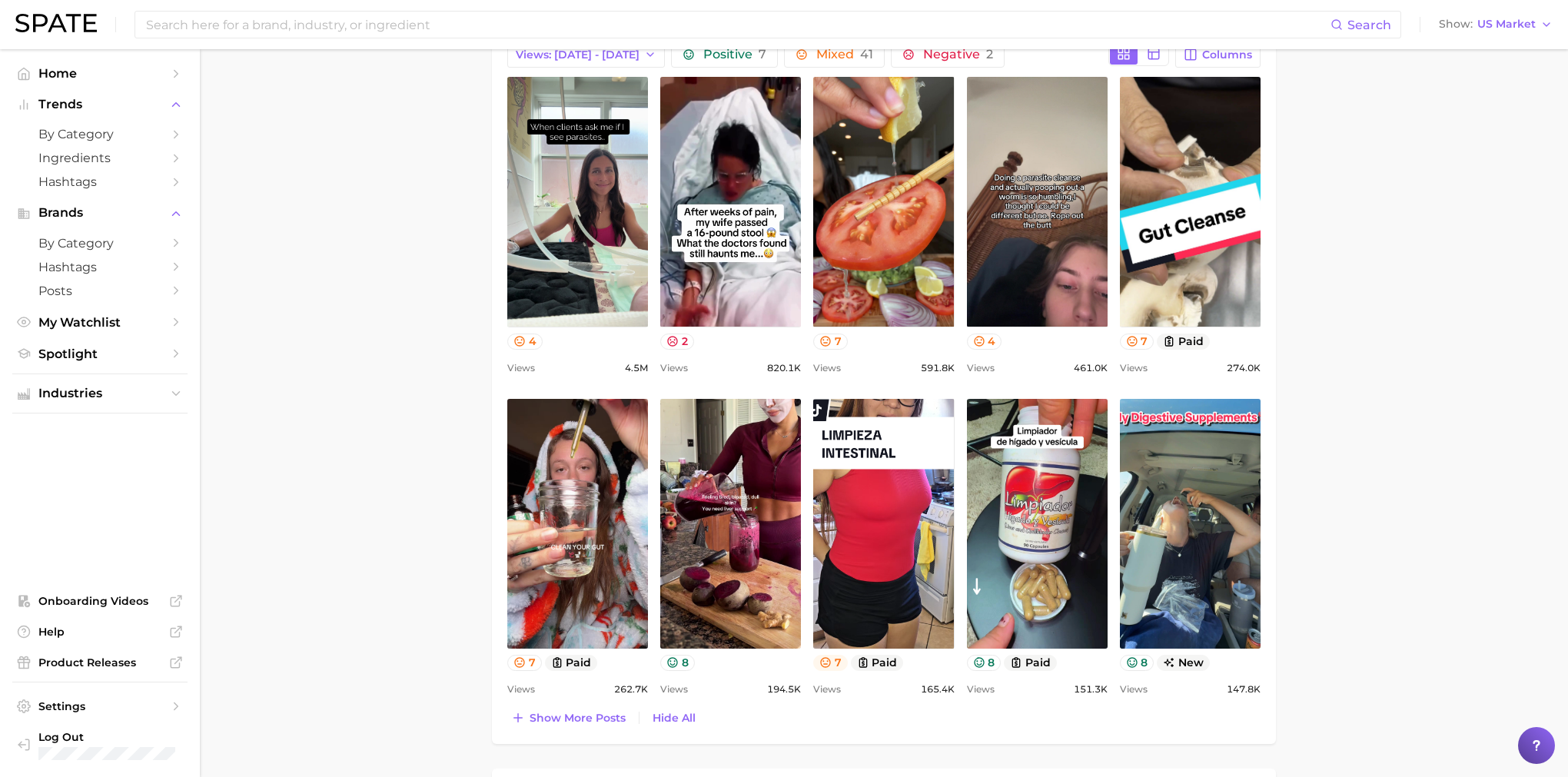
click at [823, 671] on button "7" at bounding box center [830, 664] width 35 height 16
click at [670, 665] on icon at bounding box center [673, 664] width 10 height 10
click at [677, 665] on icon at bounding box center [673, 664] width 10 height 10
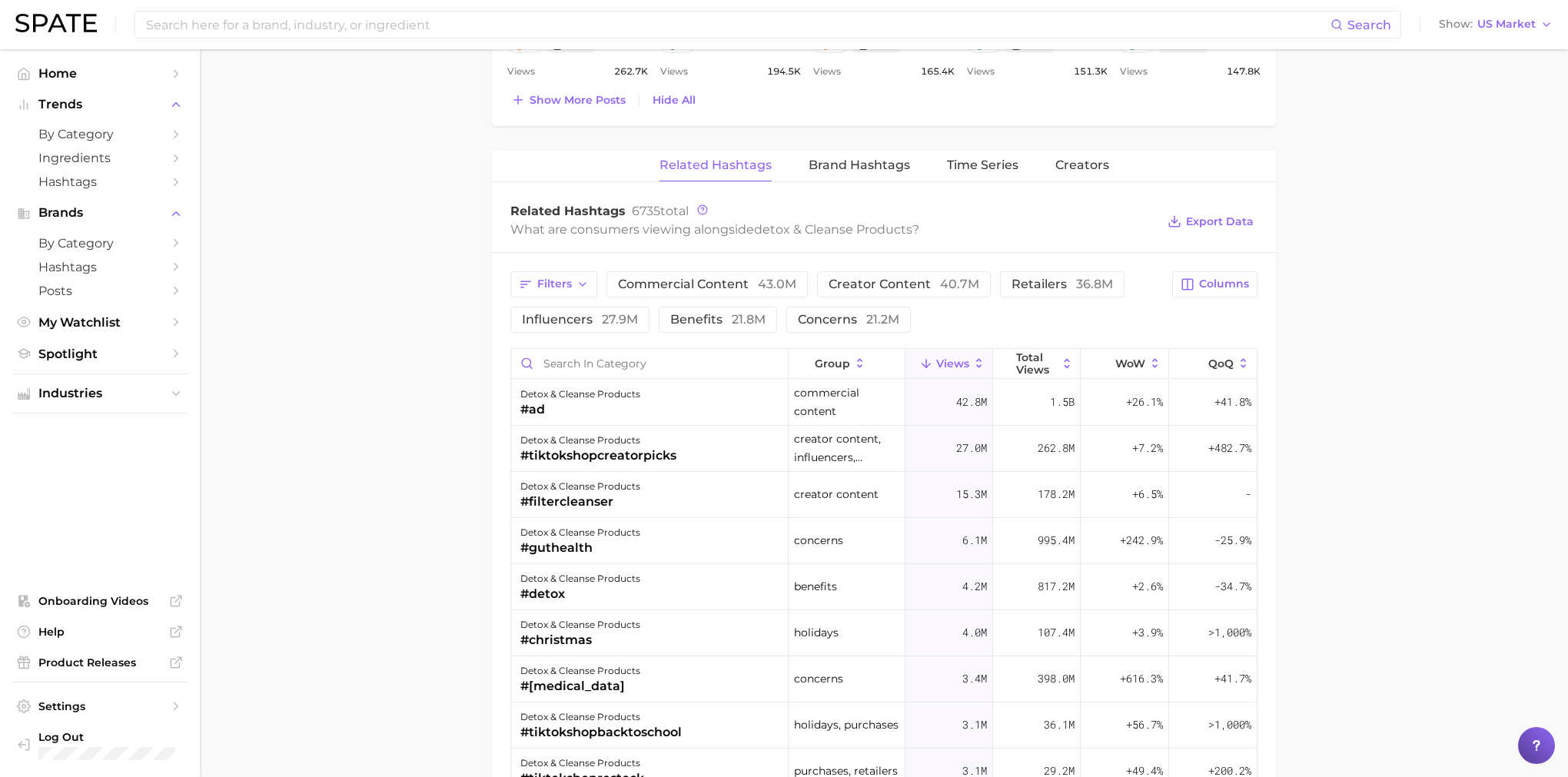
scroll to position [1404, 0]
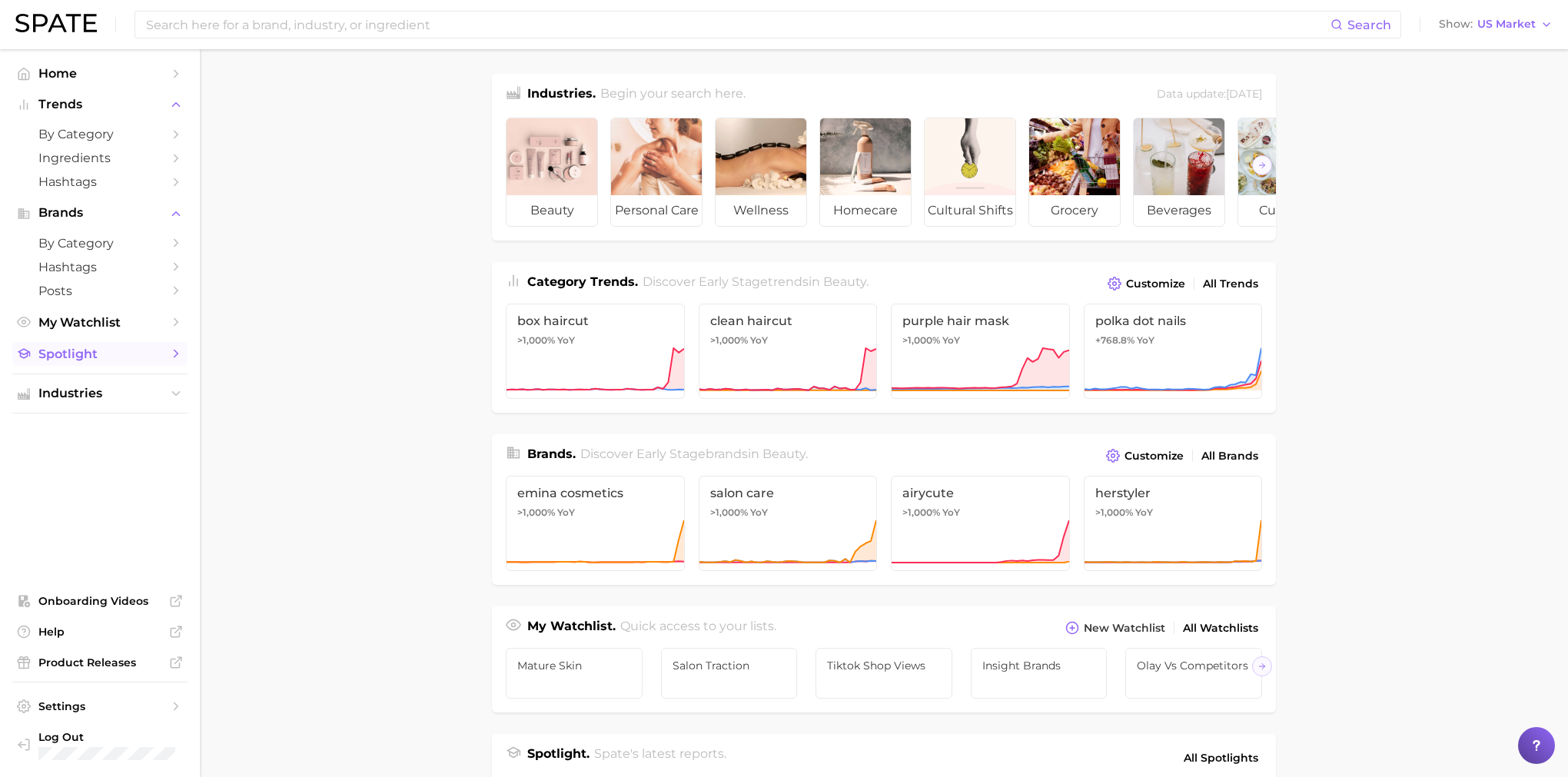
click at [107, 363] on link "Spotlight" at bounding box center [99, 354] width 175 height 24
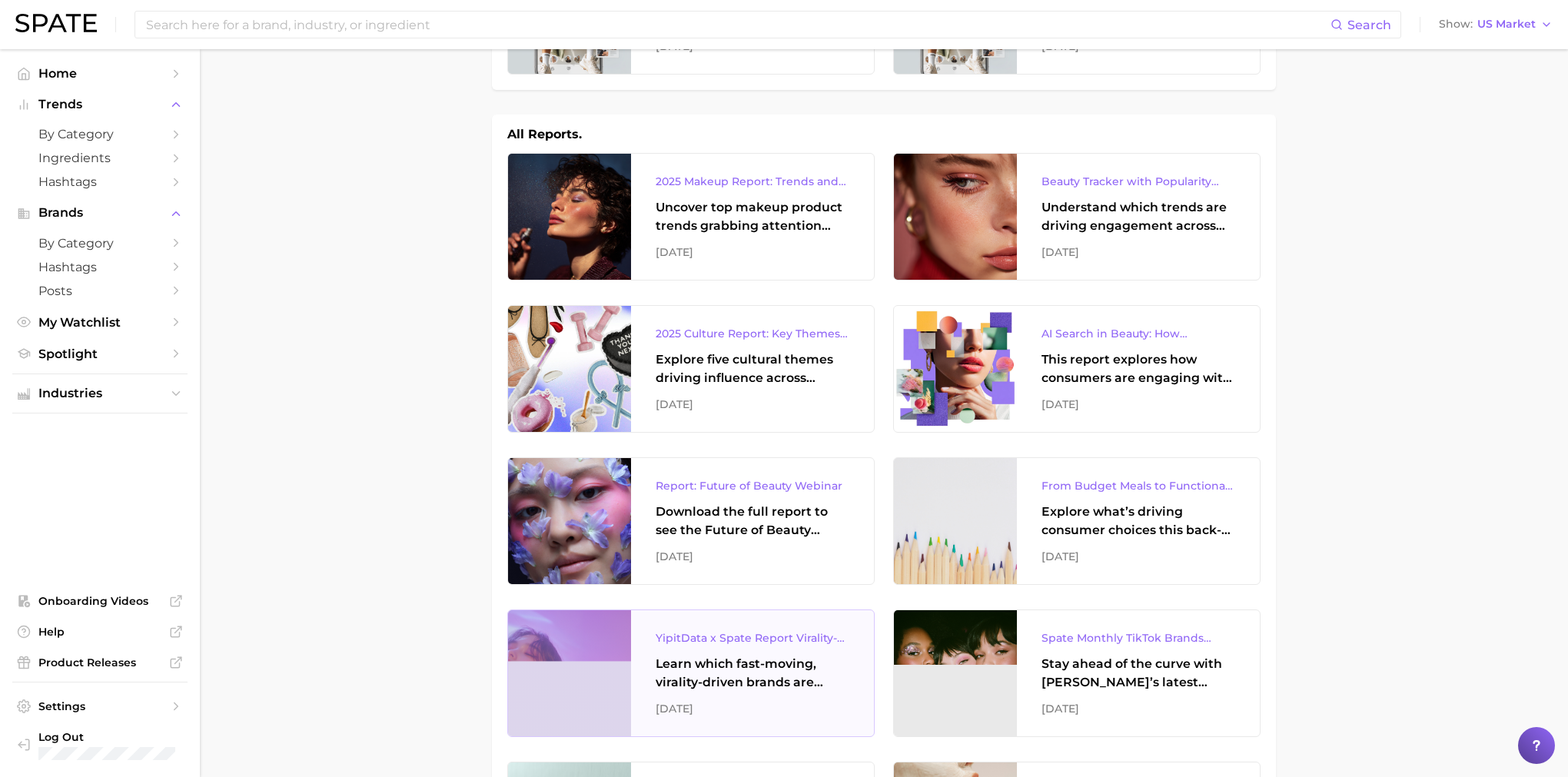
scroll to position [166, 0]
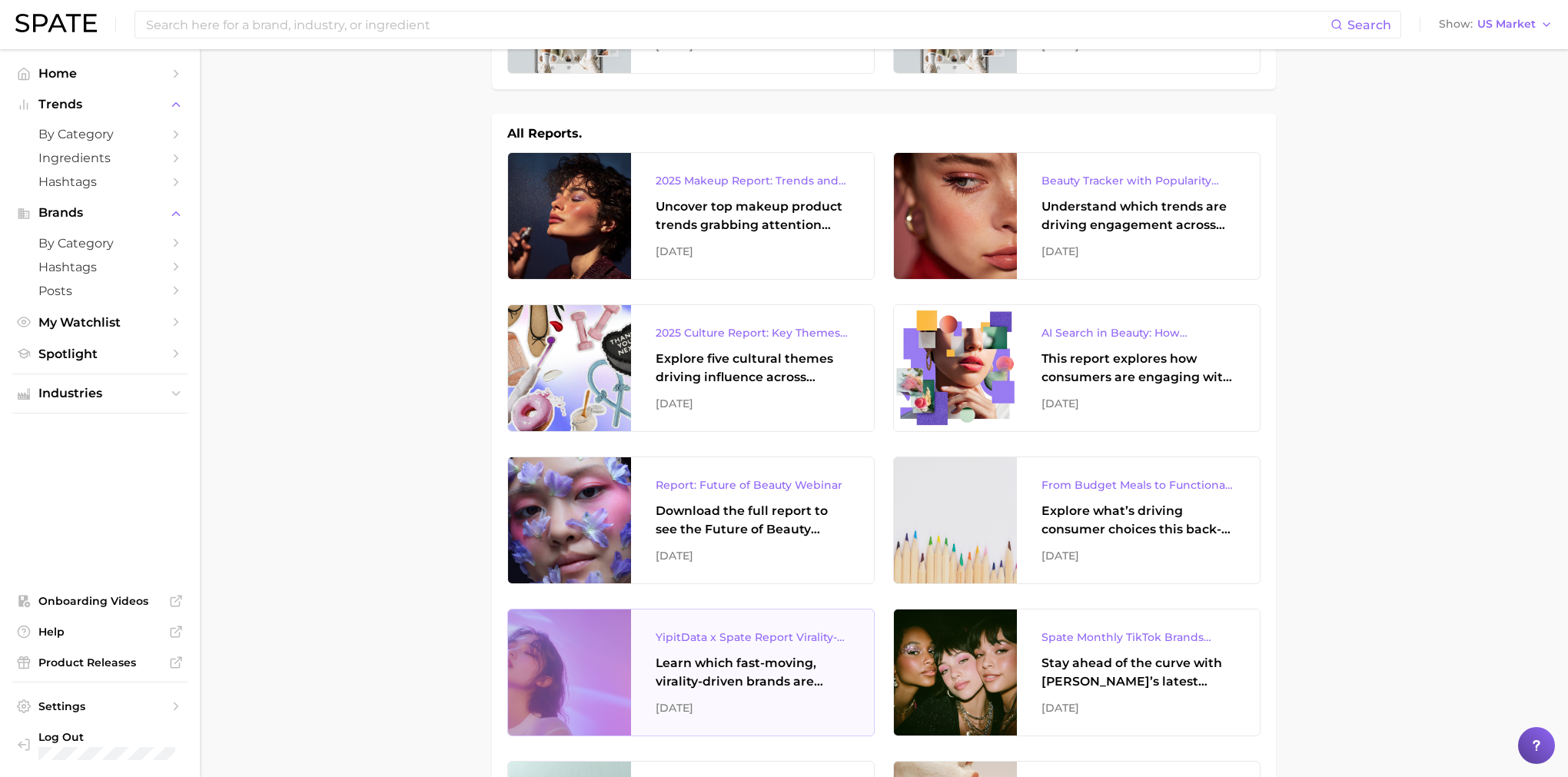
click at [767, 636] on div "YipitData x Spate Report Virality-Driven Brands Are Taking a Slice of the Beaut…" at bounding box center [753, 637] width 194 height 18
